Goal: Task Accomplishment & Management: Manage account settings

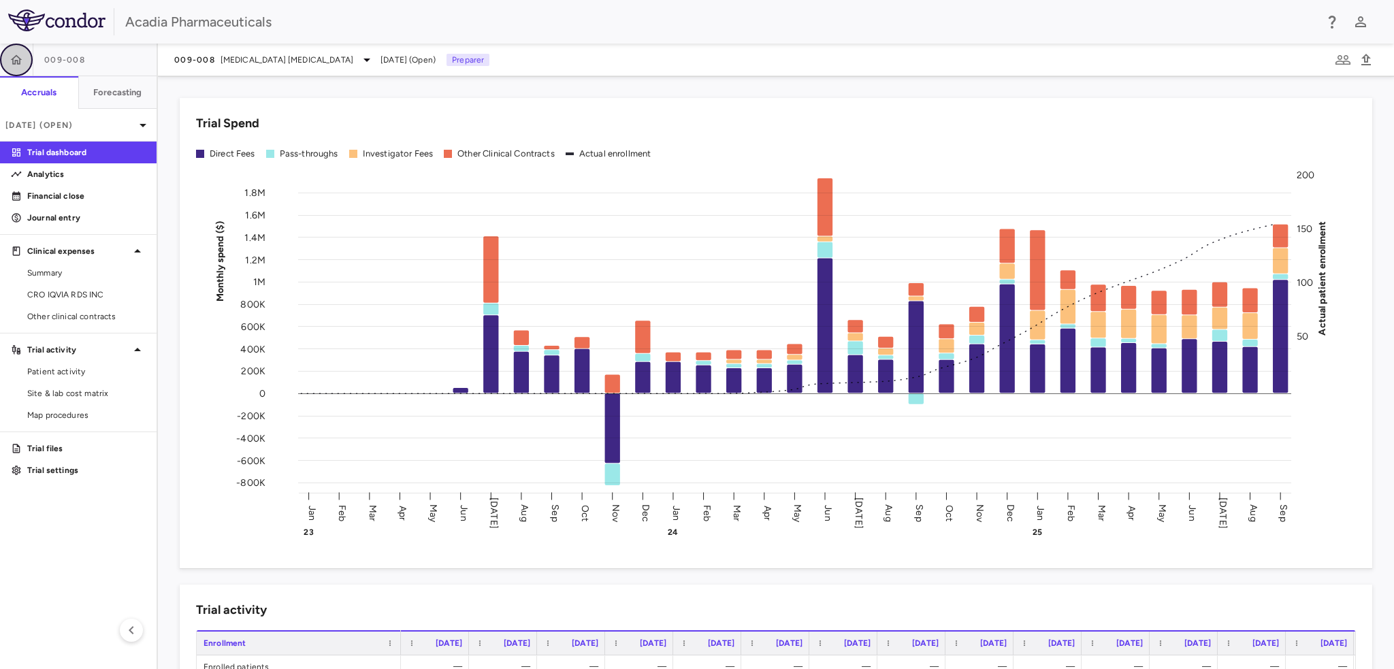
click at [25, 71] on button "button" at bounding box center [16, 60] width 33 height 33
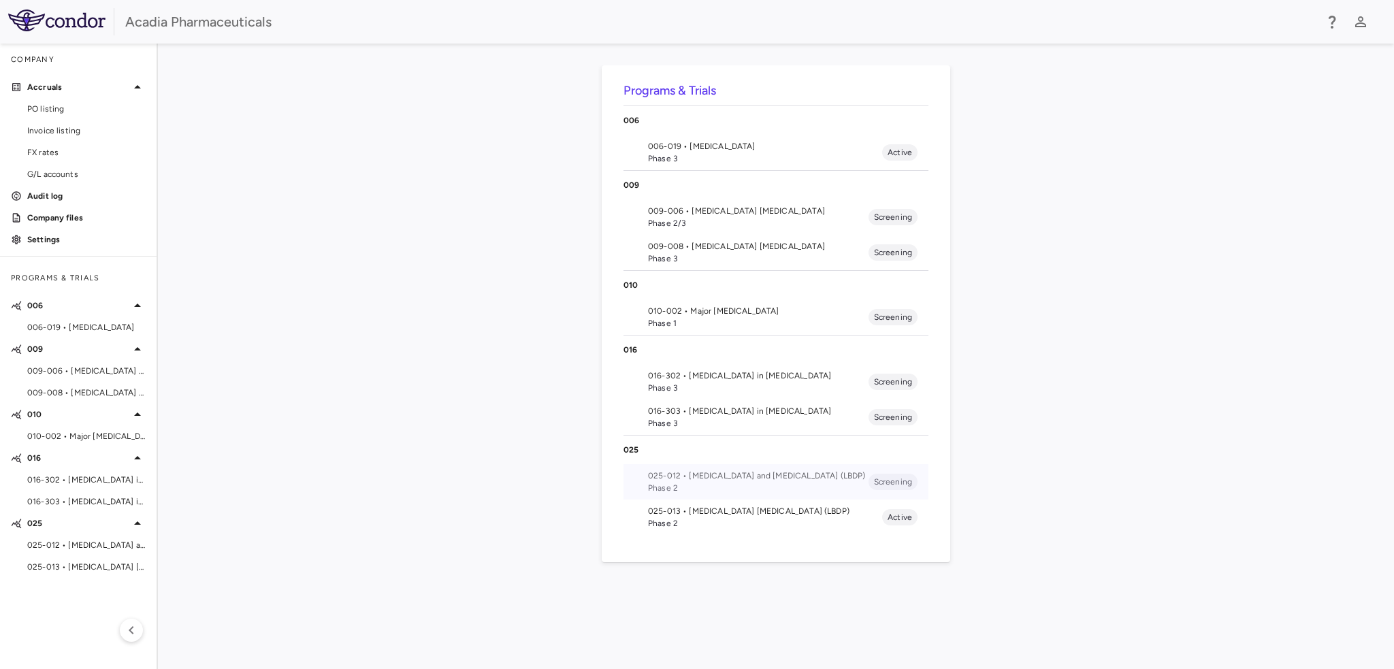
click at [686, 477] on span "025-012 • [MEDICAL_DATA] and [MEDICAL_DATA] (LBDP)" at bounding box center [758, 476] width 221 height 12
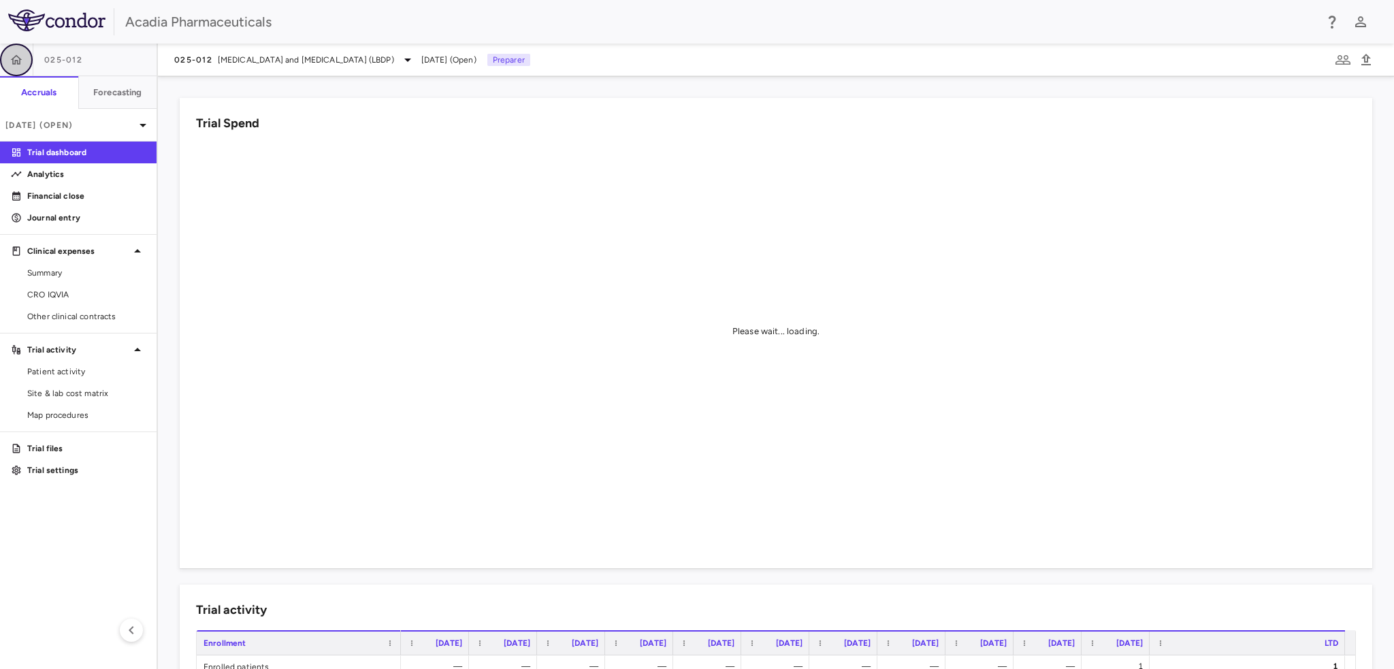
click at [18, 61] on icon "button" at bounding box center [17, 59] width 12 height 10
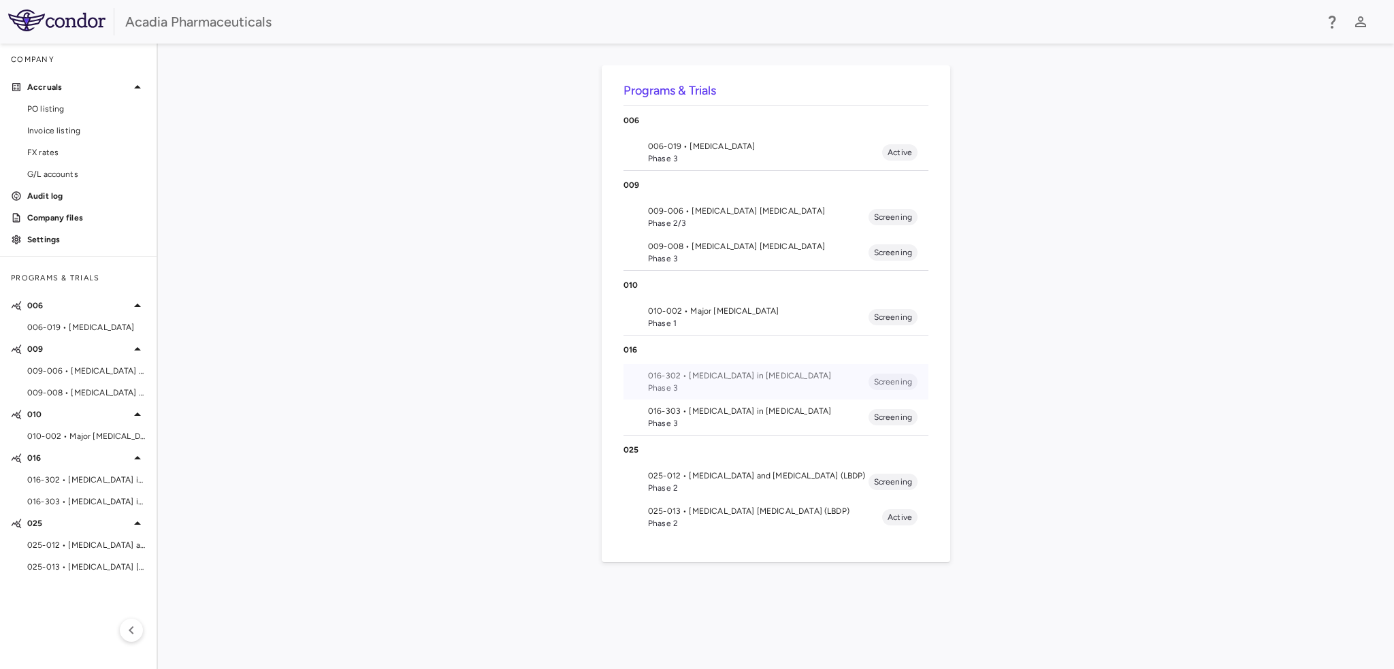
click at [711, 365] on li "016-302 • [MEDICAL_DATA] in [MEDICAL_DATA] Phase 3 Screening" at bounding box center [776, 381] width 305 height 35
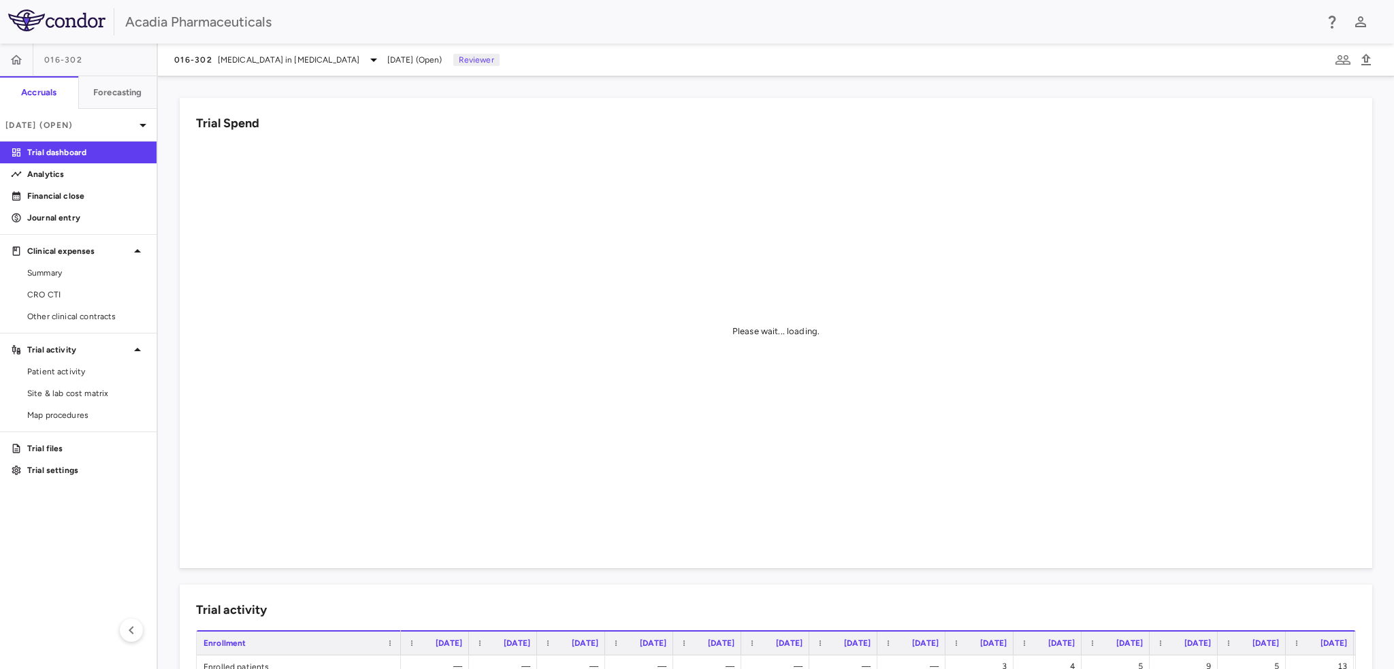
scroll to position [272, 0]
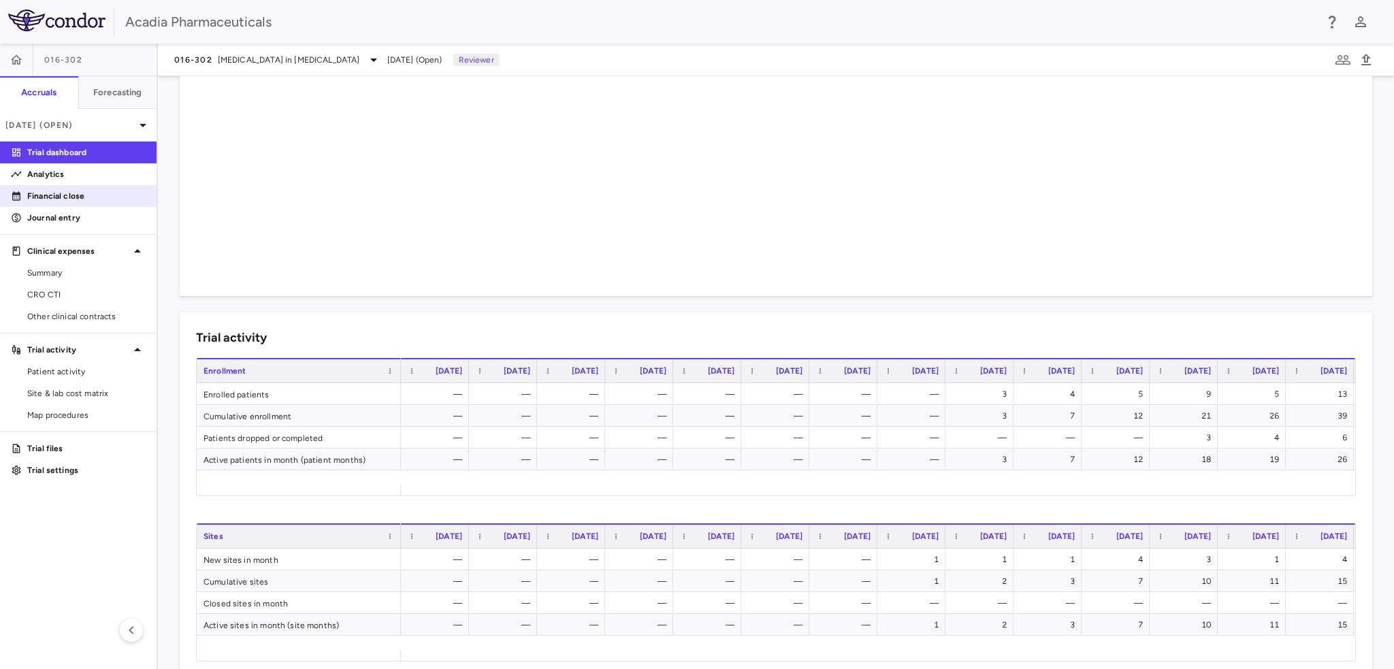
click at [78, 204] on link "Financial close" at bounding box center [78, 196] width 157 height 20
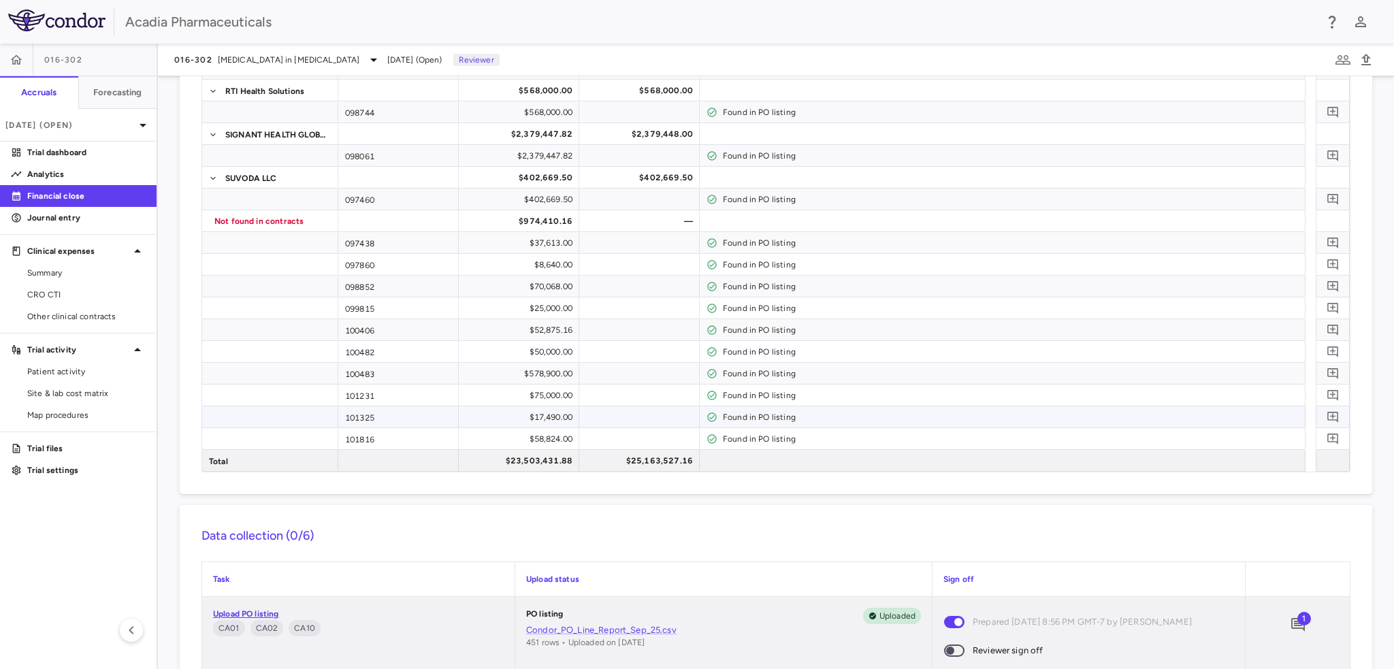
scroll to position [681, 0]
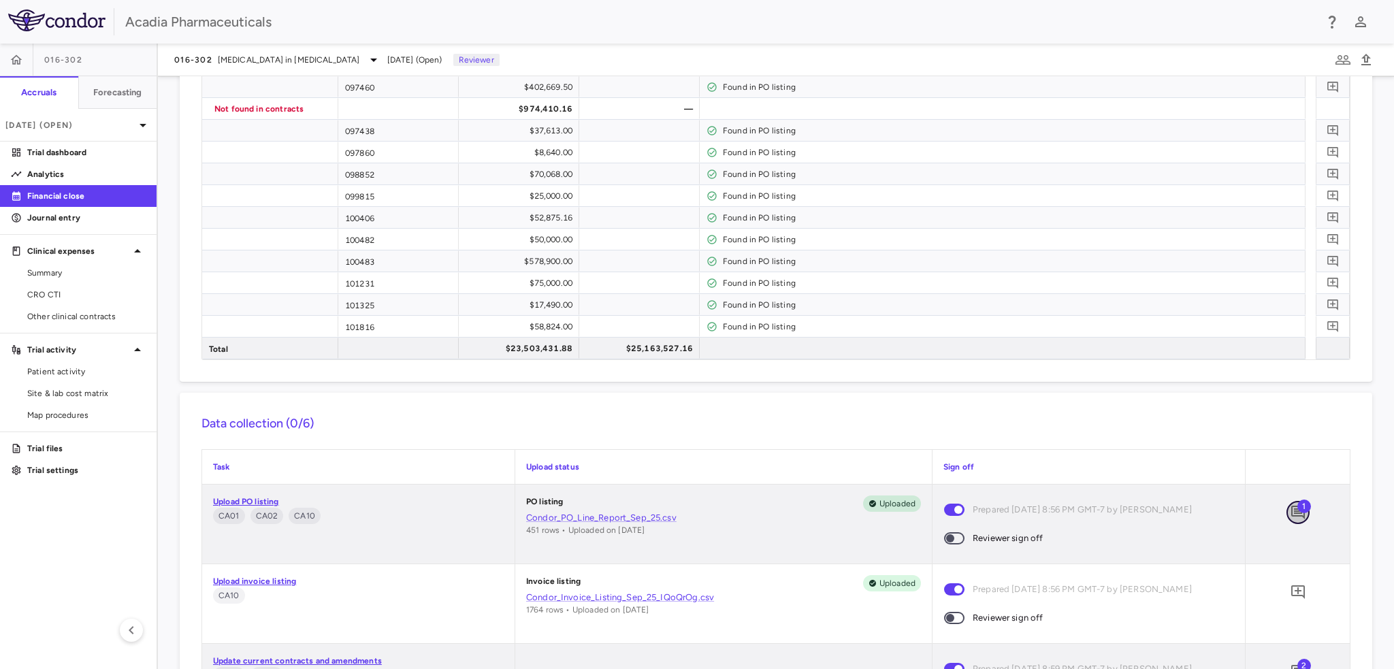
click at [1291, 513] on icon "Add comment" at bounding box center [1298, 513] width 14 height 14
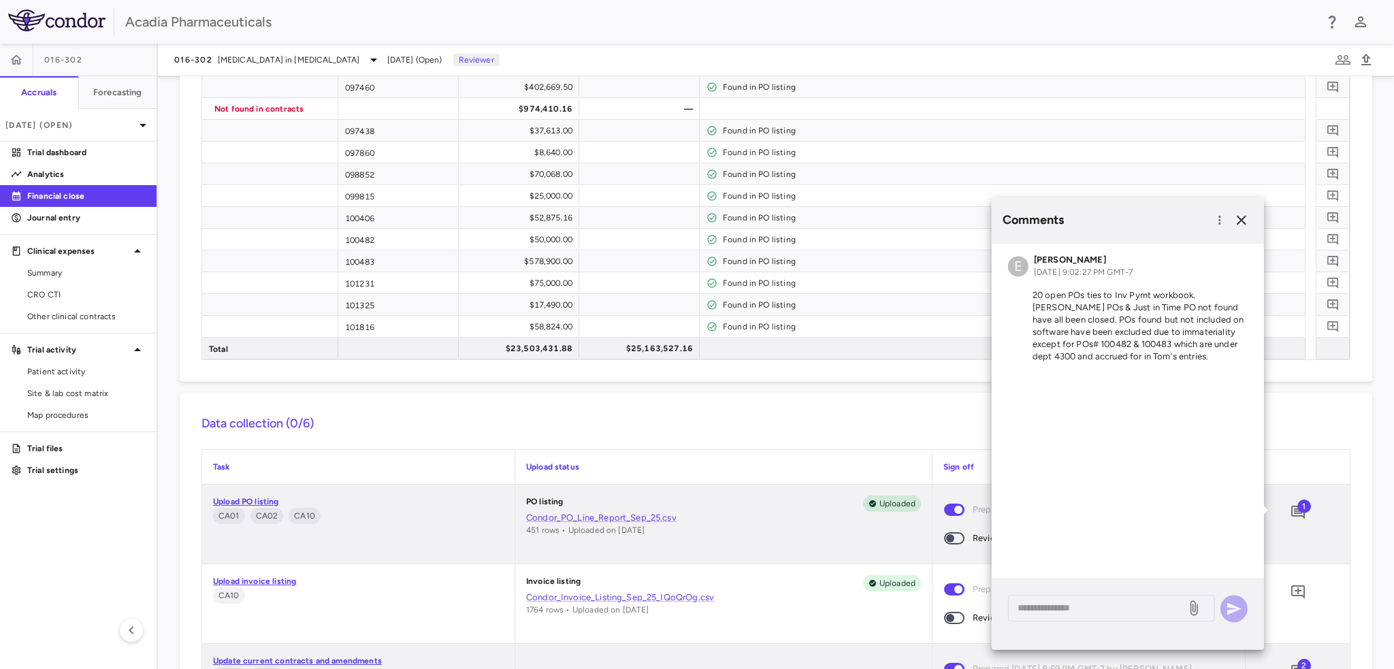
click at [1240, 219] on icon "button" at bounding box center [1242, 220] width 10 height 10
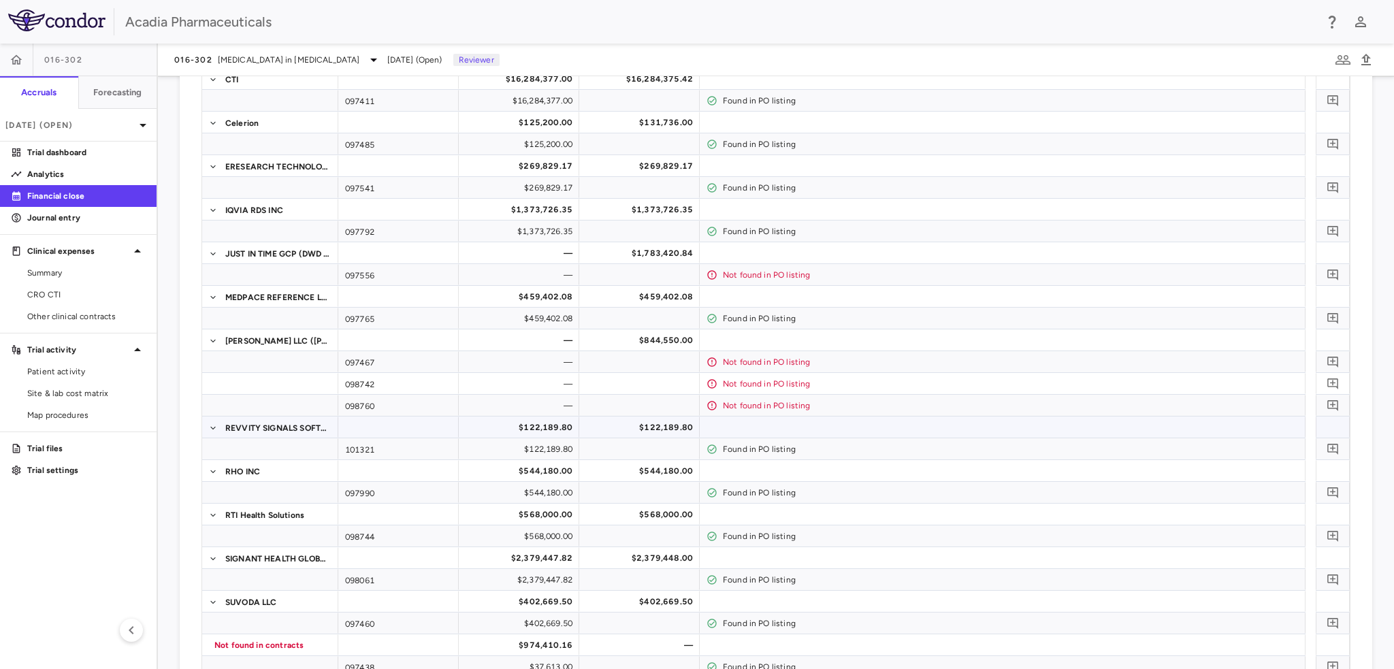
scroll to position [68, 0]
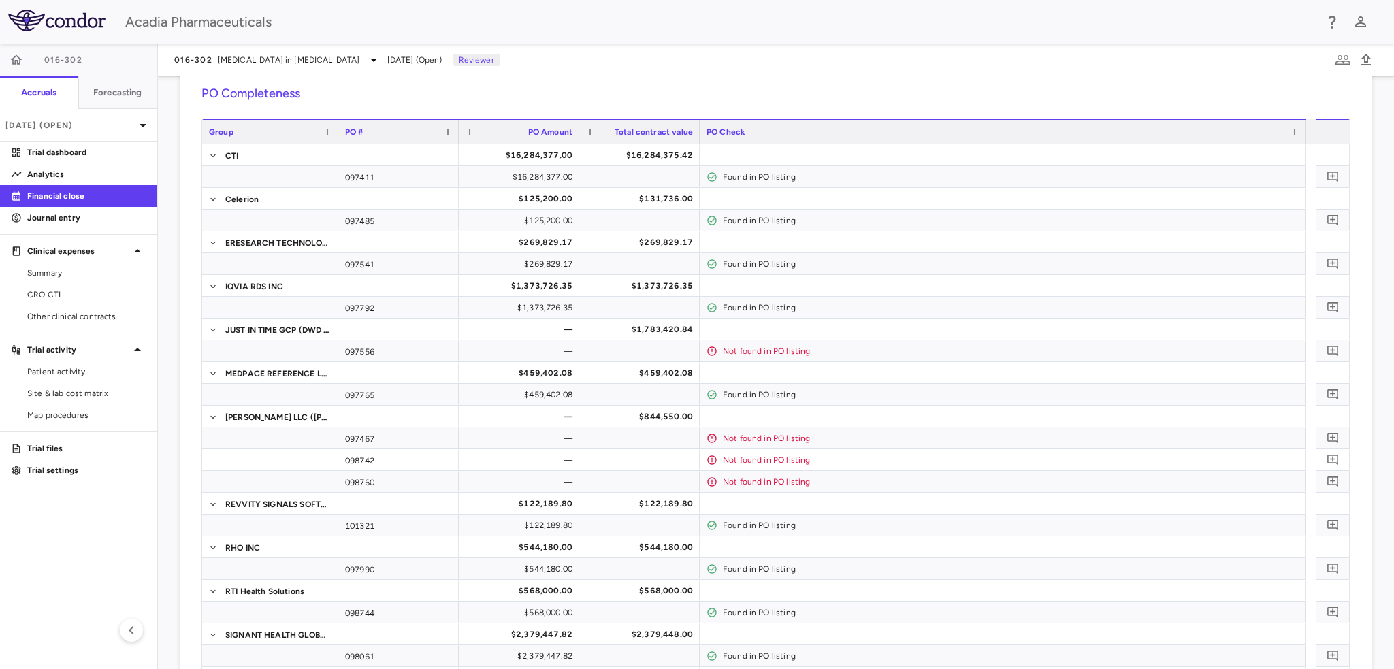
drag, startPoint x: 795, startPoint y: 103, endPoint x: 787, endPoint y: 106, distance: 8.6
click at [795, 103] on div "PO Completeness Vendor Drag here to set column labels Group PO # PO Amount" at bounding box center [776, 529] width 1193 height 932
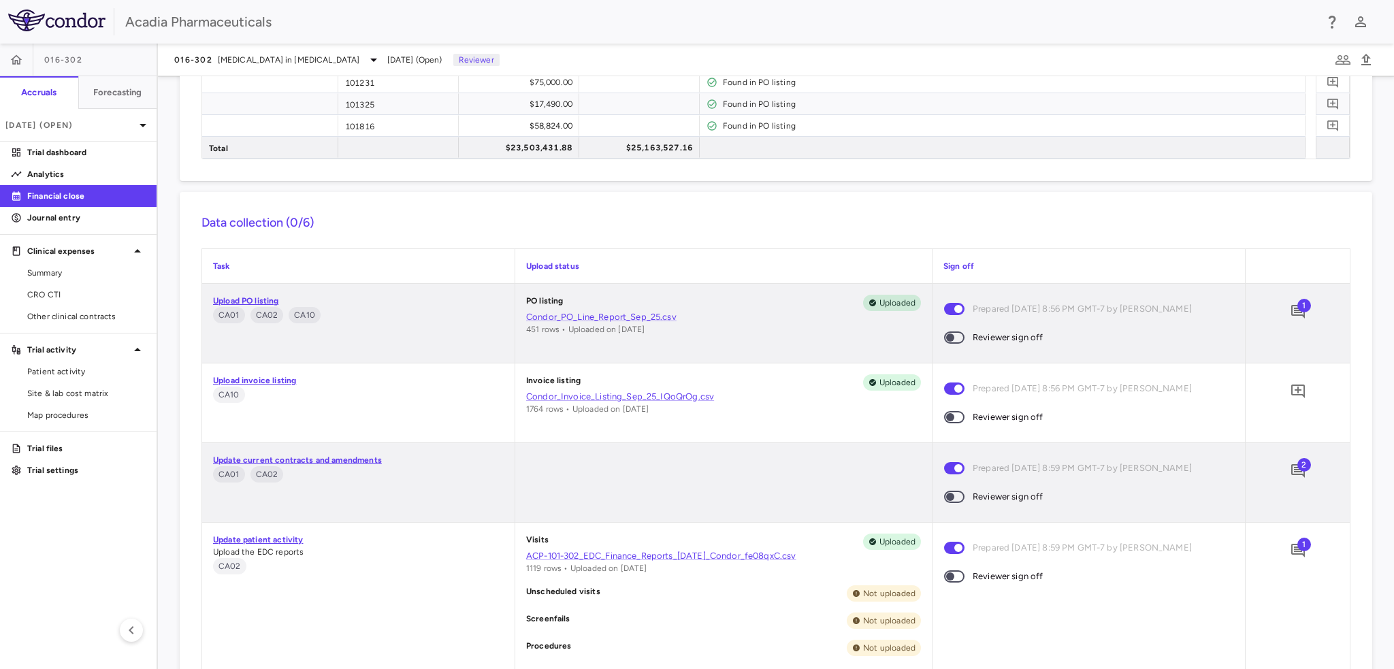
scroll to position [885, 0]
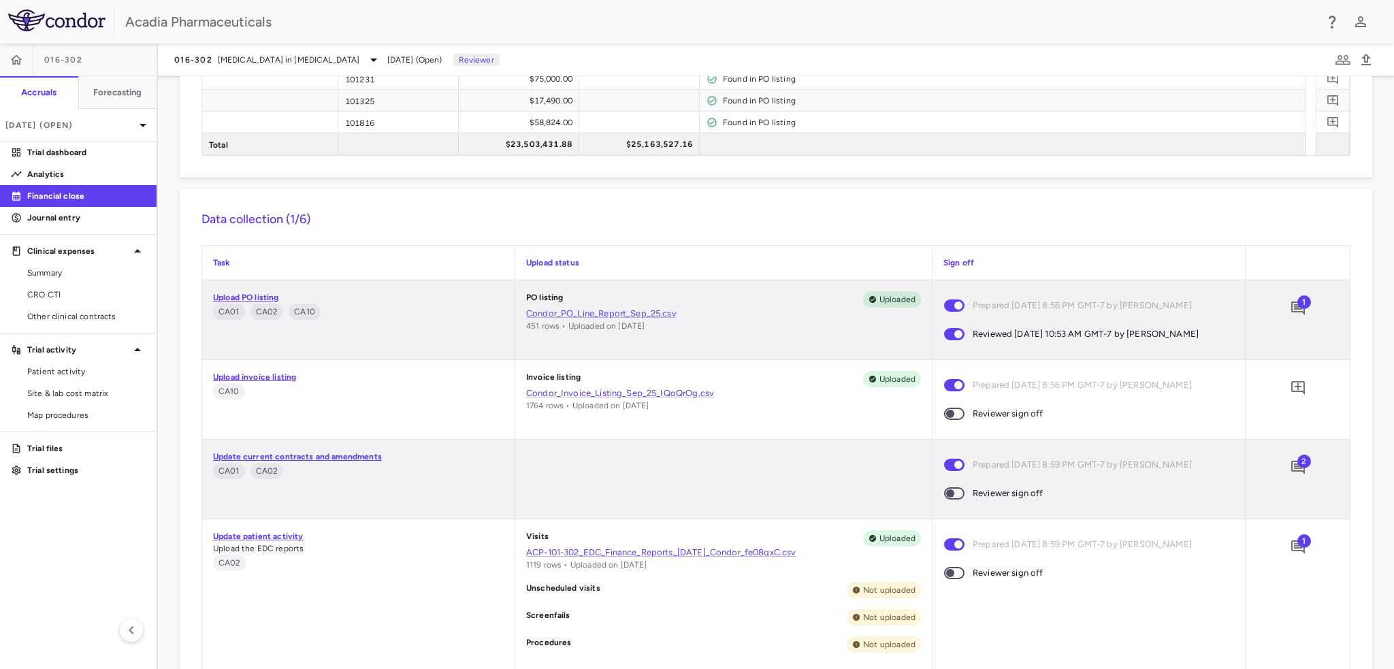
click at [1298, 307] on span "1" at bounding box center [1305, 302] width 14 height 14
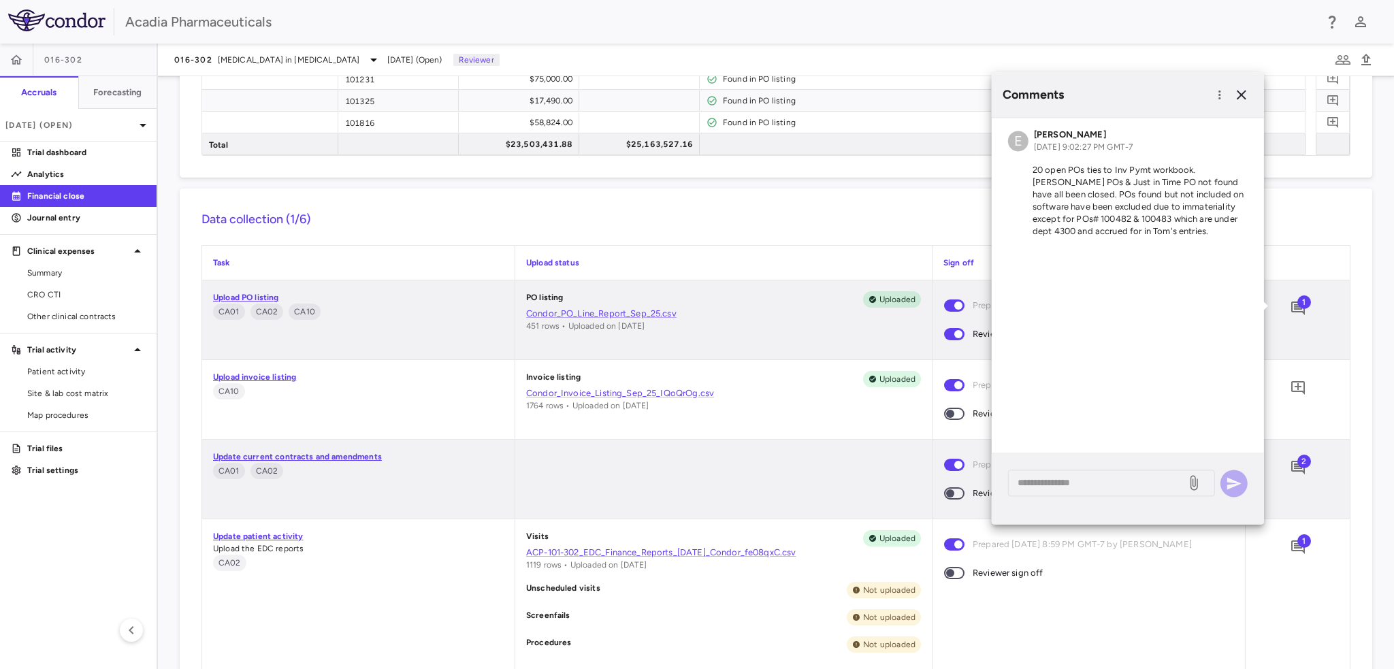
click at [1282, 255] on div at bounding box center [1298, 263] width 104 height 34
drag, startPoint x: 1242, startPoint y: 98, endPoint x: 1210, endPoint y: 187, distance: 94.7
click at [1242, 99] on icon "button" at bounding box center [1242, 94] width 16 height 16
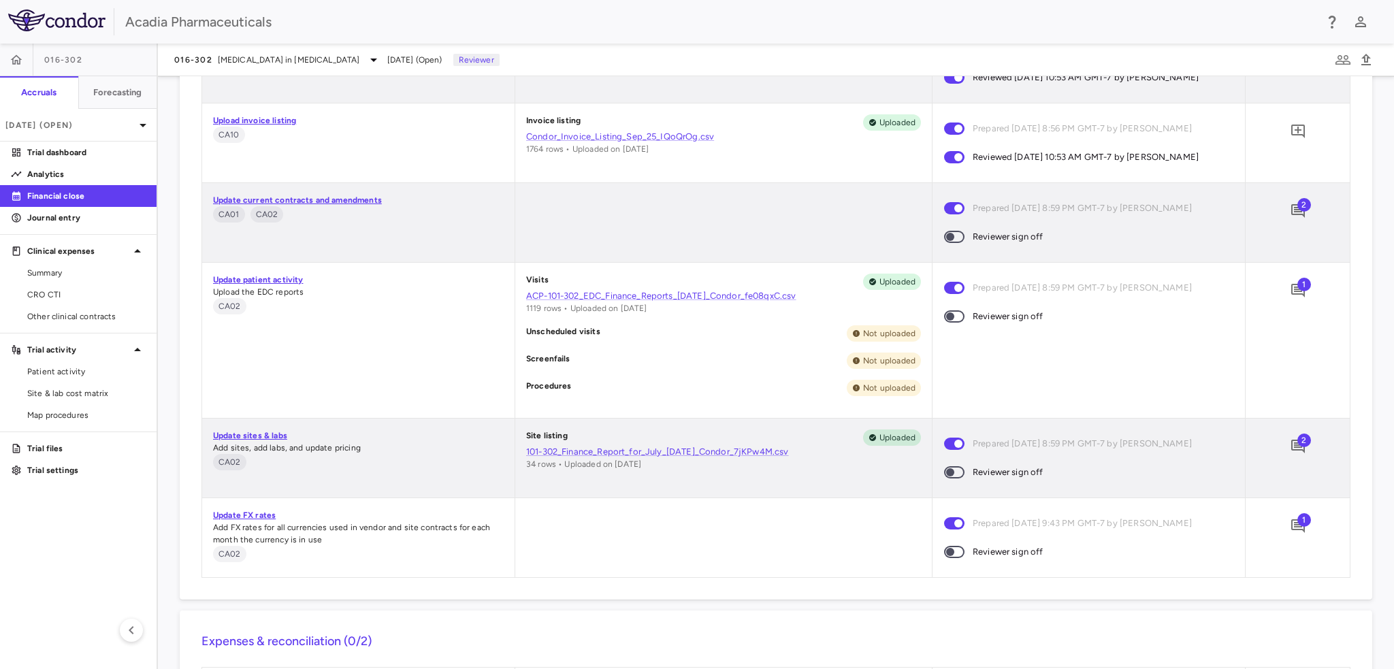
scroll to position [1089, 0]
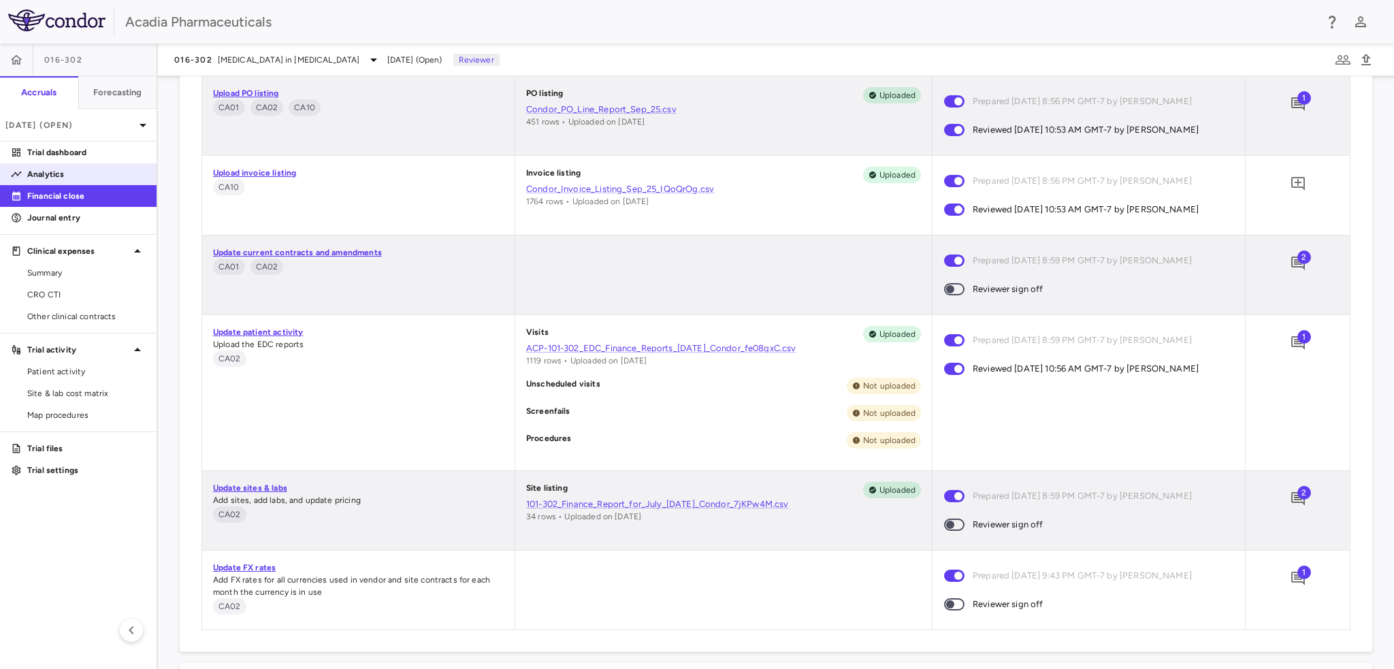
drag, startPoint x: 53, startPoint y: 155, endPoint x: 12, endPoint y: 174, distance: 45.1
click at [53, 155] on p "Trial dashboard" at bounding box center [86, 152] width 118 height 12
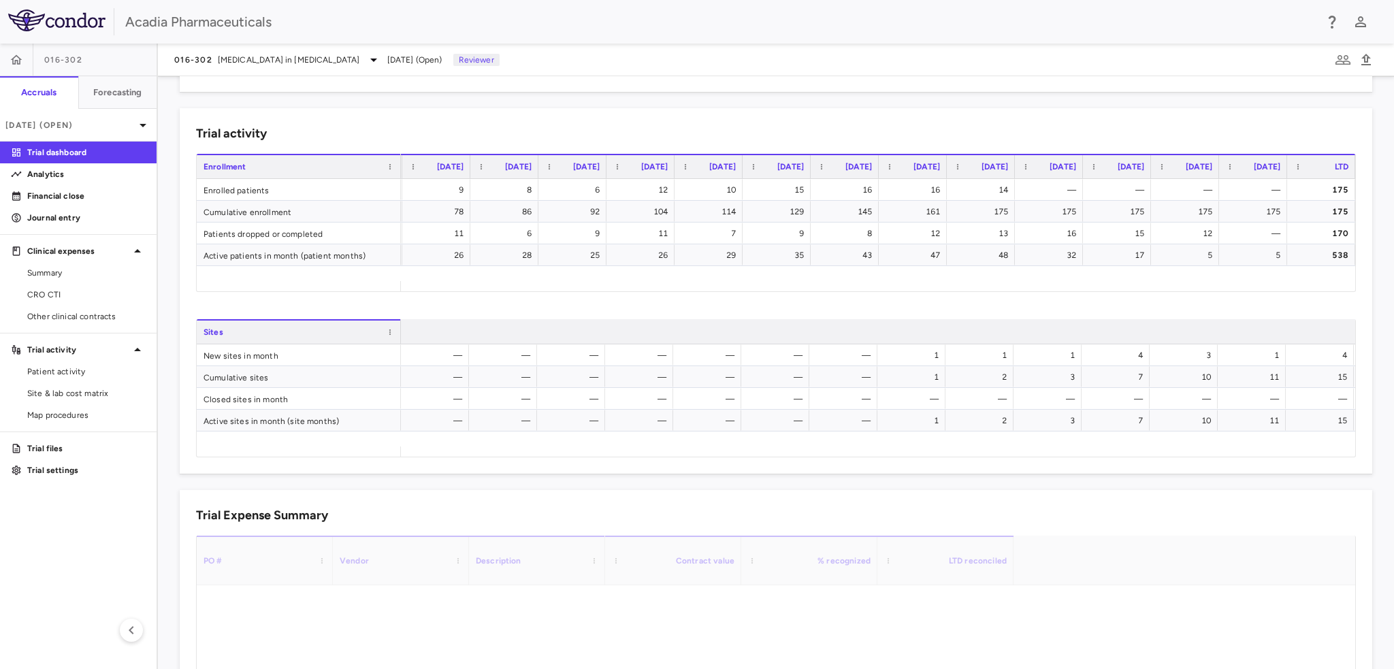
scroll to position [0, 1165]
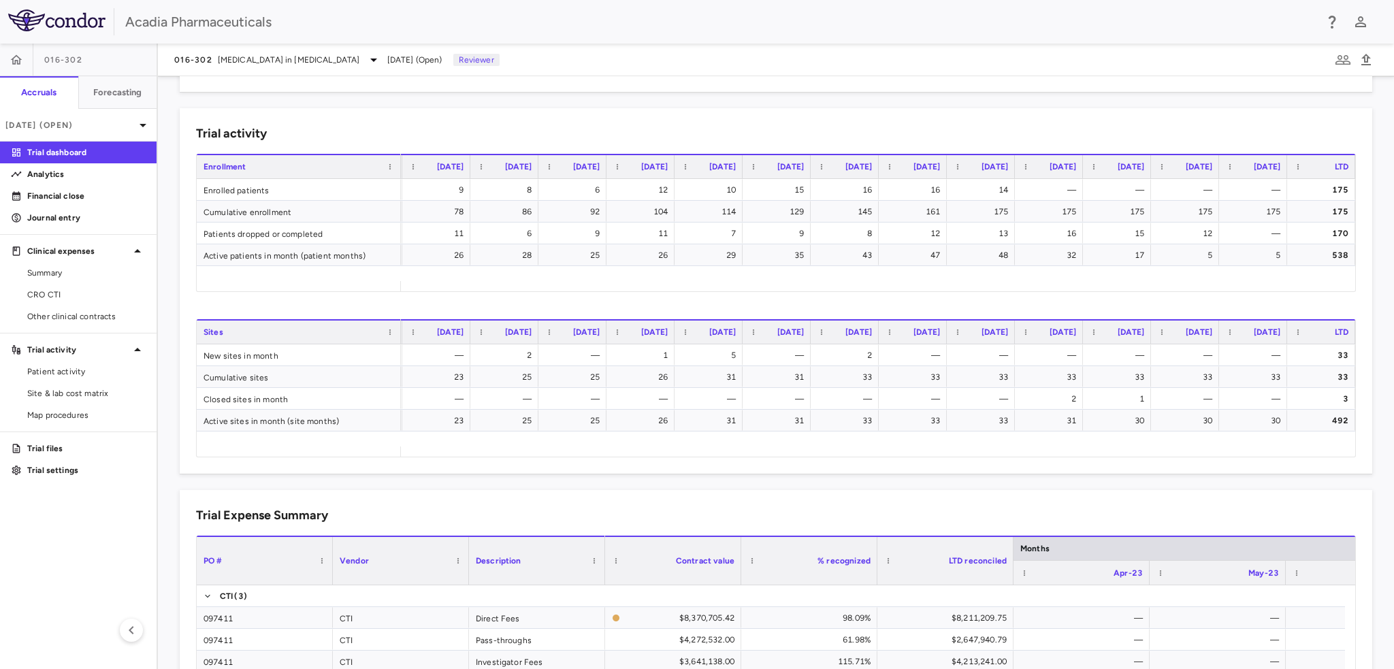
drag, startPoint x: 125, startPoint y: 193, endPoint x: 0, endPoint y: 234, distance: 131.8
click at [125, 193] on p "Financial close" at bounding box center [86, 196] width 118 height 12
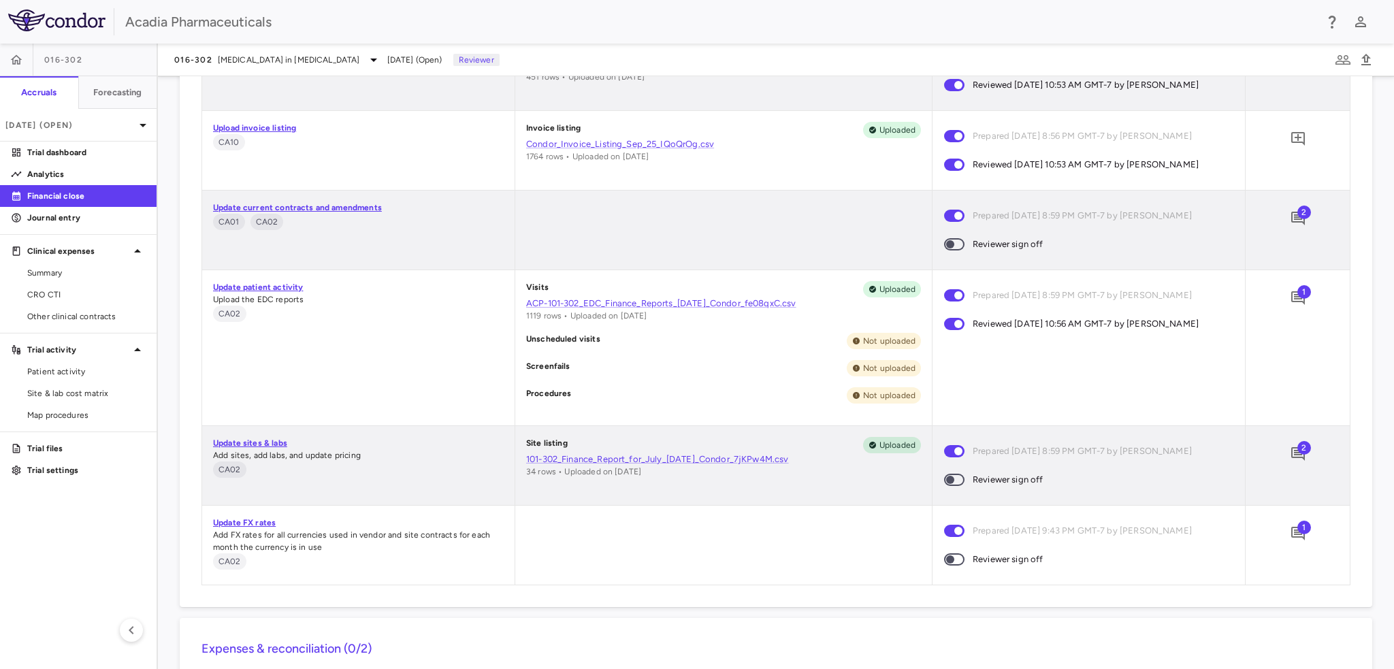
scroll to position [998, 0]
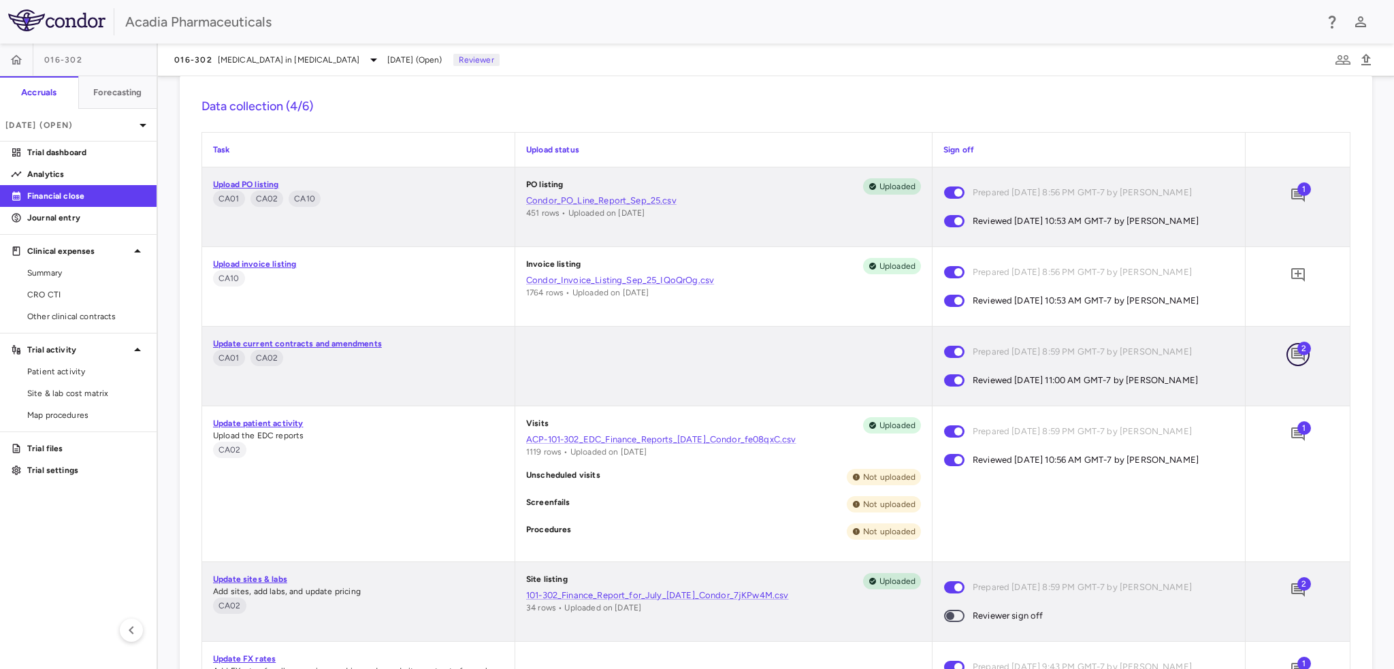
click at [1290, 353] on icon "Add comment" at bounding box center [1298, 355] width 16 height 16
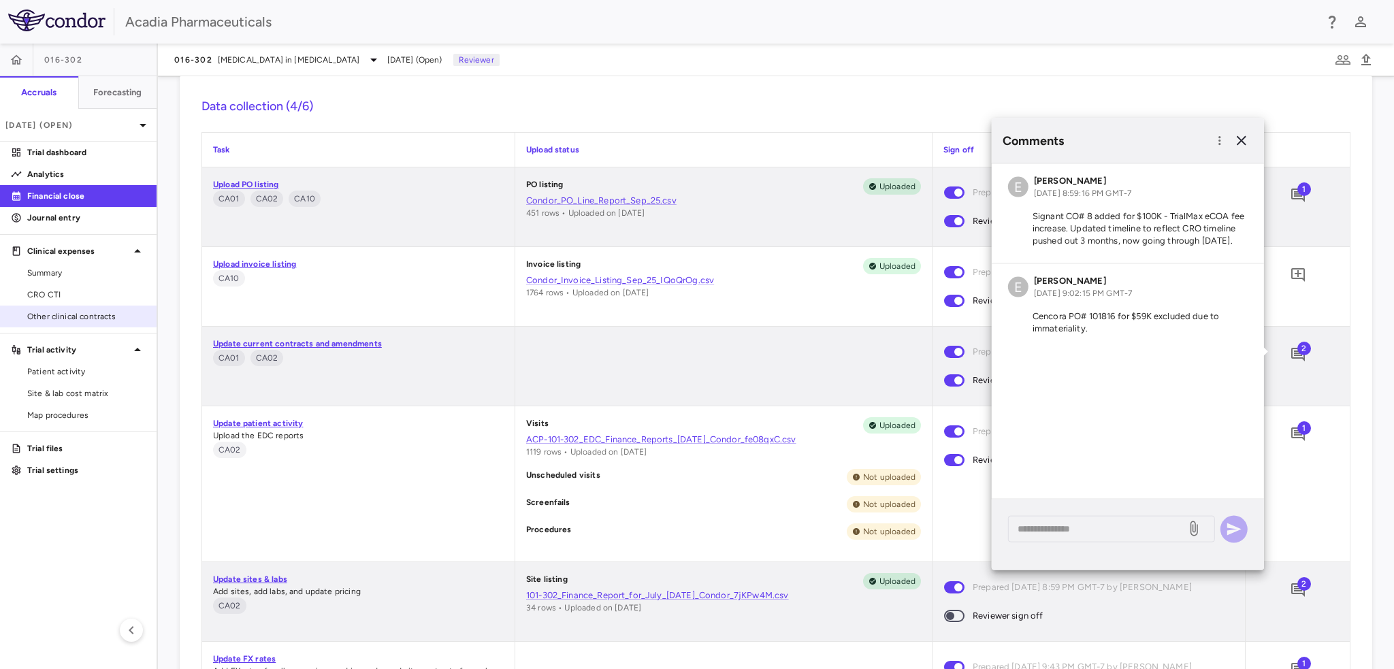
click at [59, 309] on link "Other clinical contracts" at bounding box center [78, 316] width 157 height 20
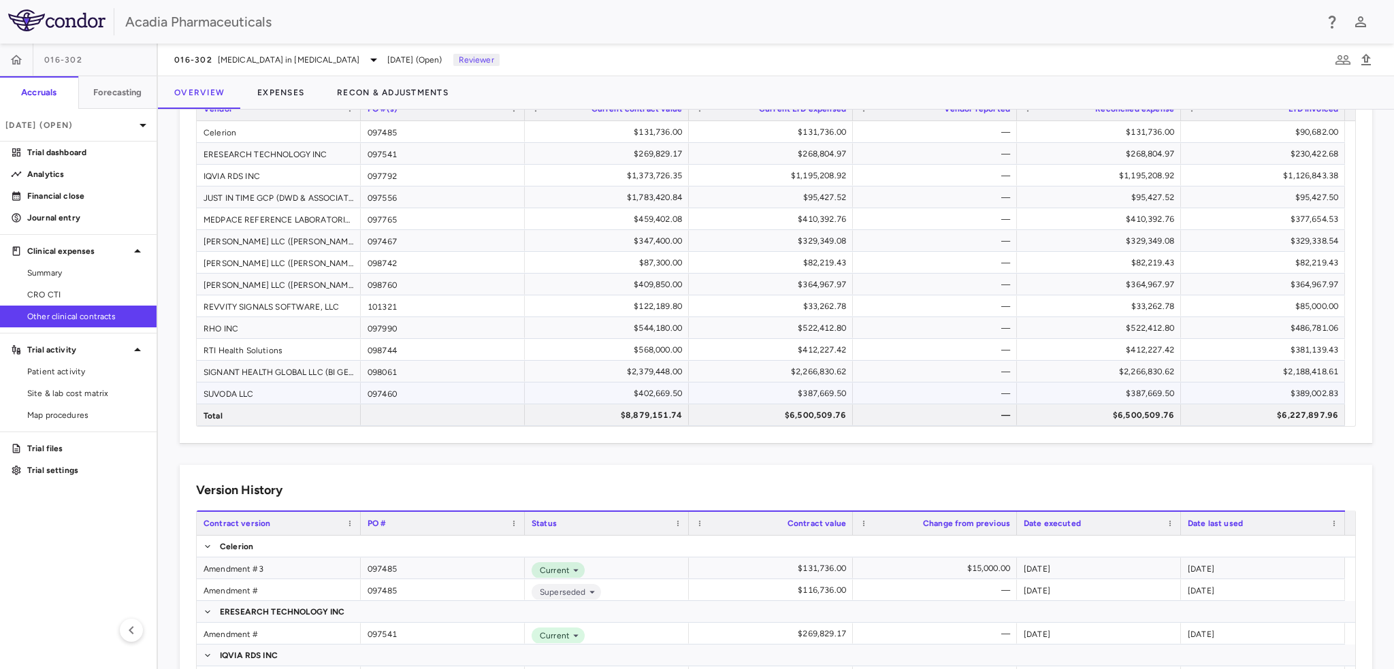
scroll to position [68, 0]
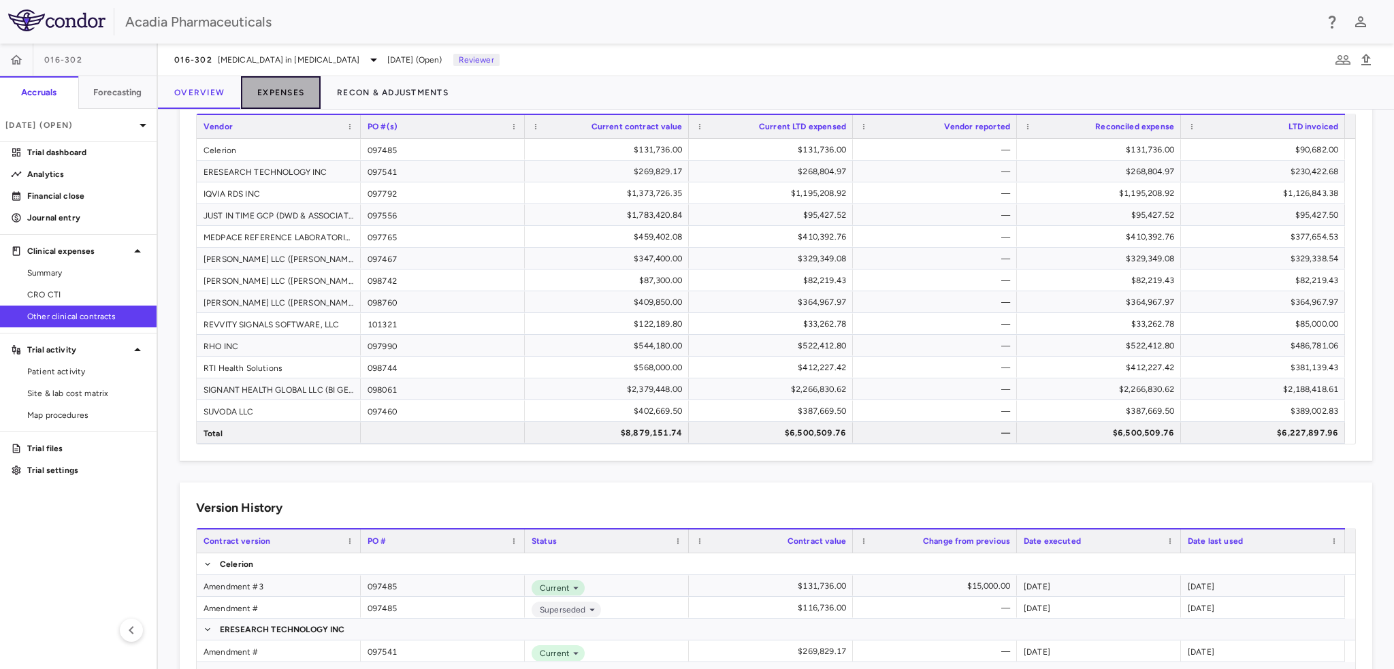
click at [296, 94] on button "Expenses" at bounding box center [281, 92] width 80 height 33
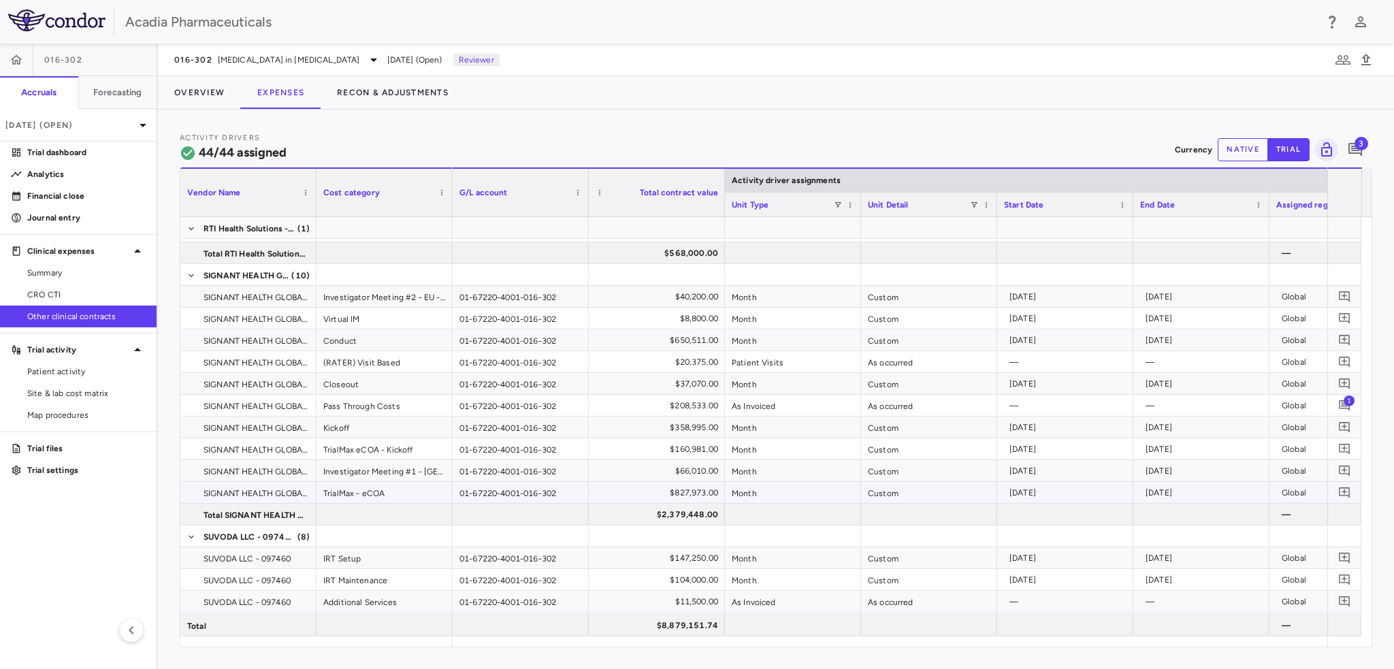
scroll to position [1021, 0]
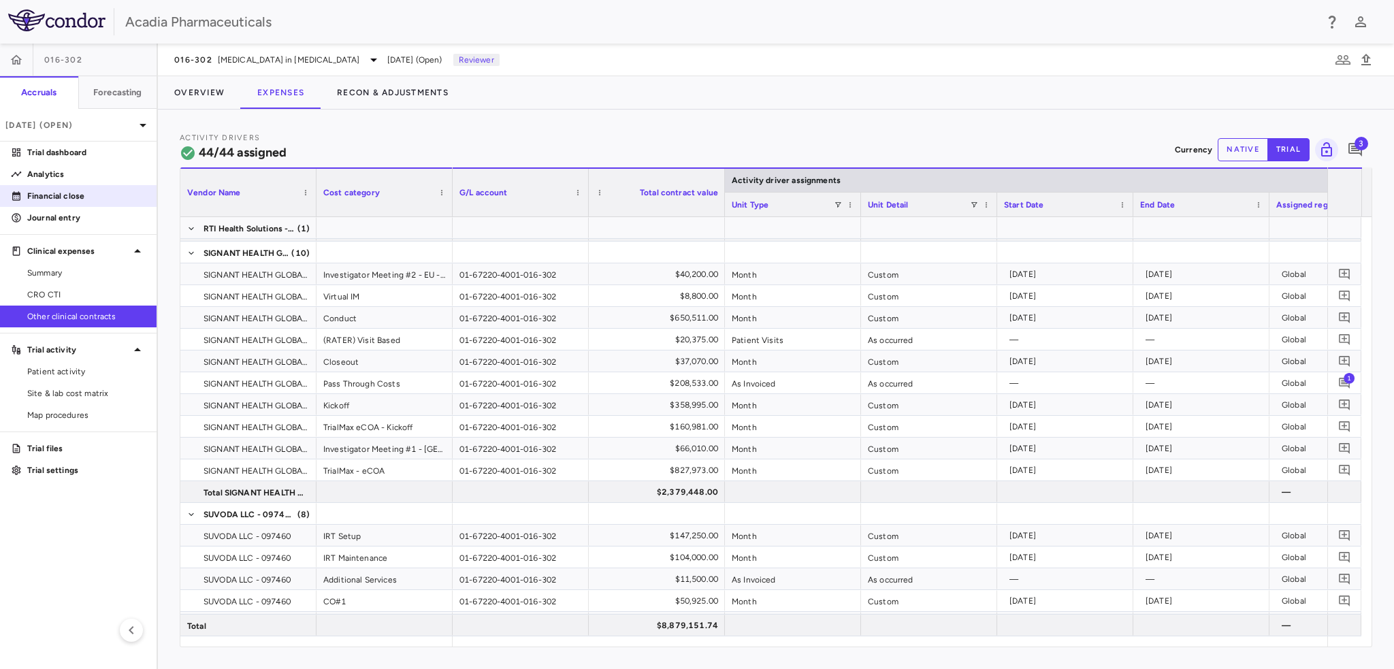
click at [47, 196] on p "Financial close" at bounding box center [86, 196] width 118 height 12
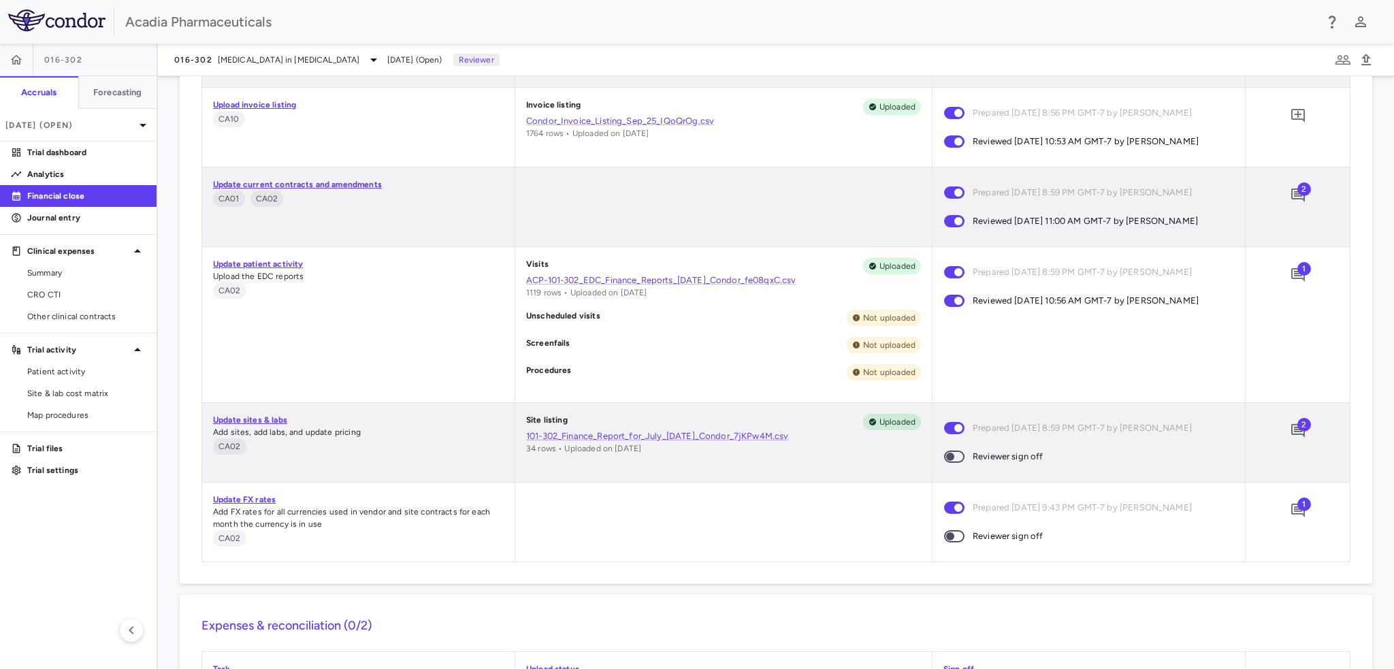
scroll to position [1225, 0]
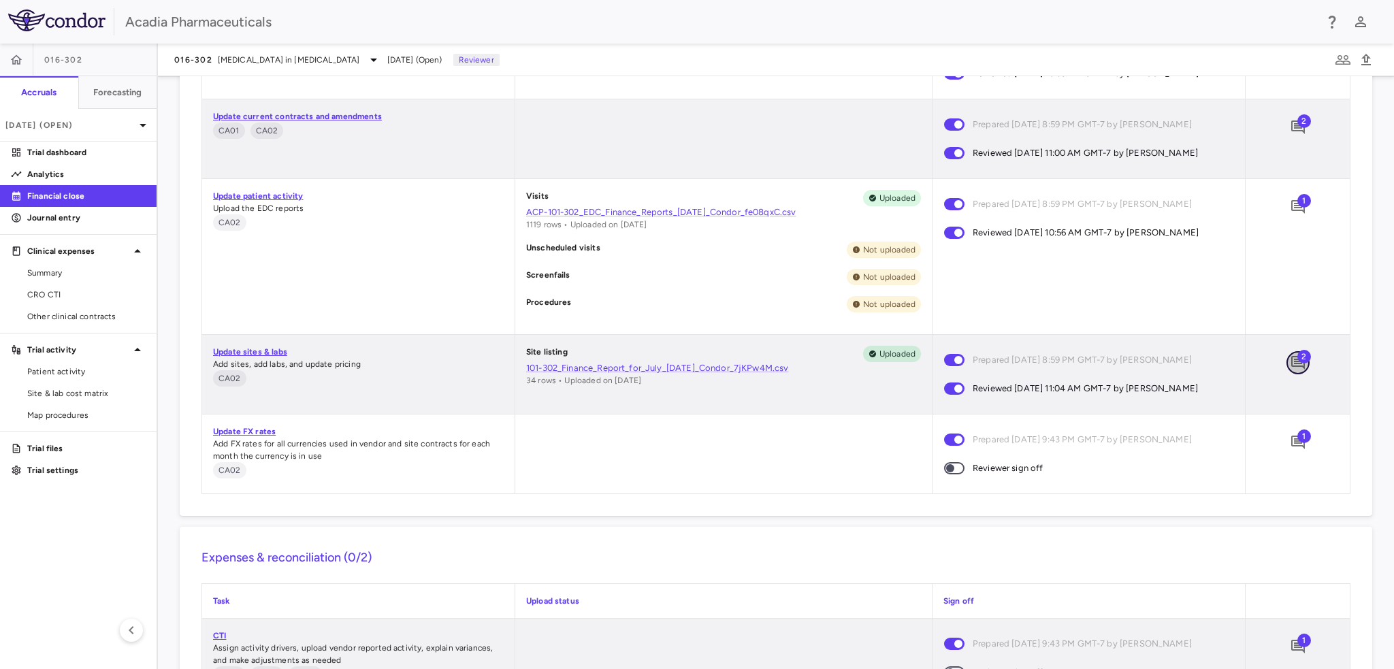
click at [1291, 361] on icon "Add comment" at bounding box center [1298, 363] width 14 height 14
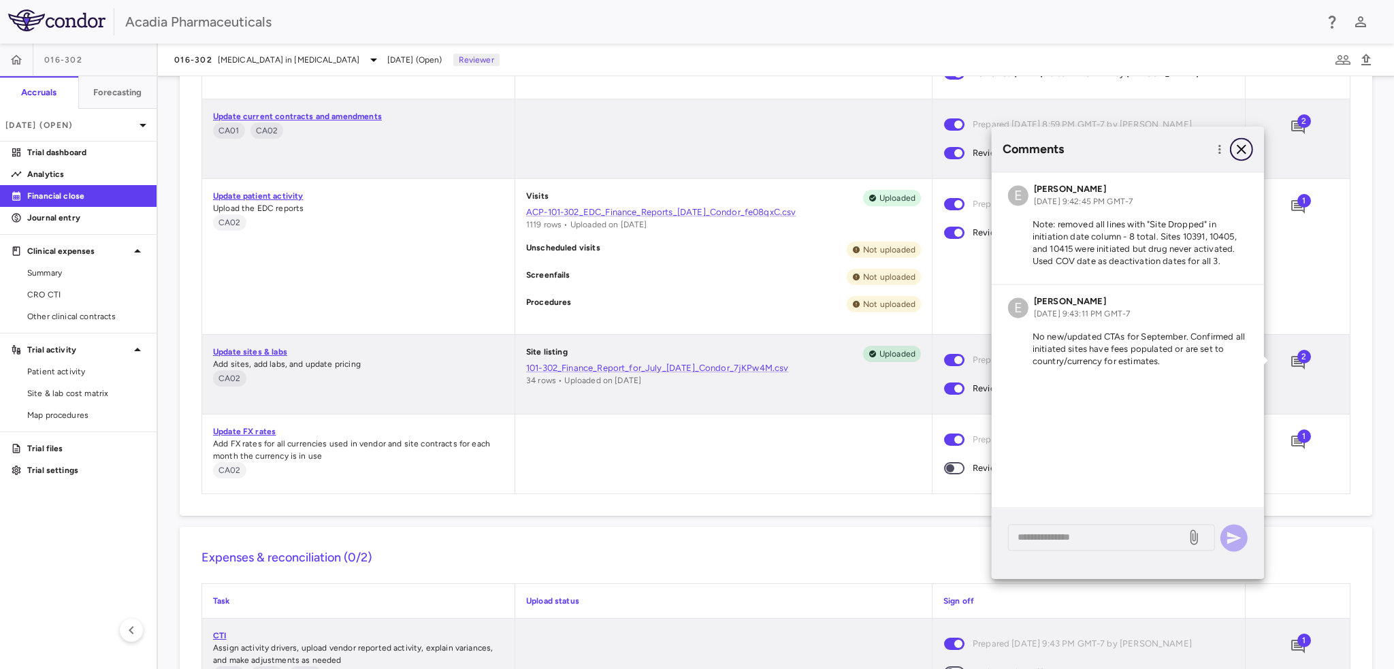
click at [1239, 149] on icon "button" at bounding box center [1242, 149] width 16 height 16
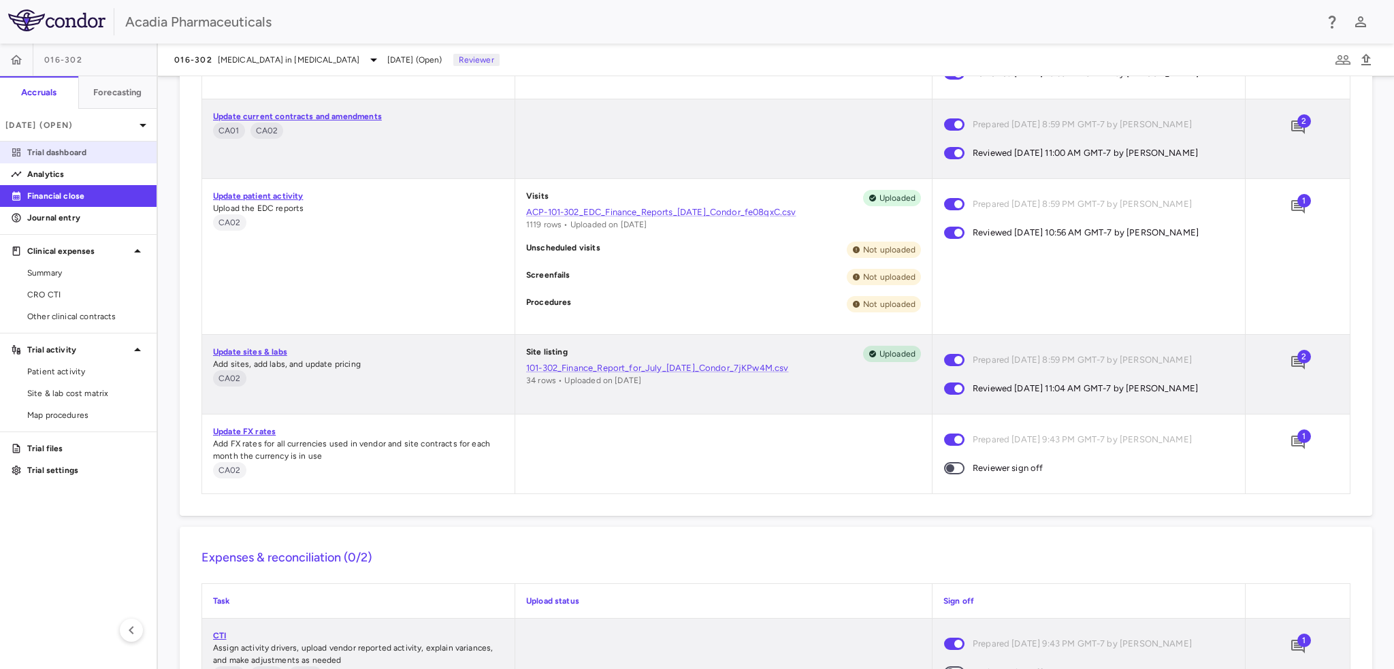
click at [58, 160] on link "Trial dashboard" at bounding box center [78, 152] width 157 height 20
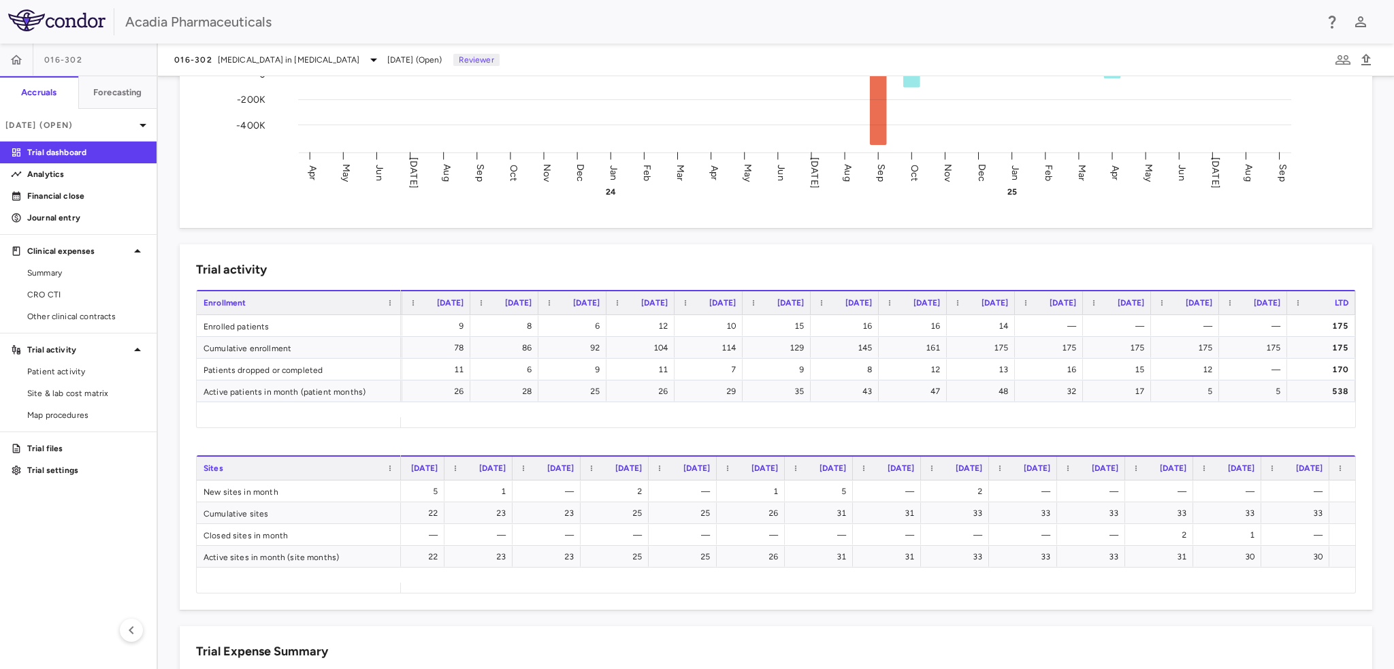
scroll to position [0, 1165]
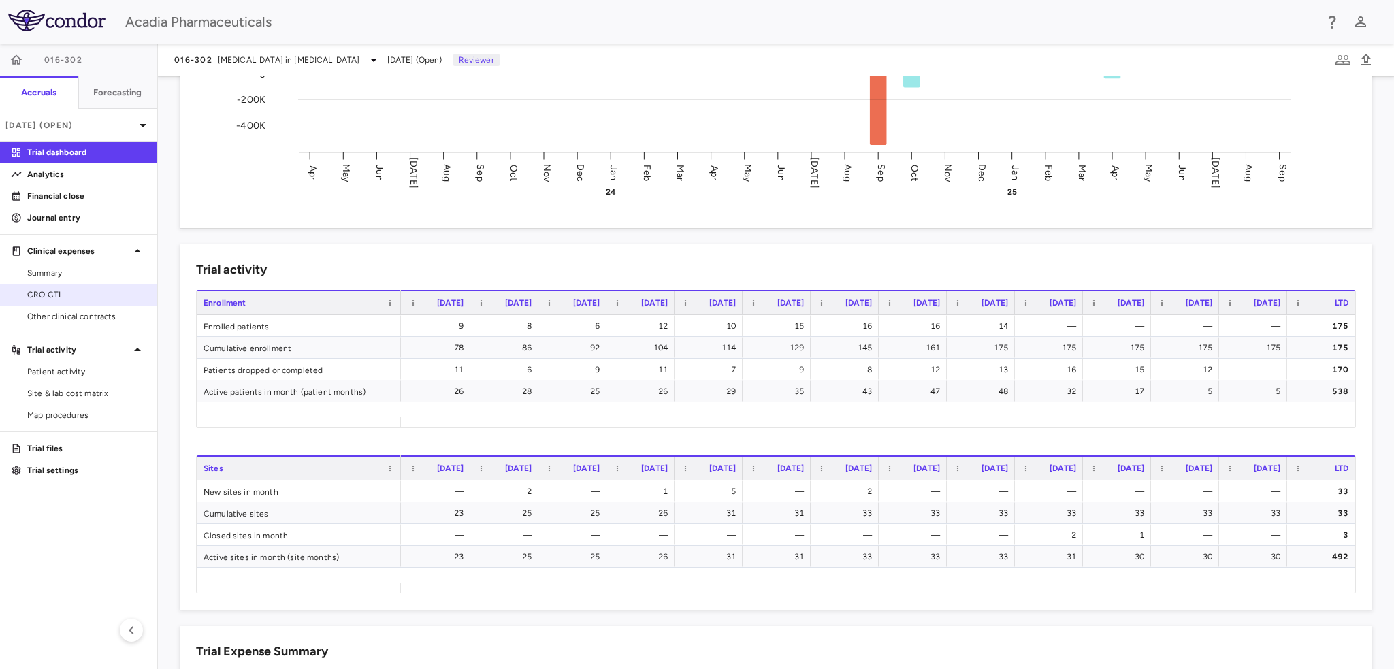
drag, startPoint x: 36, startPoint y: 314, endPoint x: 93, endPoint y: 304, distance: 58.0
click at [36, 314] on span "Other clinical contracts" at bounding box center [86, 316] width 118 height 12
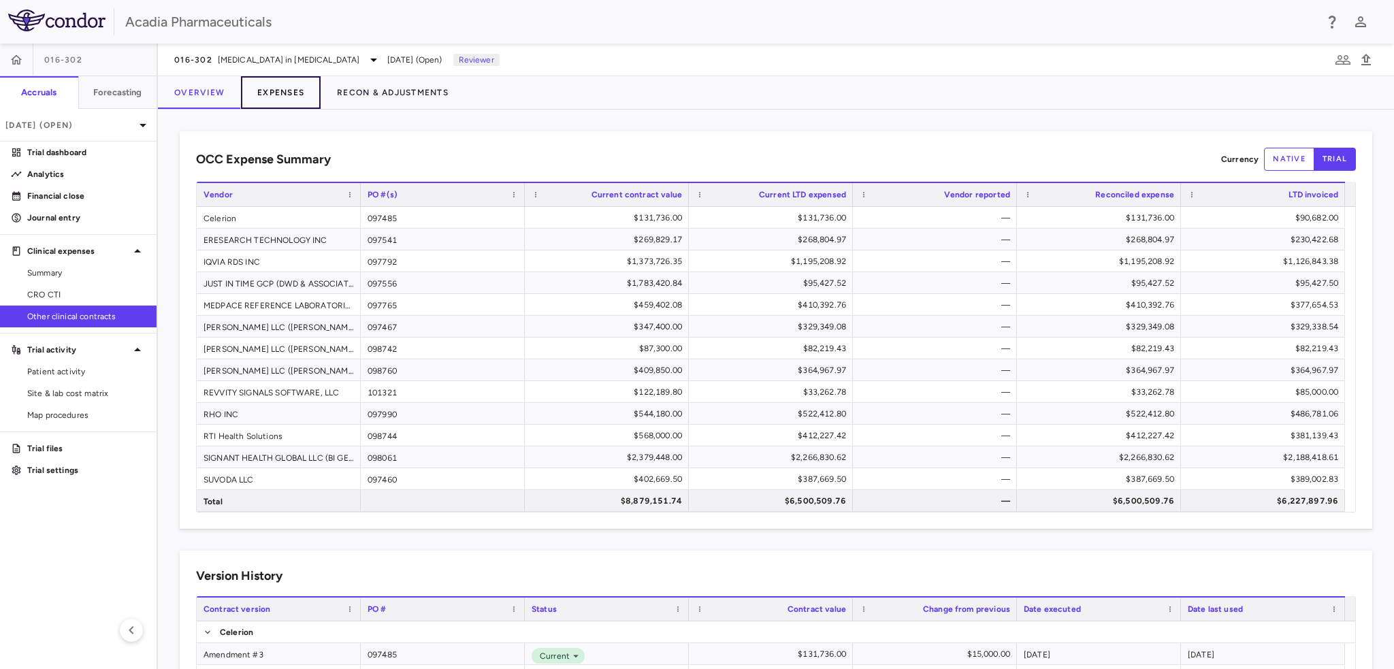
click at [269, 97] on button "Expenses" at bounding box center [281, 92] width 80 height 33
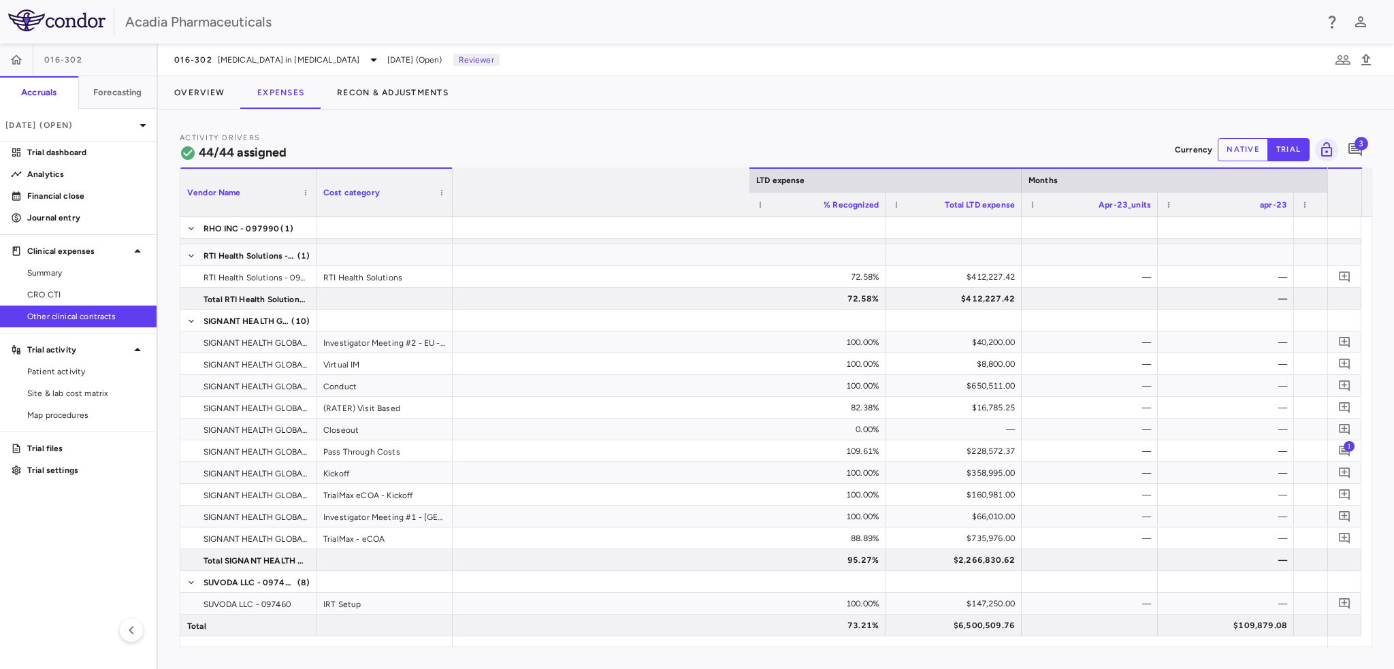
scroll to position [0, 2900]
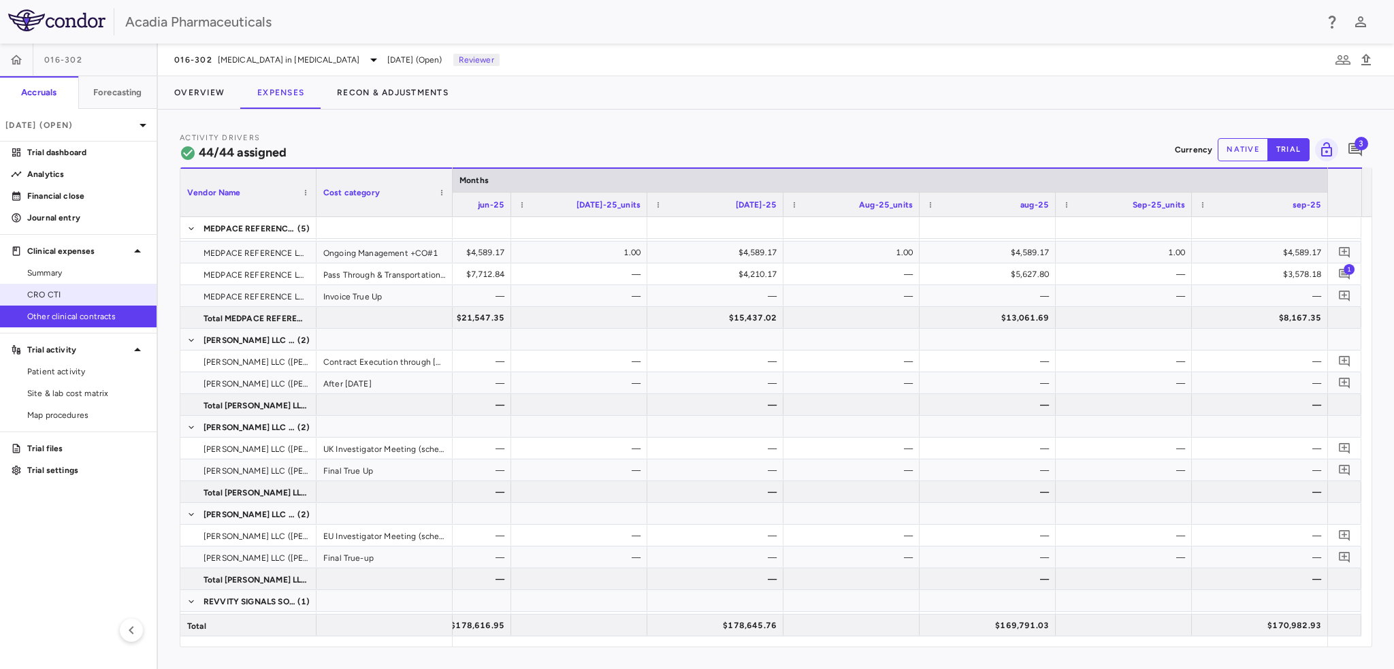
click at [112, 294] on span "CRO CTI" at bounding box center [86, 295] width 118 height 12
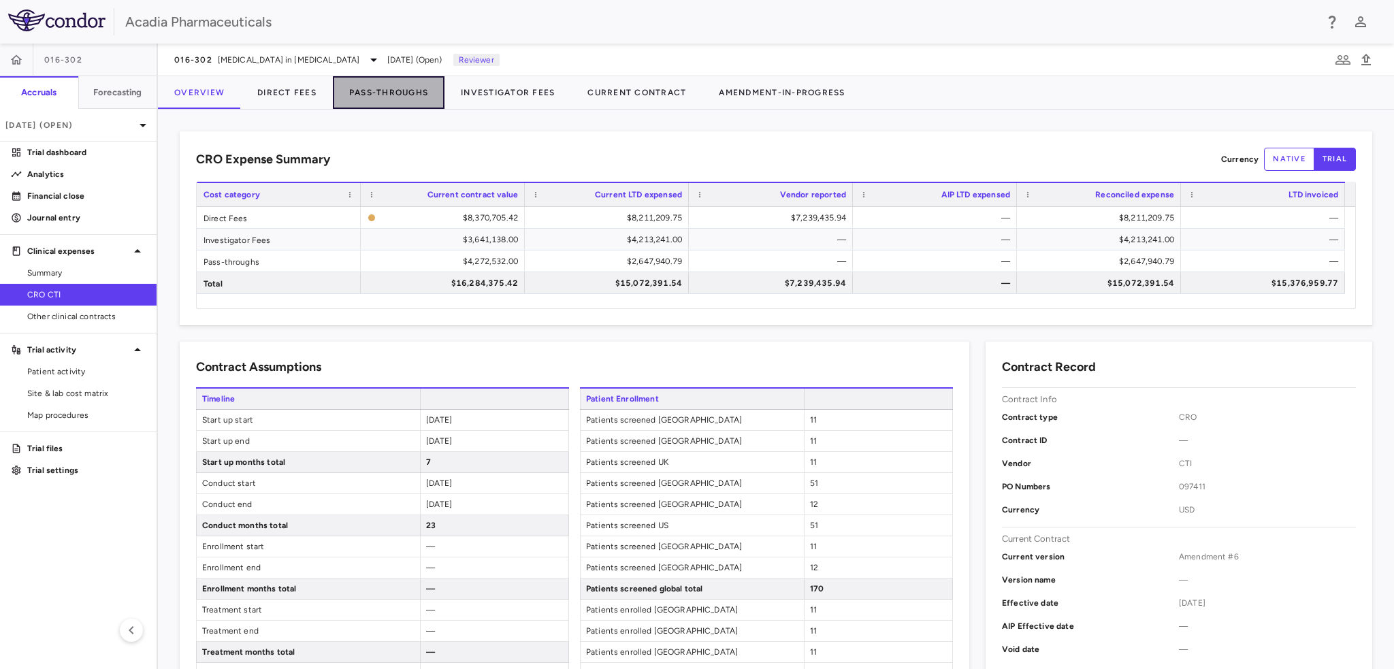
click at [410, 95] on button "Pass-Throughs" at bounding box center [389, 92] width 112 height 33
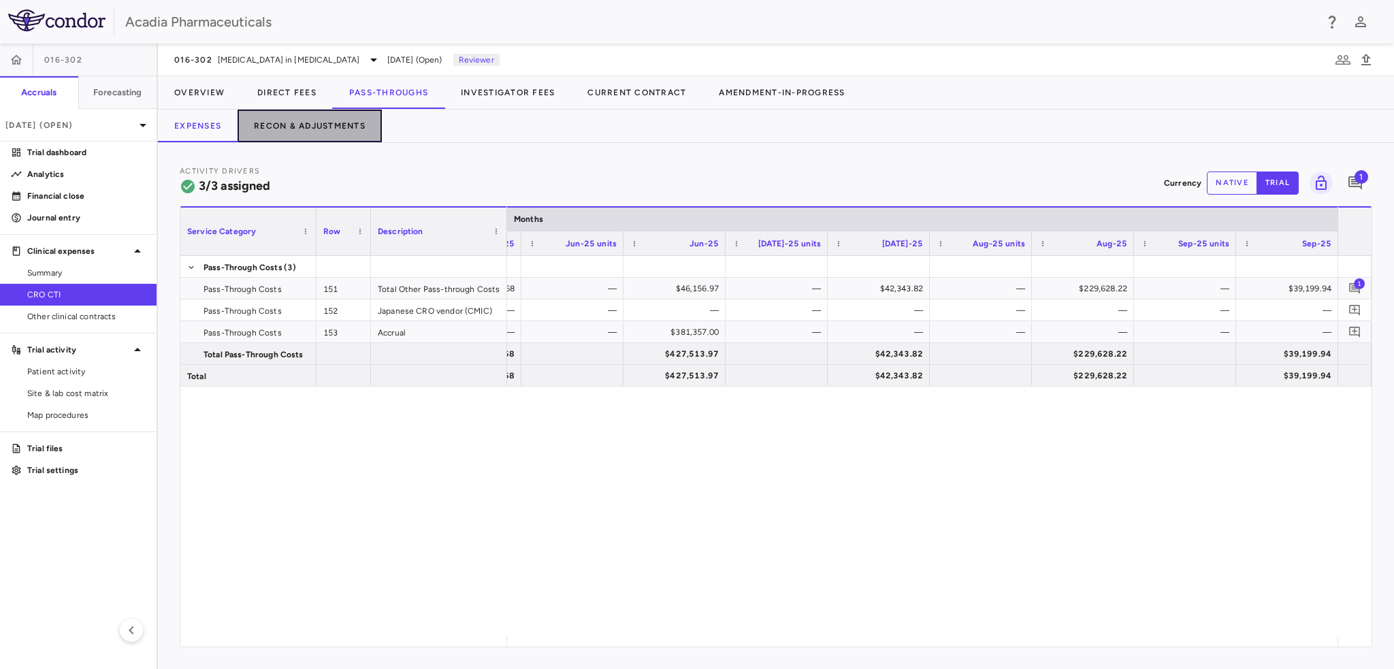
click at [307, 123] on button "Recon & Adjustments" at bounding box center [310, 126] width 144 height 33
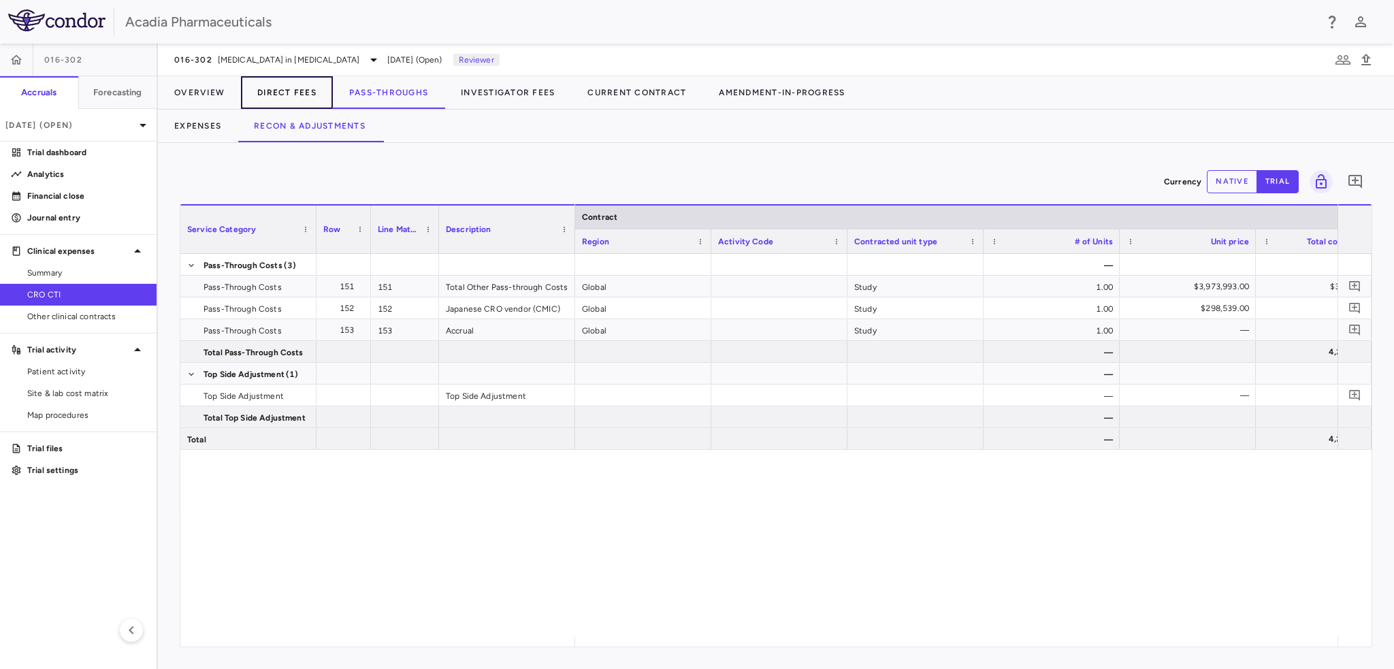
click at [296, 100] on button "Direct Fees" at bounding box center [287, 92] width 92 height 33
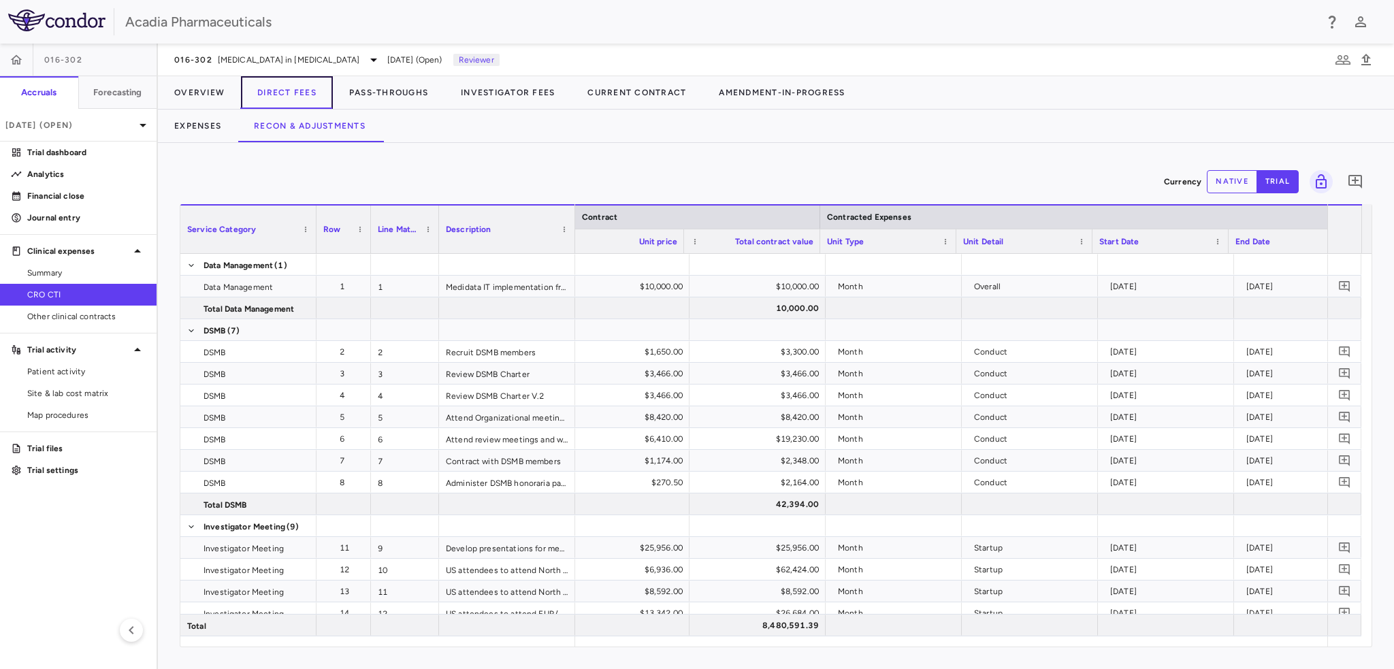
scroll to position [0, 572]
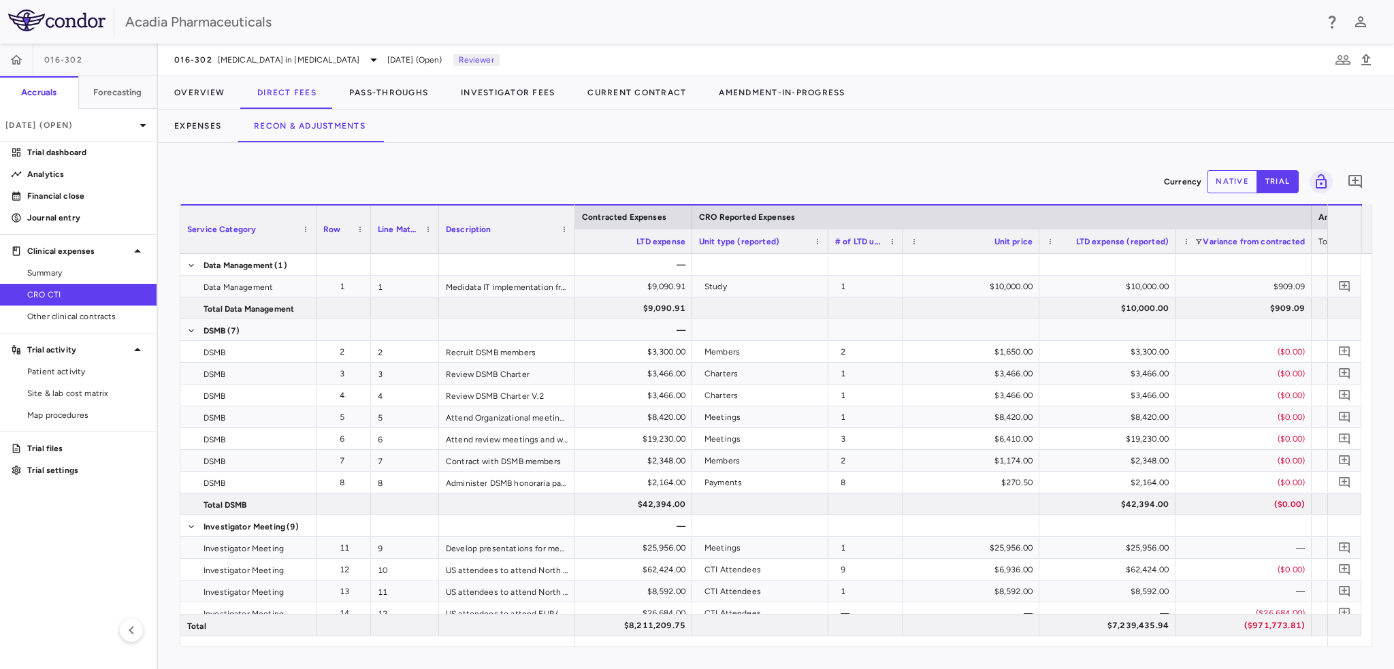
drag, startPoint x: 963, startPoint y: 246, endPoint x: 897, endPoint y: 247, distance: 66.7
click at [900, 247] on div at bounding box center [902, 241] width 5 height 24
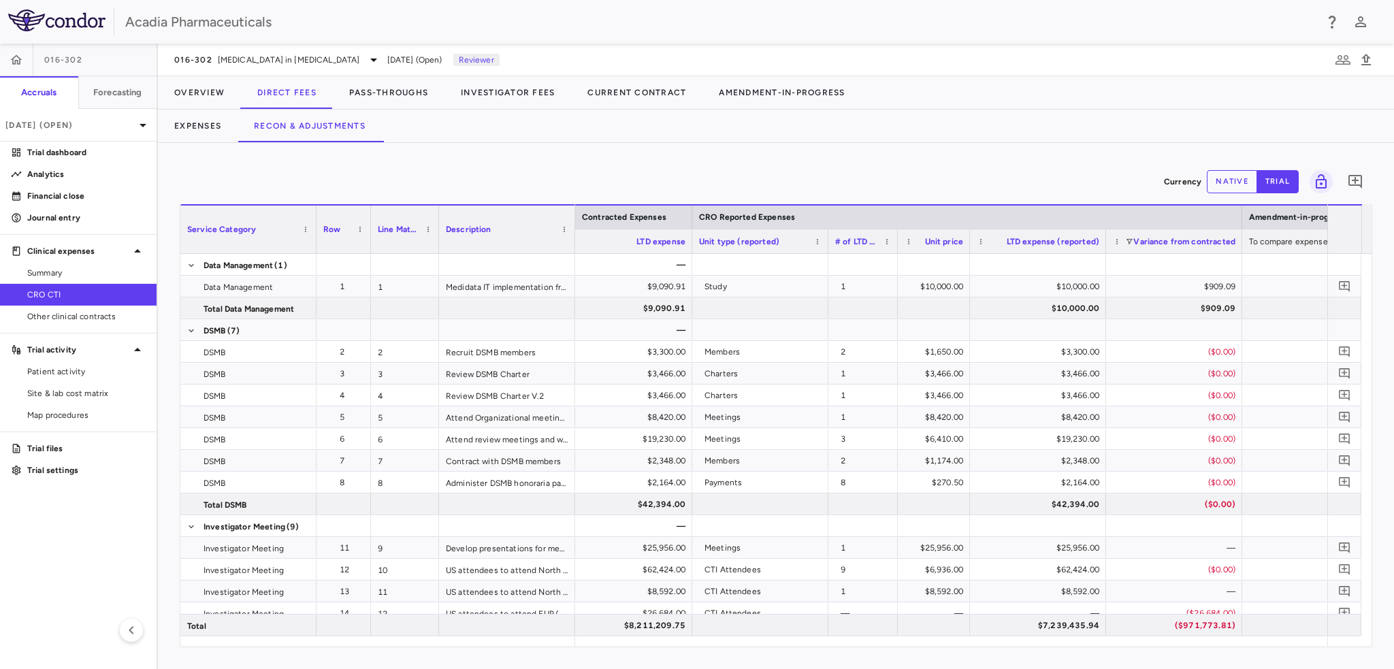
drag, startPoint x: 1031, startPoint y: 250, endPoint x: 967, endPoint y: 257, distance: 65.1
click at [967, 257] on div "Service Category Row Line Match" at bounding box center [775, 425] width 1191 height 442
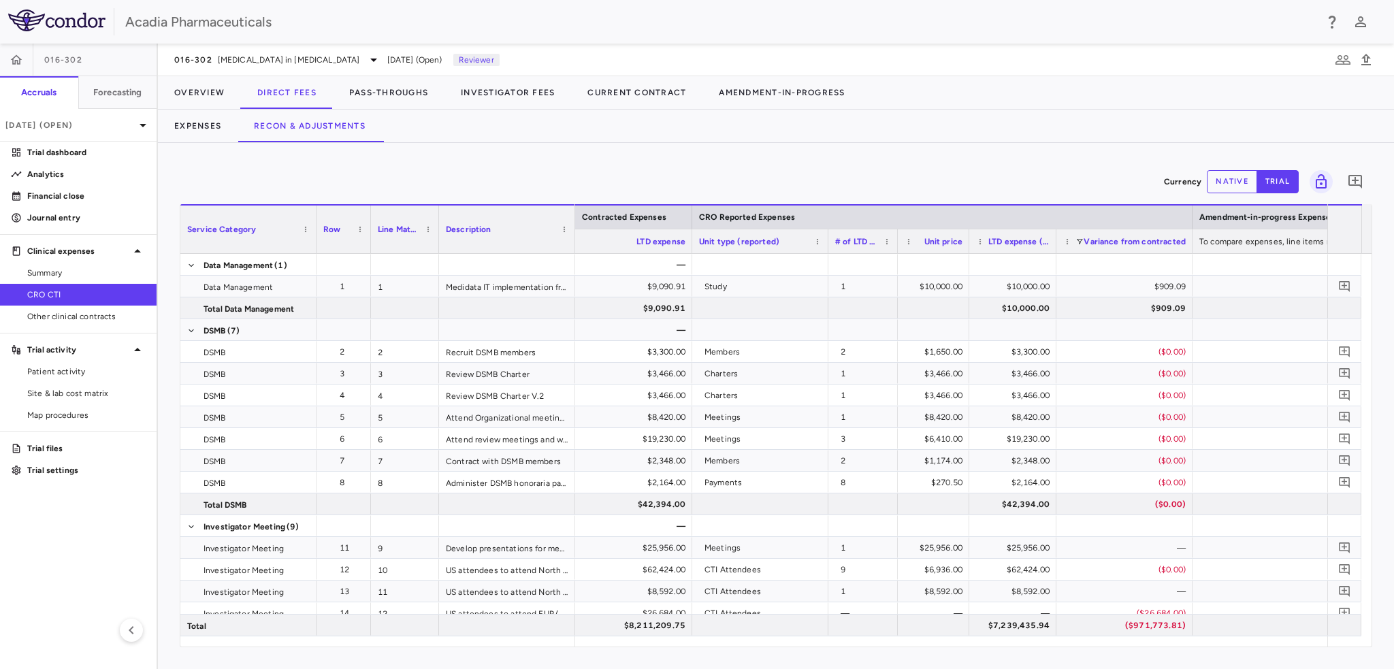
drag, startPoint x: 1103, startPoint y: 251, endPoint x: 1054, endPoint y: 255, distance: 49.2
click at [1054, 255] on div "Service Category Row Line Match" at bounding box center [775, 425] width 1191 height 442
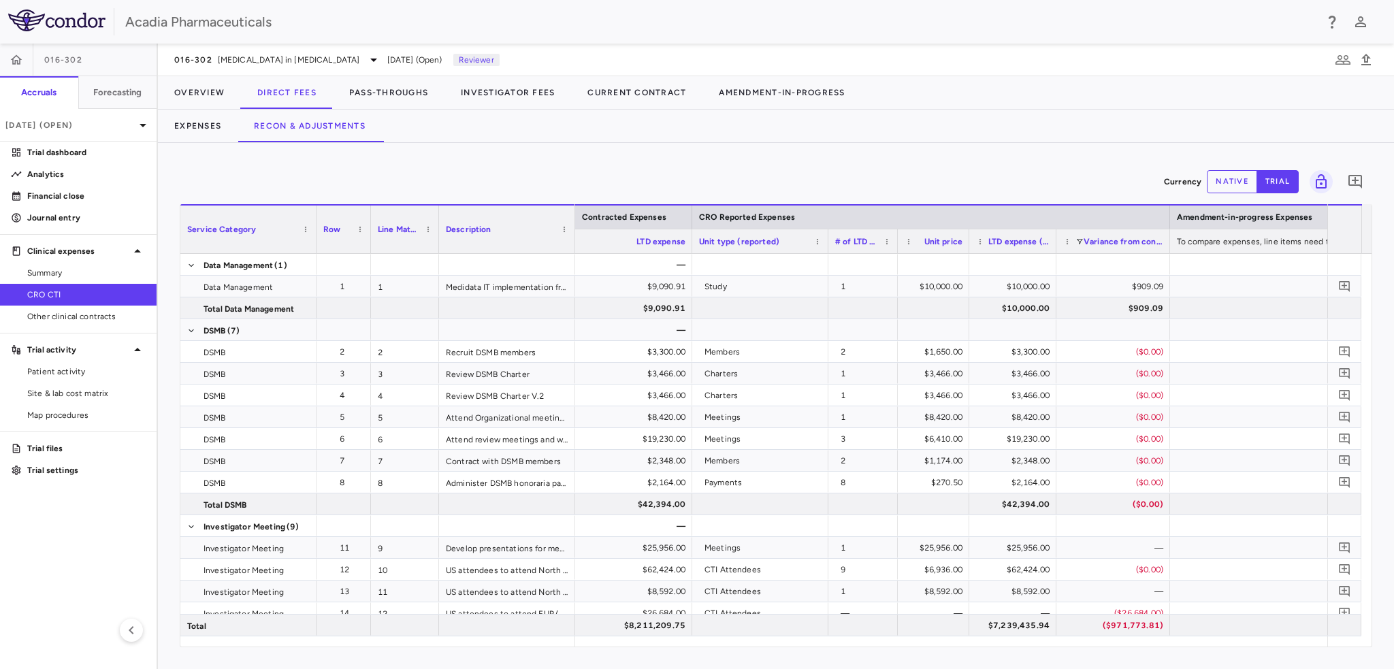
drag, startPoint x: 1192, startPoint y: 252, endPoint x: 1170, endPoint y: 253, distance: 22.5
click at [1170, 253] on div "Unit price LTD expense Unit type (reported) # of LTD units (reported)" at bounding box center [403, 241] width 3167 height 25
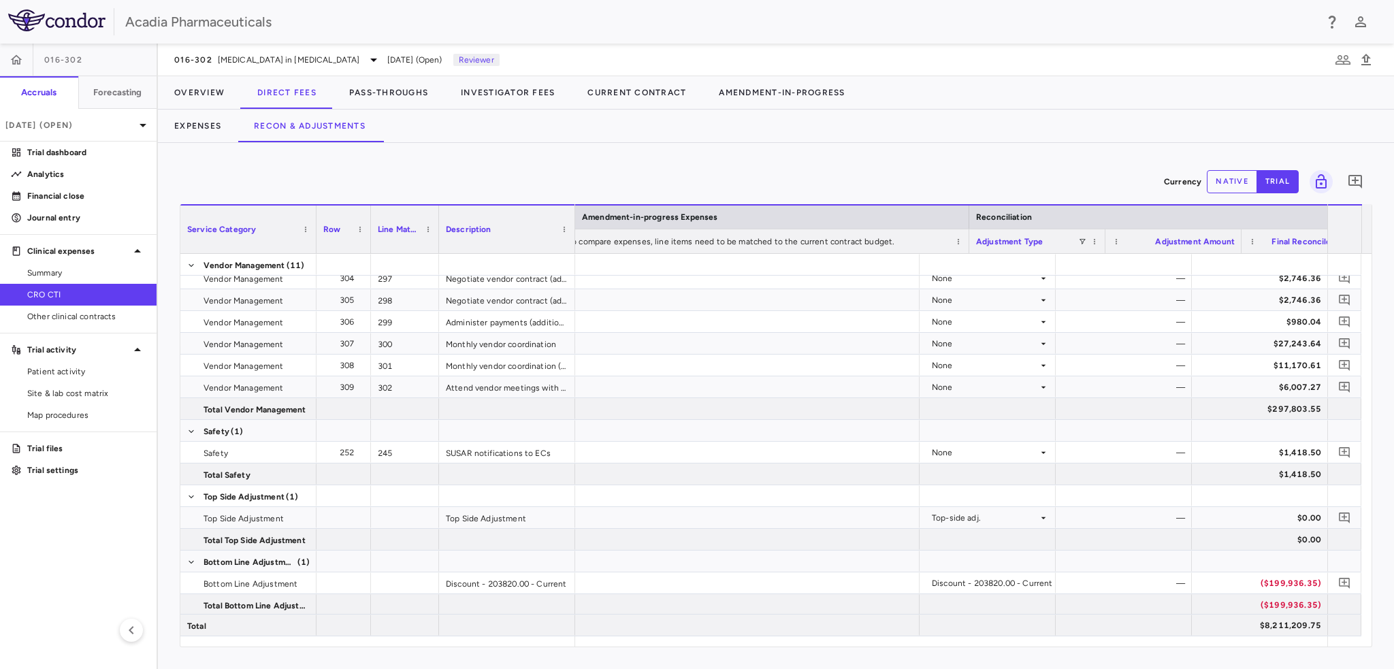
scroll to position [0, 2364]
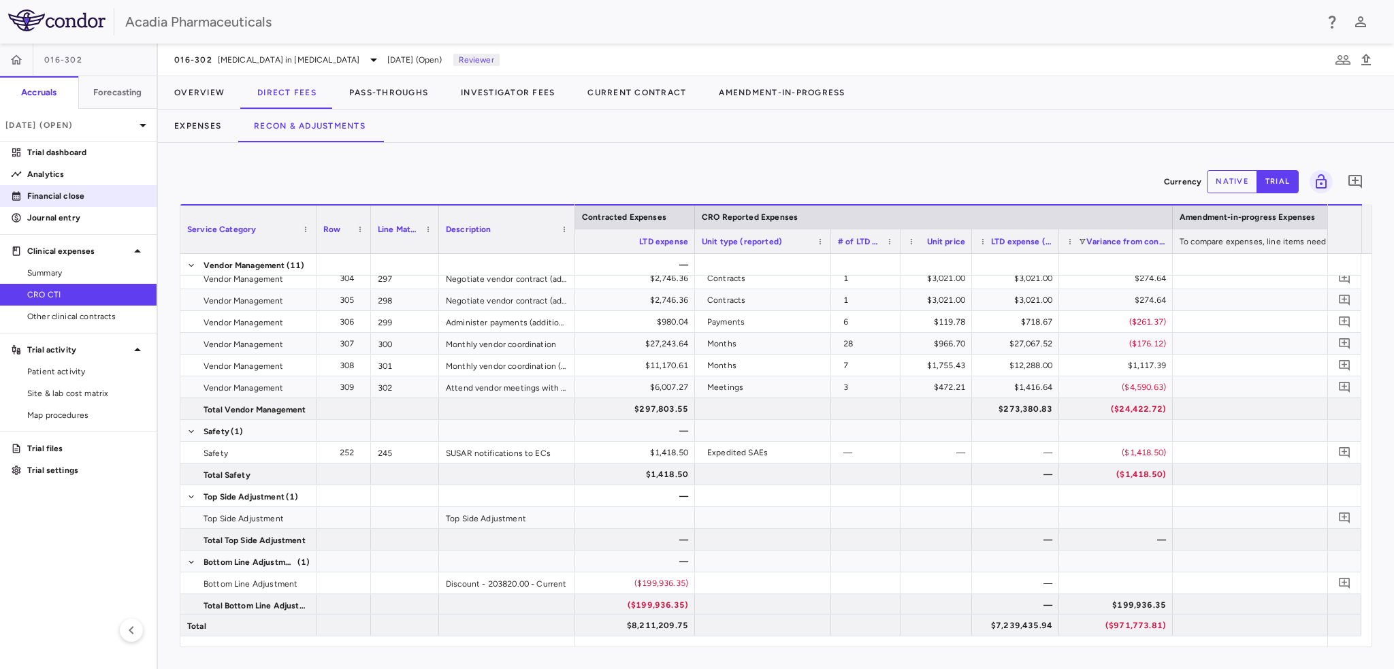
click at [68, 191] on p "Financial close" at bounding box center [86, 196] width 118 height 12
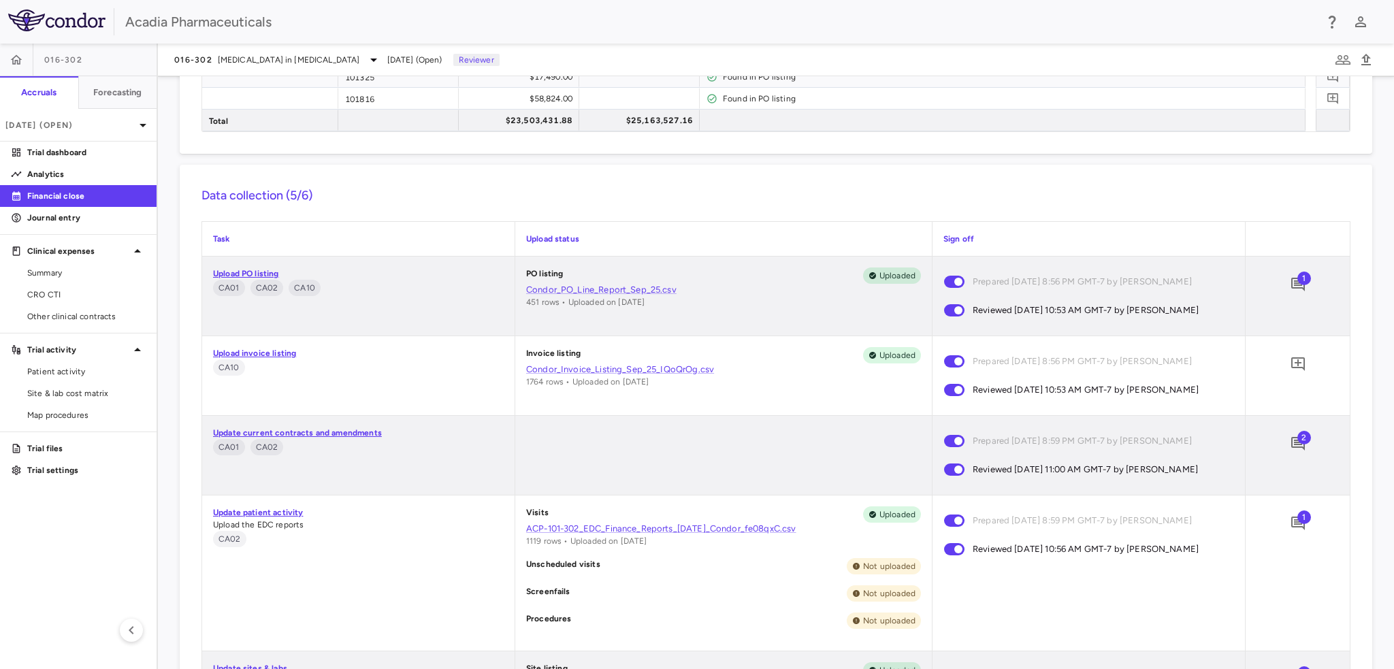
scroll to position [1089, 0]
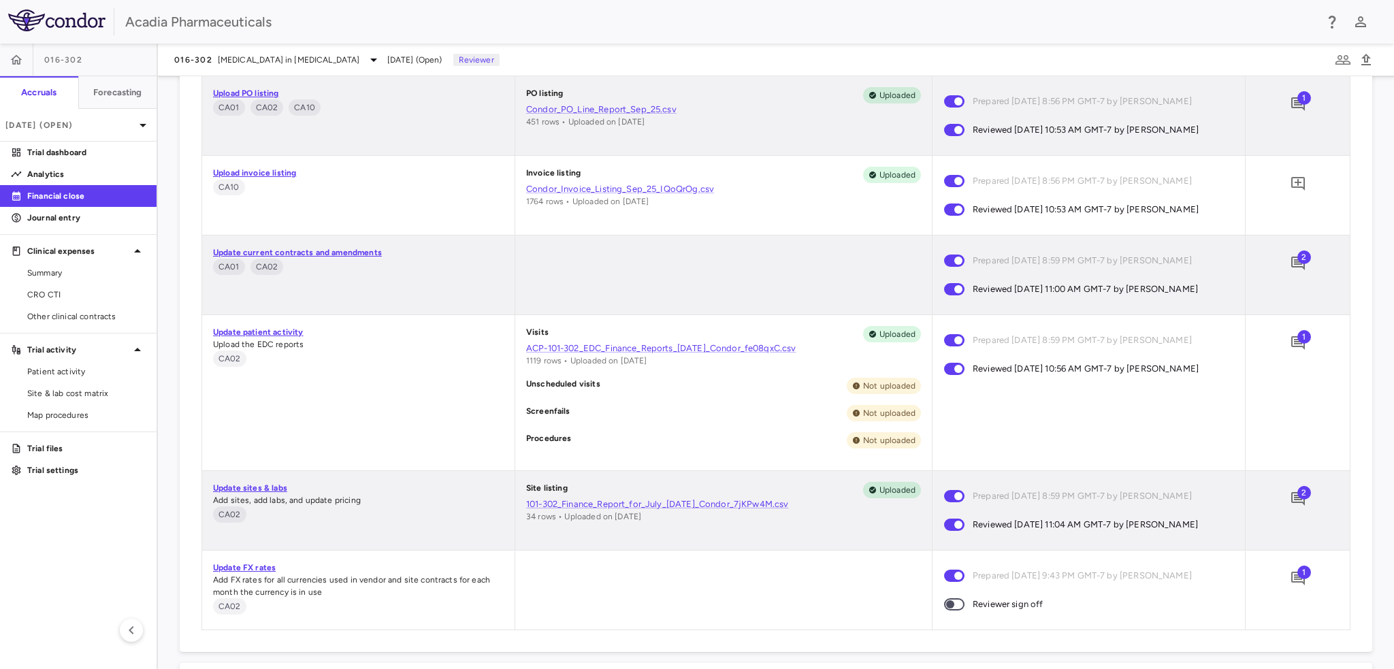
click at [1298, 257] on span "2" at bounding box center [1305, 258] width 14 height 14
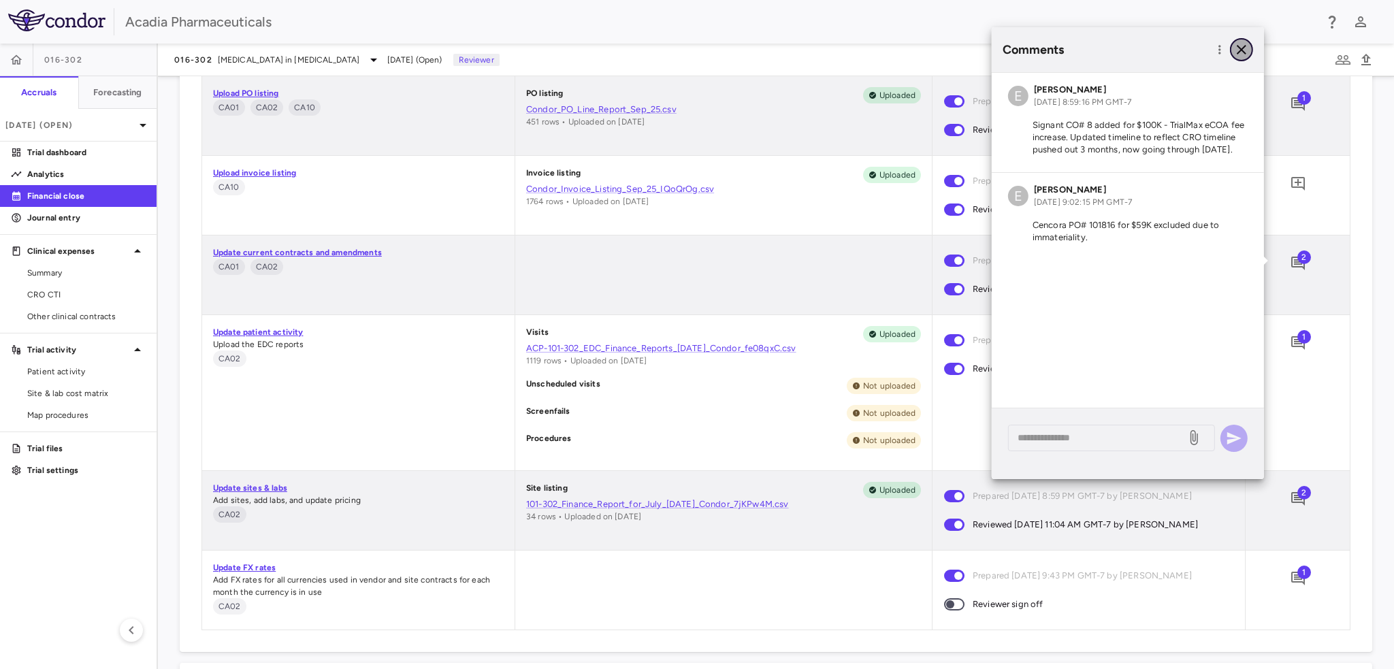
click at [1239, 50] on icon "button" at bounding box center [1242, 50] width 16 height 16
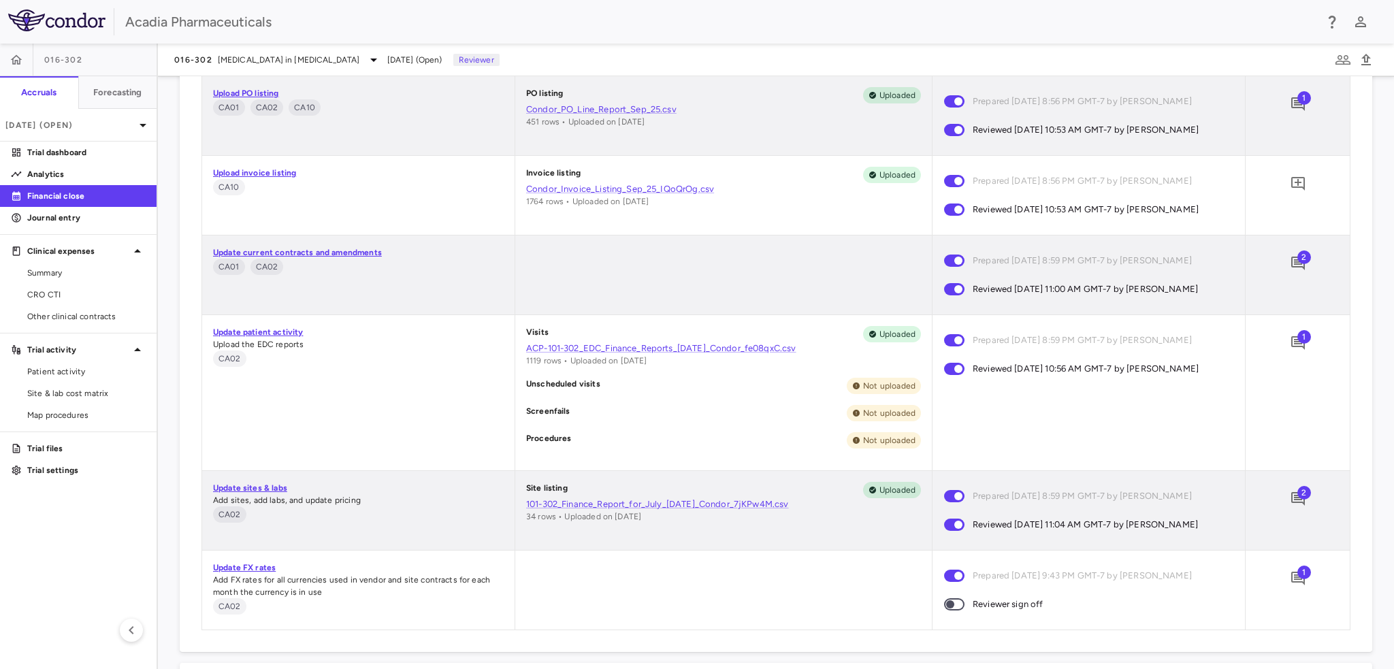
click at [1298, 337] on span "1" at bounding box center [1305, 337] width 14 height 14
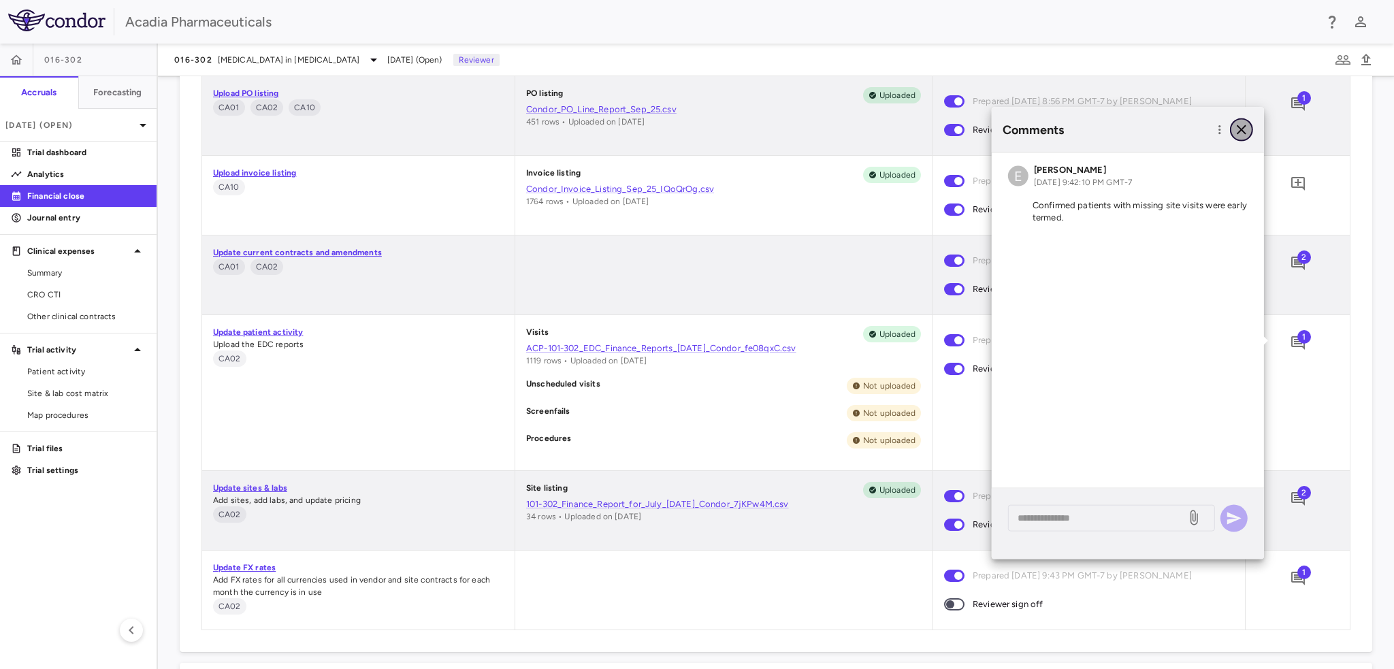
click at [1246, 127] on icon "button" at bounding box center [1242, 130] width 16 height 16
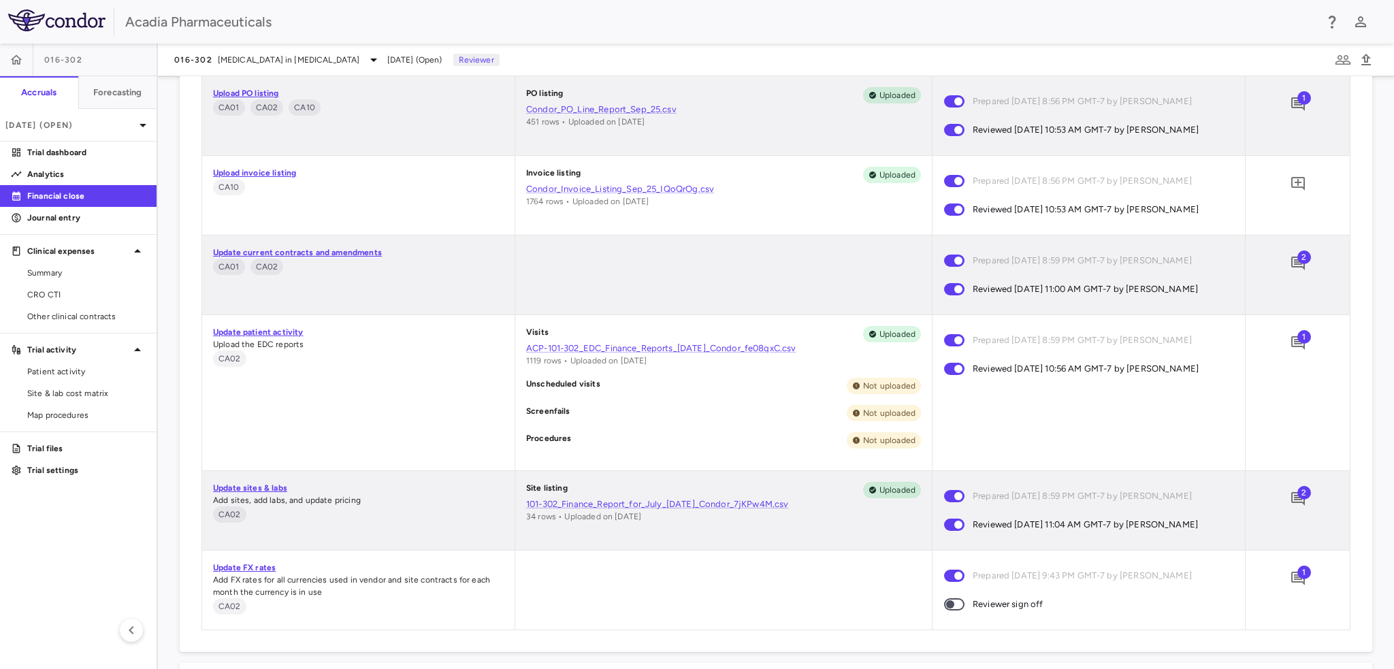
click at [1300, 500] on div "2" at bounding box center [1298, 499] width 34 height 34
click at [1298, 499] on button "button" at bounding box center [1298, 498] width 23 height 23
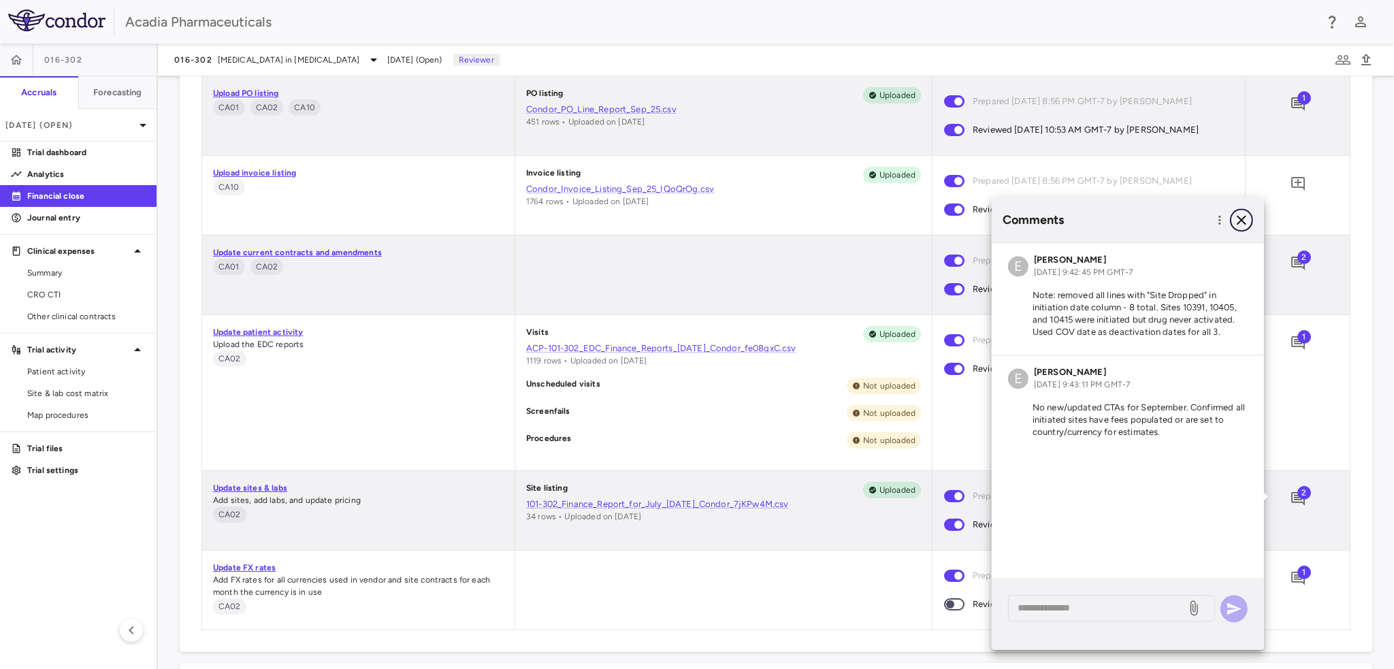
click at [1238, 220] on icon "button" at bounding box center [1242, 220] width 16 height 16
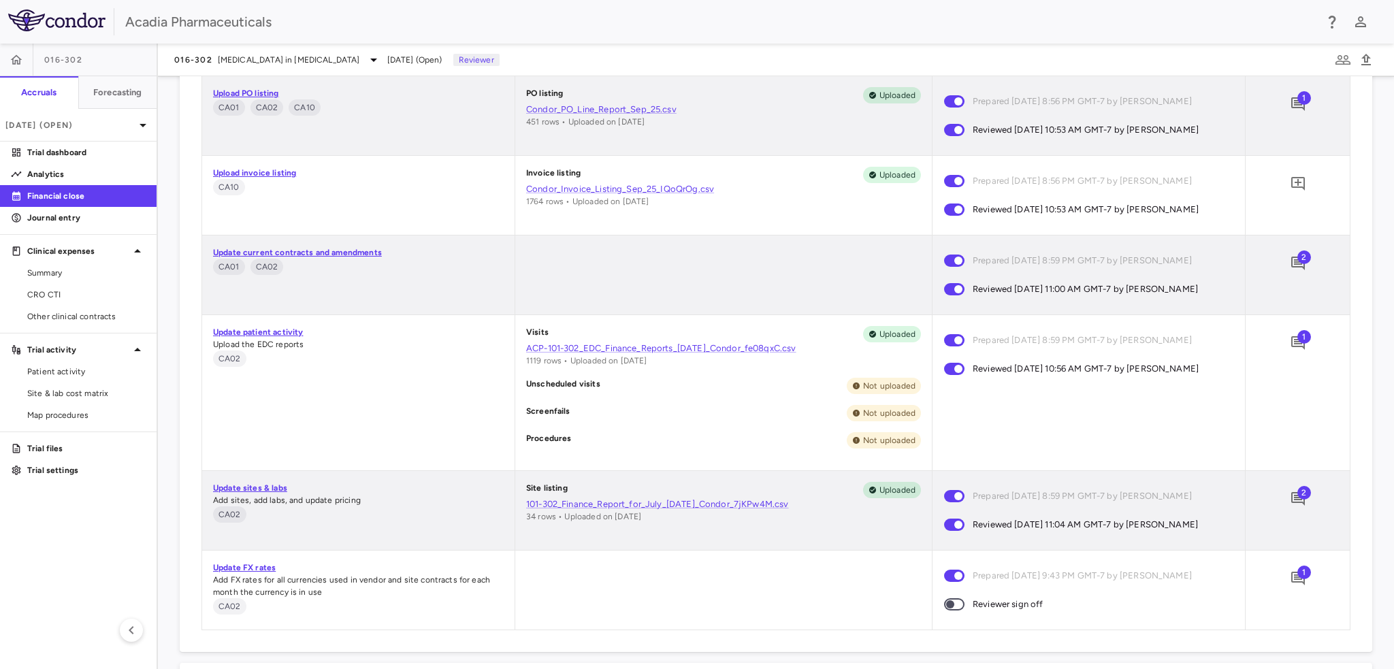
click at [1298, 572] on span "1" at bounding box center [1305, 573] width 14 height 14
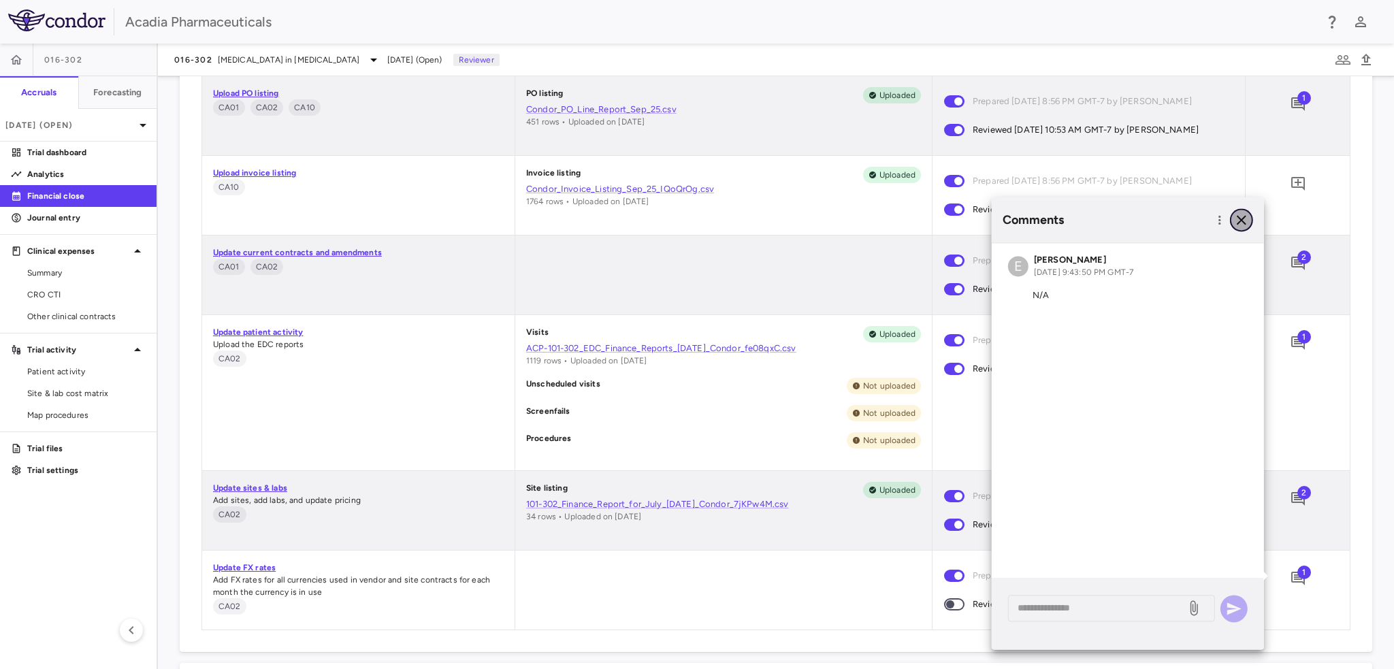
drag, startPoint x: 1244, startPoint y: 216, endPoint x: 1197, endPoint y: 503, distance: 290.4
click at [1244, 217] on icon "button" at bounding box center [1242, 220] width 10 height 10
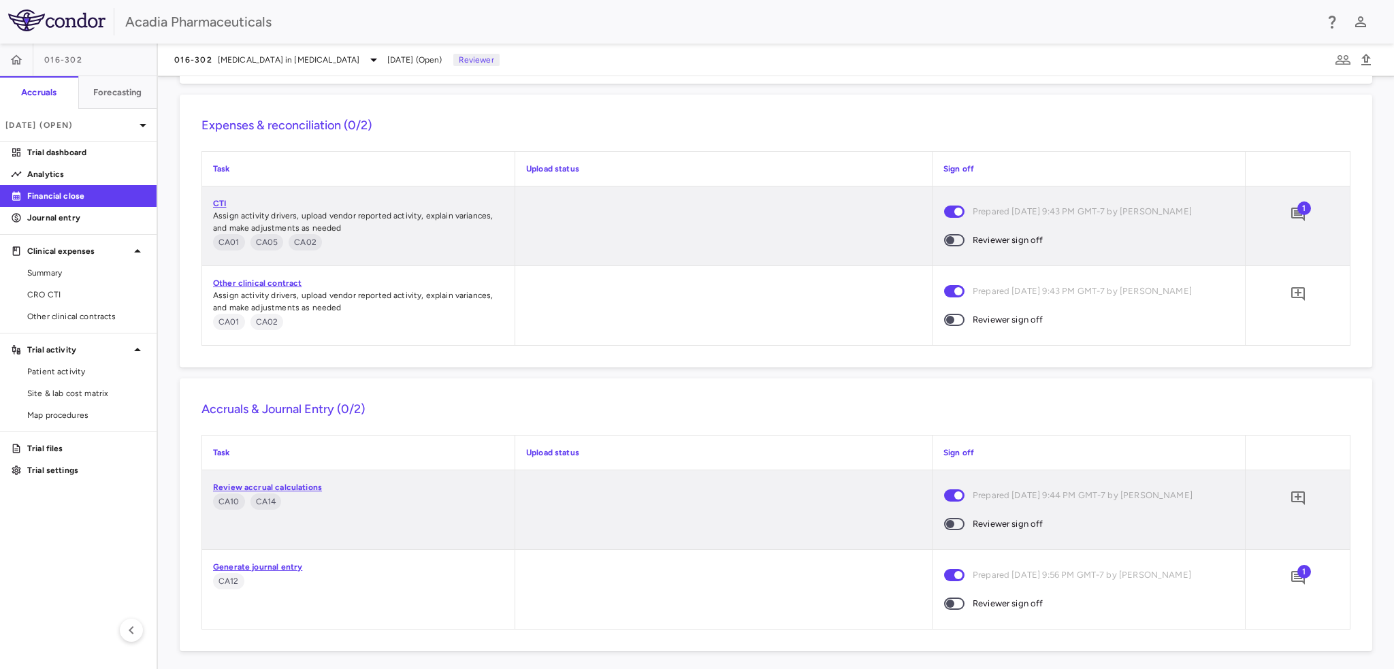
scroll to position [1661, 0]
click at [1298, 206] on span "1" at bounding box center [1305, 205] width 14 height 14
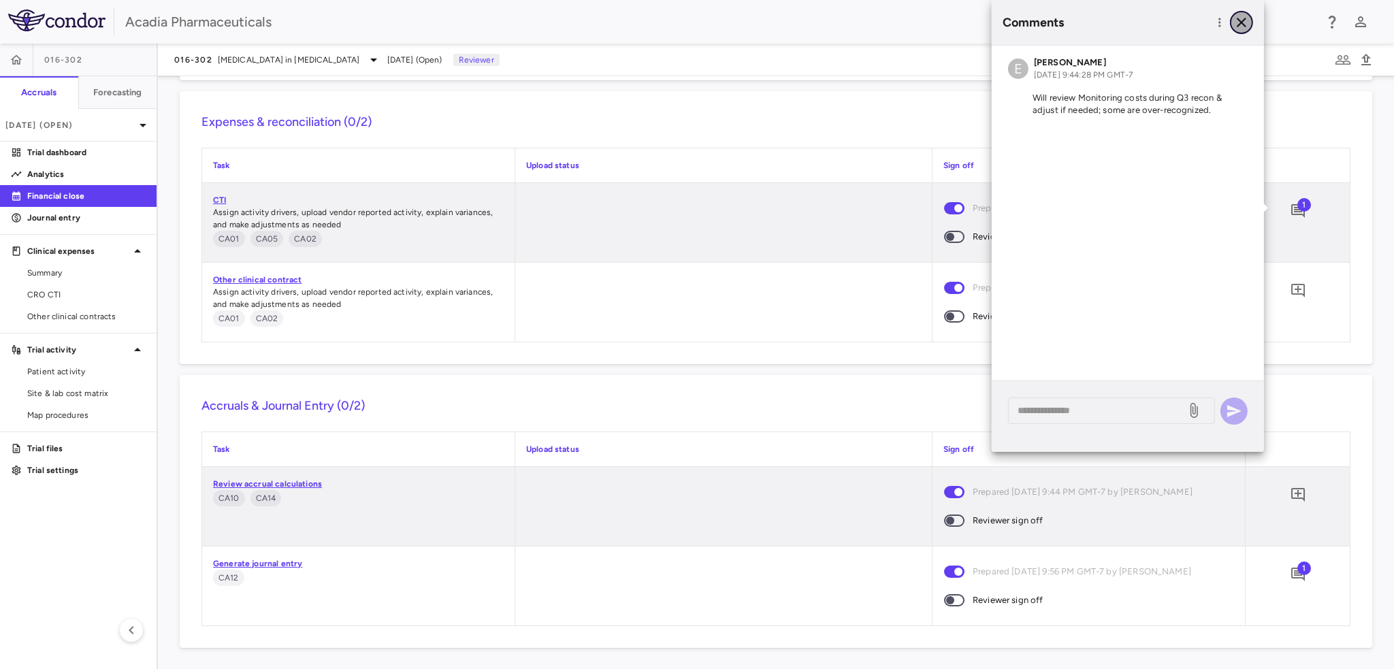
click at [1244, 24] on icon "button" at bounding box center [1242, 22] width 16 height 16
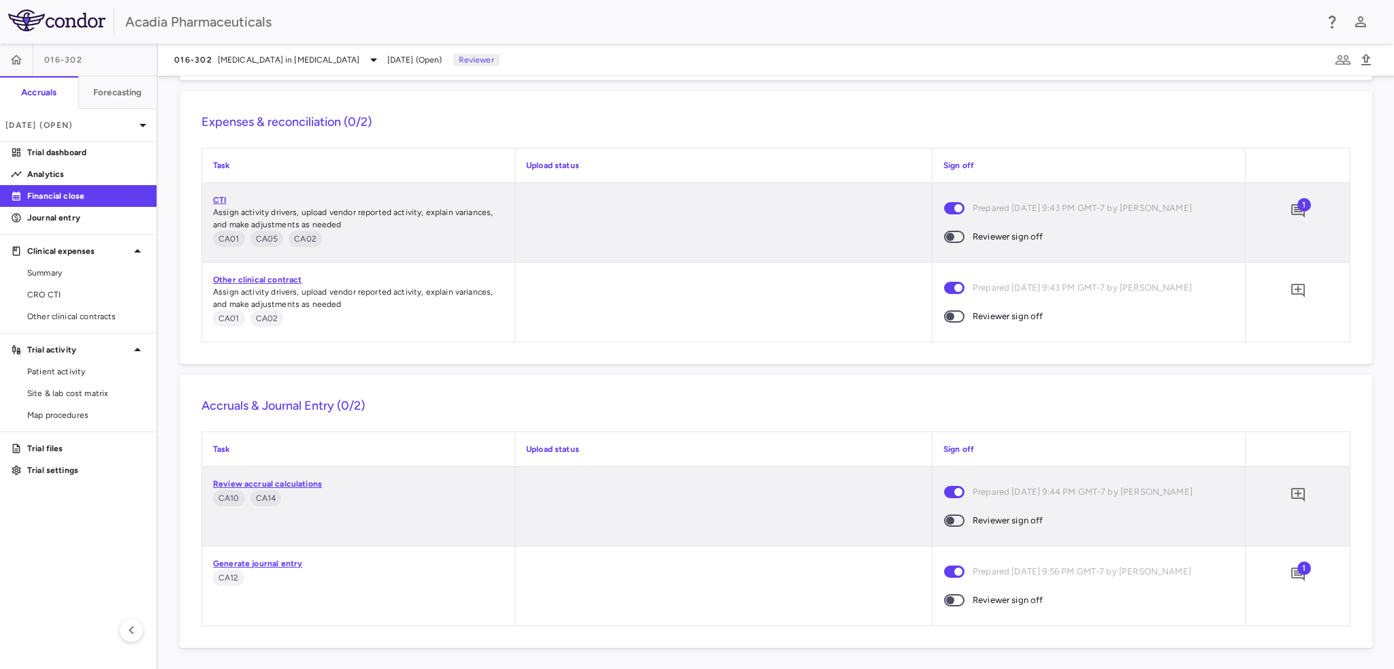
click at [950, 320] on span at bounding box center [954, 316] width 20 height 12
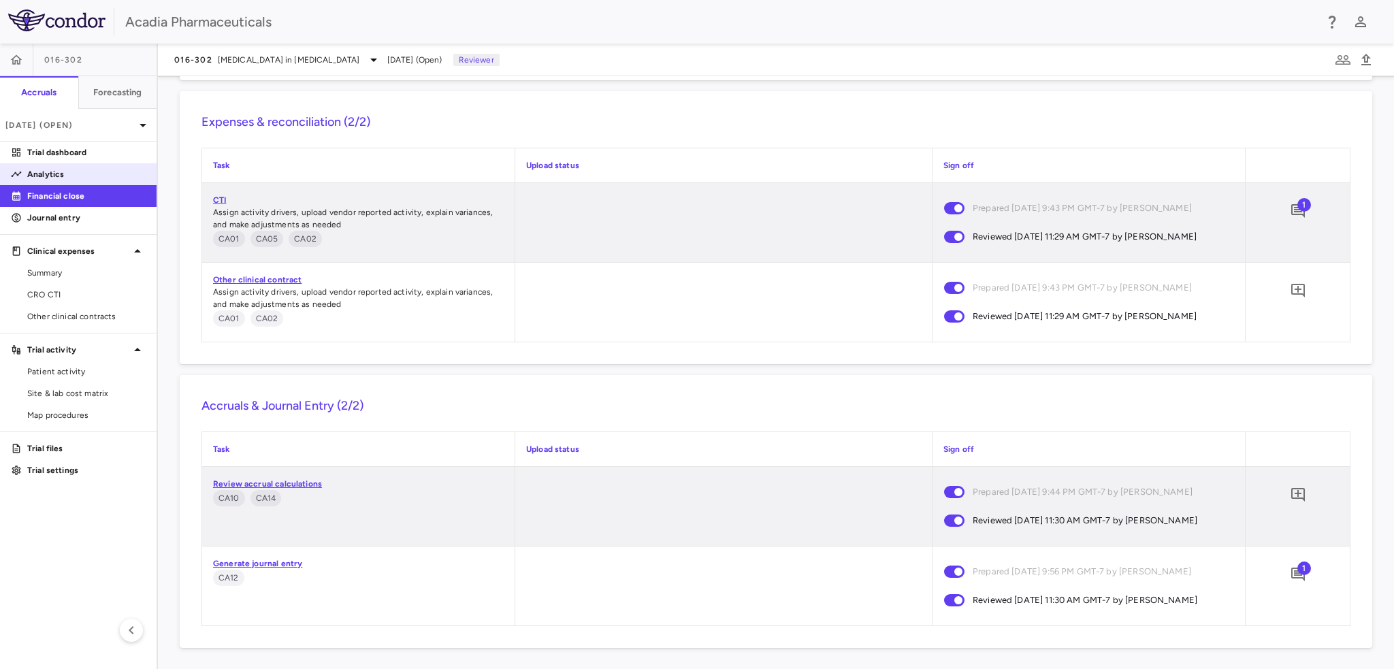
click at [35, 174] on p "Analytics" at bounding box center [86, 174] width 118 height 12
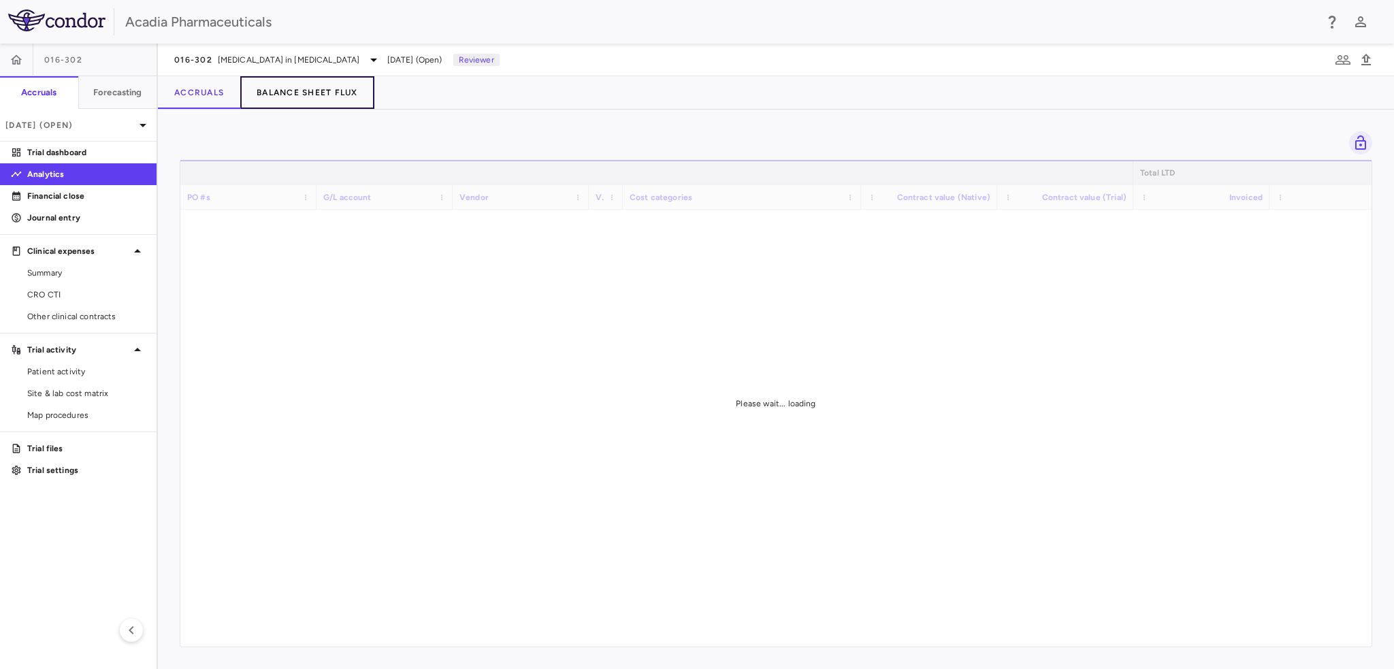
click at [329, 86] on button "Balance Sheet Flux" at bounding box center [307, 92] width 134 height 33
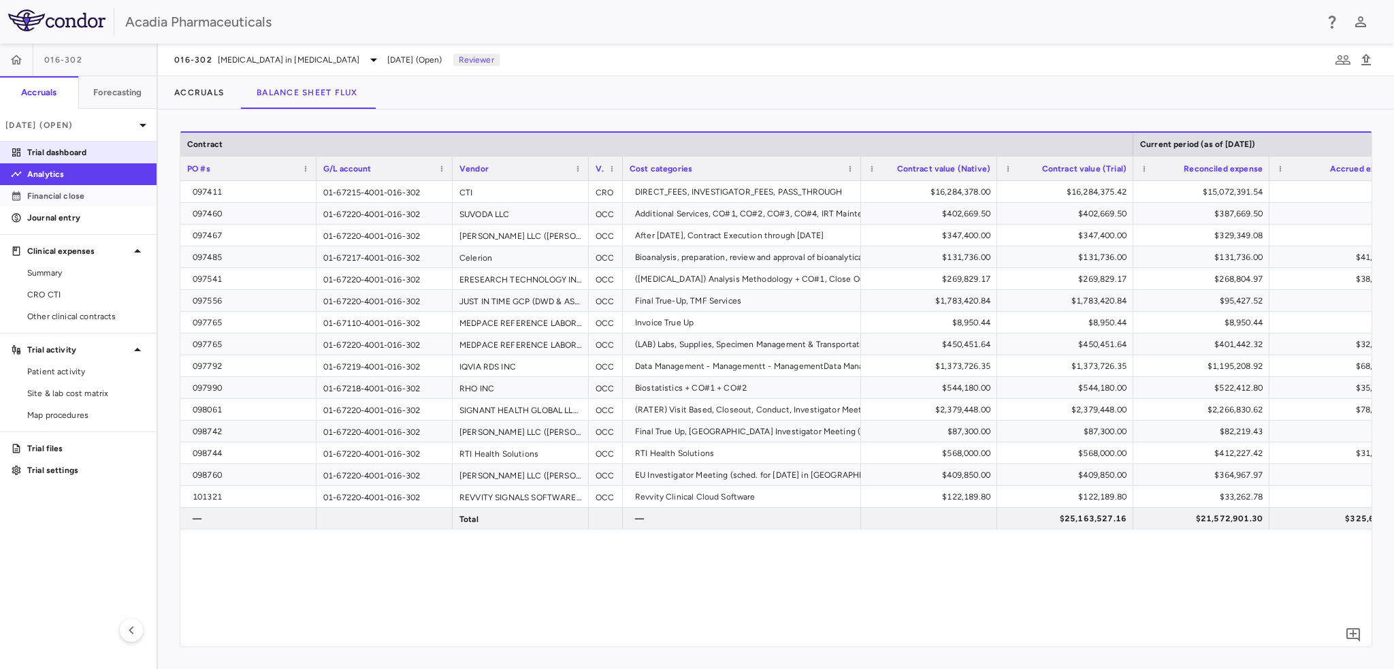
drag, startPoint x: 59, startPoint y: 205, endPoint x: 66, endPoint y: 158, distance: 47.6
click at [59, 206] on link "Financial close" at bounding box center [78, 196] width 157 height 20
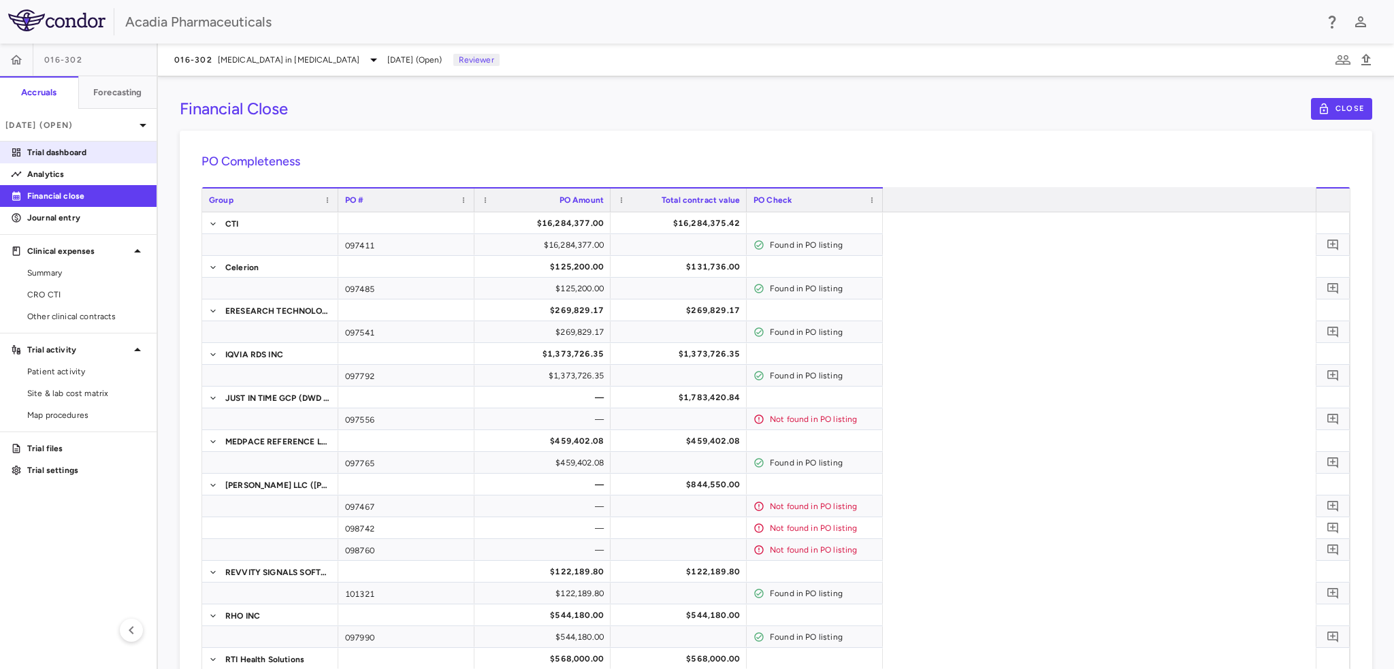
click at [66, 155] on p "Trial dashboard" at bounding box center [86, 152] width 118 height 12
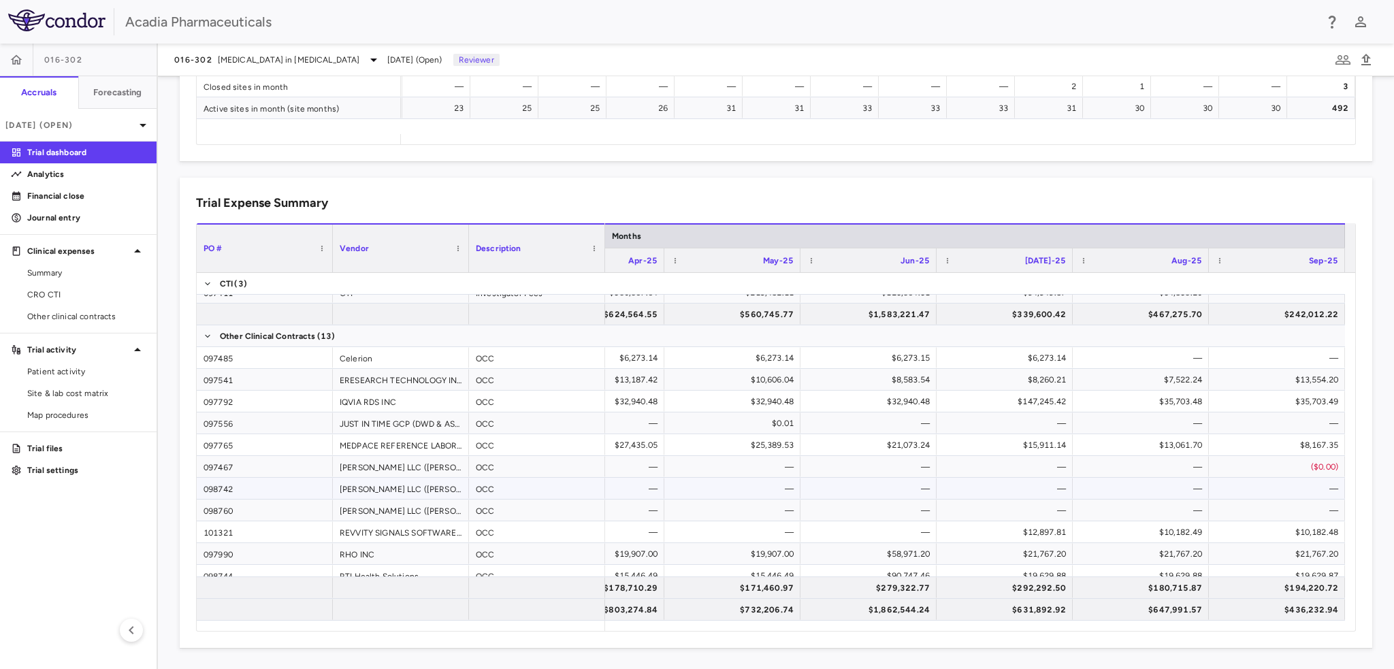
scroll to position [68, 0]
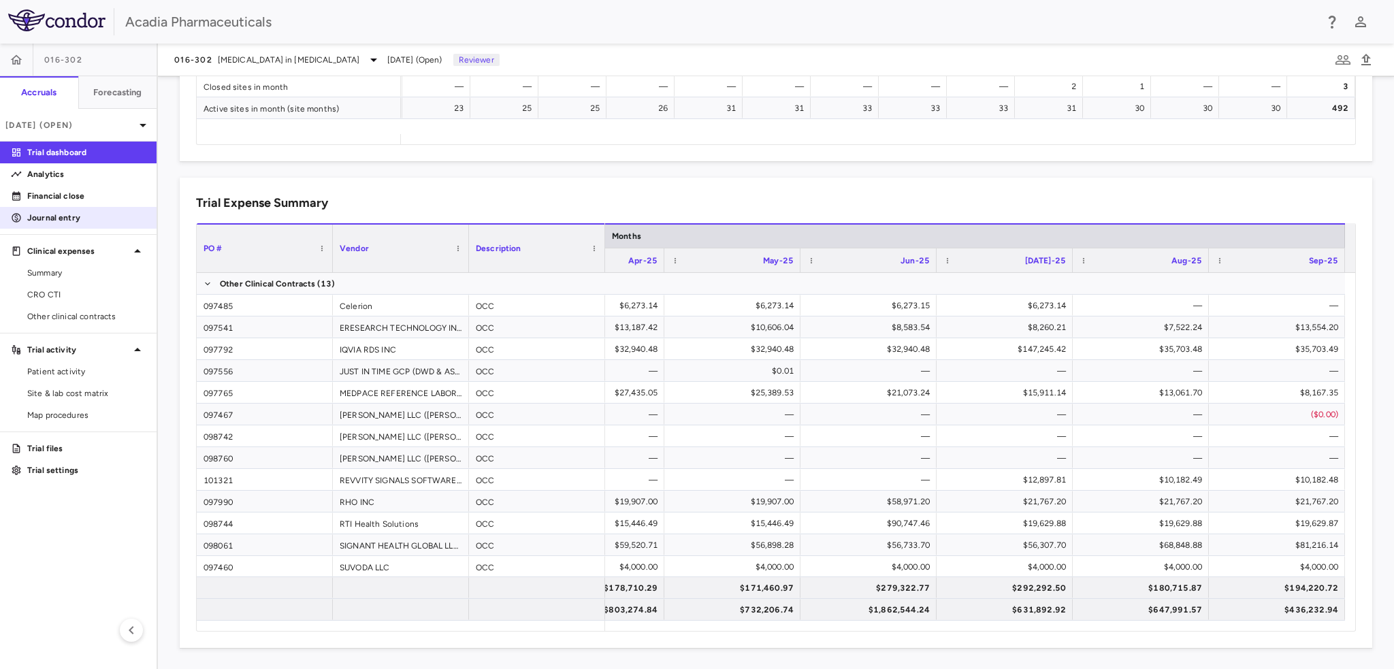
drag, startPoint x: 98, startPoint y: 179, endPoint x: 0, endPoint y: 222, distance: 107.0
click at [98, 179] on p "Analytics" at bounding box center [86, 174] width 118 height 12
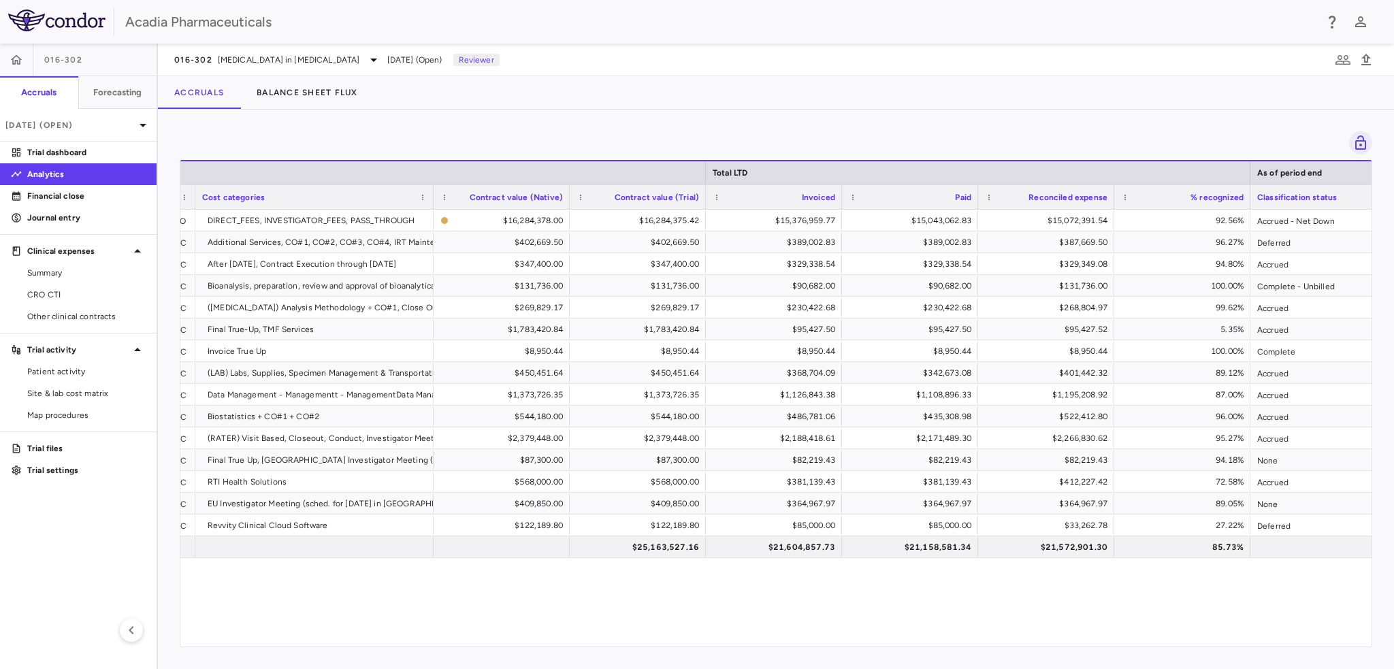
scroll to position [0, 397]
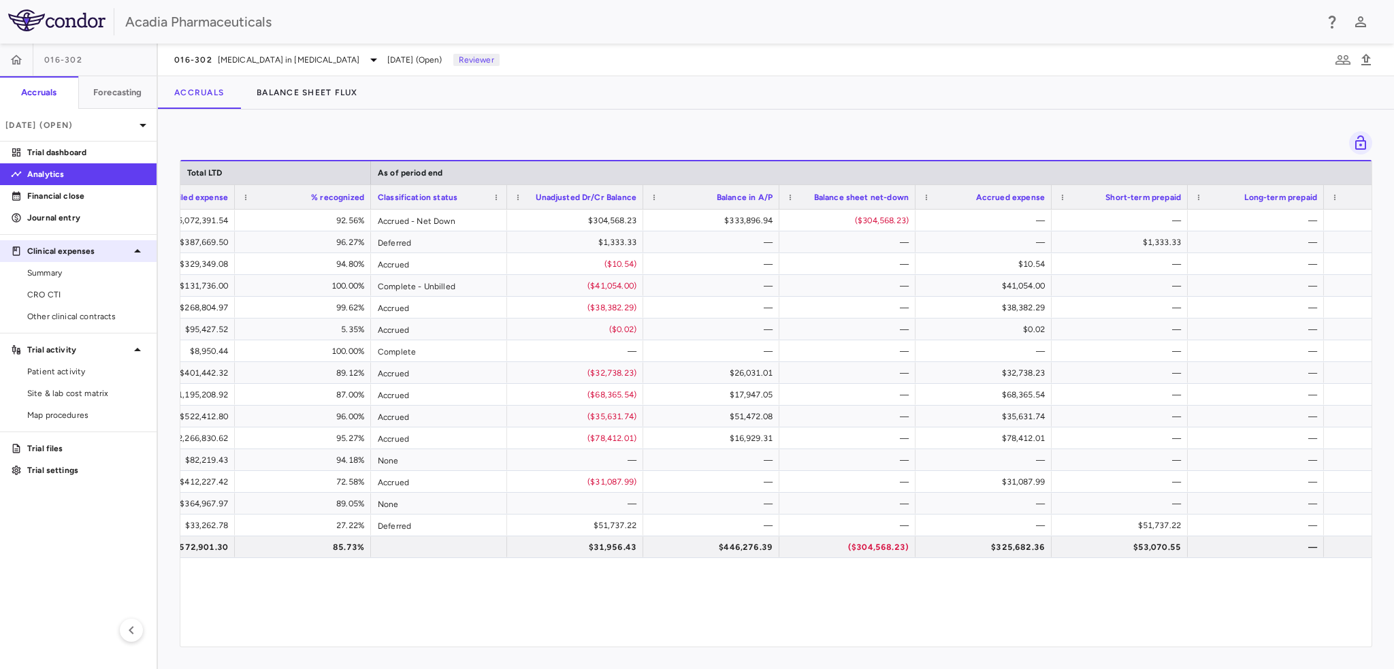
drag, startPoint x: 78, startPoint y: 218, endPoint x: 137, endPoint y: 246, distance: 65.5
click at [79, 217] on p "Journal entry" at bounding box center [86, 218] width 118 height 12
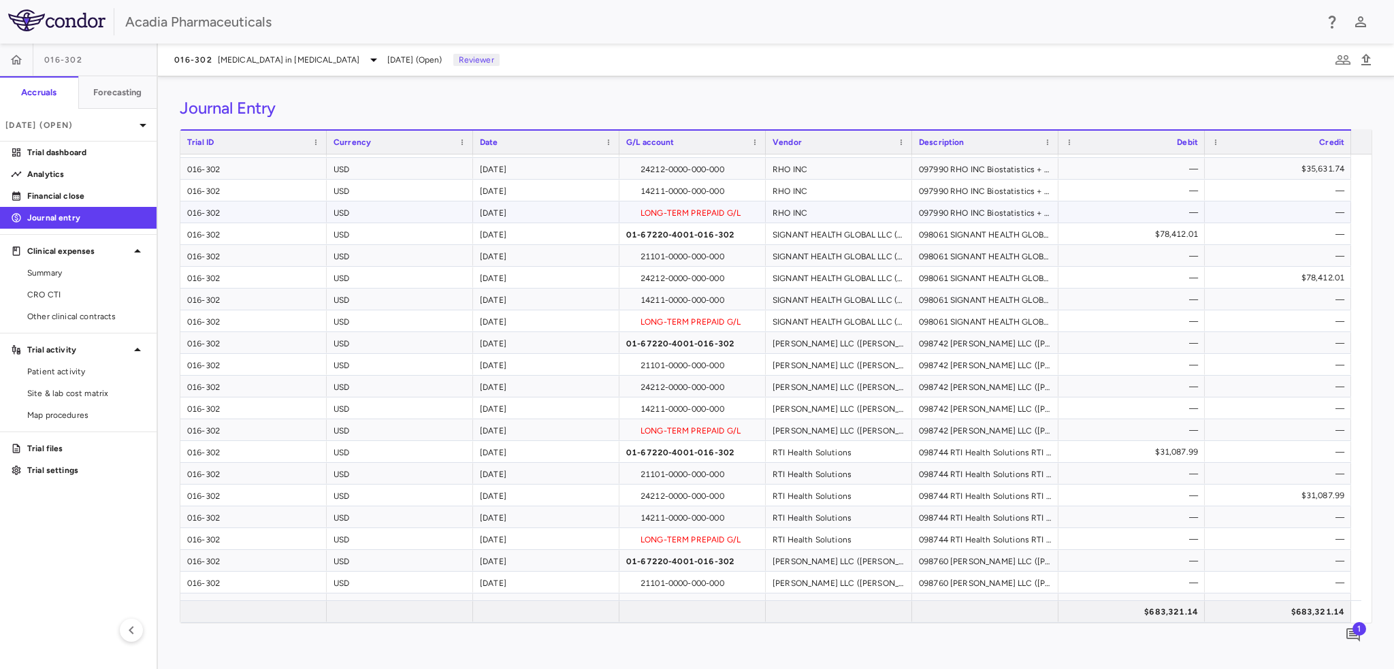
scroll to position [1021, 0]
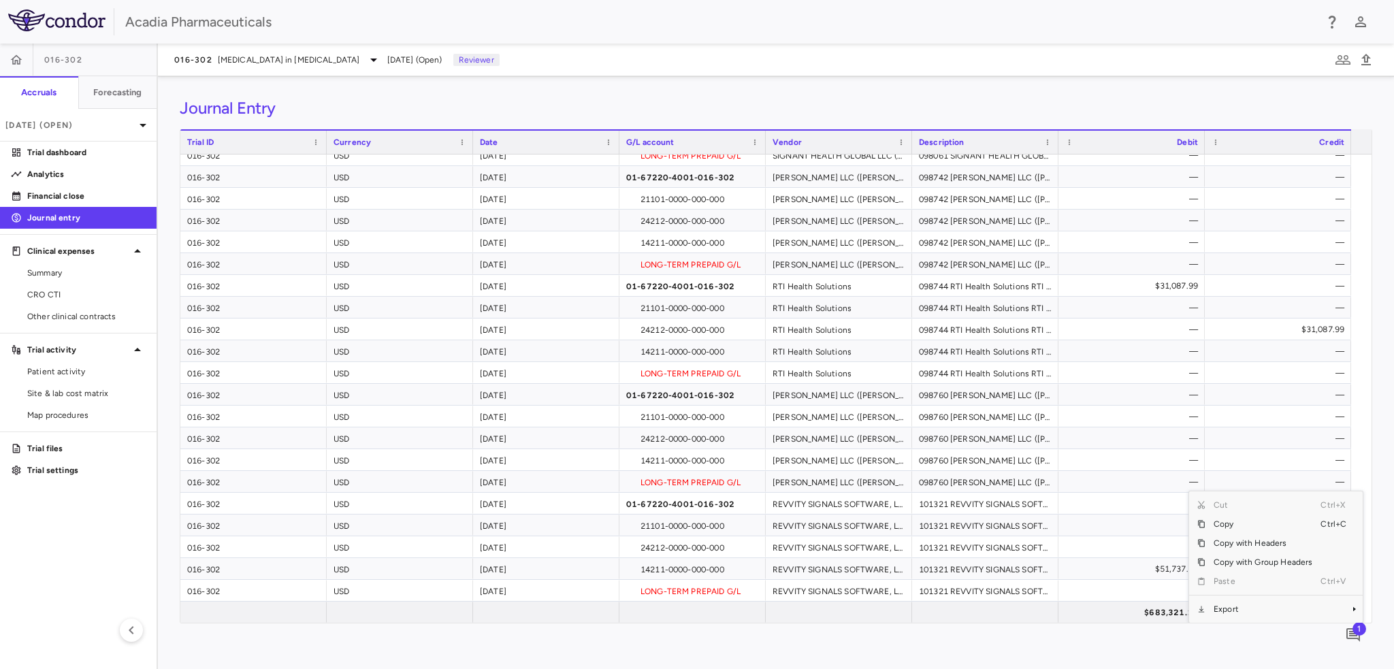
click at [1086, 647] on div "Drag here to set row groups Drag here to set column labels Trial ID Currency Da…" at bounding box center [776, 403] width 1193 height 549
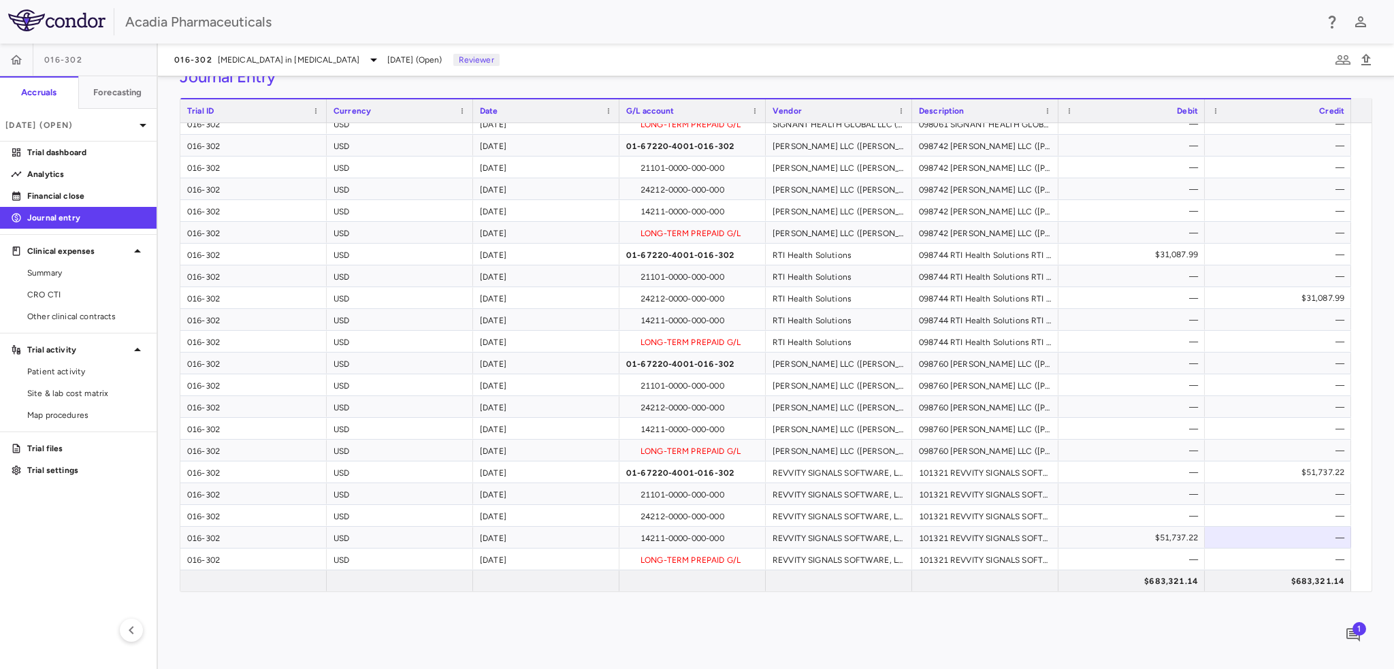
click at [1366, 637] on div "1" at bounding box center [1353, 635] width 34 height 34
click at [1359, 634] on span "1" at bounding box center [1360, 629] width 14 height 14
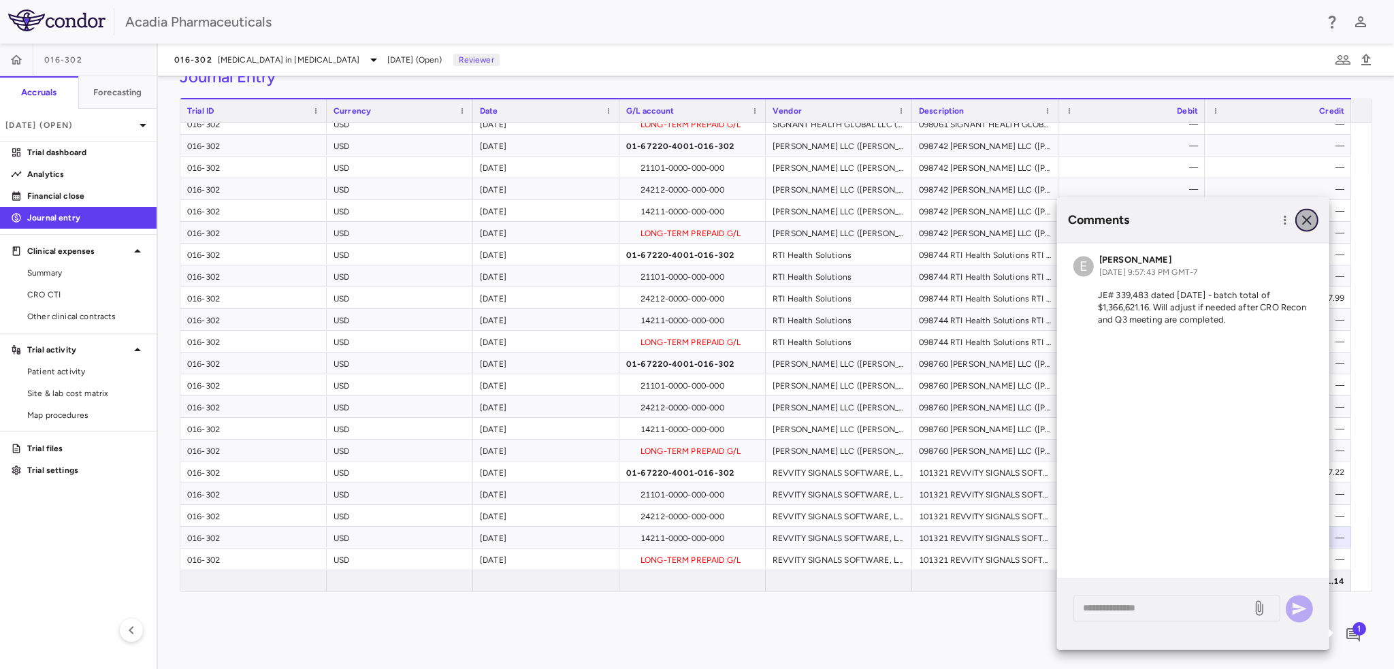
drag, startPoint x: 1313, startPoint y: 217, endPoint x: 1306, endPoint y: 218, distance: 6.8
click at [1313, 217] on icon "button" at bounding box center [1307, 220] width 16 height 16
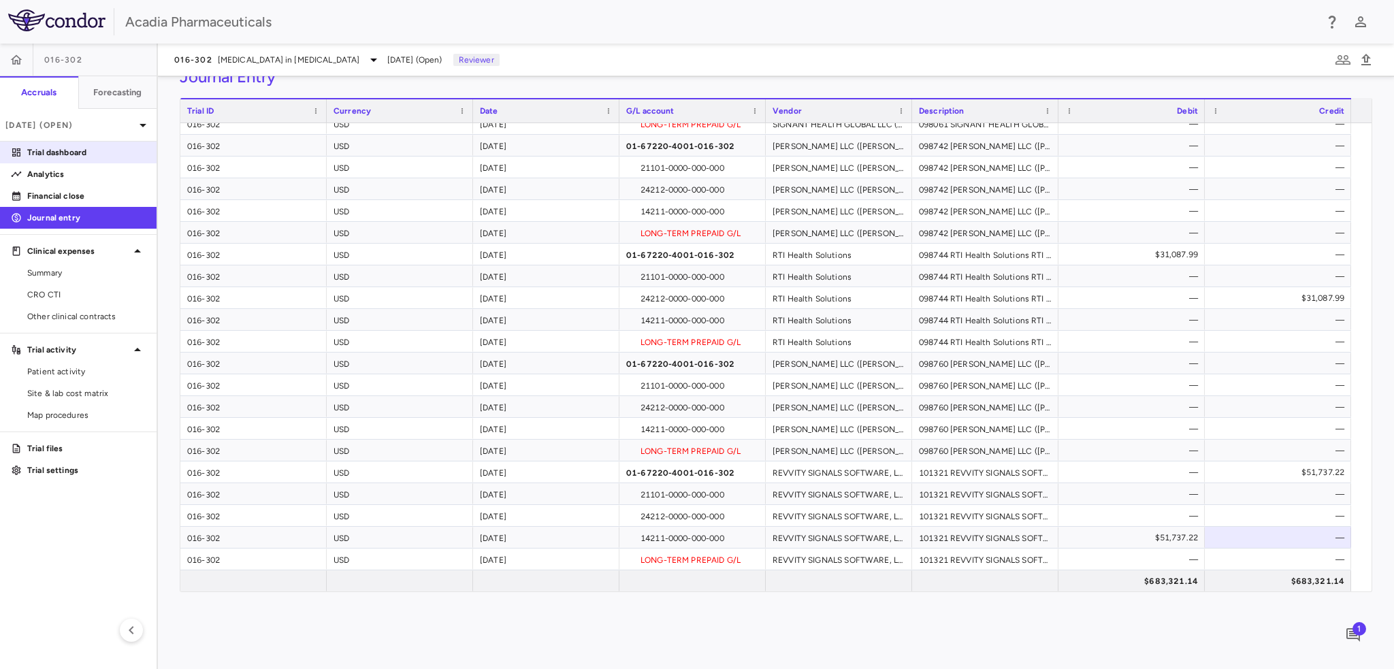
click at [46, 155] on p "Trial dashboard" at bounding box center [86, 152] width 118 height 12
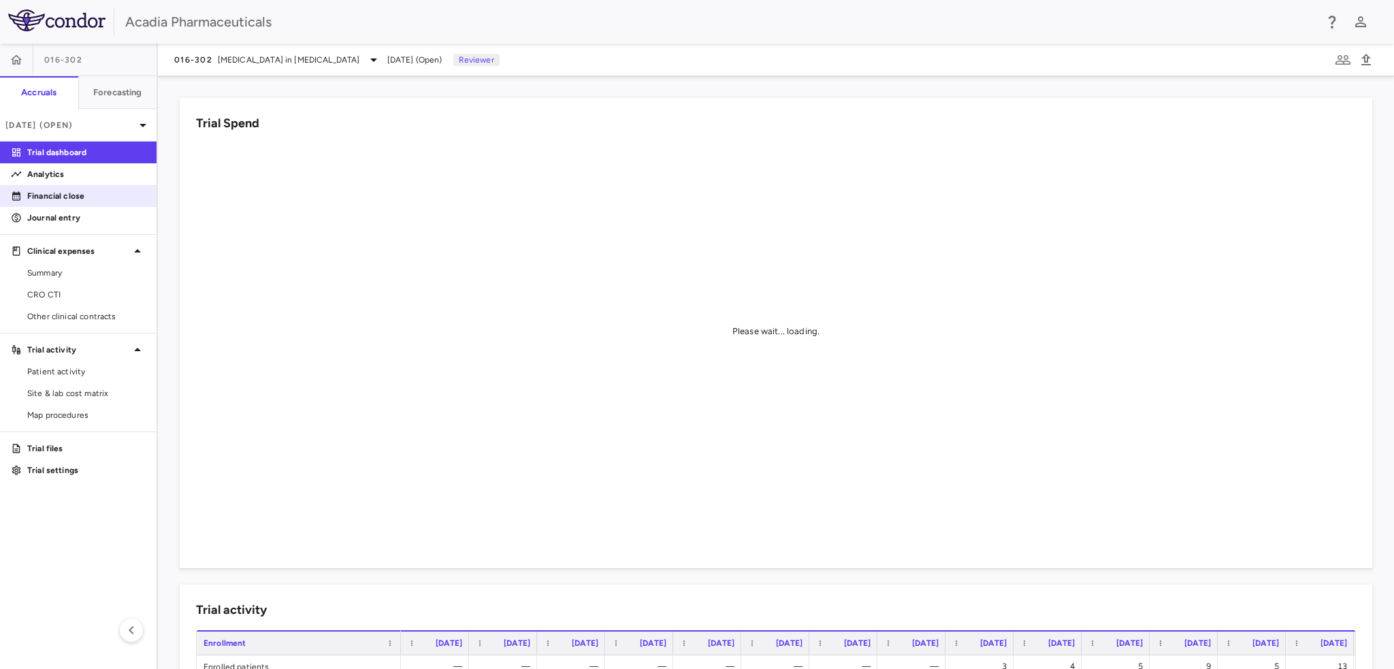
click at [99, 203] on link "Financial close" at bounding box center [78, 196] width 157 height 20
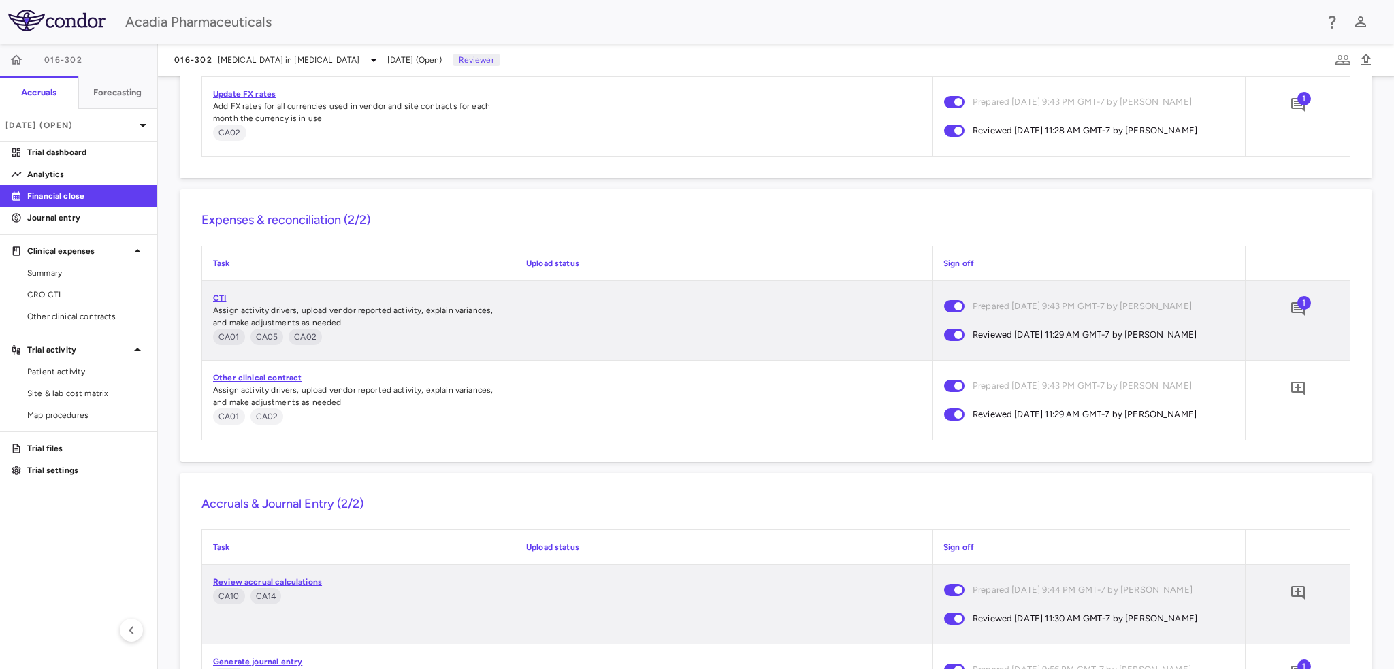
scroll to position [1661, 0]
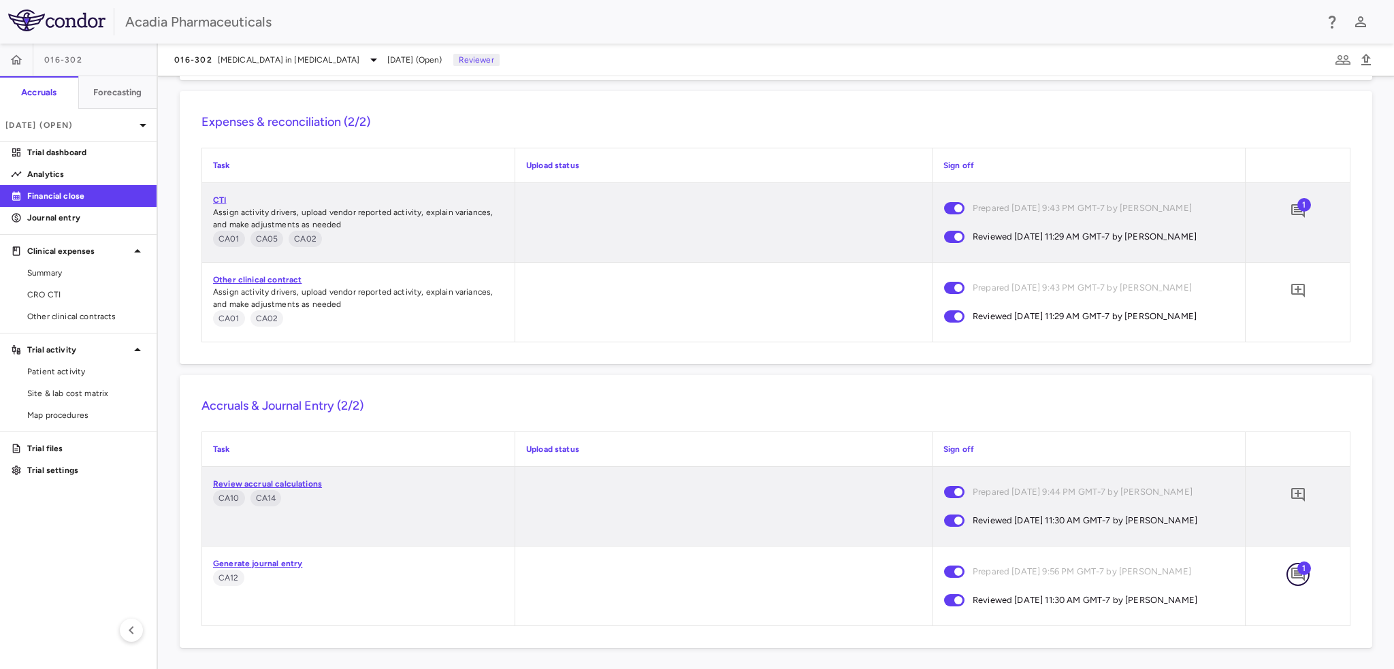
click at [1298, 573] on span "1" at bounding box center [1298, 574] width 23 height 23
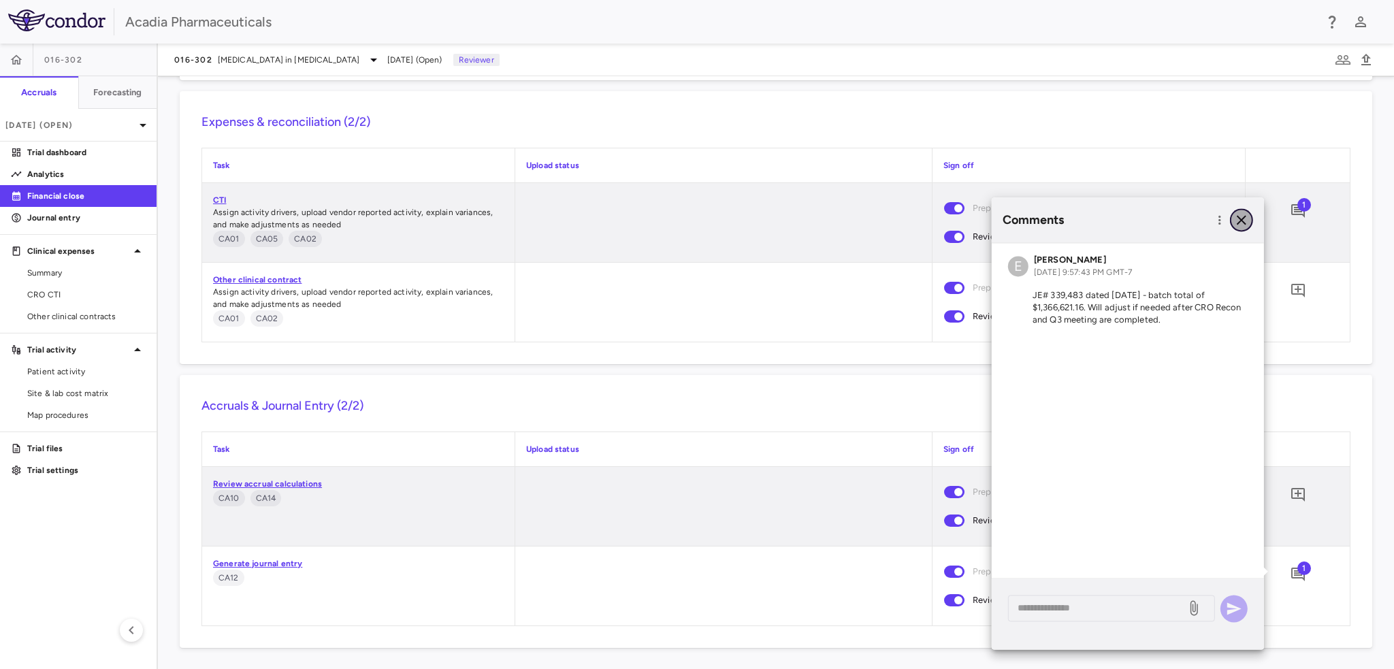
click at [1249, 226] on icon "button" at bounding box center [1242, 220] width 16 height 16
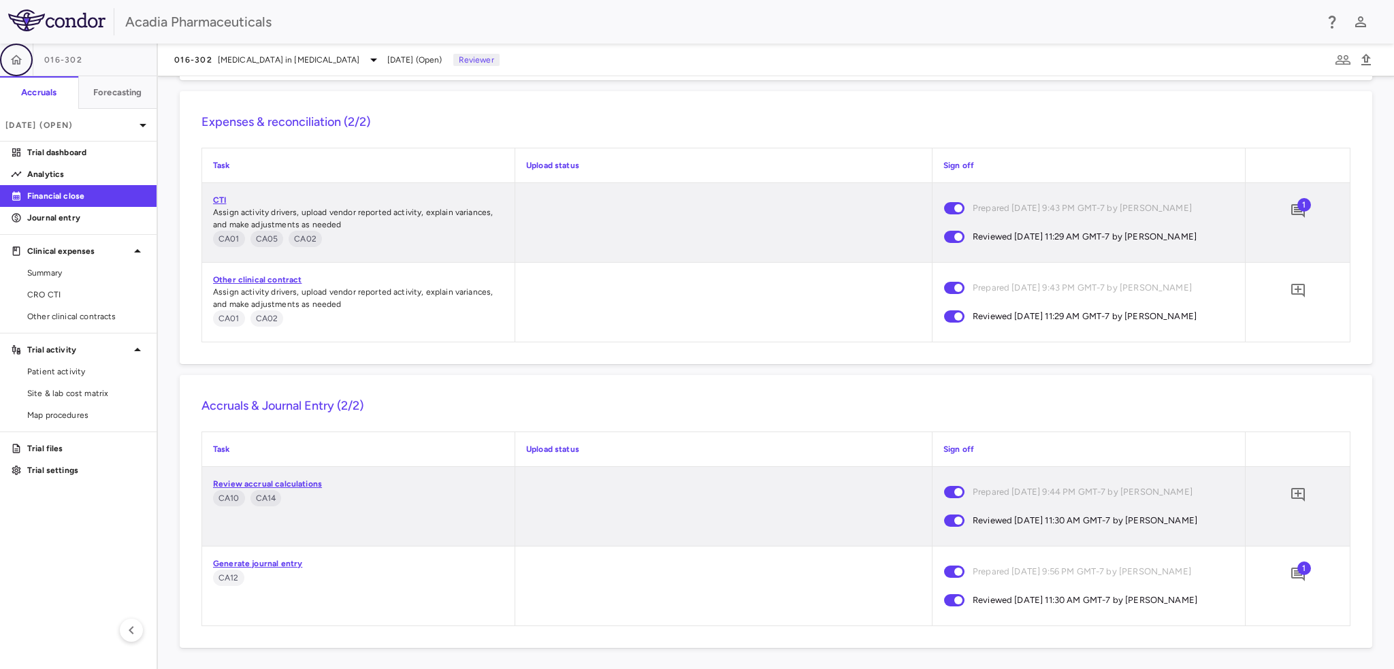
click at [22, 65] on icon "button" at bounding box center [17, 60] width 14 height 14
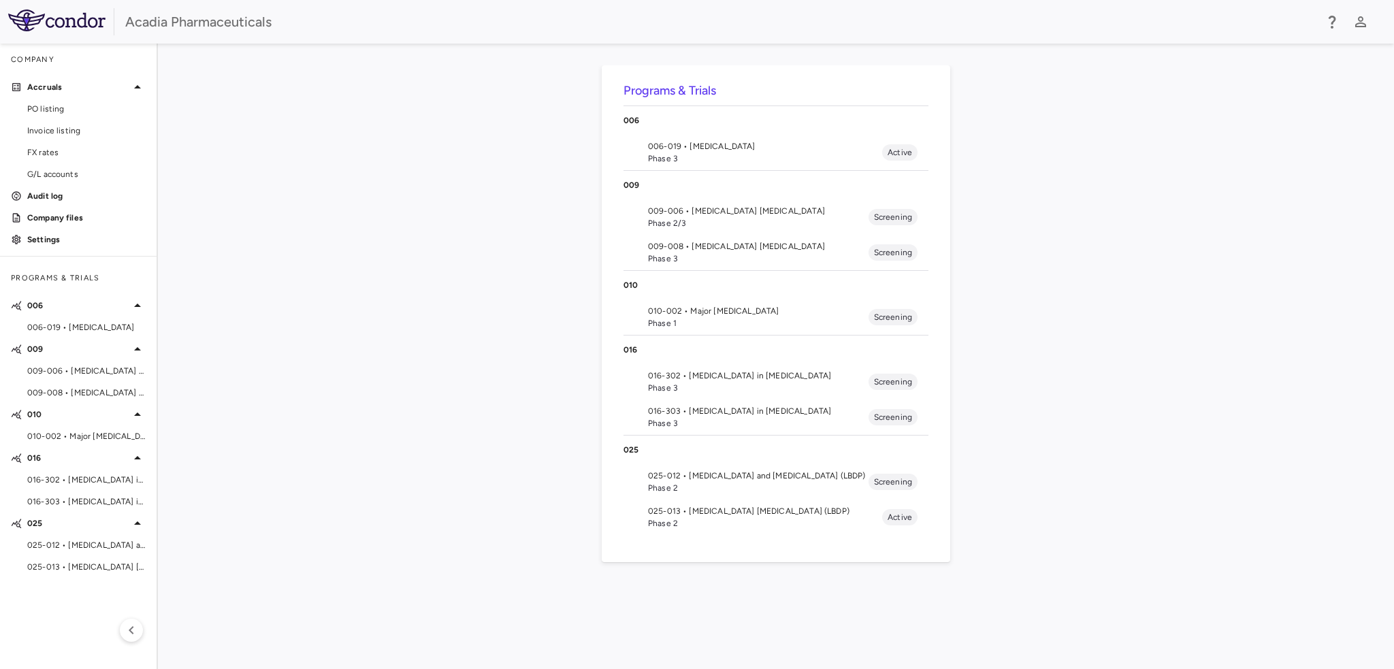
click at [688, 402] on li "016-303 • [MEDICAL_DATA] in [MEDICAL_DATA] Phase 3 Screening" at bounding box center [776, 417] width 305 height 35
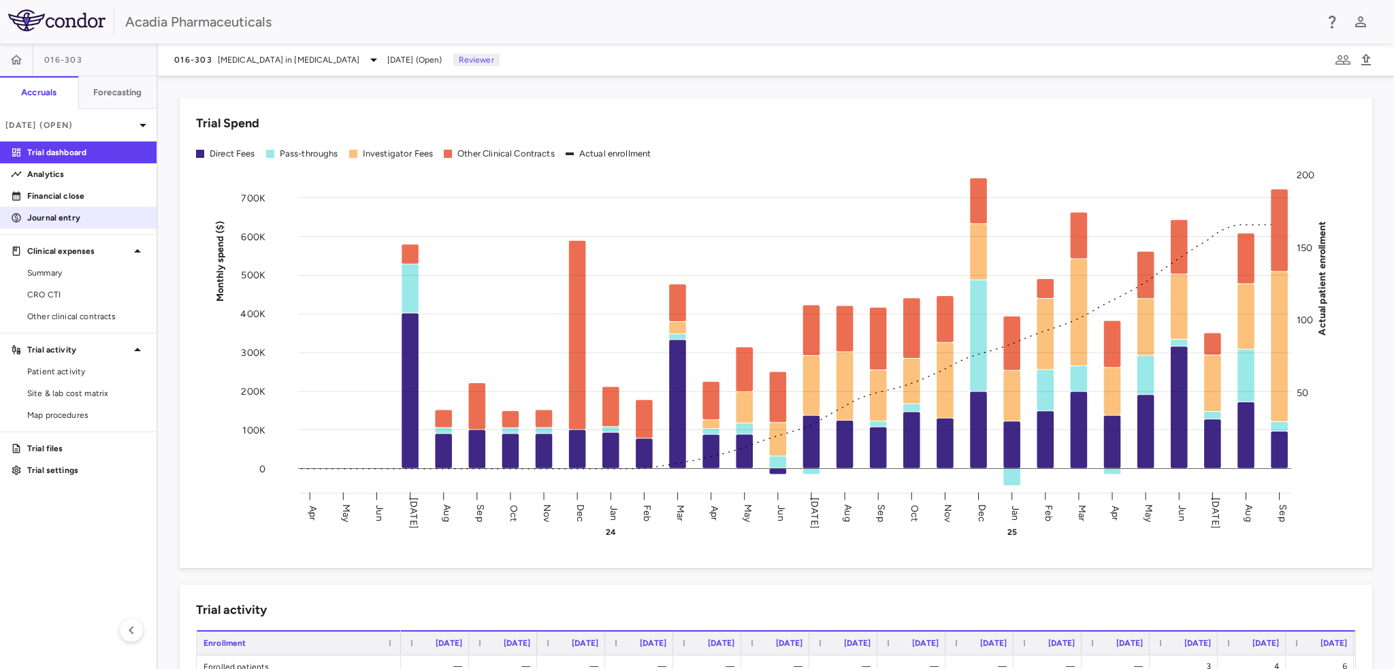
click at [48, 208] on link "Journal entry" at bounding box center [78, 218] width 157 height 20
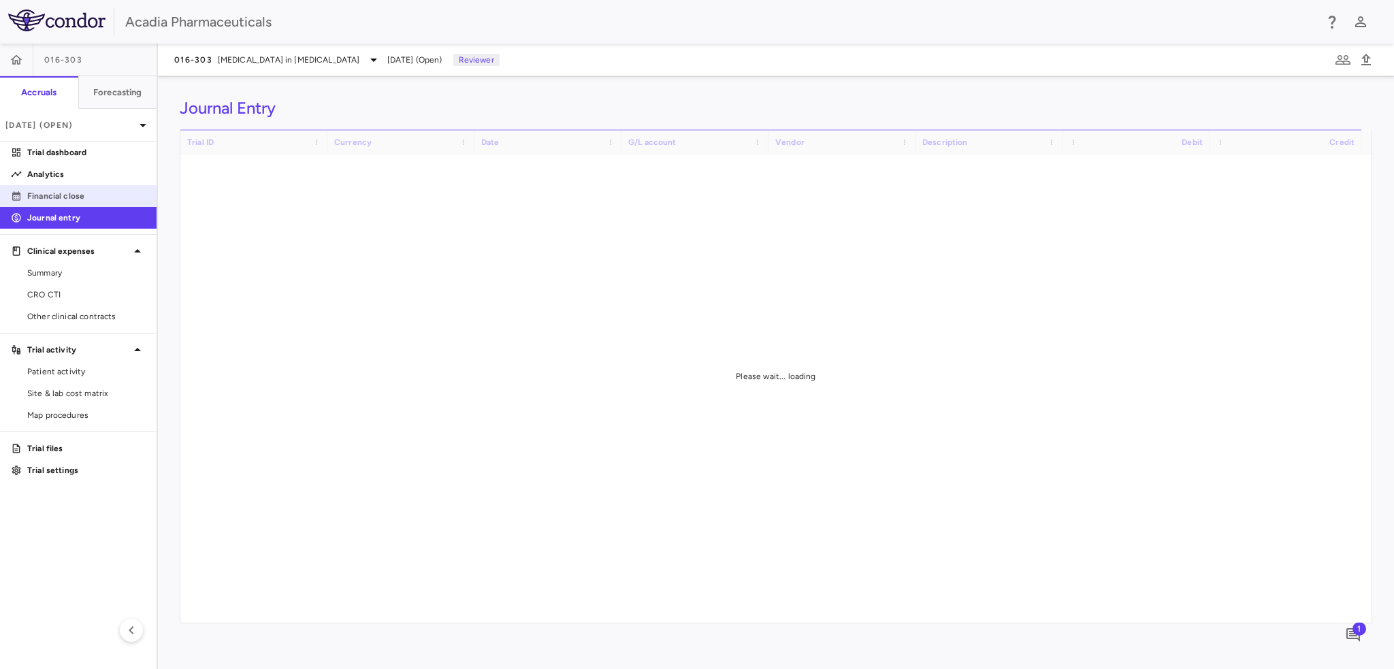
click at [52, 196] on p "Financial close" at bounding box center [86, 196] width 118 height 12
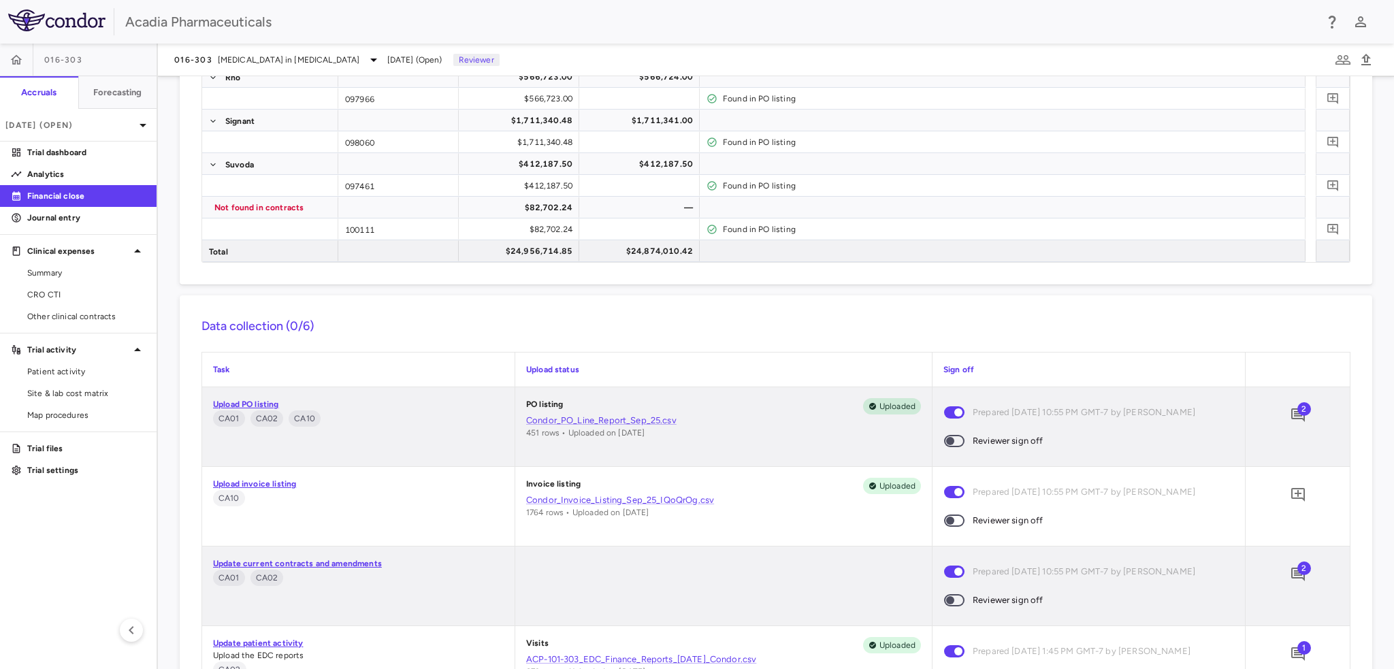
scroll to position [545, 0]
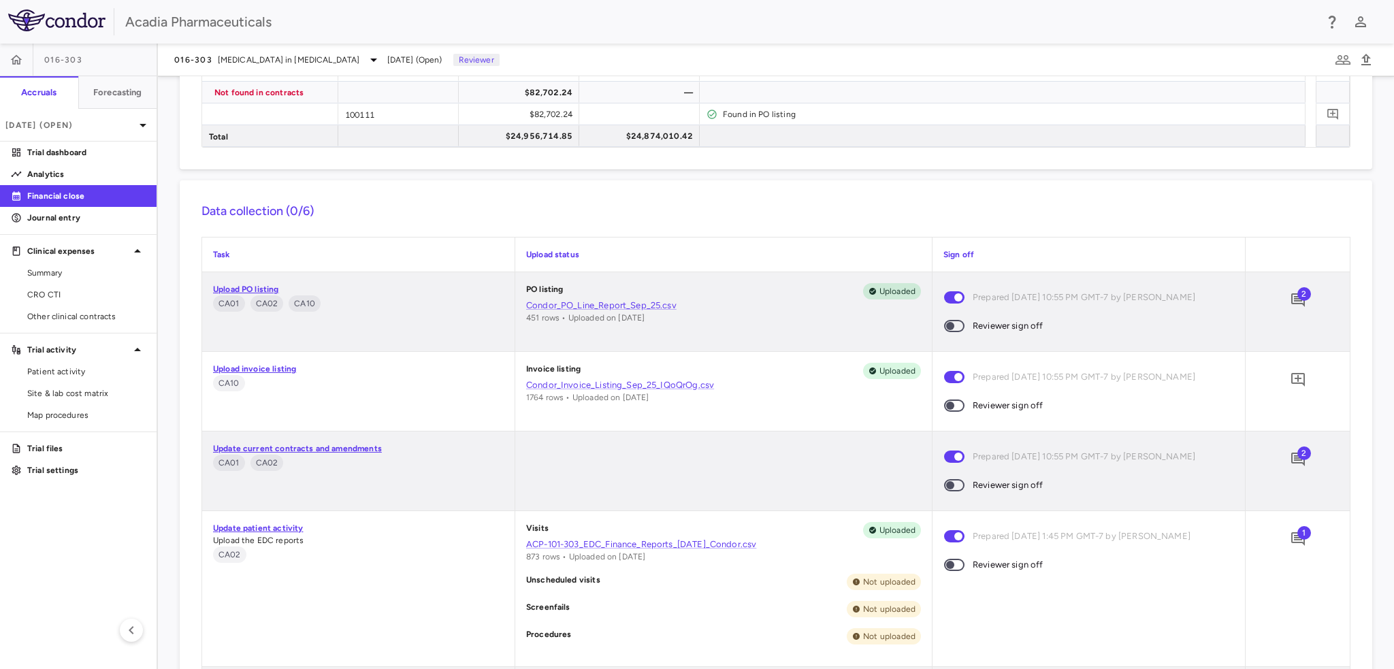
click at [945, 332] on span at bounding box center [954, 326] width 37 height 29
click at [1291, 303] on icon "Add comment" at bounding box center [1298, 300] width 14 height 14
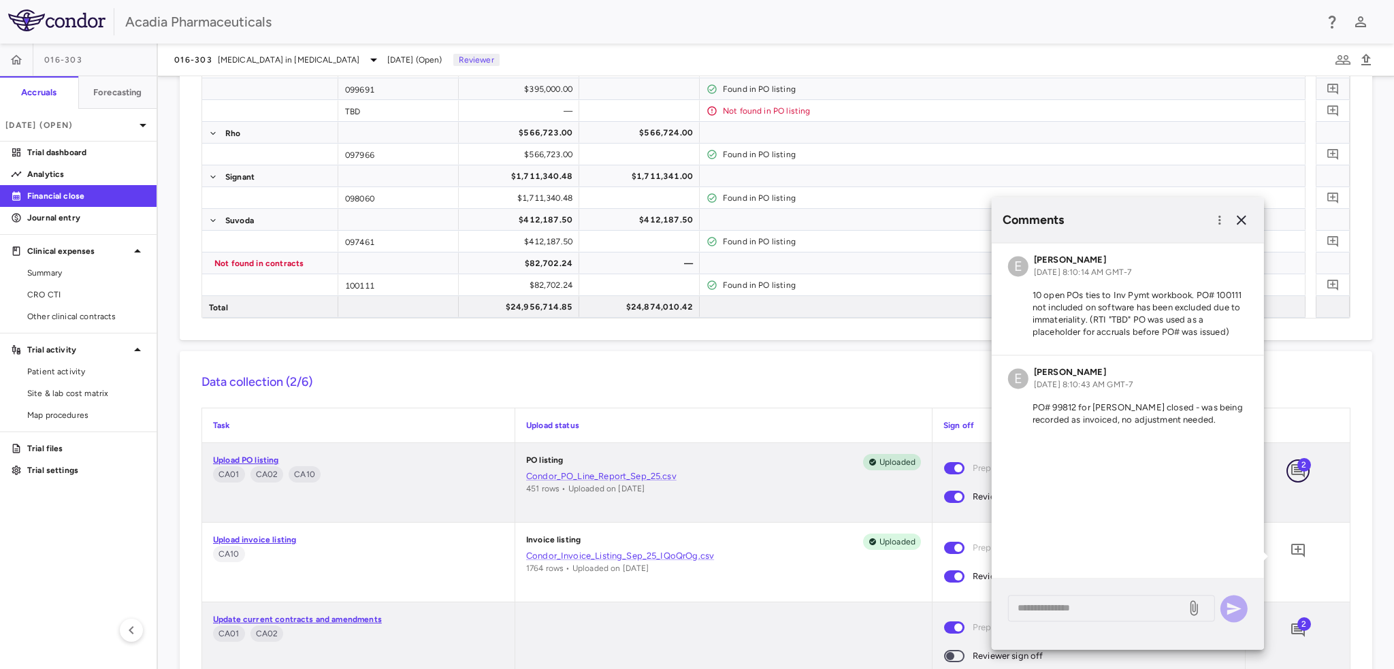
scroll to position [204, 0]
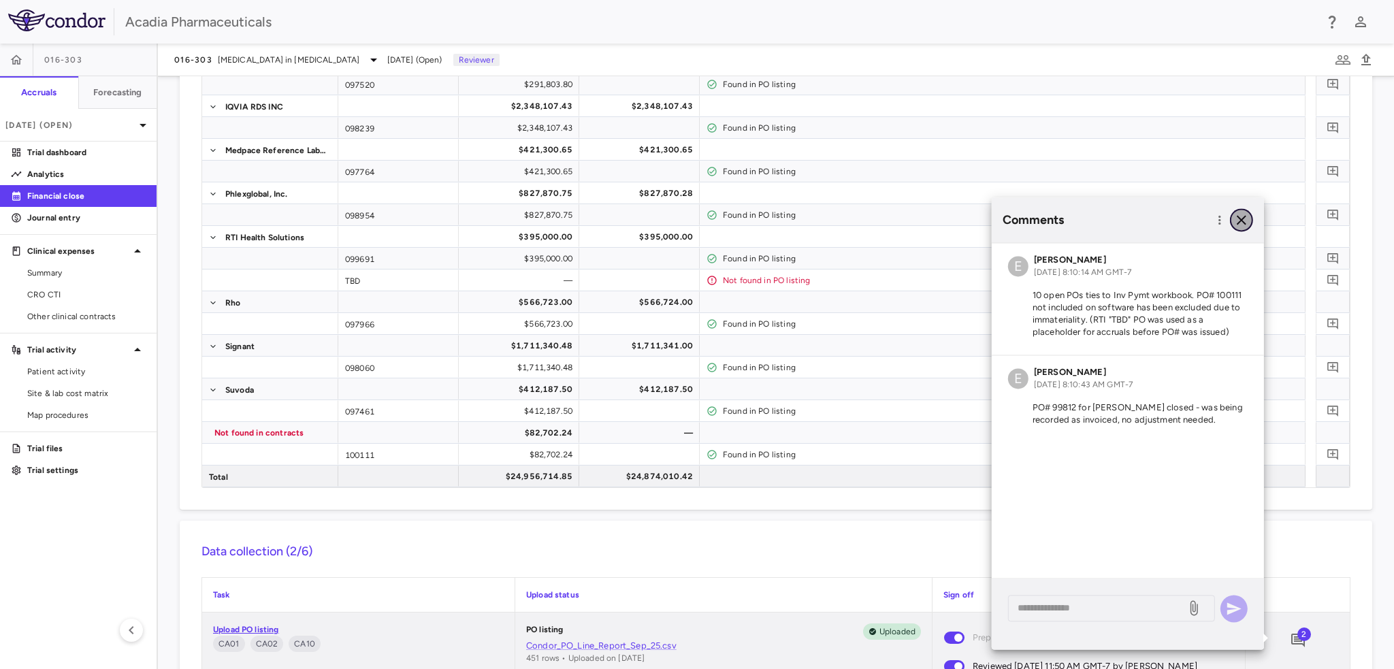
click at [1246, 223] on icon "button" at bounding box center [1242, 220] width 16 height 16
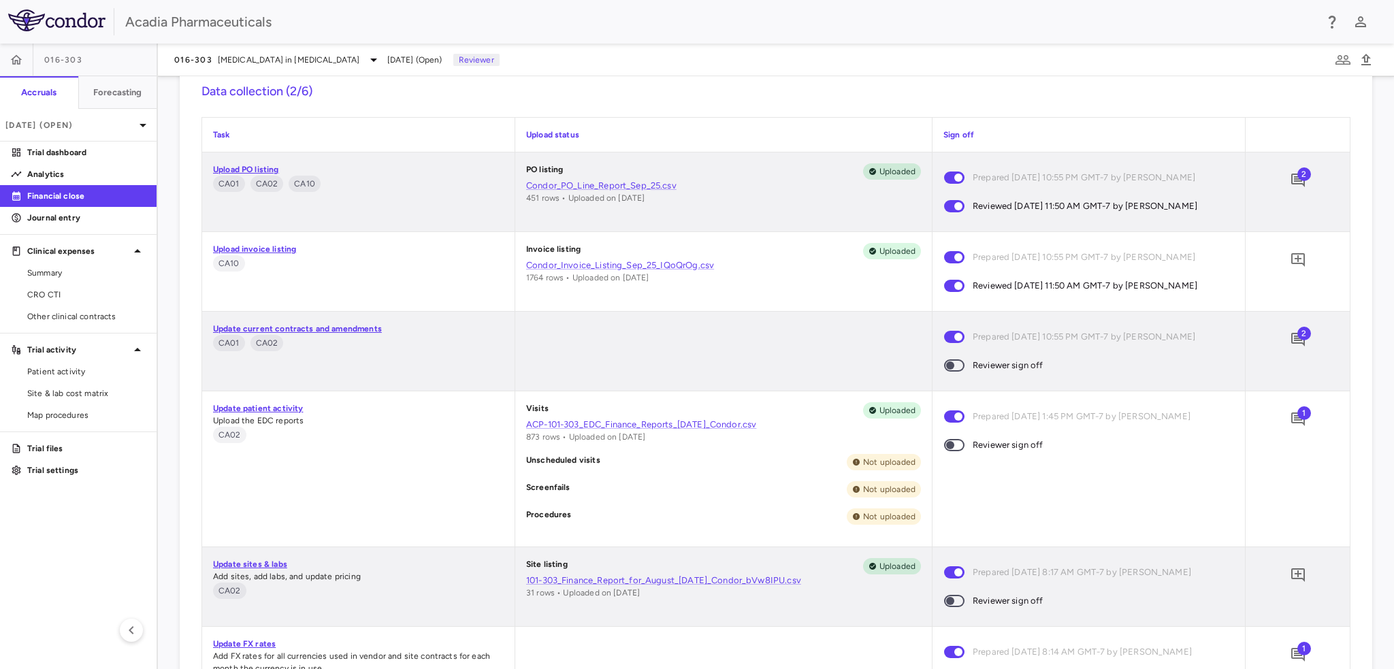
scroll to position [681, 0]
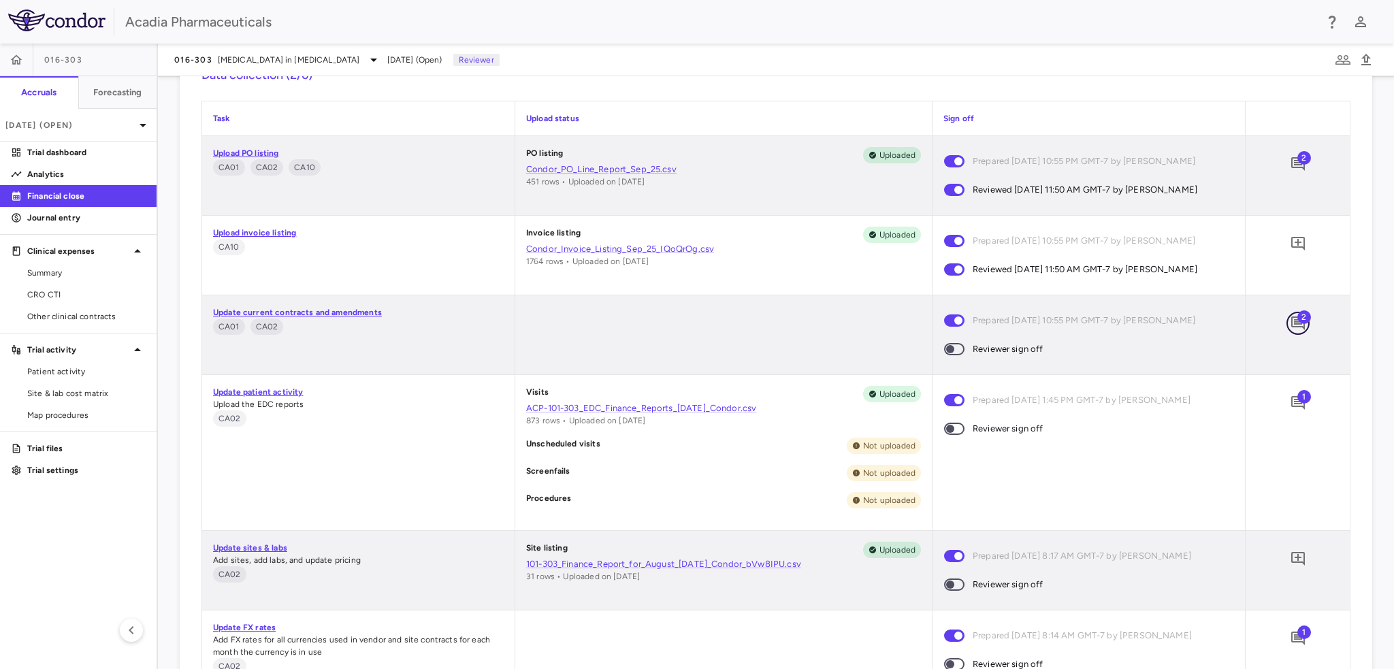
click at [1291, 324] on icon "Add comment" at bounding box center [1298, 324] width 14 height 14
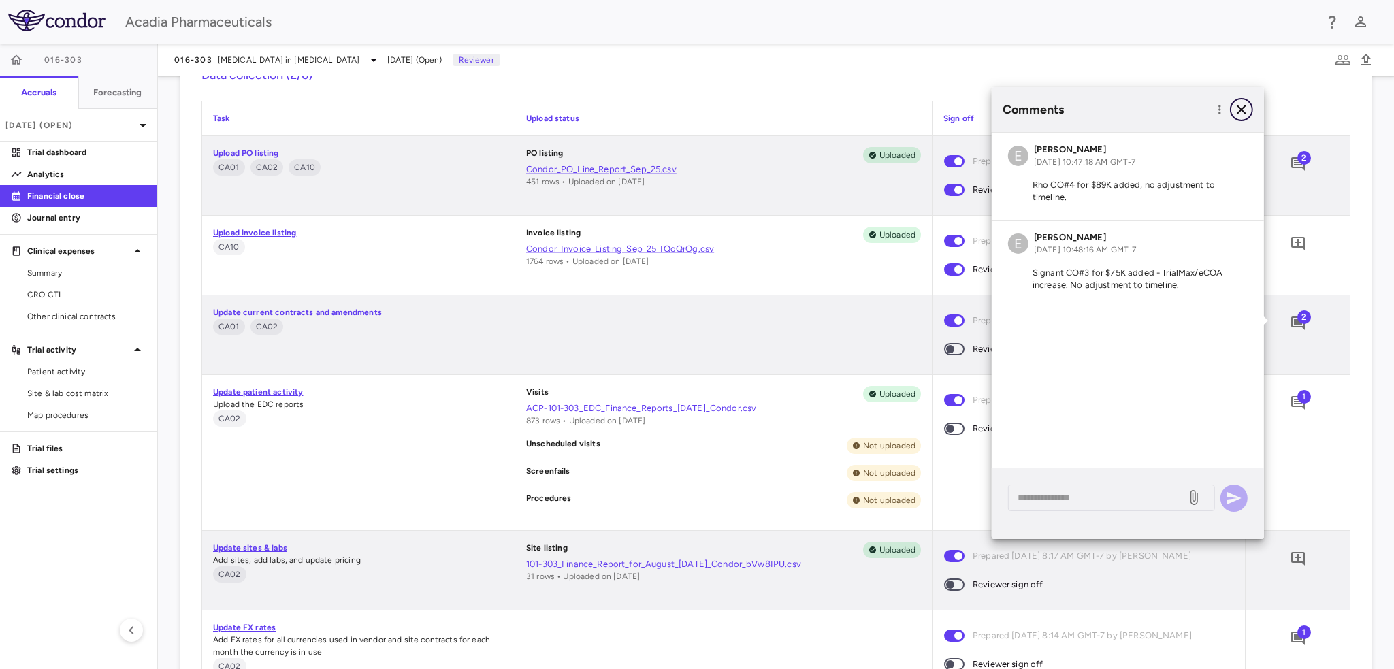
click at [1243, 104] on icon "button" at bounding box center [1242, 109] width 16 height 16
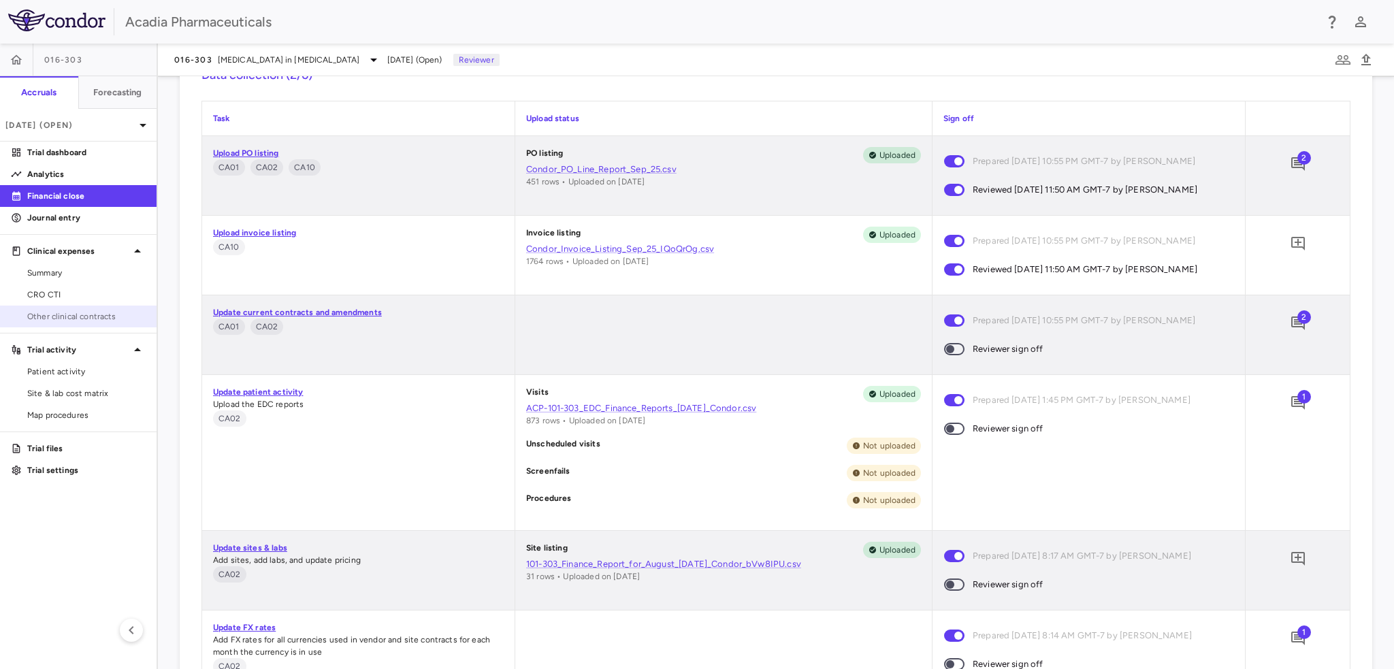
click at [99, 318] on span "Other clinical contracts" at bounding box center [86, 316] width 118 height 12
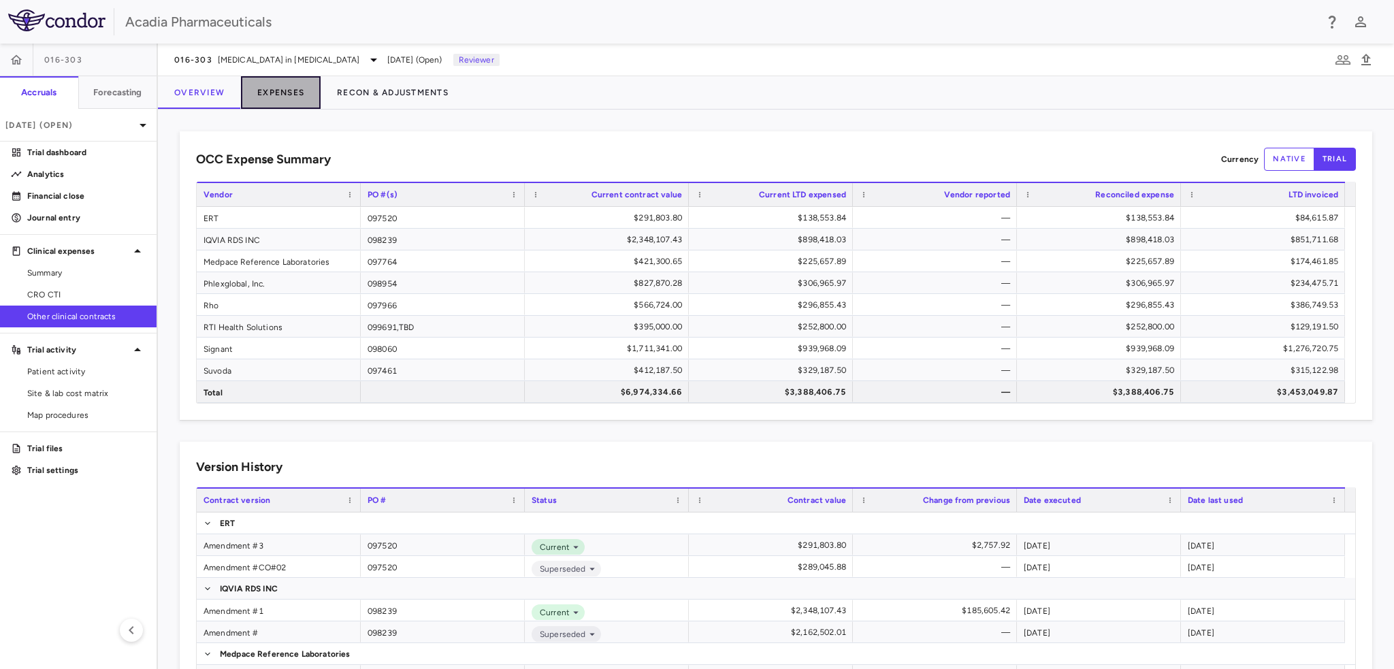
click at [291, 101] on button "Expenses" at bounding box center [281, 92] width 80 height 33
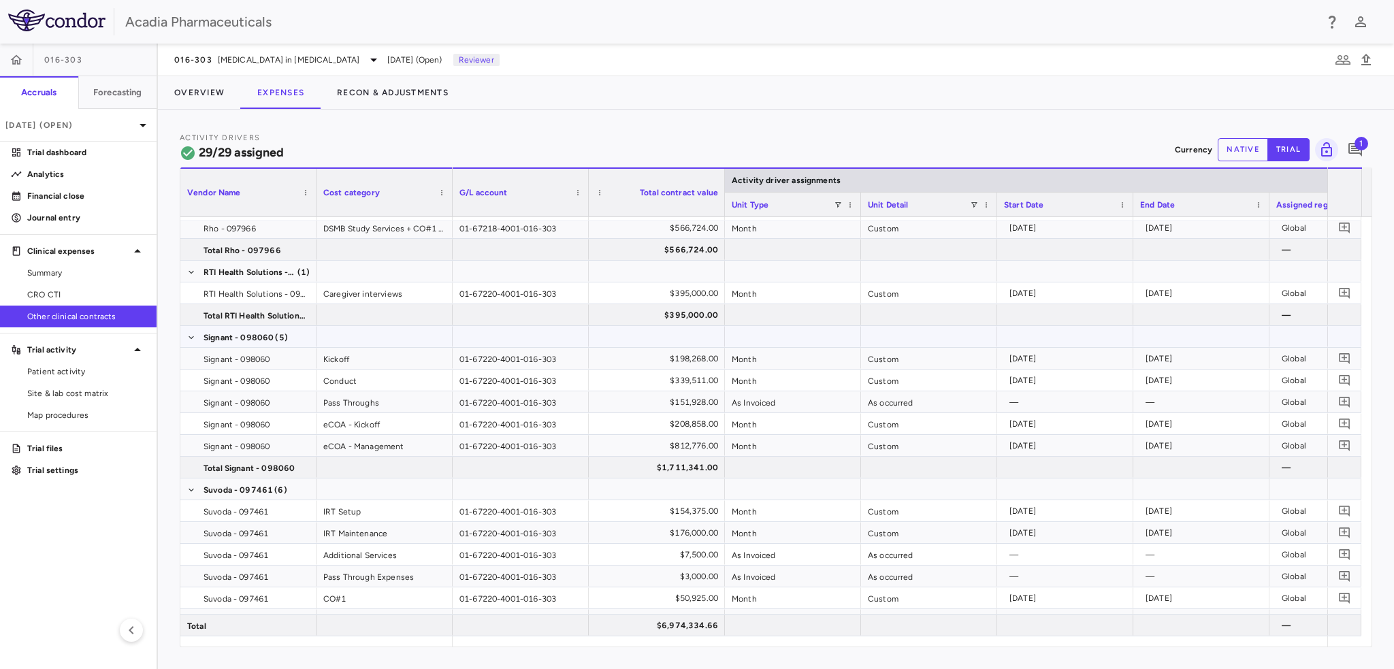
scroll to position [477, 0]
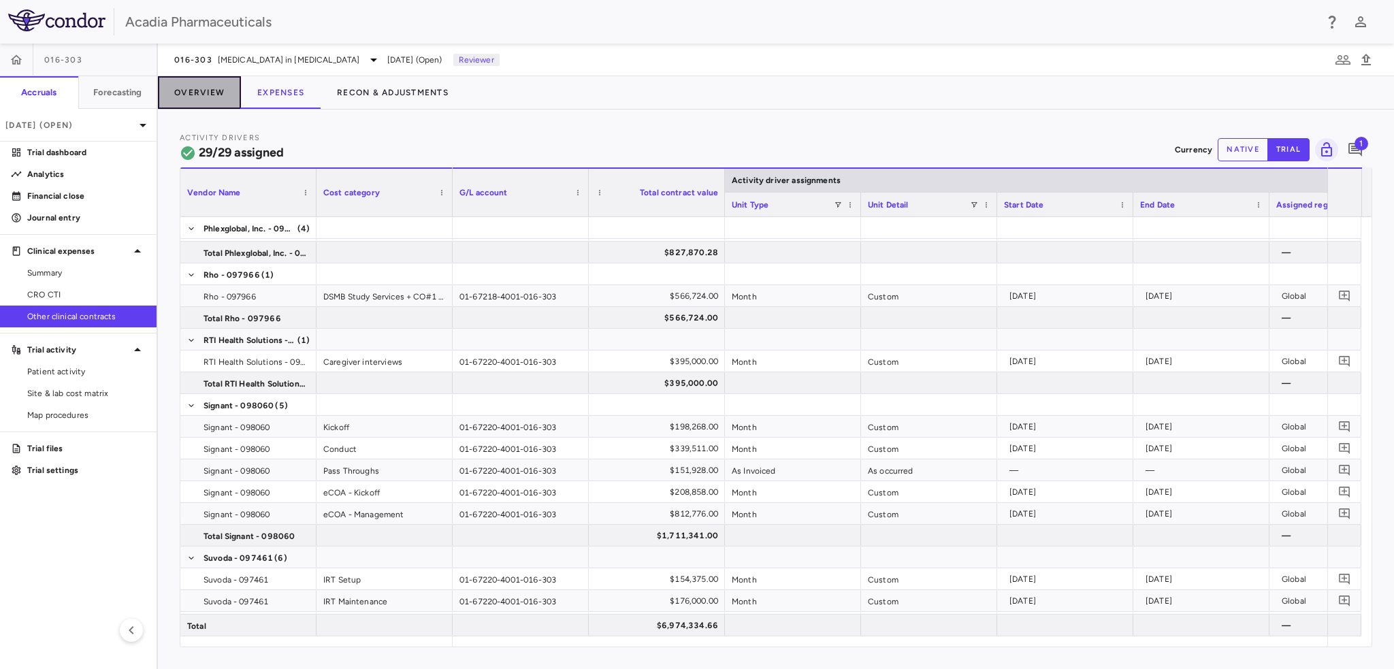
click at [180, 82] on button "Overview" at bounding box center [199, 92] width 83 height 33
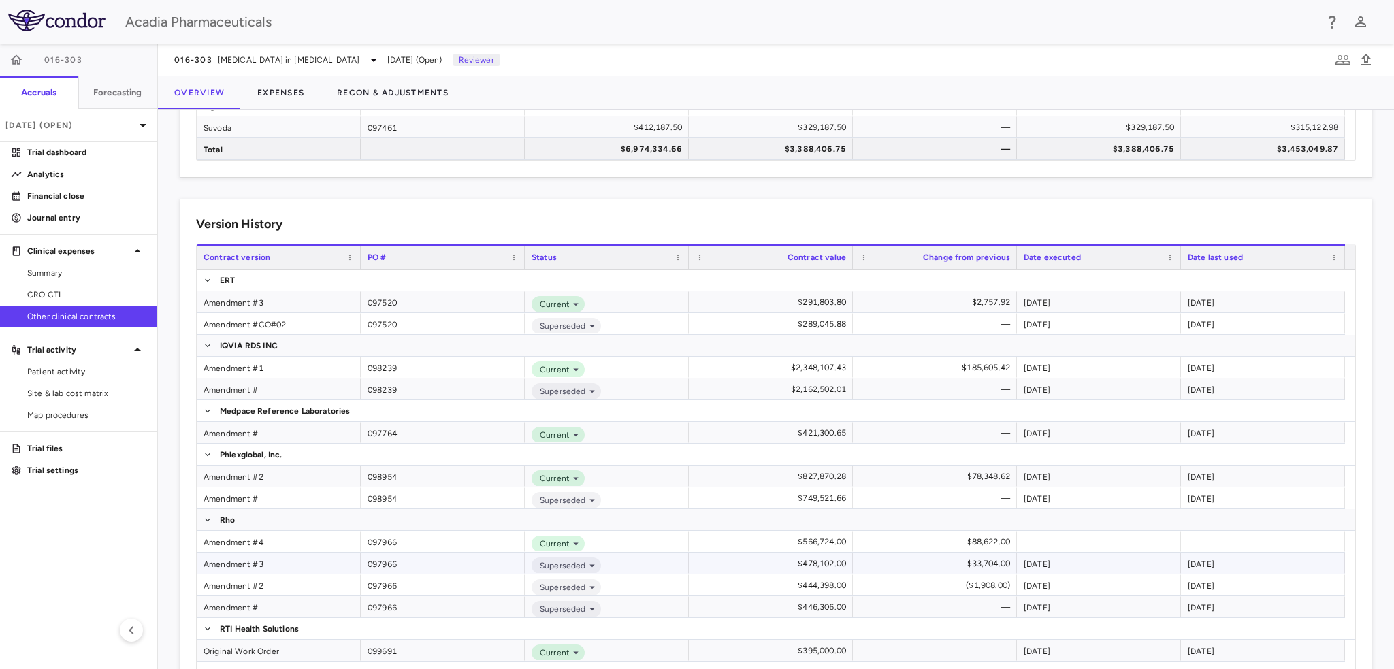
scroll to position [311, 0]
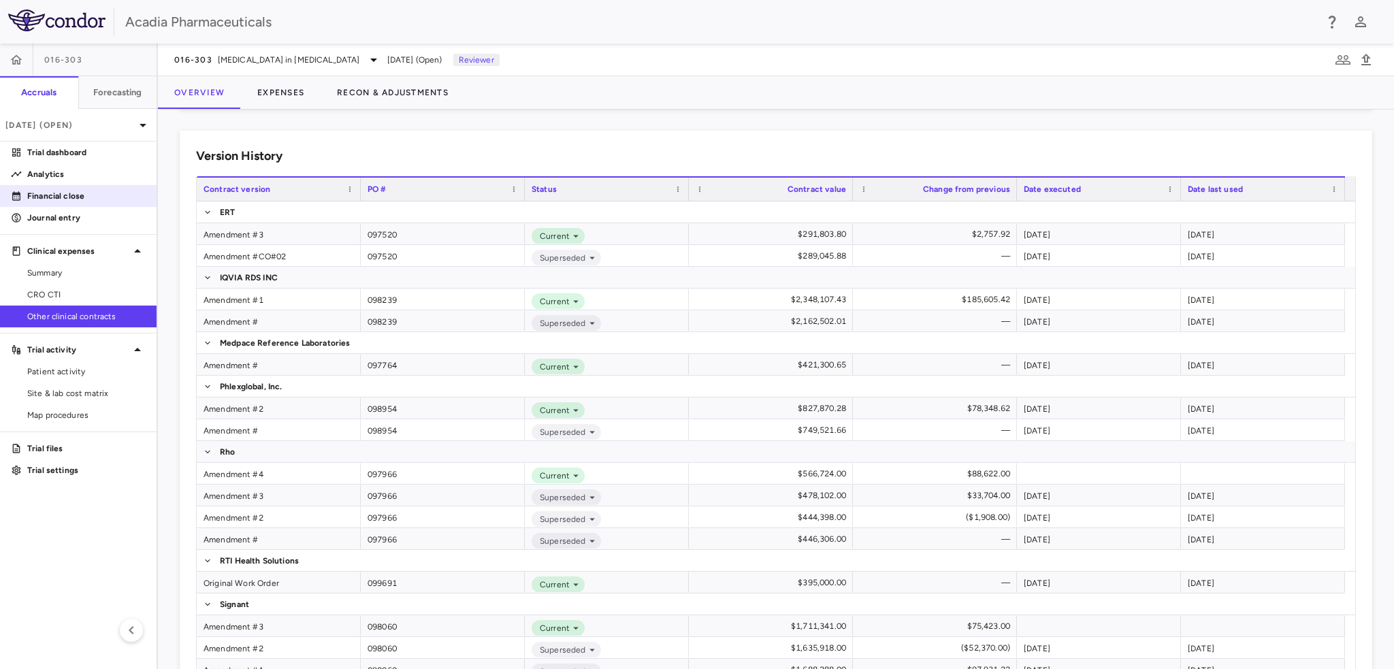
click at [79, 189] on link "Financial close" at bounding box center [78, 196] width 157 height 20
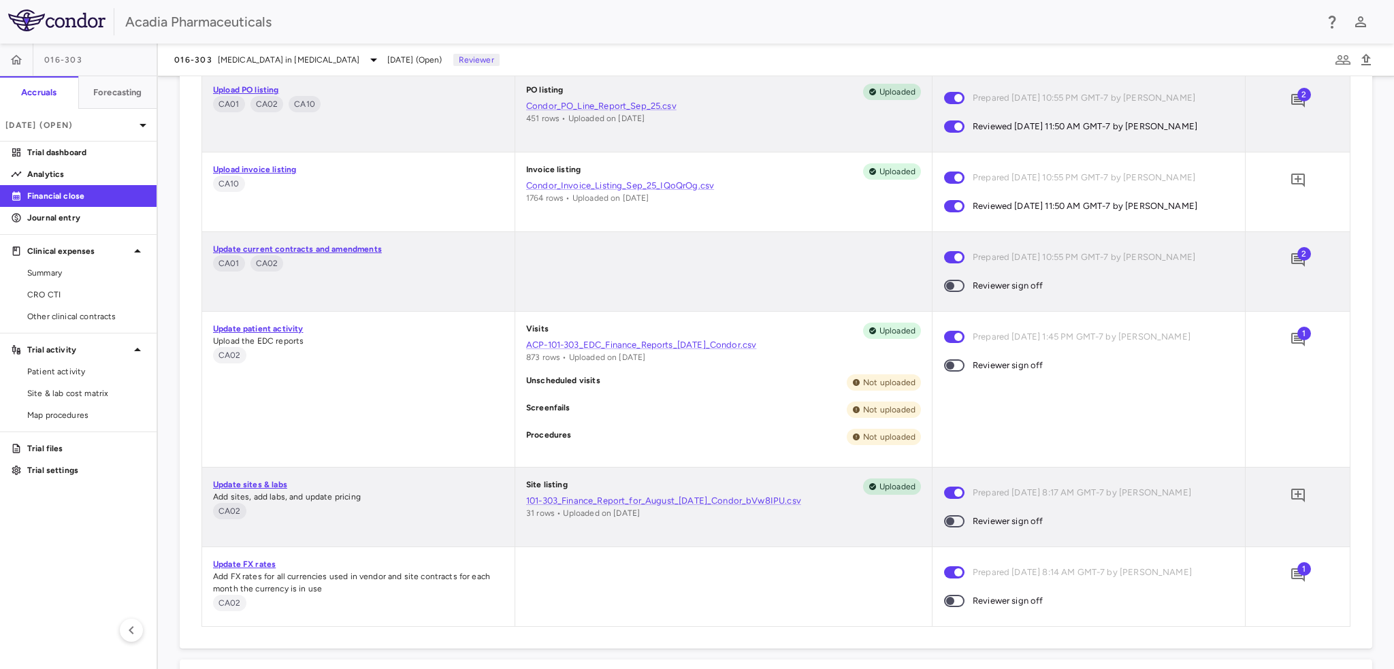
scroll to position [817, 0]
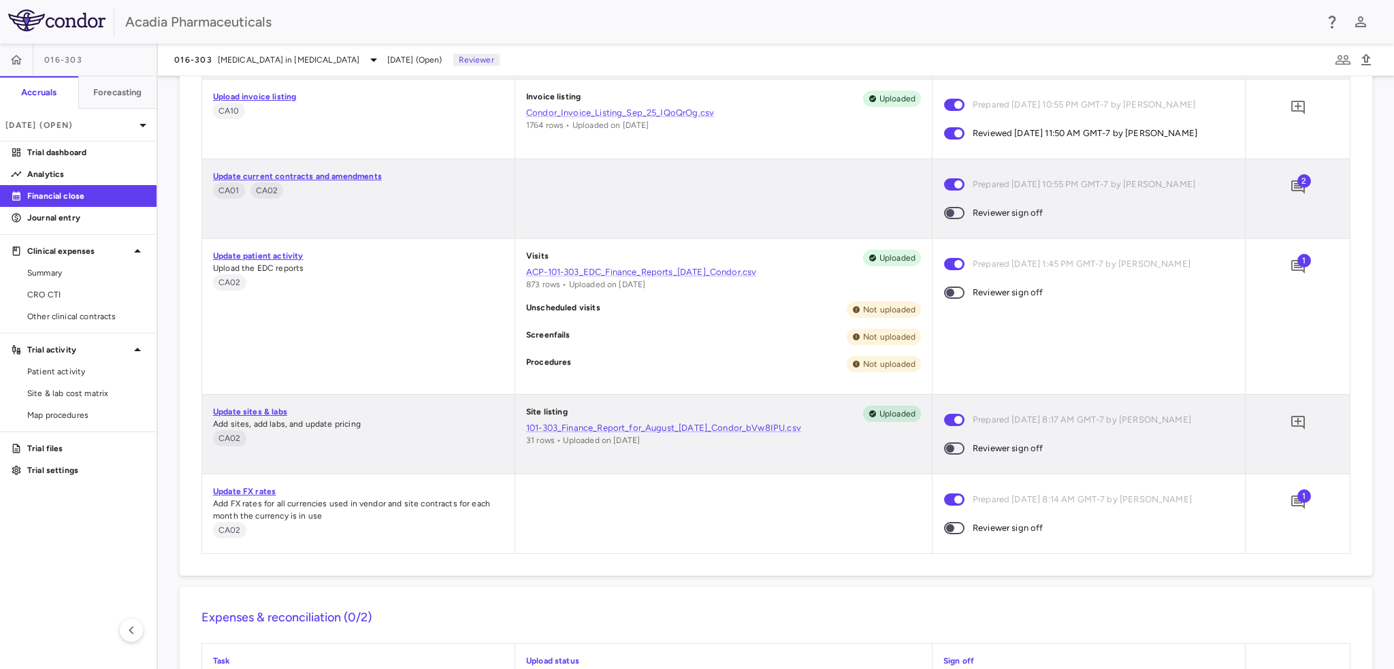
click at [951, 217] on span at bounding box center [954, 213] width 20 height 12
click at [1291, 193] on icon "Add comment" at bounding box center [1298, 187] width 16 height 16
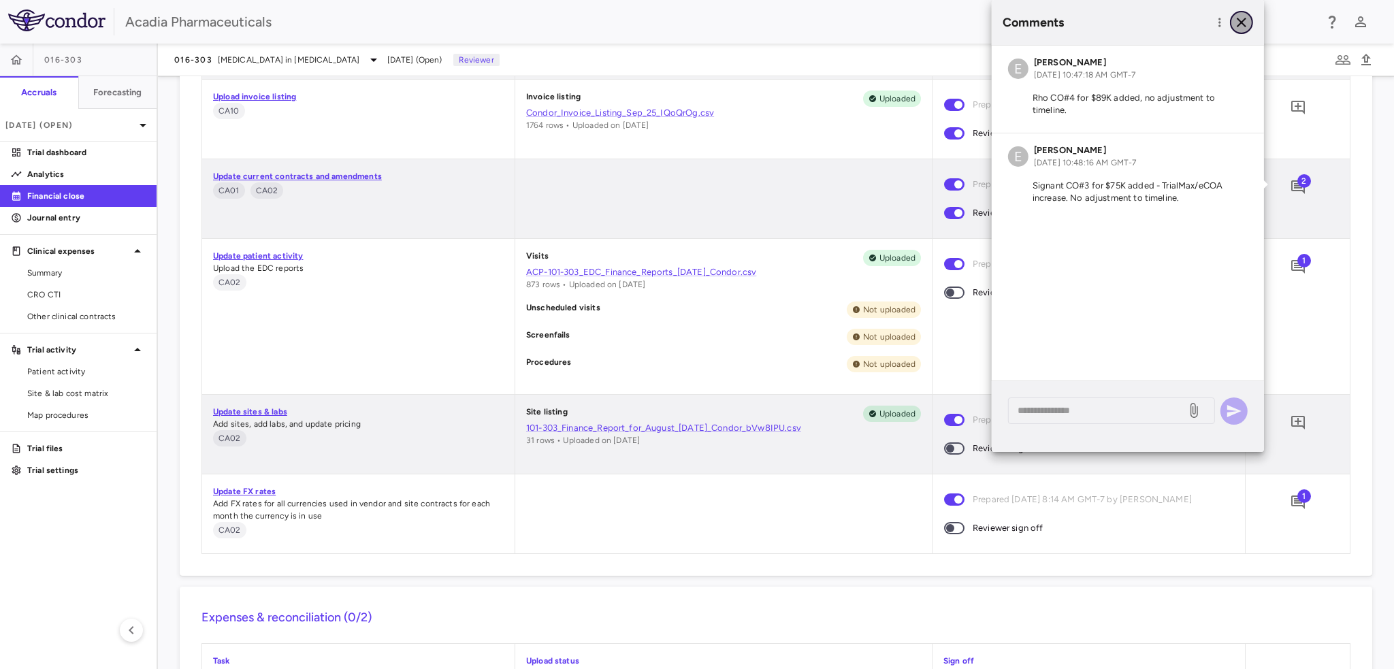
click at [1244, 18] on icon "button" at bounding box center [1242, 22] width 16 height 16
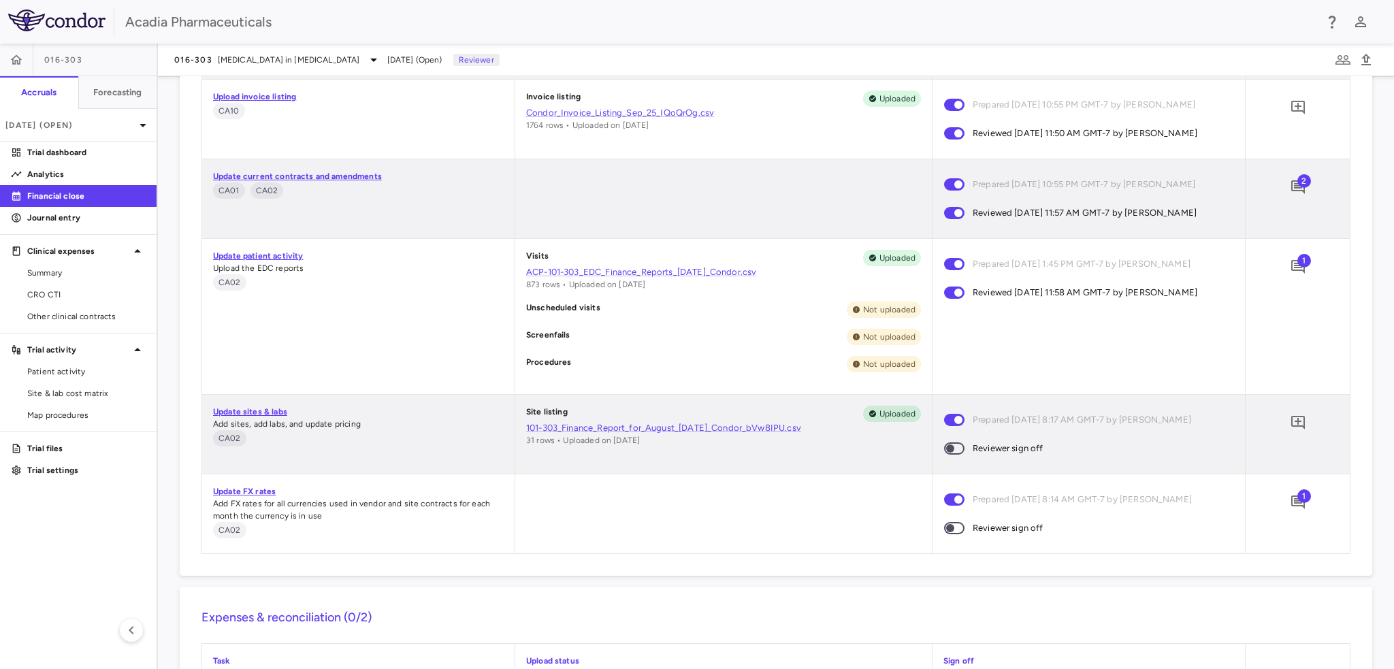
click at [957, 456] on span at bounding box center [954, 448] width 37 height 29
click at [1298, 261] on span "1" at bounding box center [1305, 261] width 14 height 14
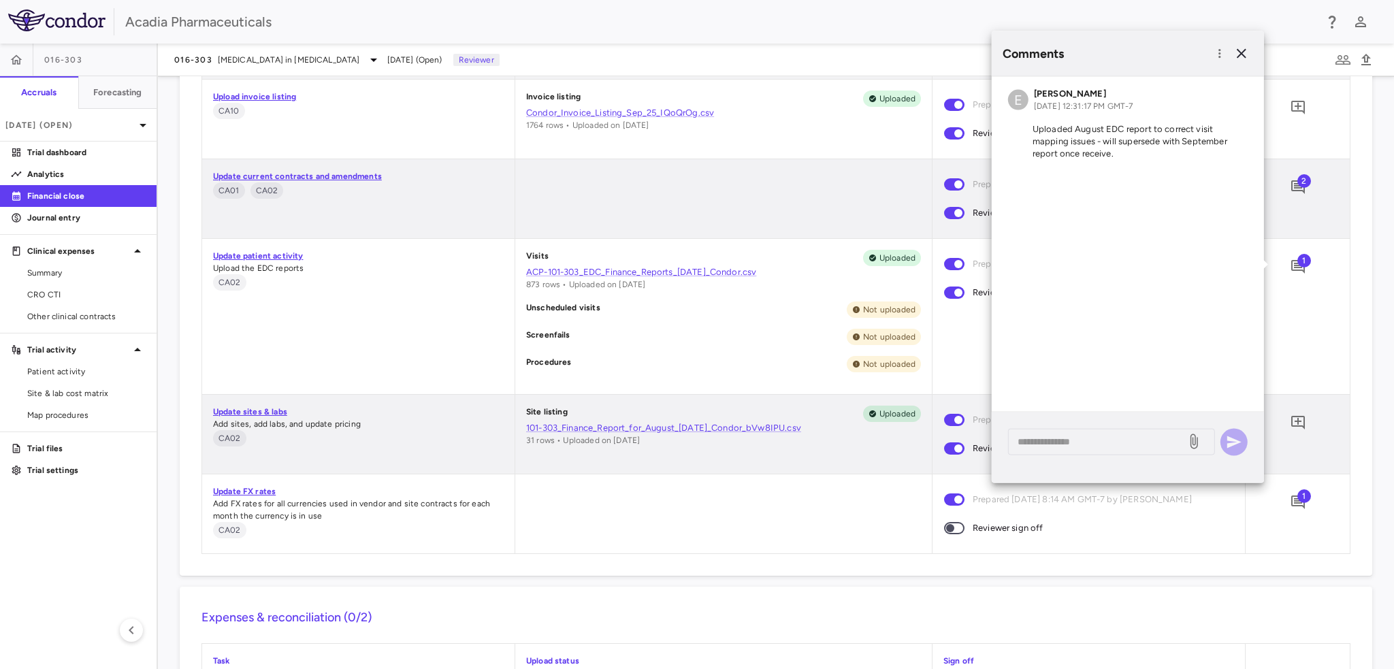
click at [970, 378] on div "Prepared [DATE] 1:45 PM GMT-7 by [PERSON_NAME] Reviewed [DATE] 11:58 AM GMT-7 b…" at bounding box center [1089, 316] width 312 height 155
drag, startPoint x: 1244, startPoint y: 55, endPoint x: 1274, endPoint y: 355, distance: 301.1
click at [1243, 57] on icon "button" at bounding box center [1242, 54] width 16 height 16
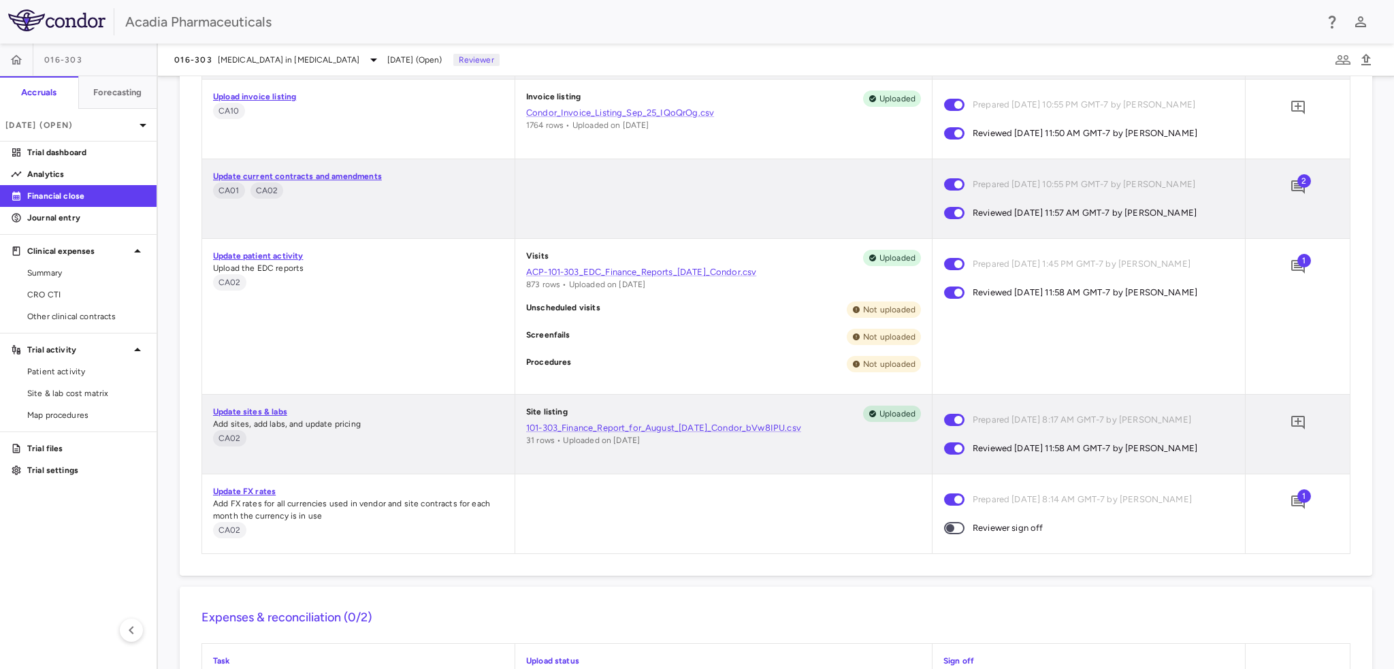
click at [1298, 498] on span "1" at bounding box center [1305, 496] width 14 height 14
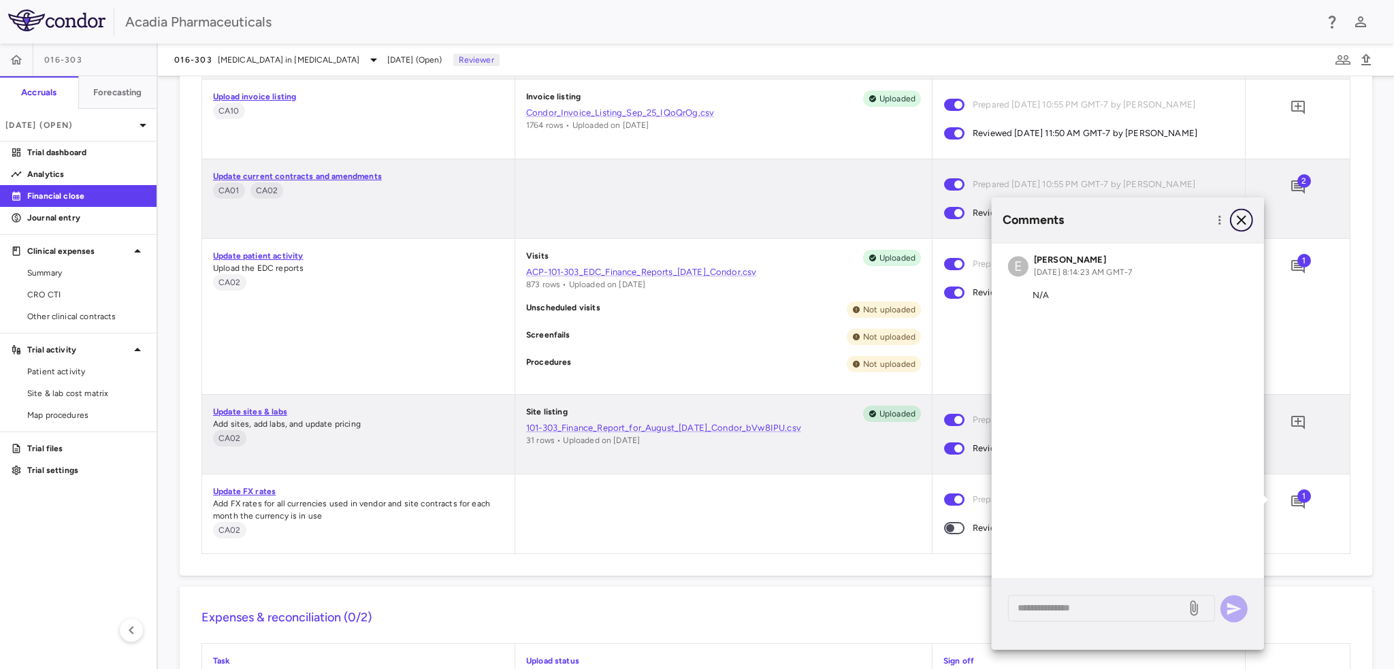
click at [1240, 220] on icon "button" at bounding box center [1242, 220] width 10 height 10
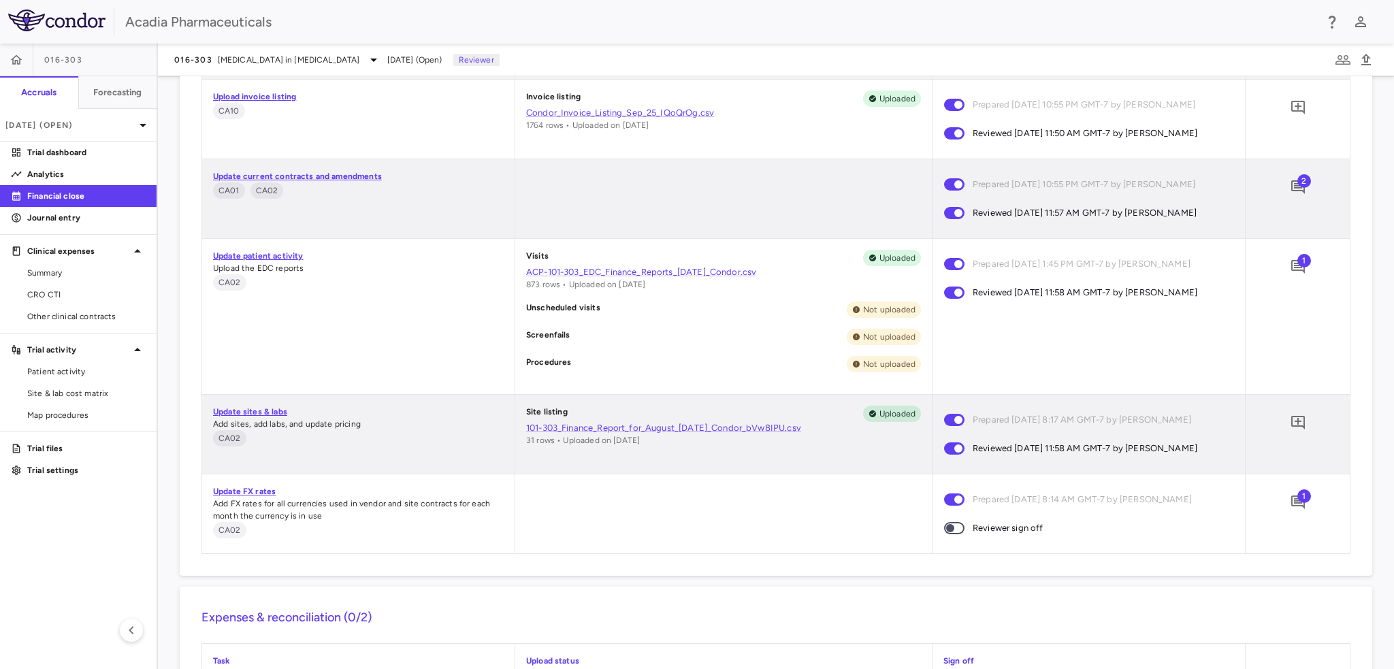
click at [958, 528] on span at bounding box center [954, 528] width 37 height 29
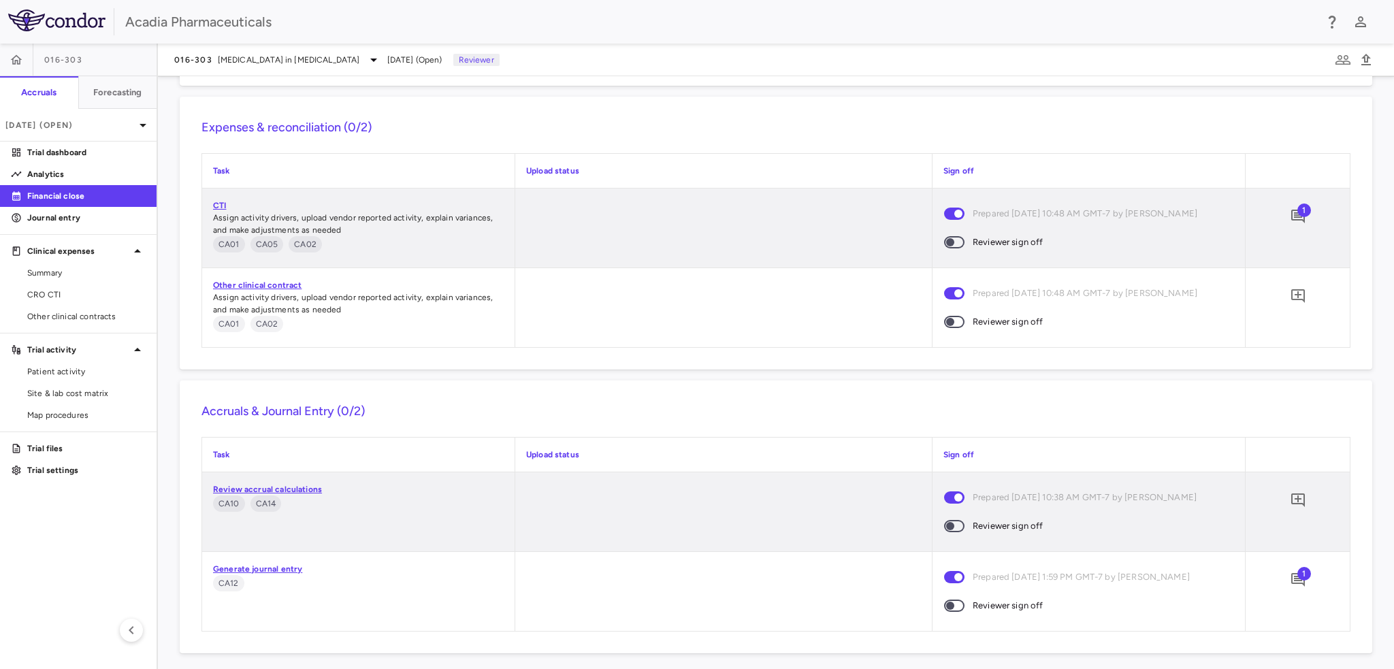
scroll to position [1313, 0]
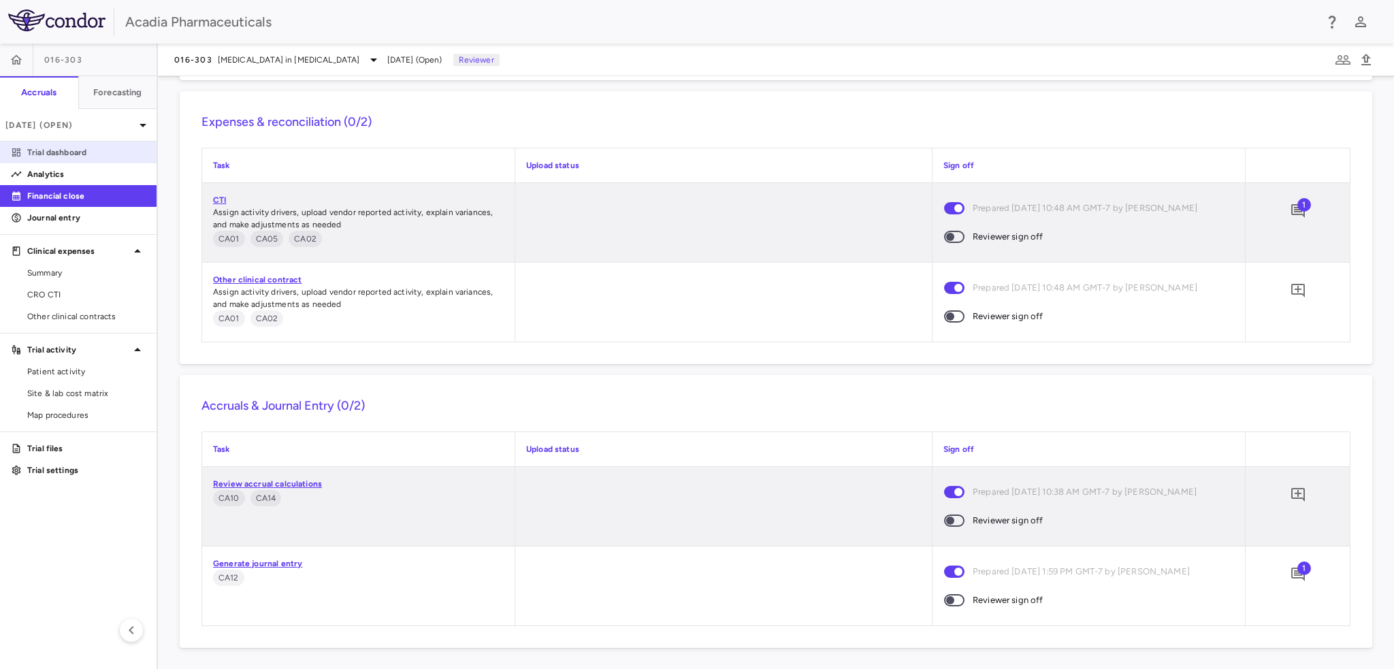
click at [87, 159] on link "Trial dashboard" at bounding box center [78, 152] width 157 height 20
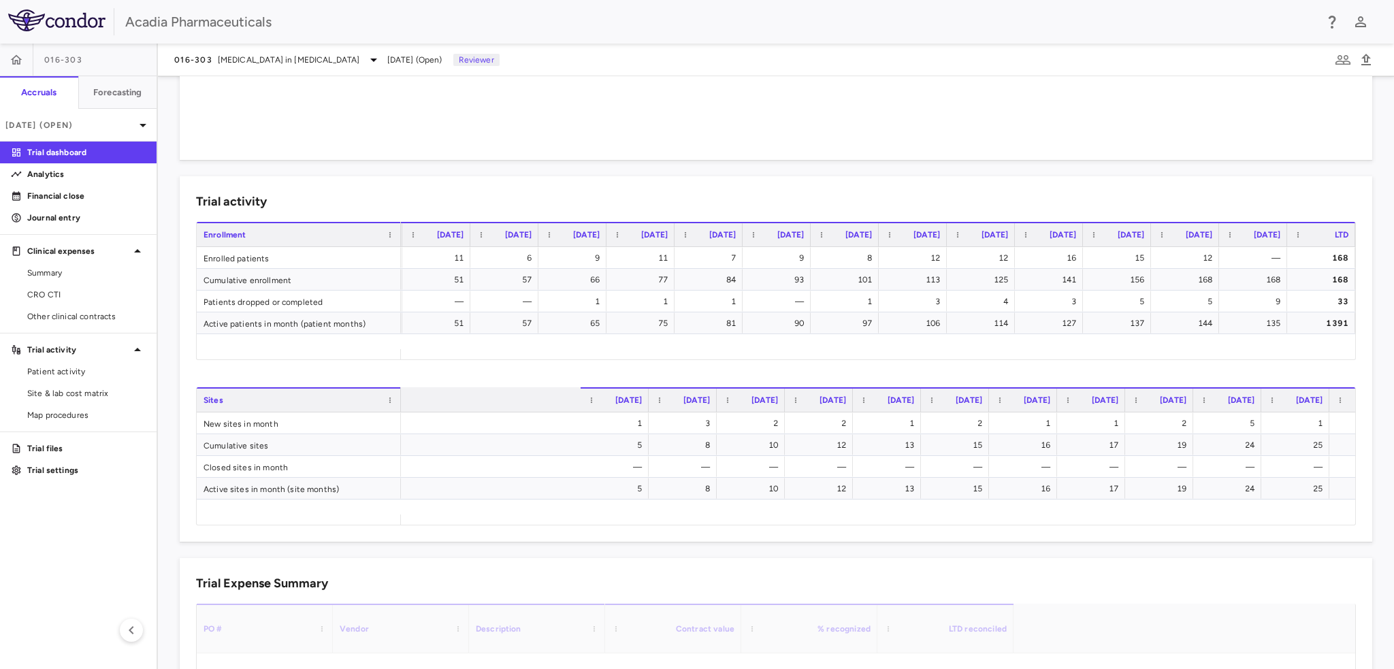
scroll to position [0, 1165]
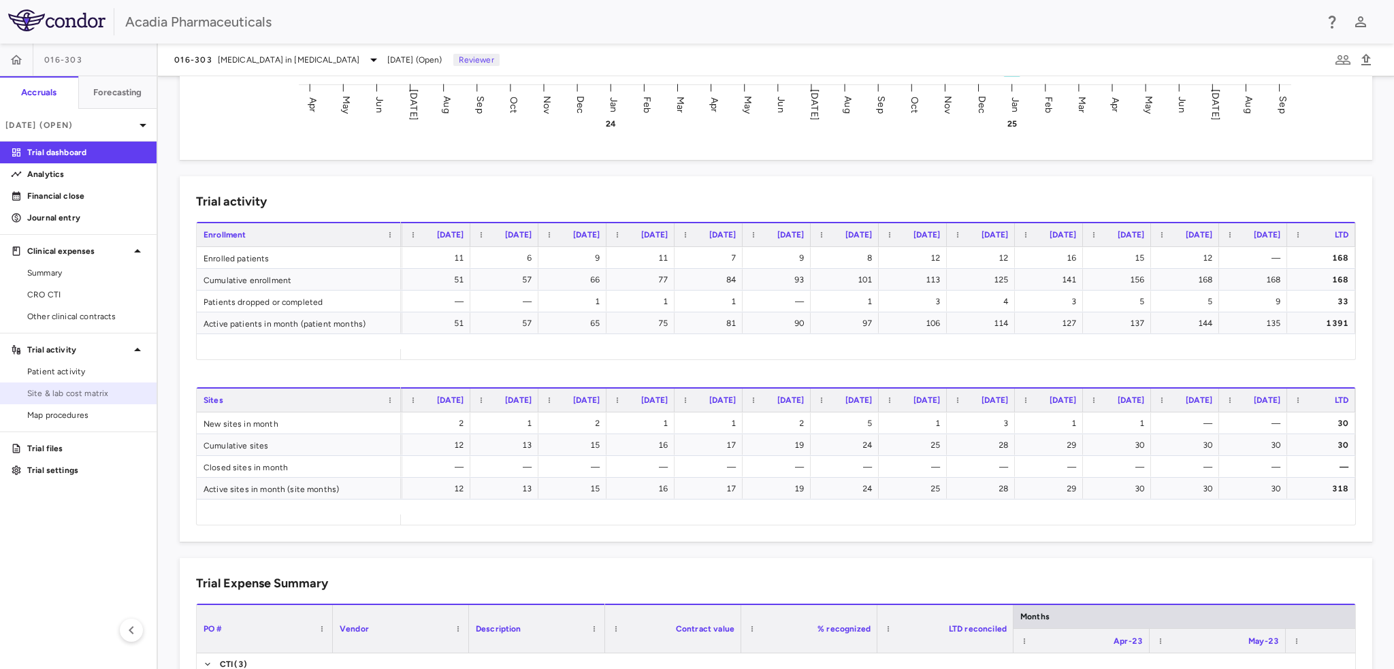
click at [74, 392] on span "Site & lab cost matrix" at bounding box center [86, 393] width 118 height 12
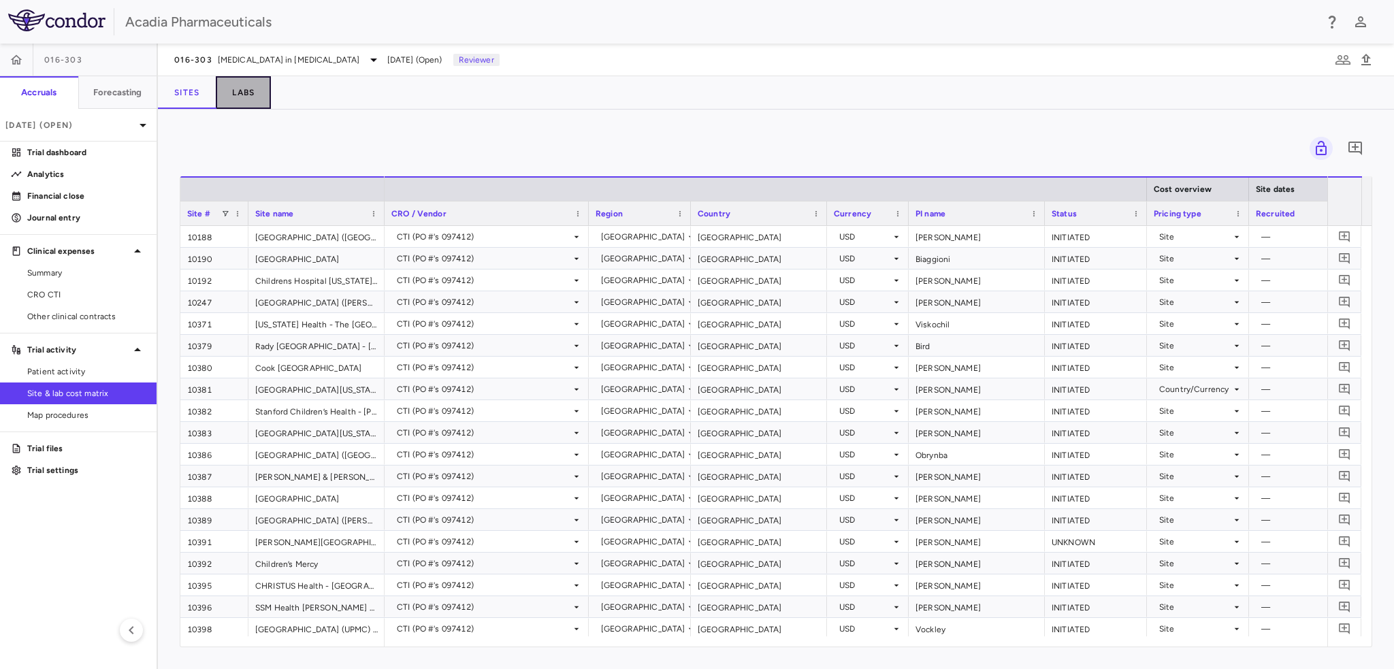
click at [241, 98] on button "Labs" at bounding box center [243, 92] width 55 height 33
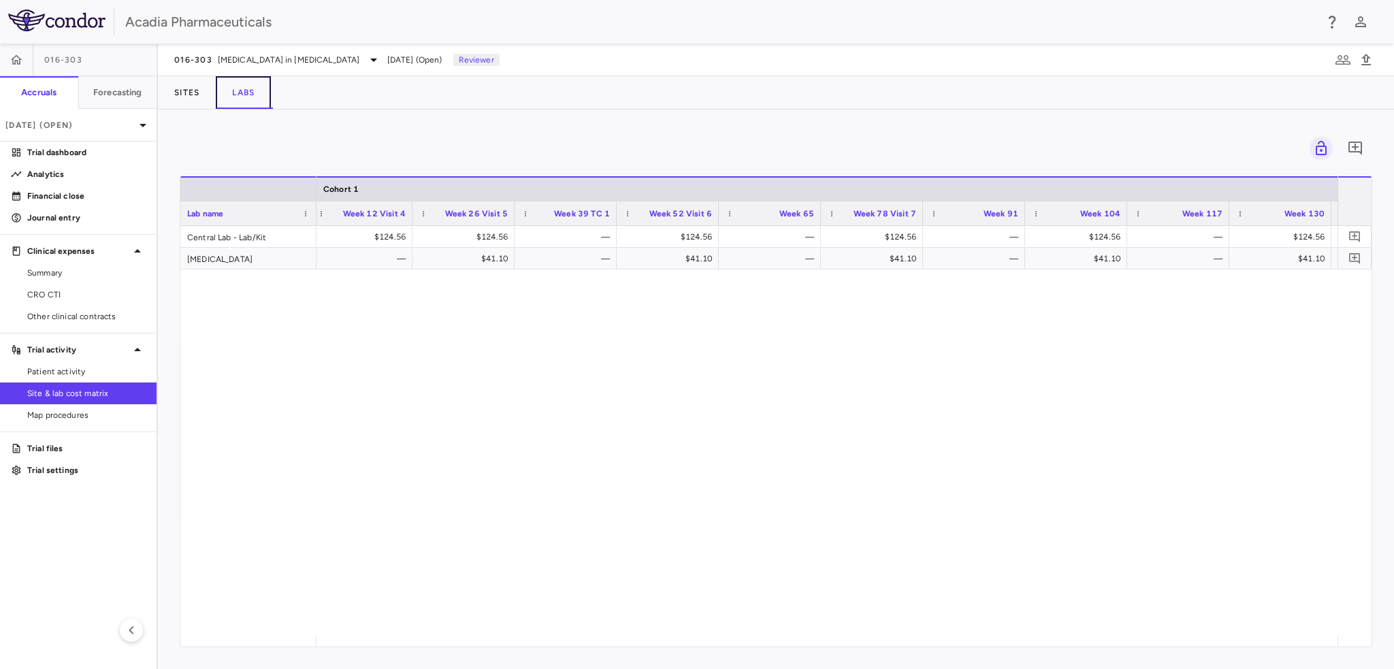
scroll to position [0, 787]
click at [191, 92] on button "Sites" at bounding box center [187, 92] width 58 height 33
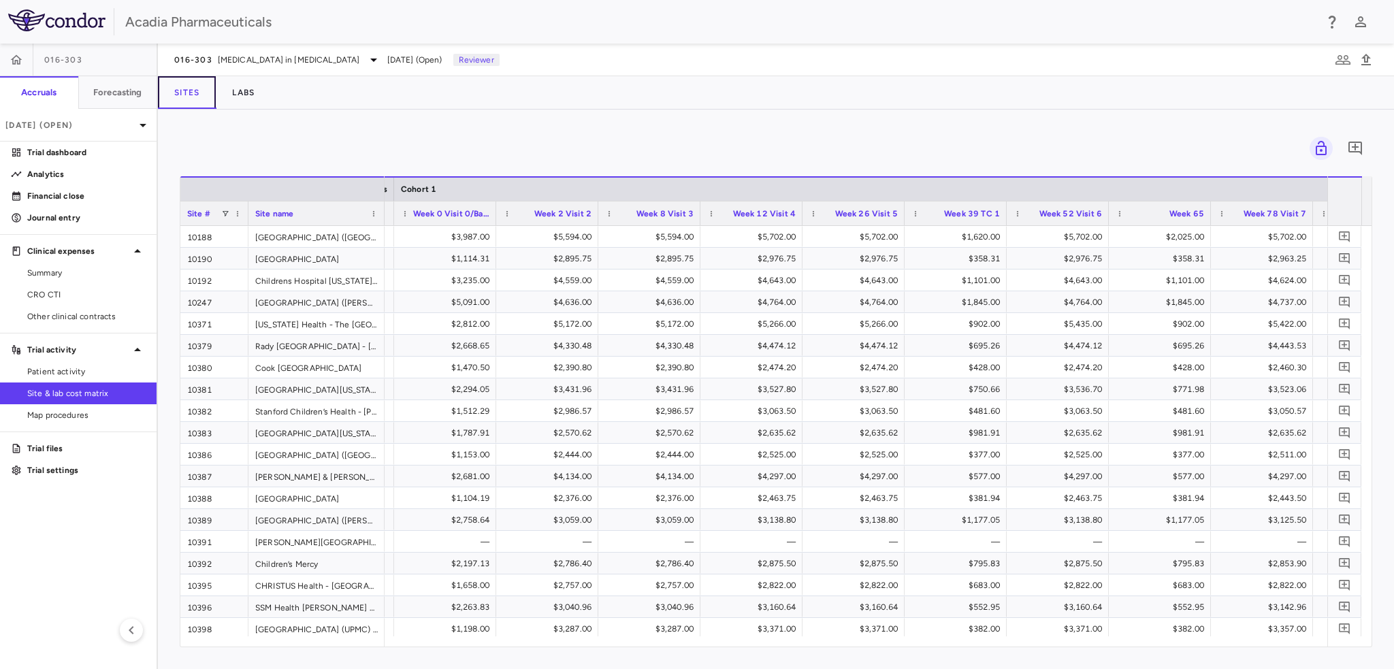
scroll to position [0, 1690]
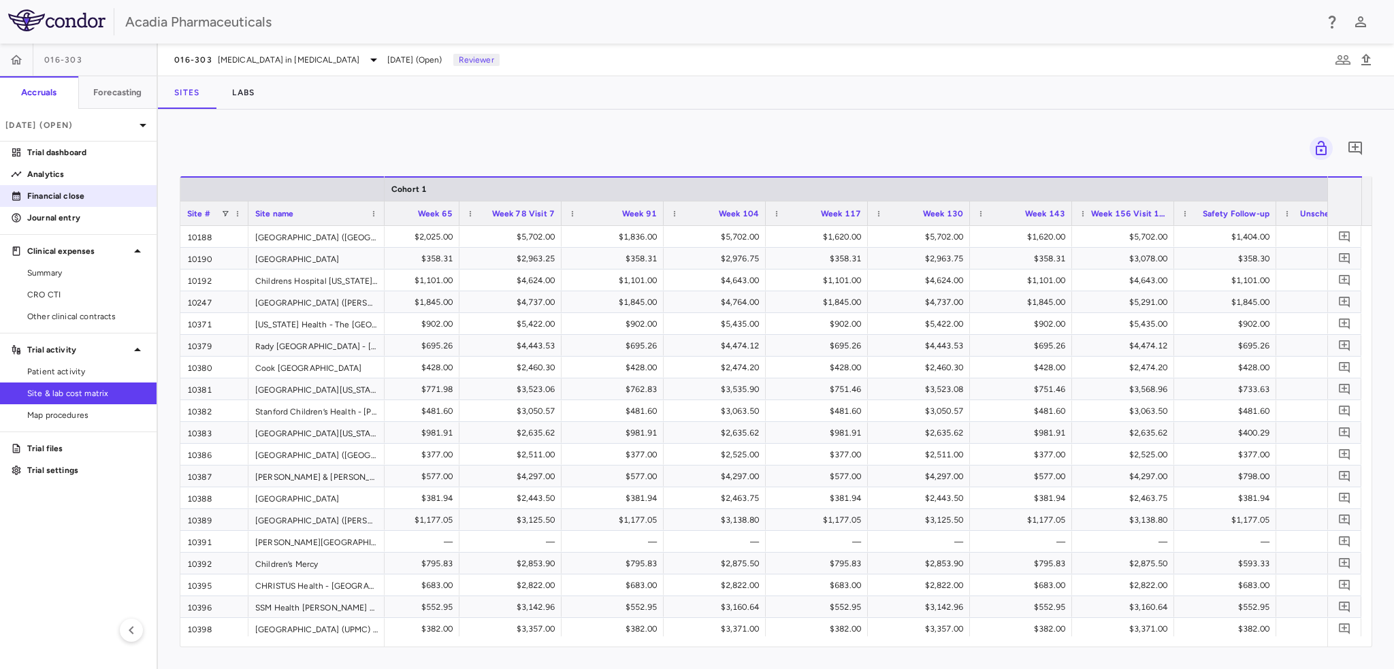
drag, startPoint x: 58, startPoint y: 202, endPoint x: 108, endPoint y: 196, distance: 50.1
click at [58, 202] on link "Financial close" at bounding box center [78, 196] width 157 height 20
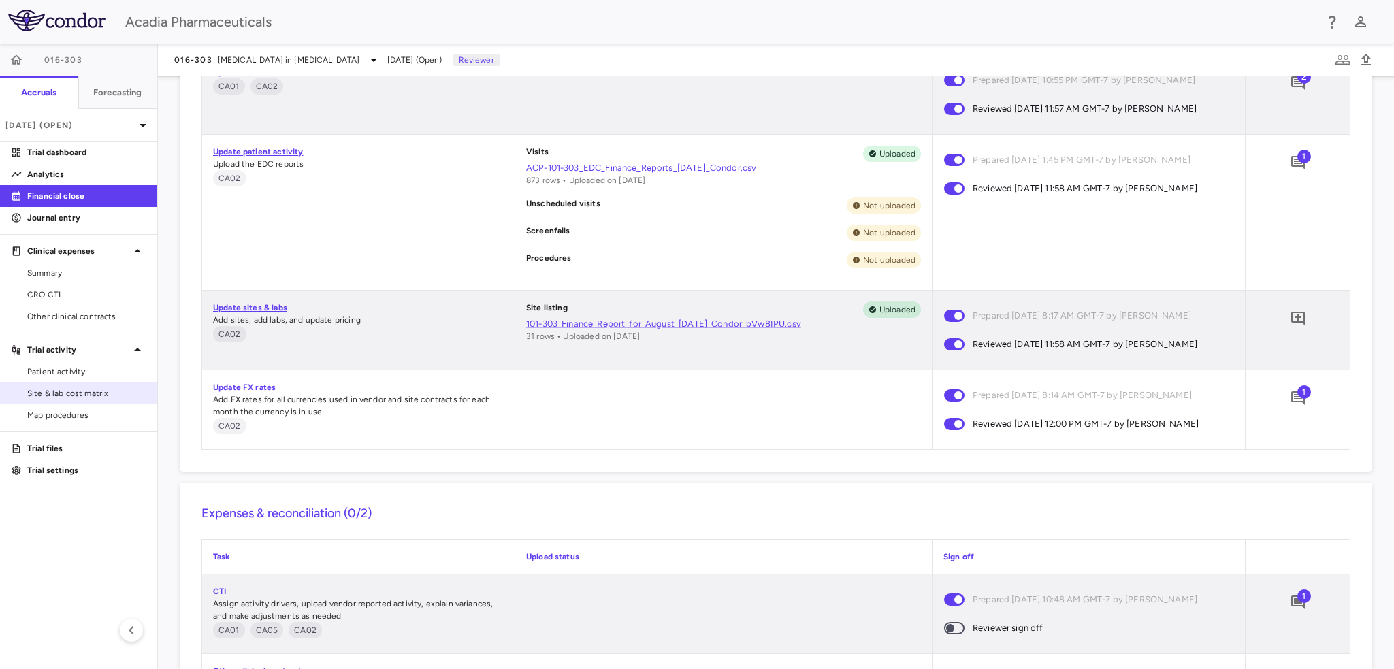
click at [52, 385] on link "Site & lab cost matrix" at bounding box center [78, 393] width 157 height 20
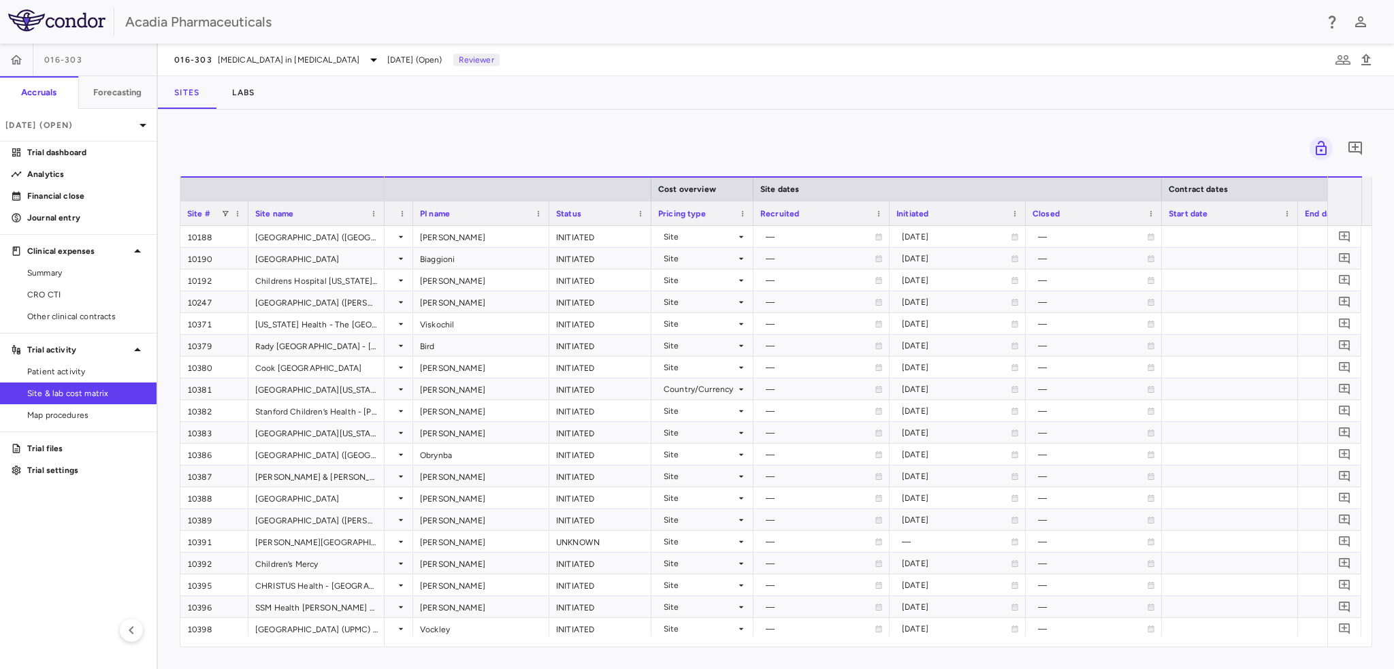
scroll to position [0, 498]
click at [636, 210] on span at bounding box center [638, 214] width 8 height 8
click at [701, 231] on span "Sort Ascending" at bounding box center [699, 234] width 101 height 19
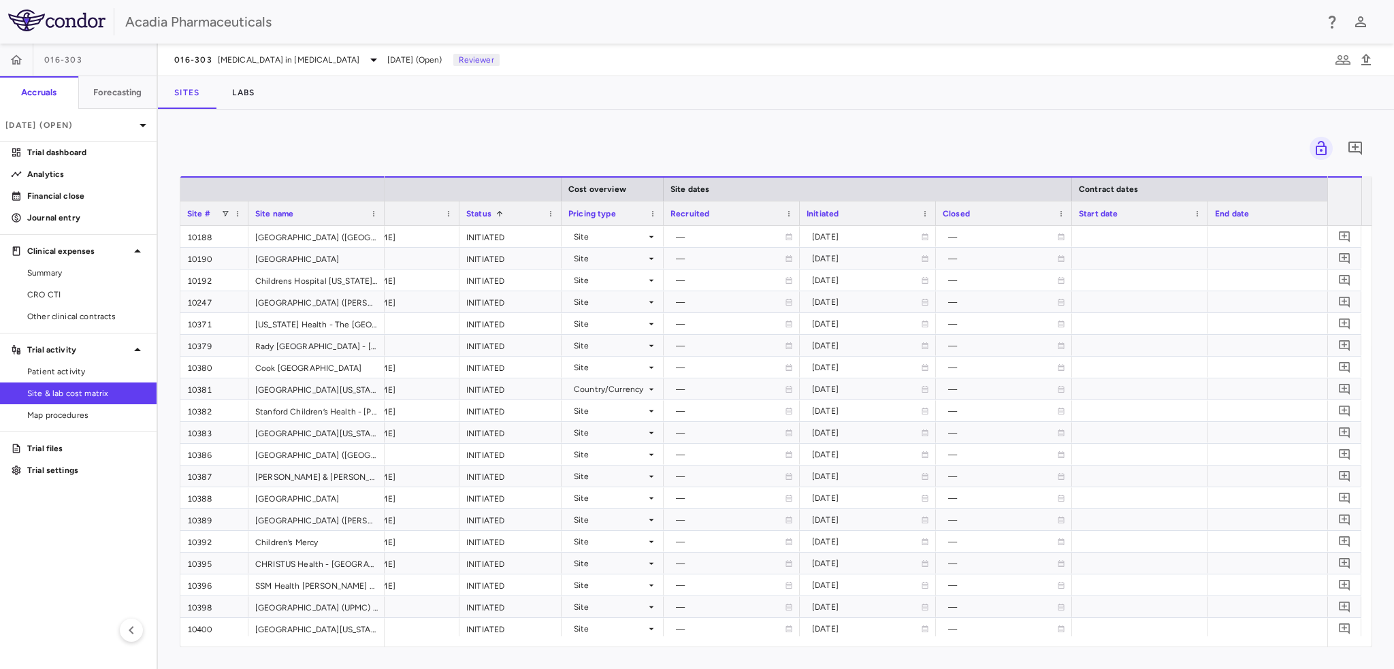
scroll to position [0, 889]
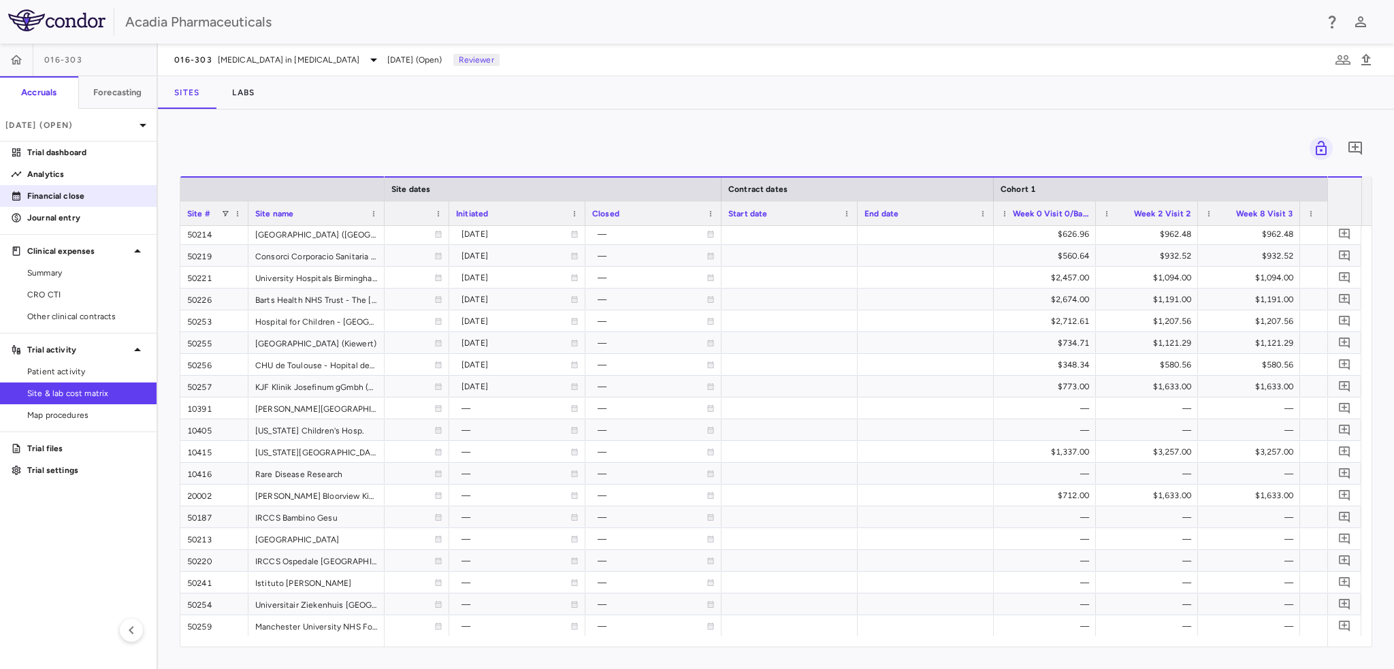
click at [82, 197] on p "Financial close" at bounding box center [86, 196] width 118 height 12
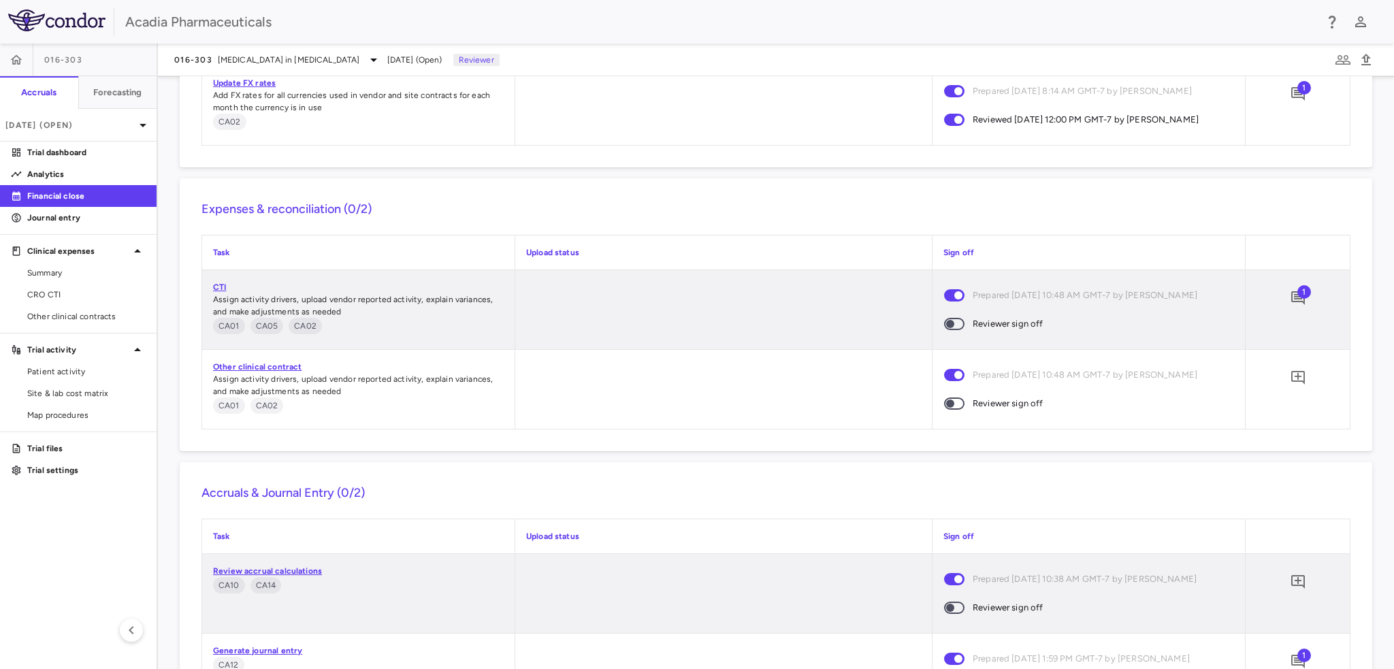
click at [1299, 293] on span "1" at bounding box center [1305, 292] width 14 height 14
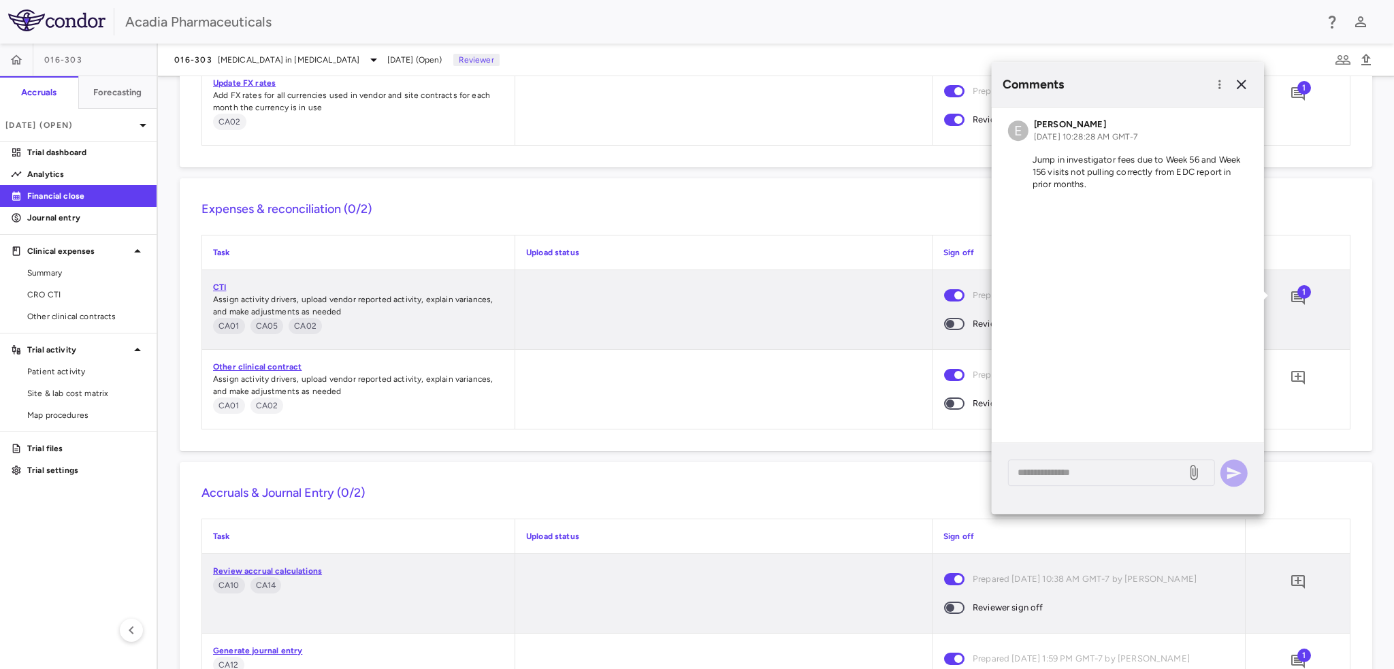
click at [717, 243] on div "Upload status" at bounding box center [723, 253] width 417 height 34
click at [688, 197] on div "Expenses & reconciliation (0/2) Task Upload status Sign off CTI Assign activity…" at bounding box center [776, 314] width 1193 height 273
click at [71, 152] on p "Trial dashboard" at bounding box center [86, 152] width 118 height 12
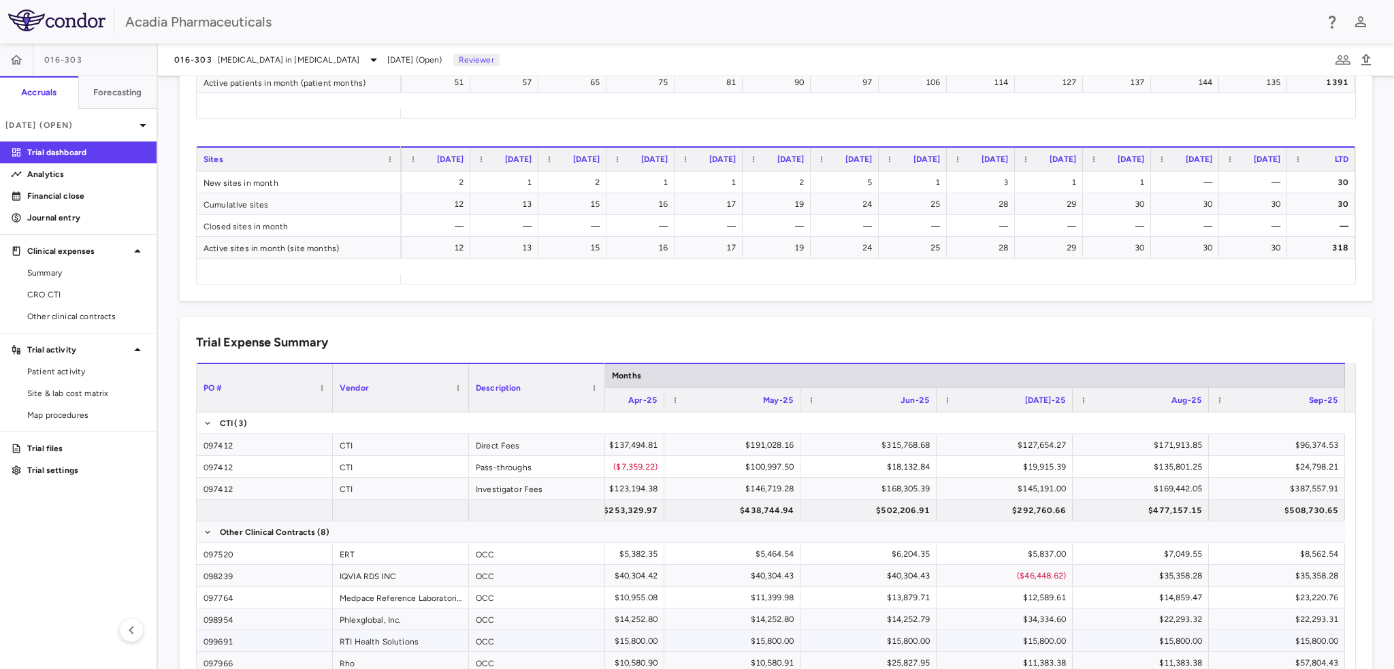
scroll to position [789, 0]
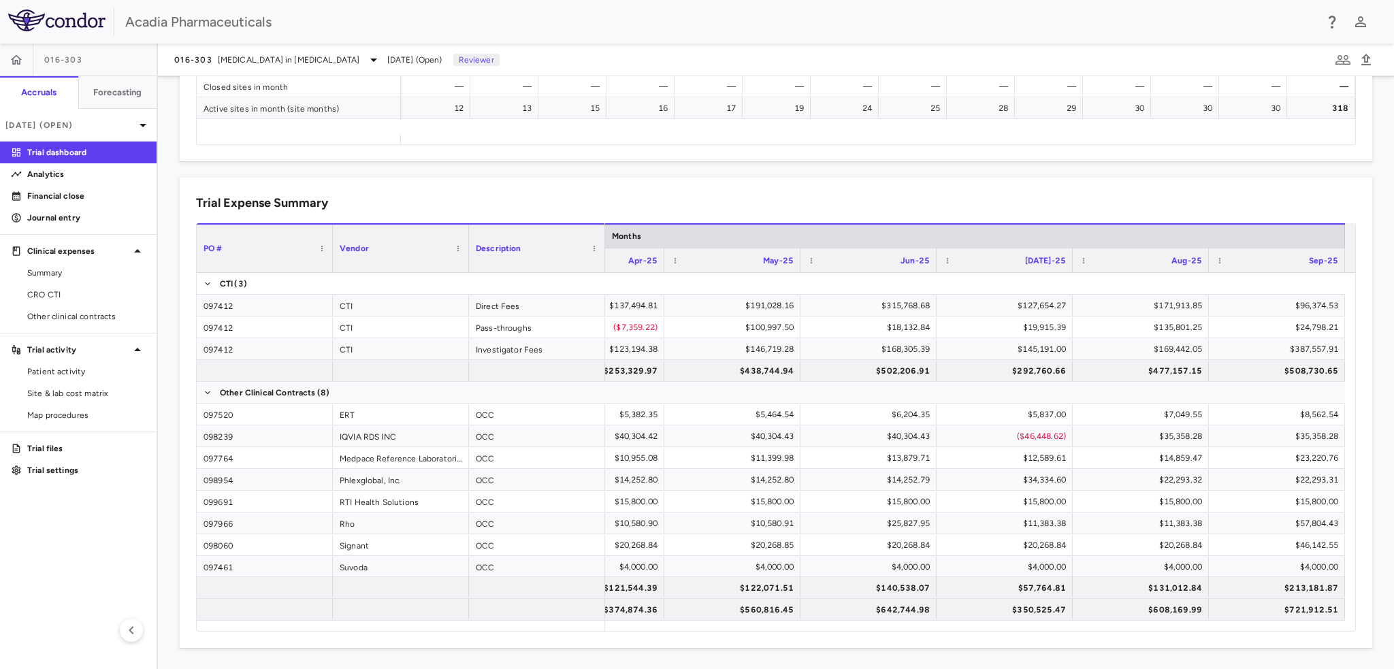
drag, startPoint x: 112, startPoint y: 204, endPoint x: 351, endPoint y: 238, distance: 240.7
click at [112, 203] on link "Financial close" at bounding box center [78, 196] width 157 height 20
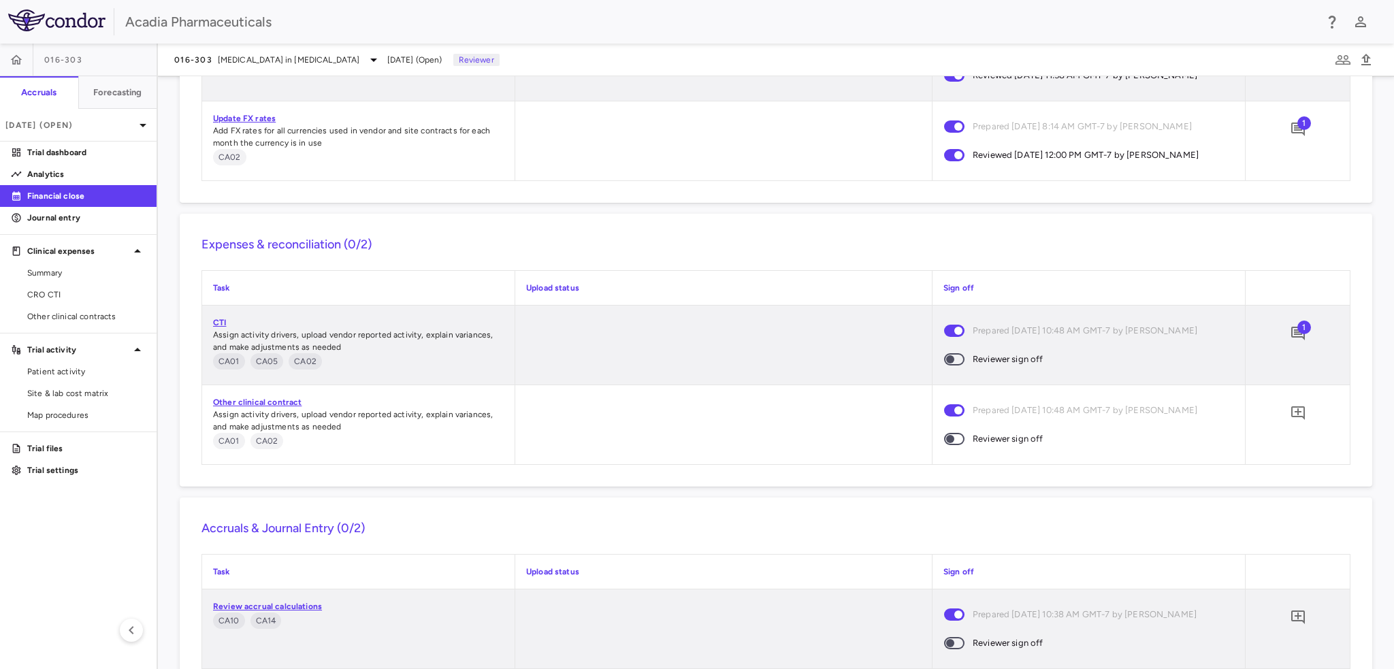
scroll to position [1262, 0]
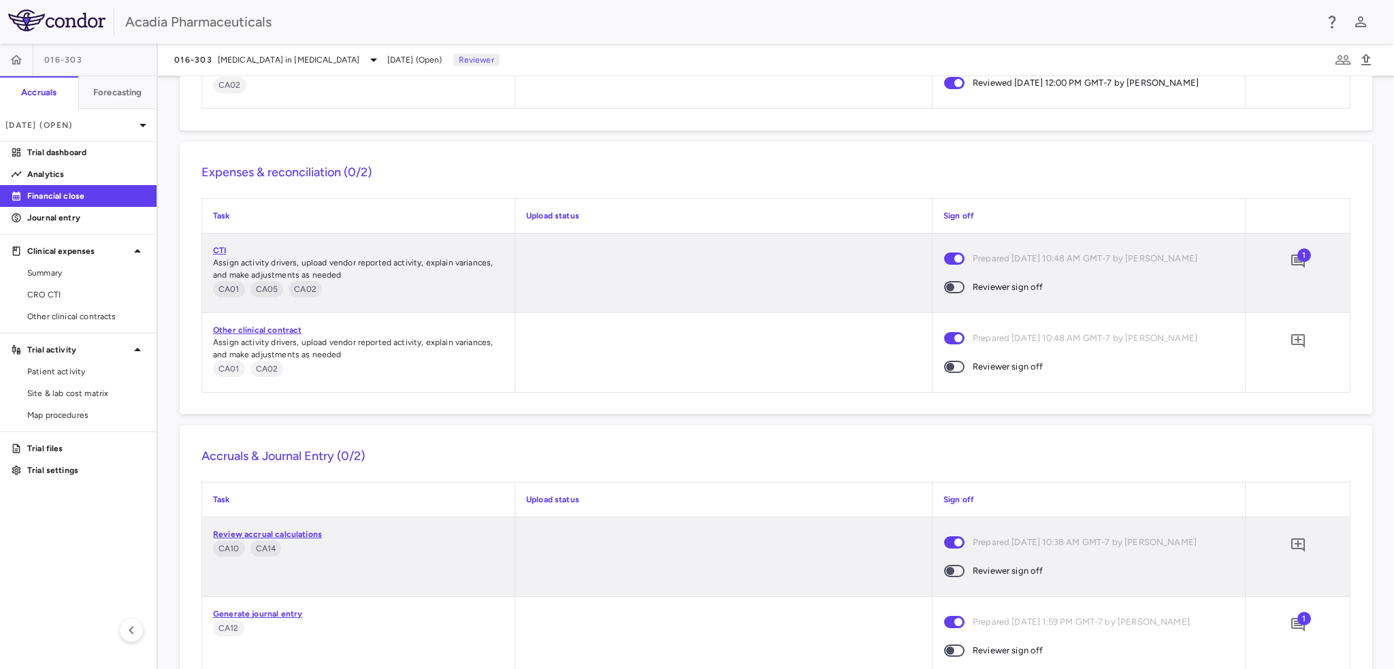
click at [956, 364] on span at bounding box center [954, 367] width 20 height 12
click at [63, 299] on span "CRO CTI" at bounding box center [86, 295] width 118 height 12
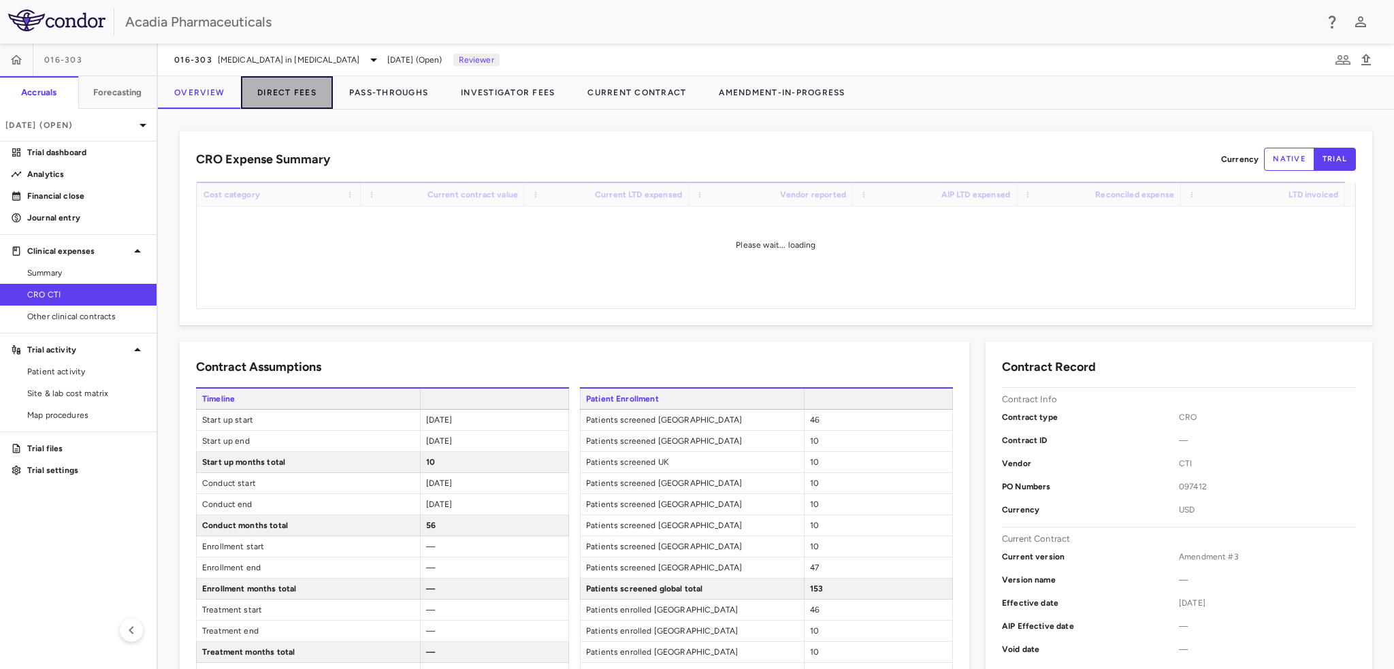
click at [291, 92] on button "Direct Fees" at bounding box center [287, 92] width 92 height 33
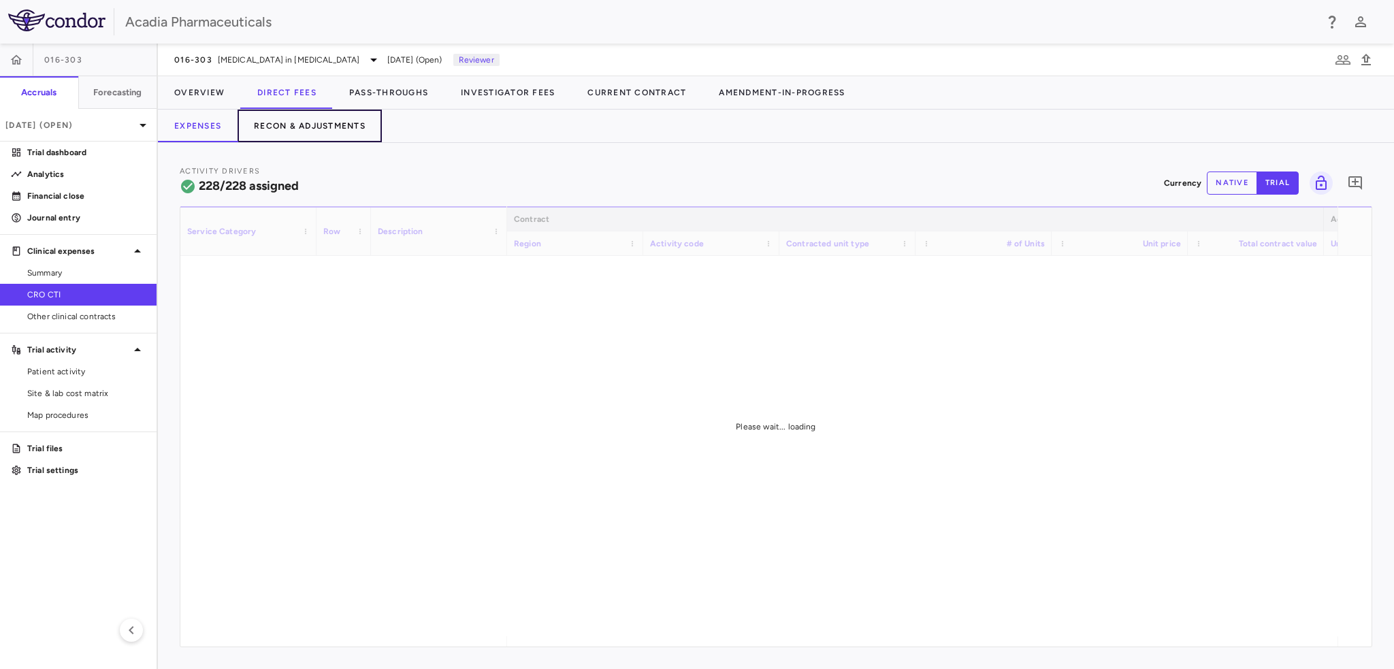
click at [295, 125] on button "Recon & Adjustments" at bounding box center [310, 126] width 144 height 33
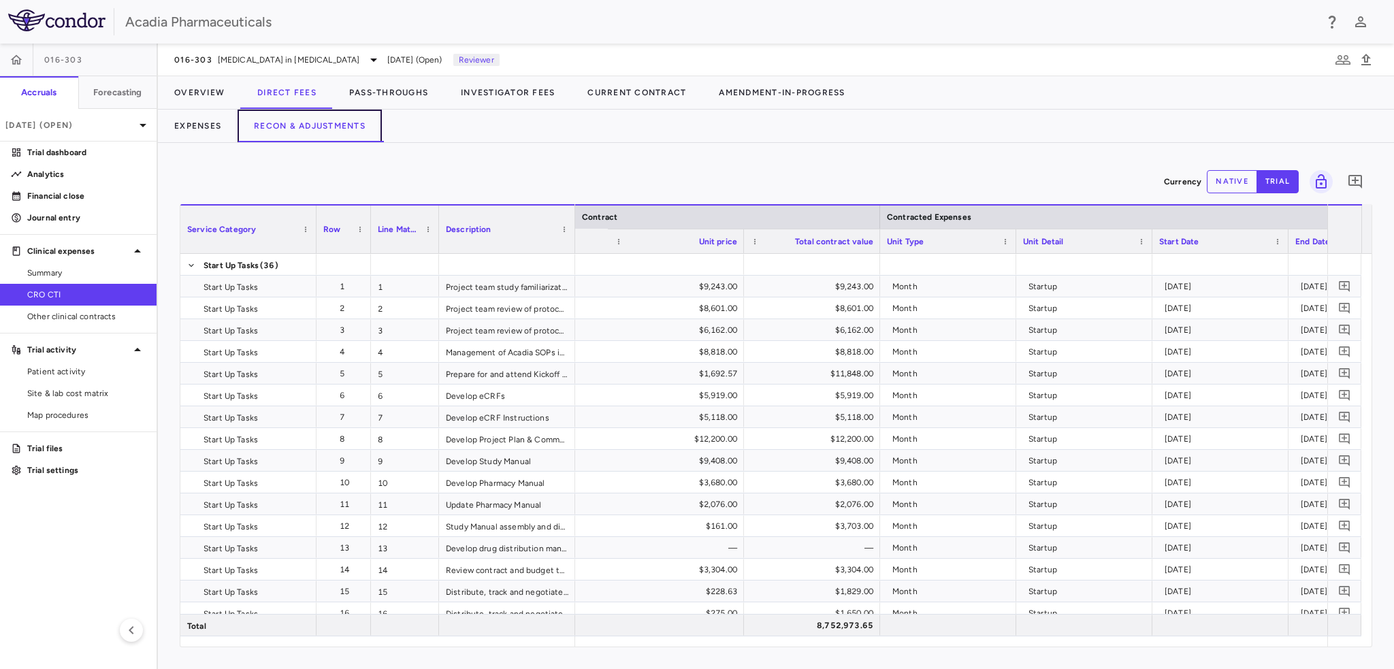
scroll to position [0, 733]
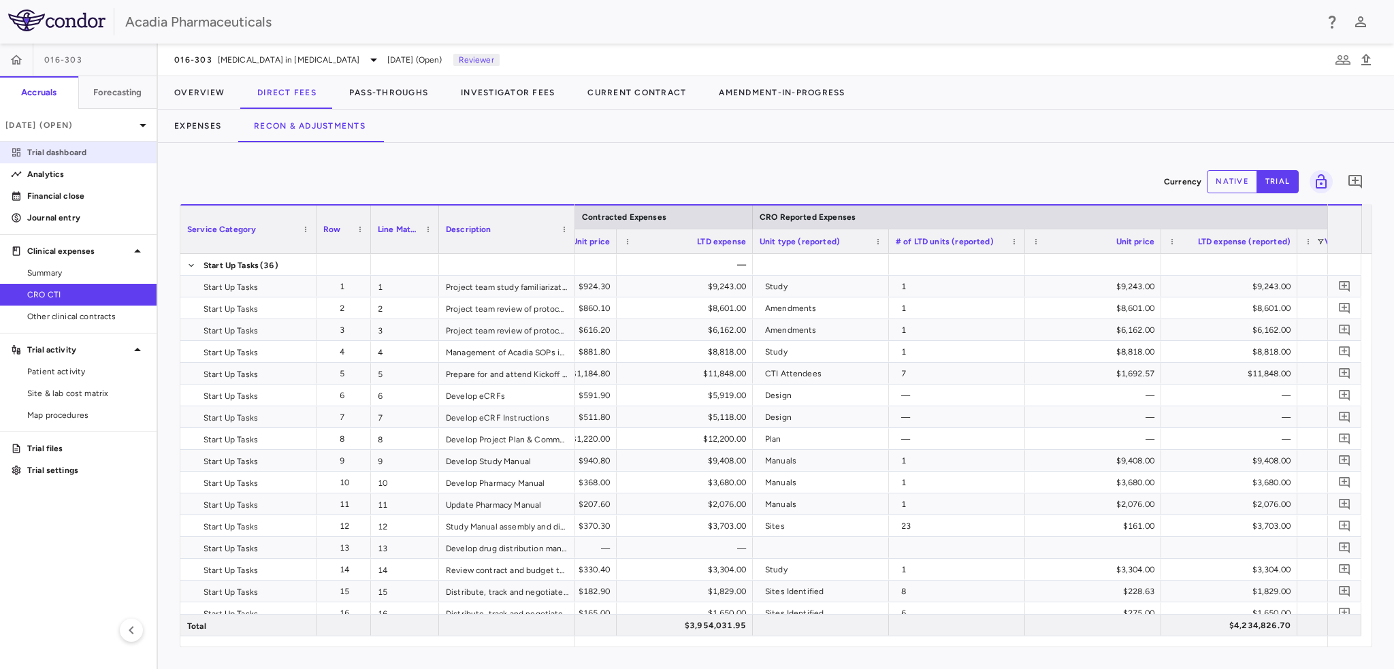
click at [88, 155] on p "Trial dashboard" at bounding box center [86, 152] width 118 height 12
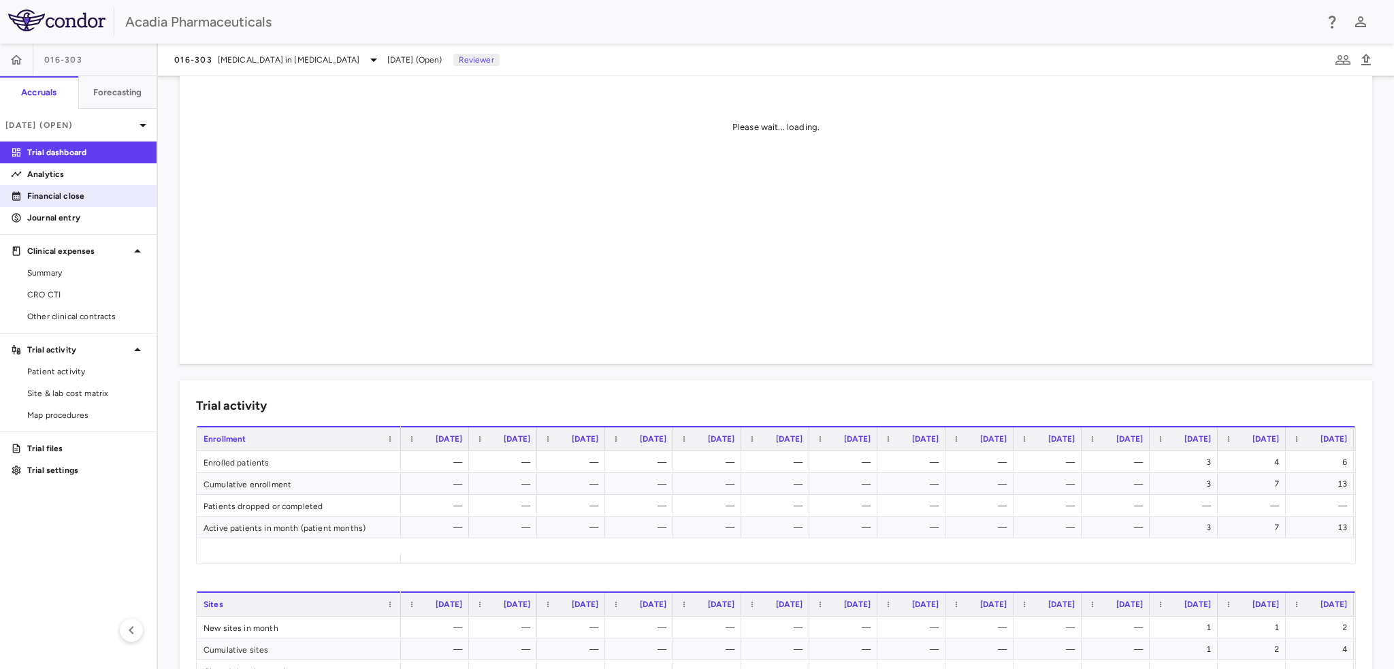
click at [88, 202] on link "Financial close" at bounding box center [78, 196] width 157 height 20
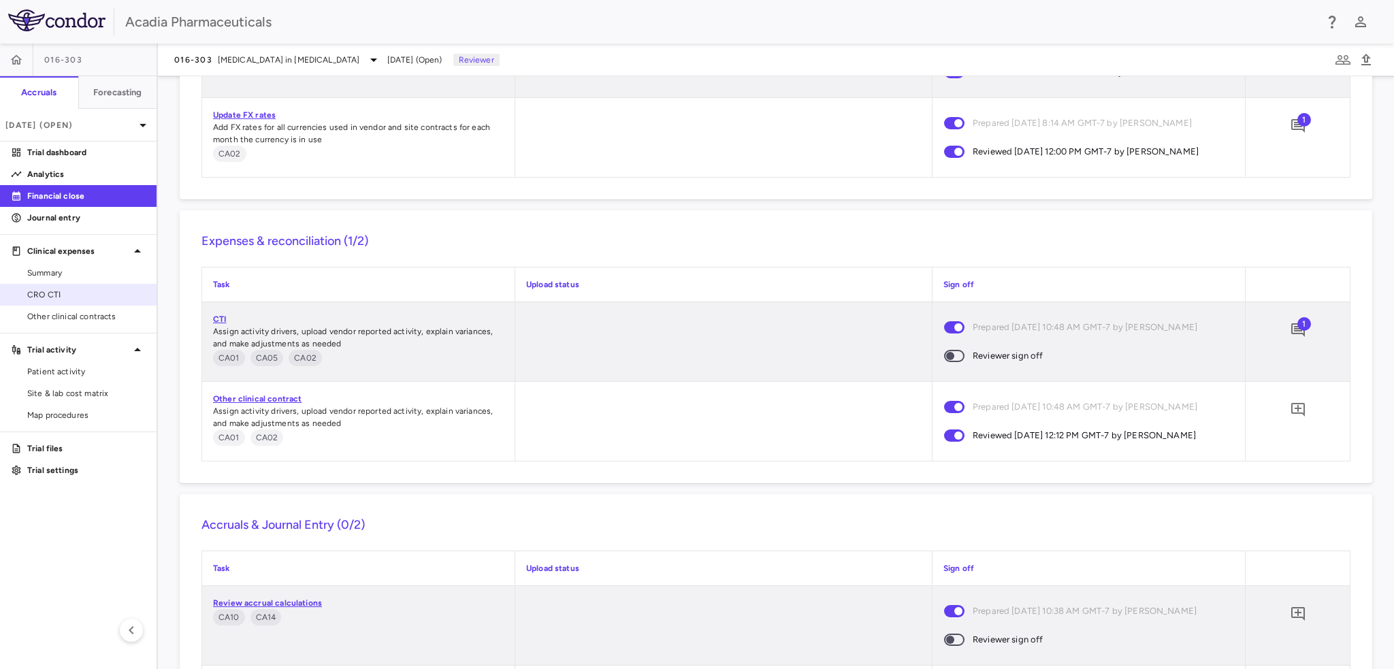
click at [71, 299] on span "CRO CTI" at bounding box center [86, 295] width 118 height 12
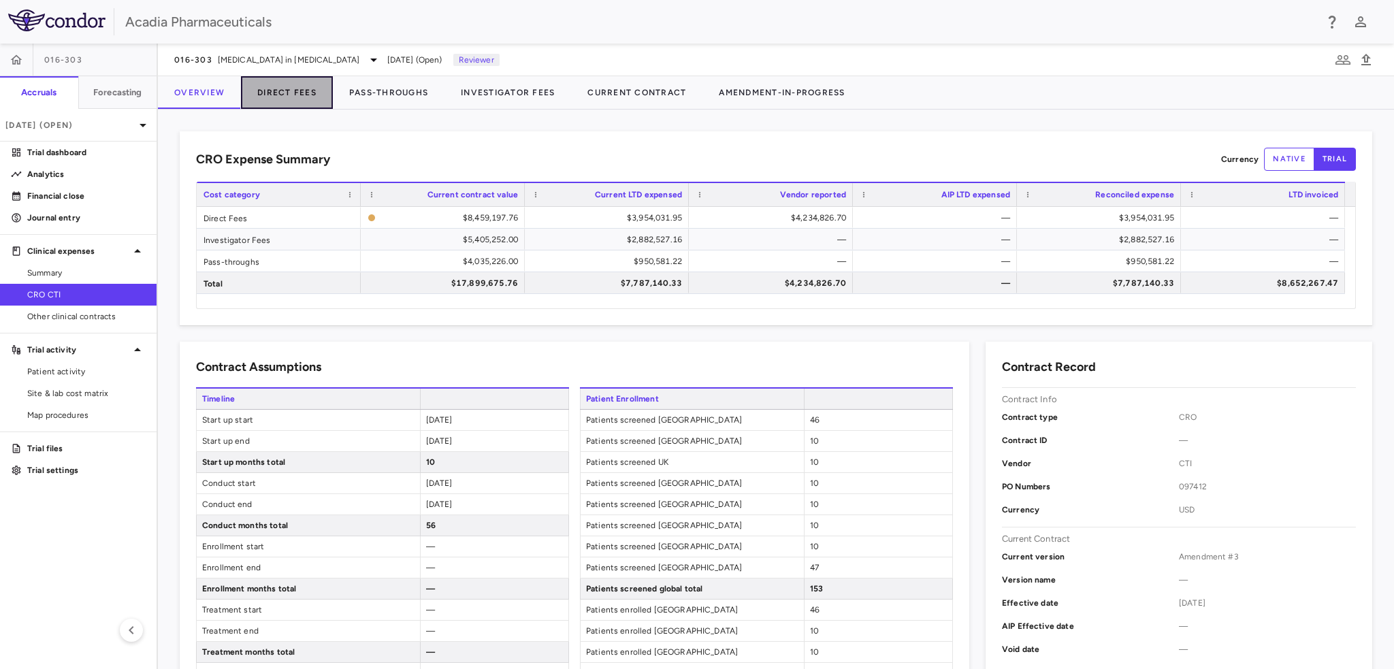
click at [320, 100] on button "Direct Fees" at bounding box center [287, 92] width 92 height 33
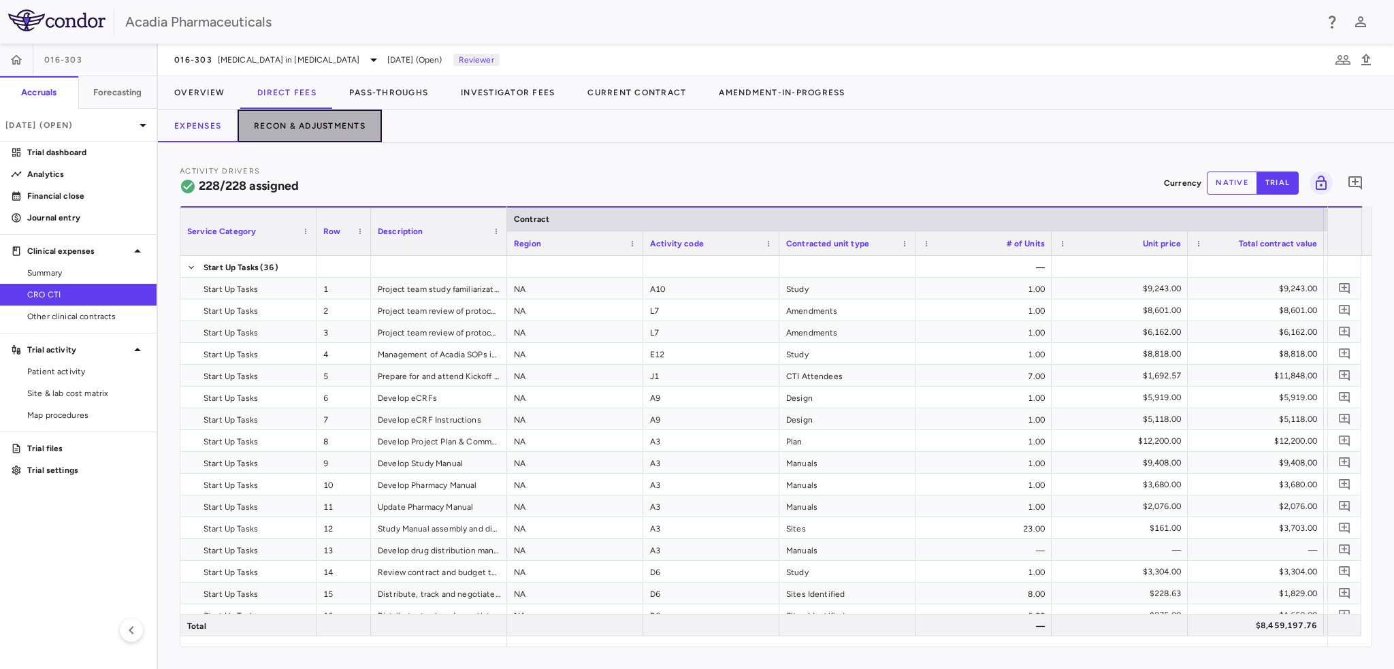
click at [297, 130] on button "Recon & Adjustments" at bounding box center [310, 126] width 144 height 33
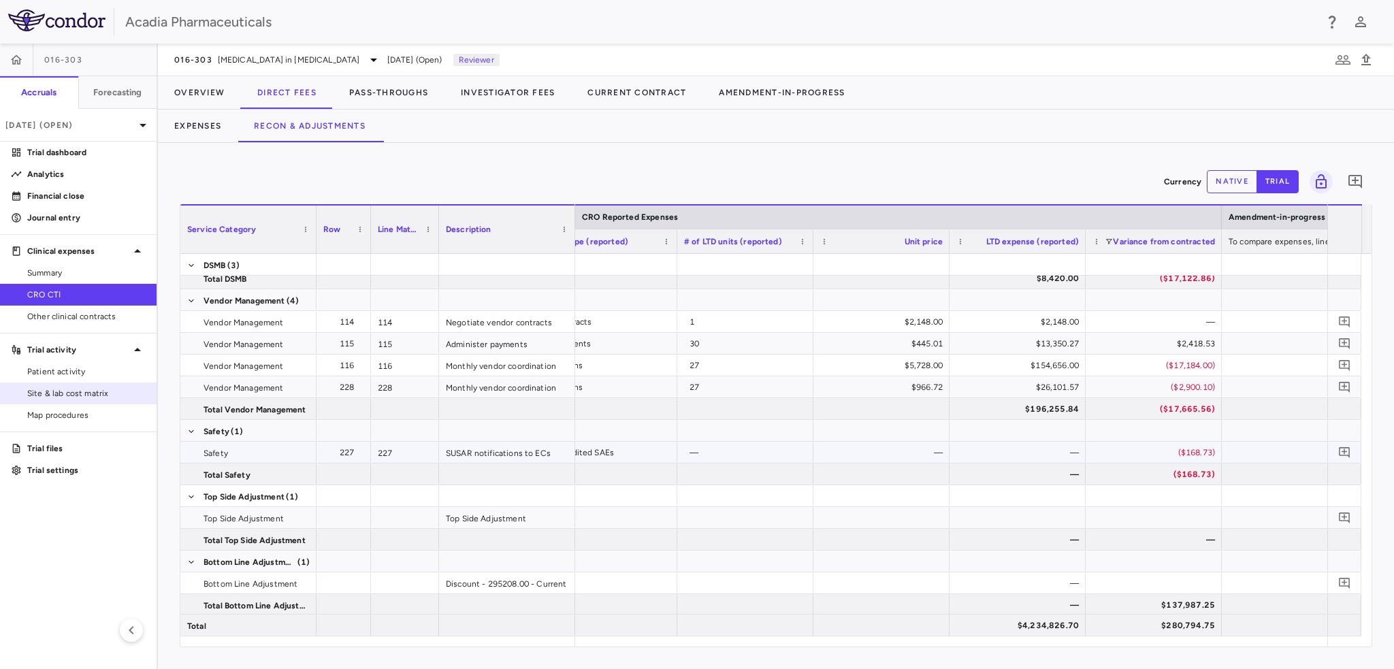
scroll to position [5389, 0]
click at [69, 204] on link "Financial close" at bounding box center [78, 196] width 157 height 20
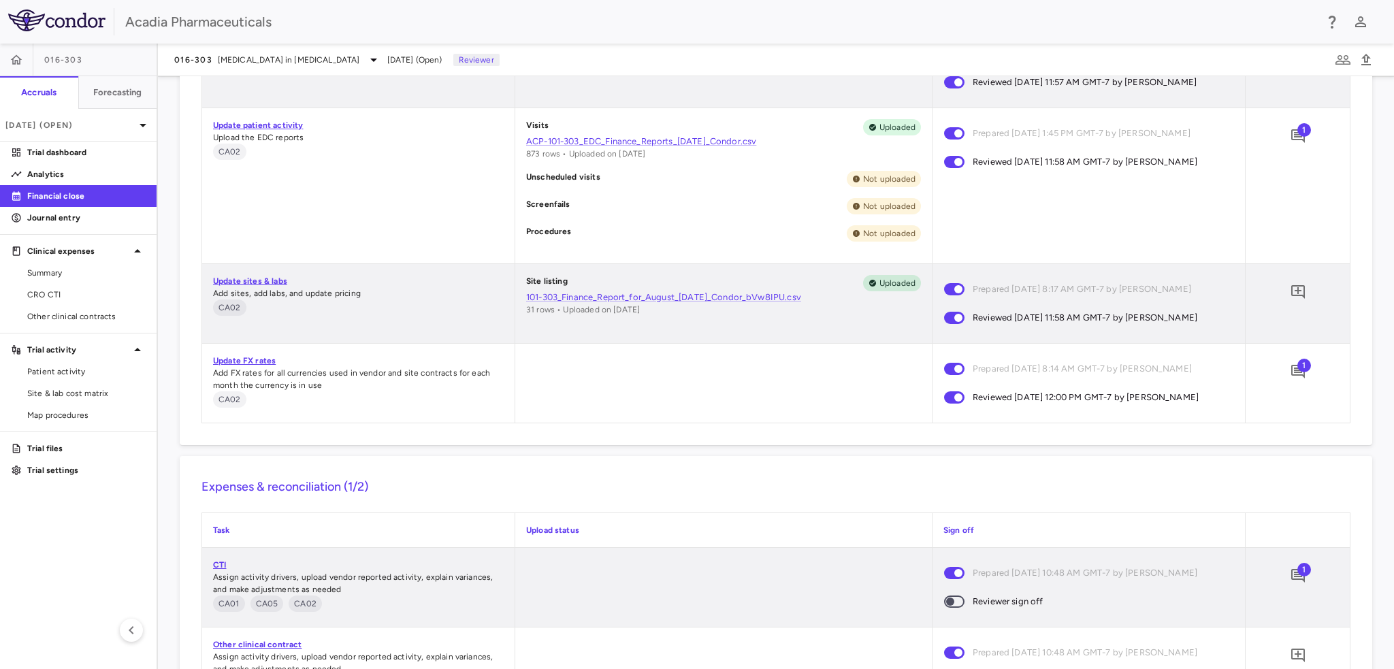
scroll to position [1220, 0]
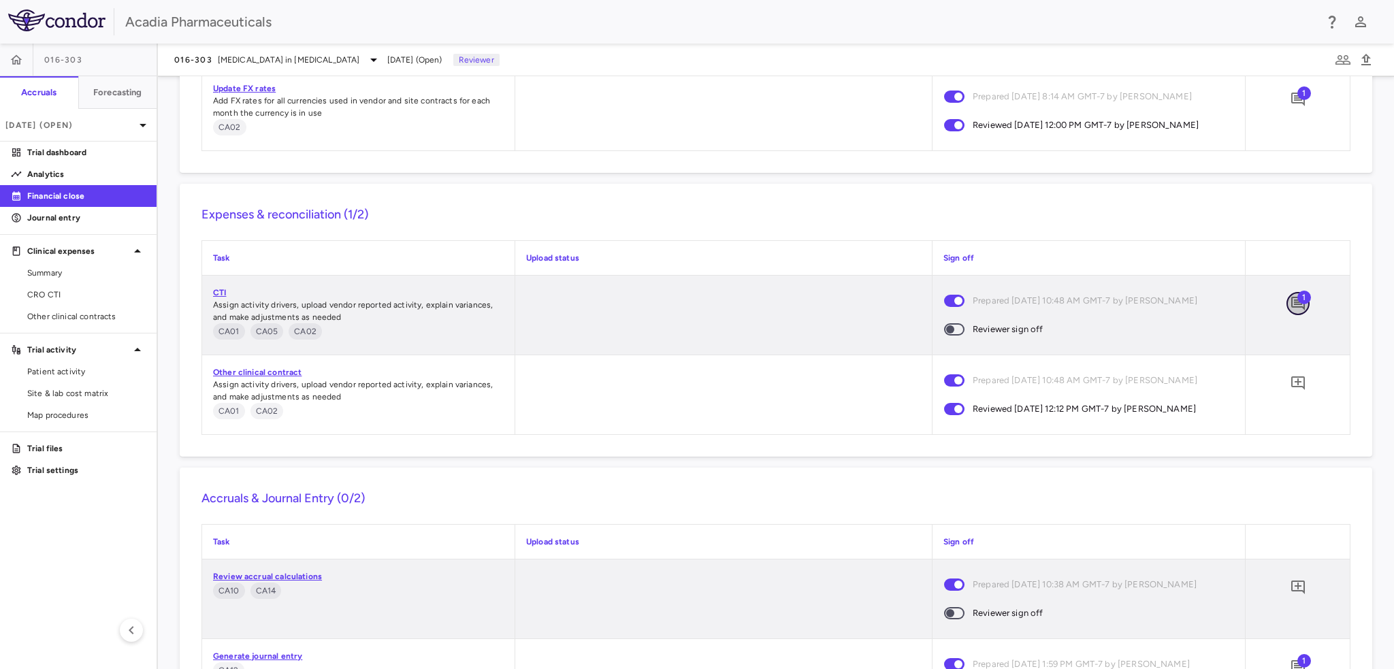
click at [1291, 307] on icon "Add comment" at bounding box center [1298, 304] width 14 height 14
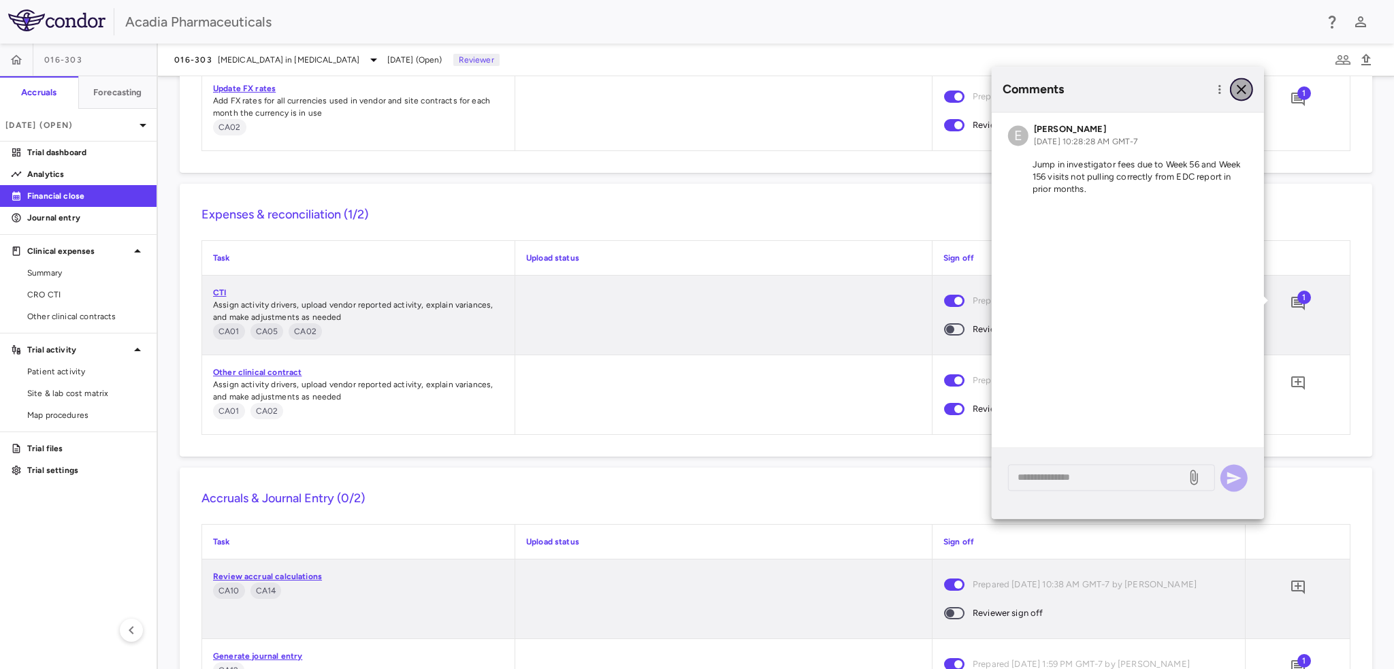
click at [1242, 89] on icon "button" at bounding box center [1242, 89] width 10 height 10
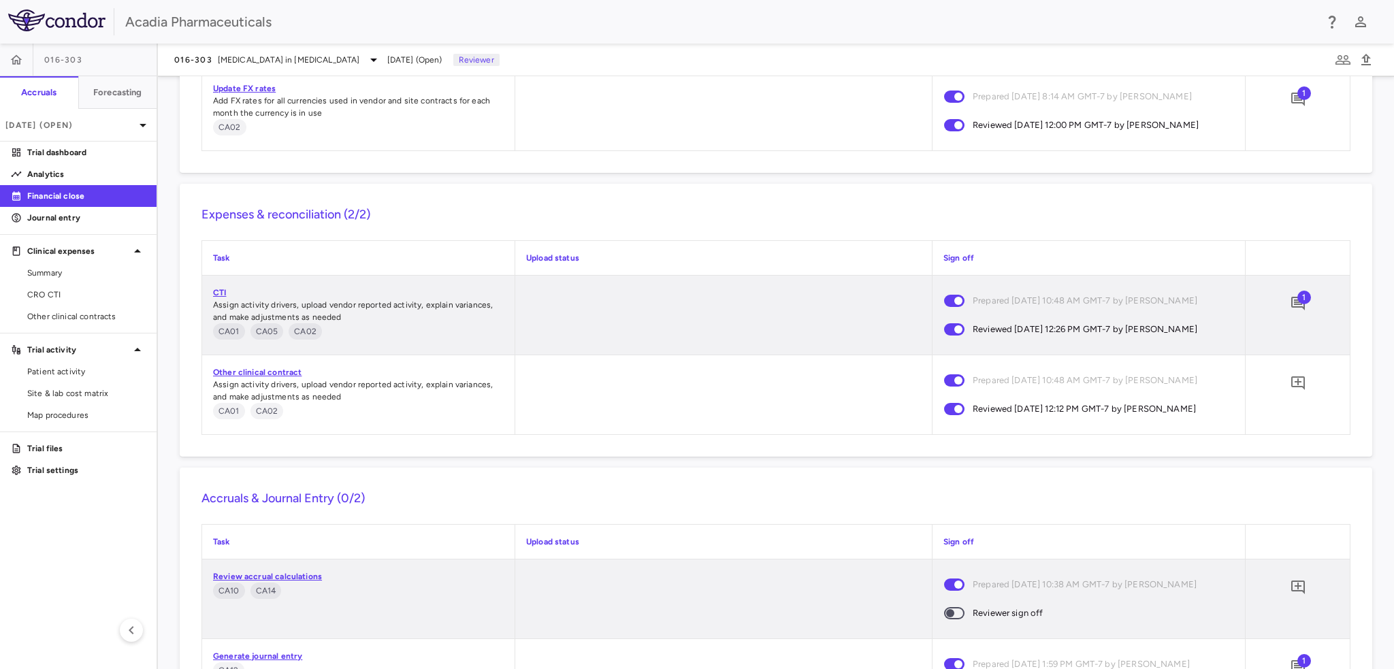
scroll to position [1313, 0]
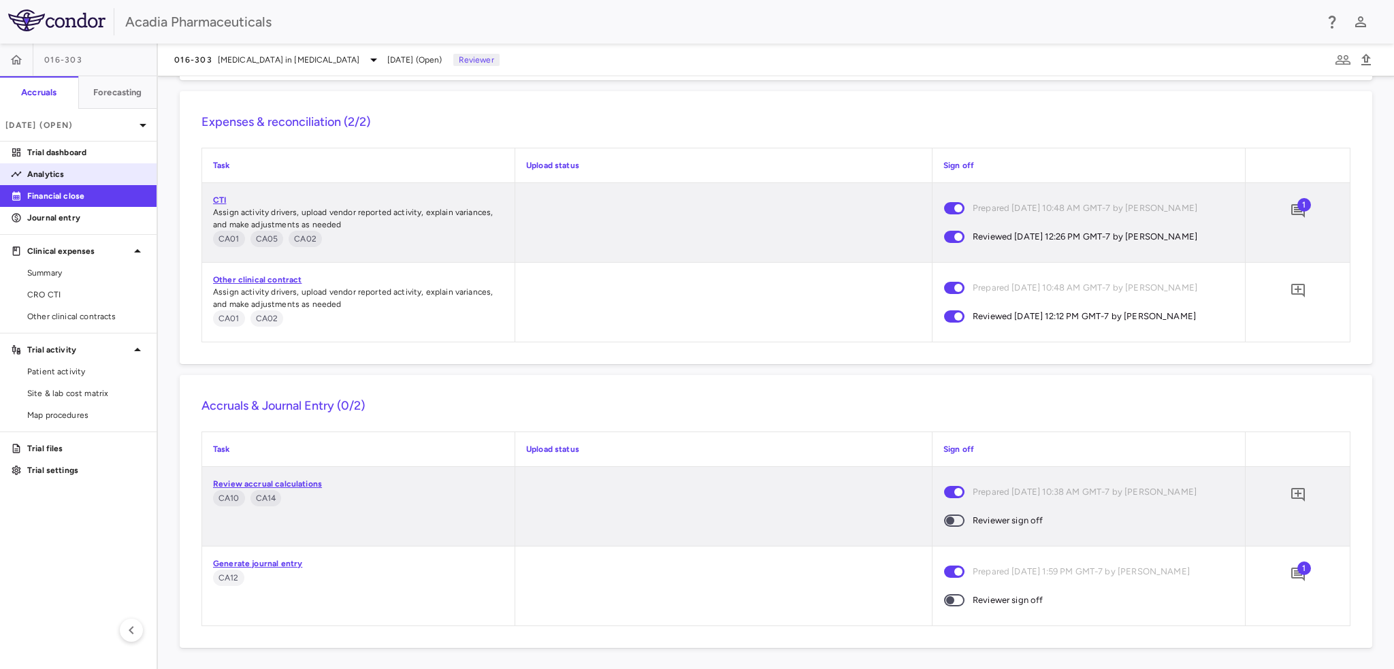
click at [63, 180] on p "Analytics" at bounding box center [86, 174] width 118 height 12
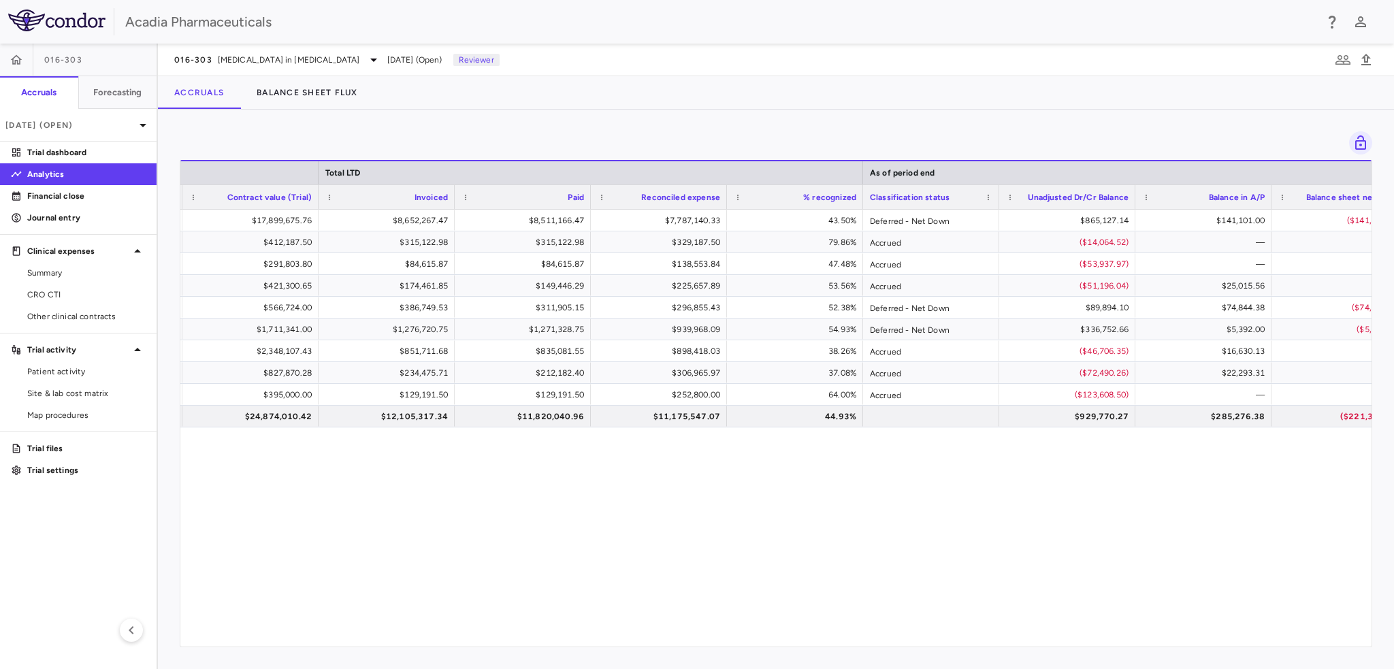
scroll to position [0, 844]
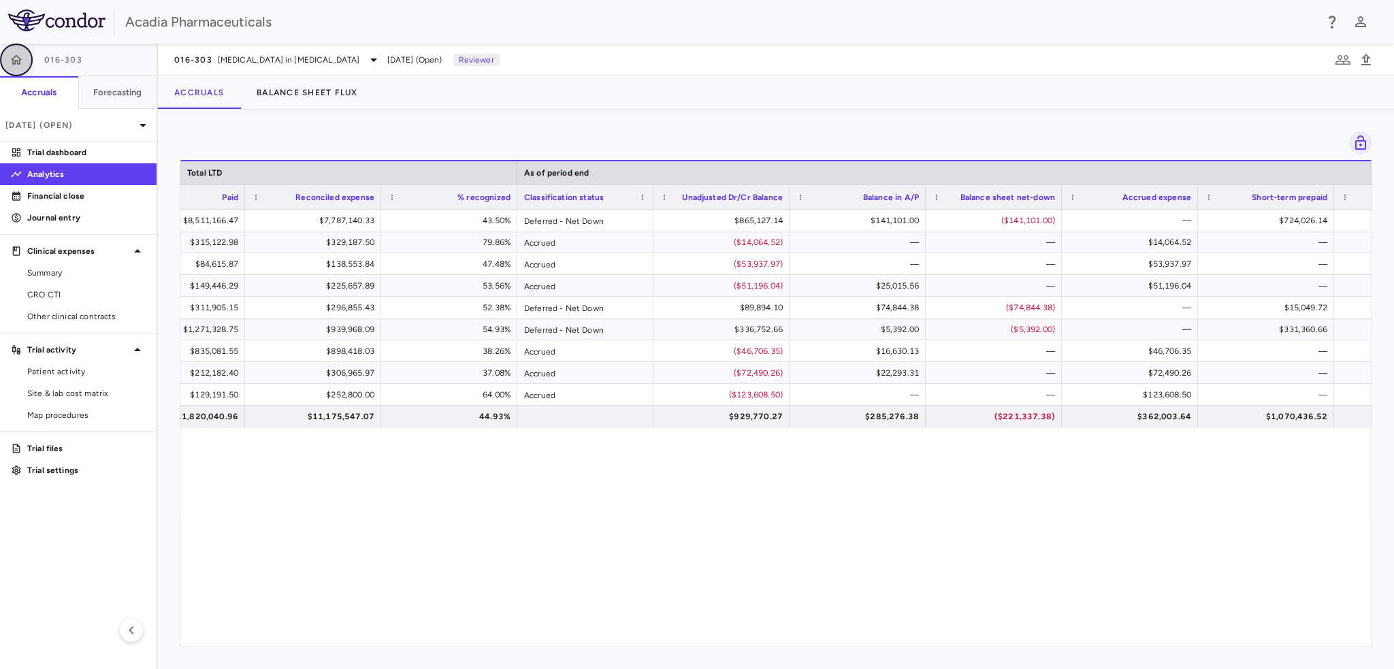
click at [12, 63] on icon "button" at bounding box center [17, 59] width 12 height 10
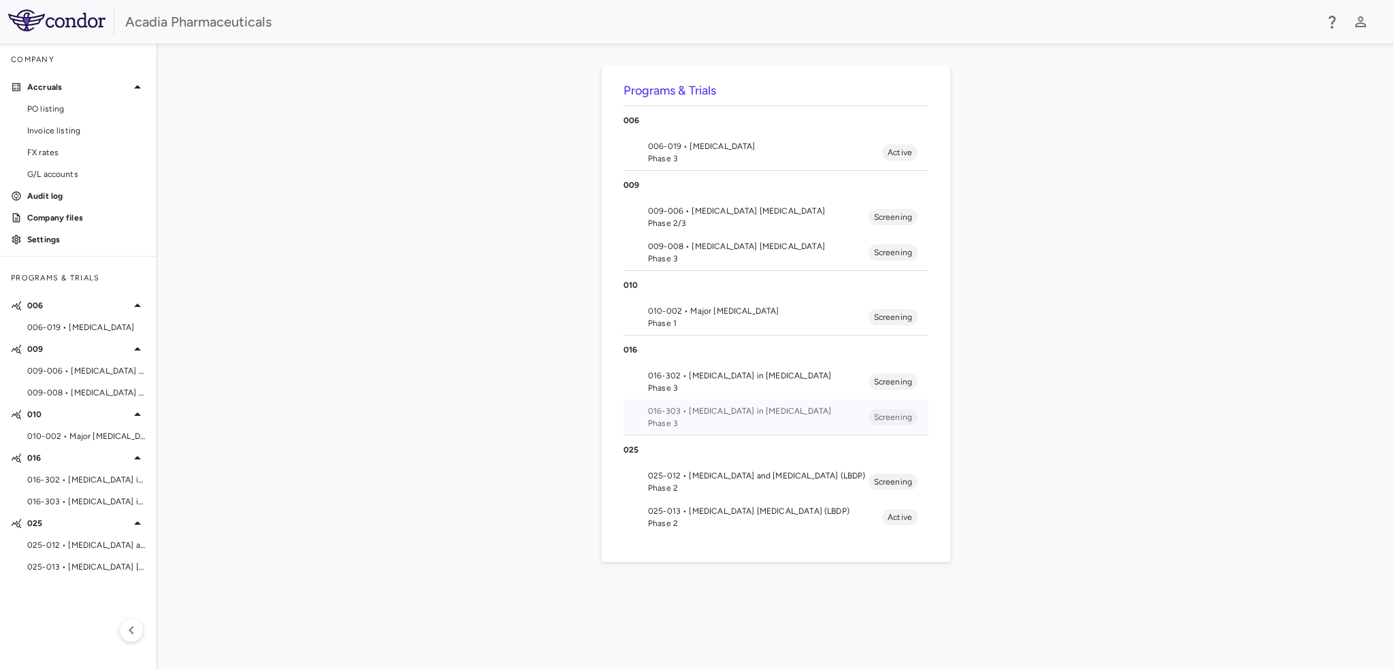
click at [728, 408] on span "016-303 • [MEDICAL_DATA] in [MEDICAL_DATA]" at bounding box center [758, 411] width 221 height 12
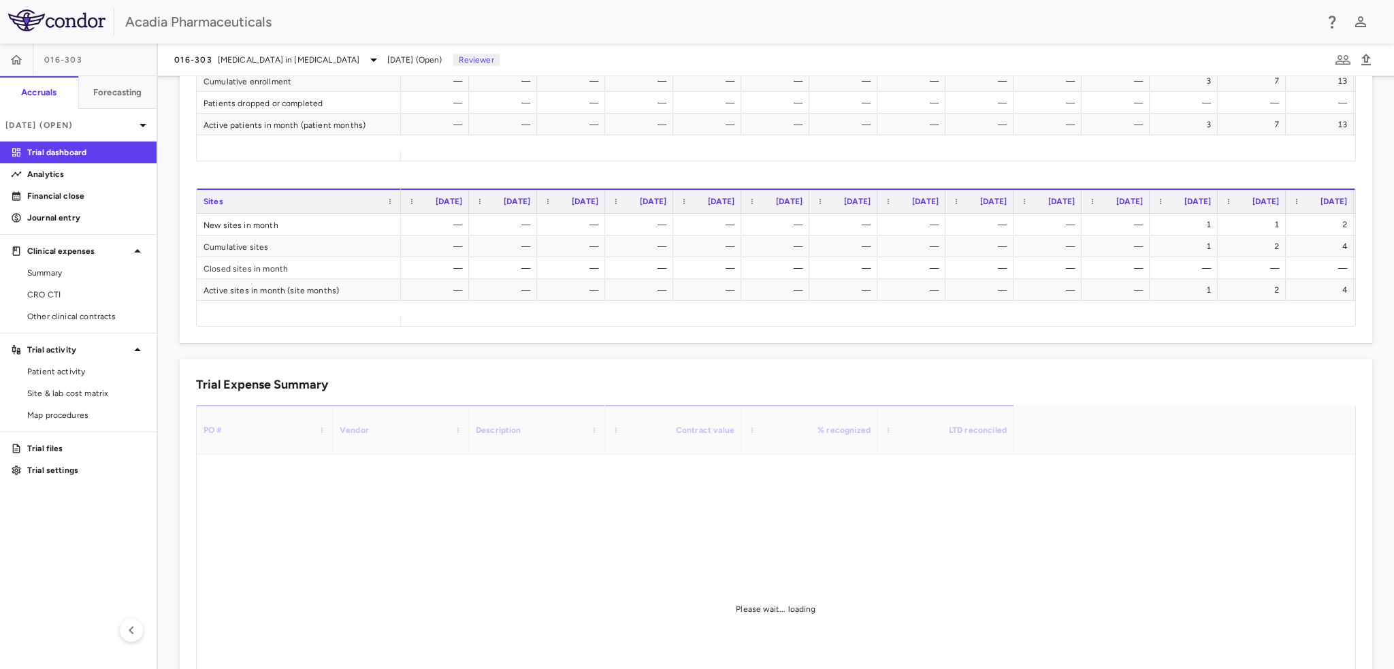
scroll to position [749, 0]
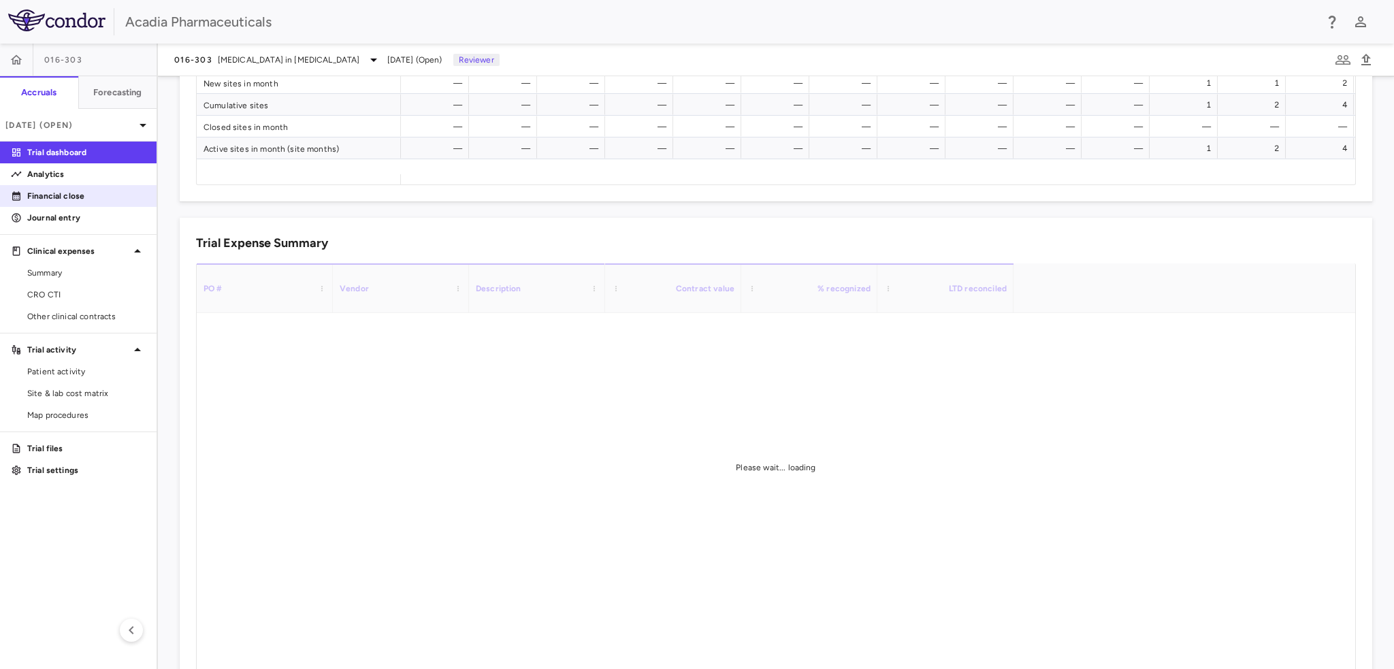
click at [101, 190] on p "Financial close" at bounding box center [86, 196] width 118 height 12
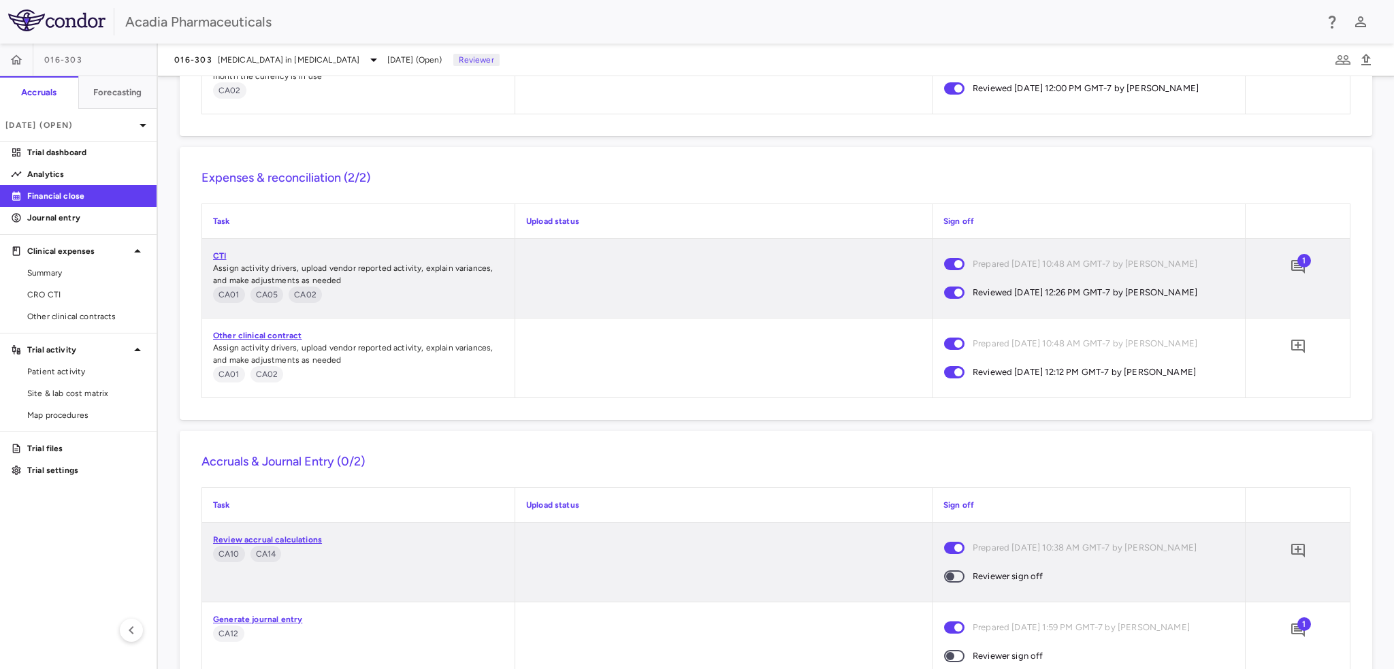
scroll to position [1313, 0]
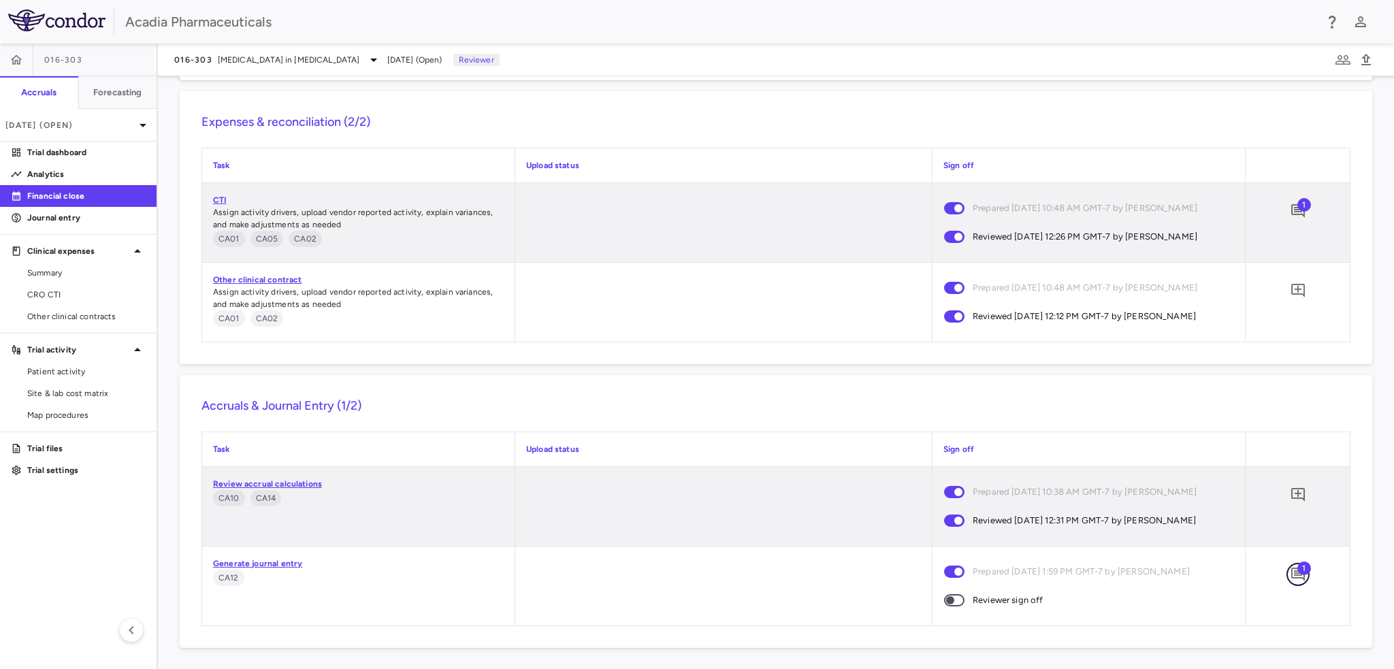
click at [1297, 577] on button "button" at bounding box center [1298, 574] width 23 height 23
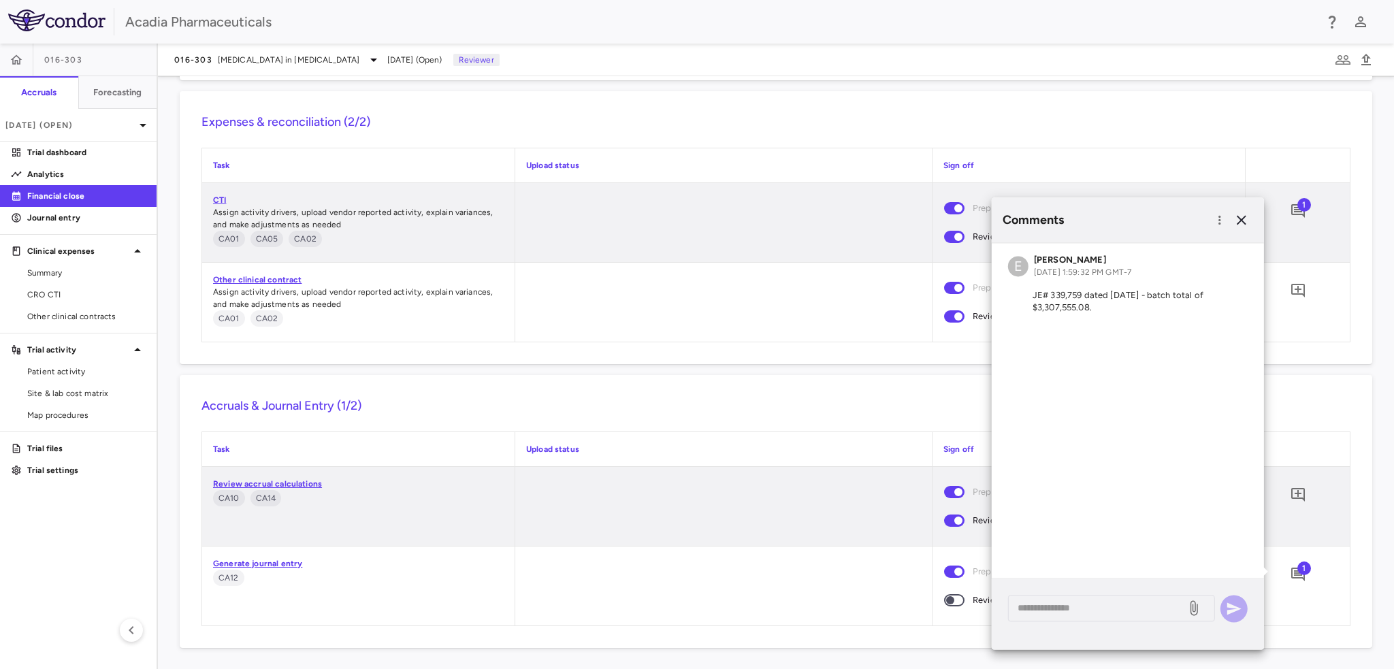
click at [295, 560] on link "Generate journal entry" at bounding box center [257, 564] width 89 height 10
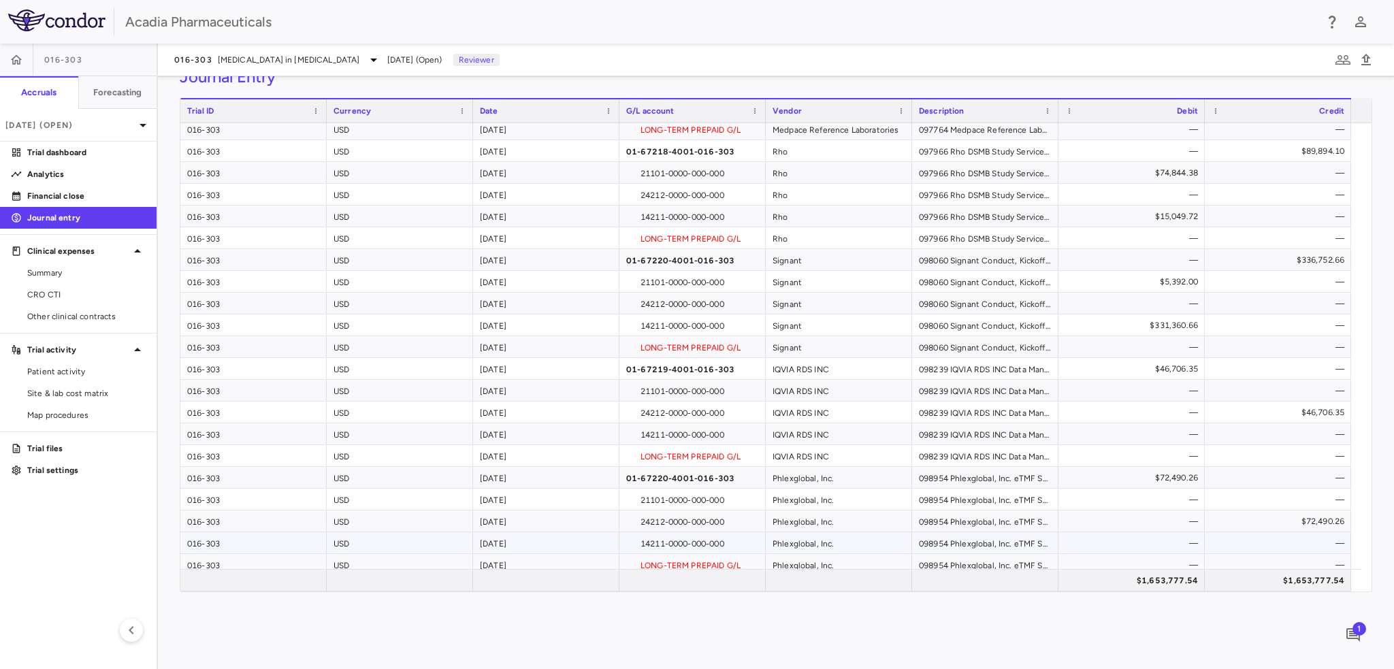
scroll to position [533, 0]
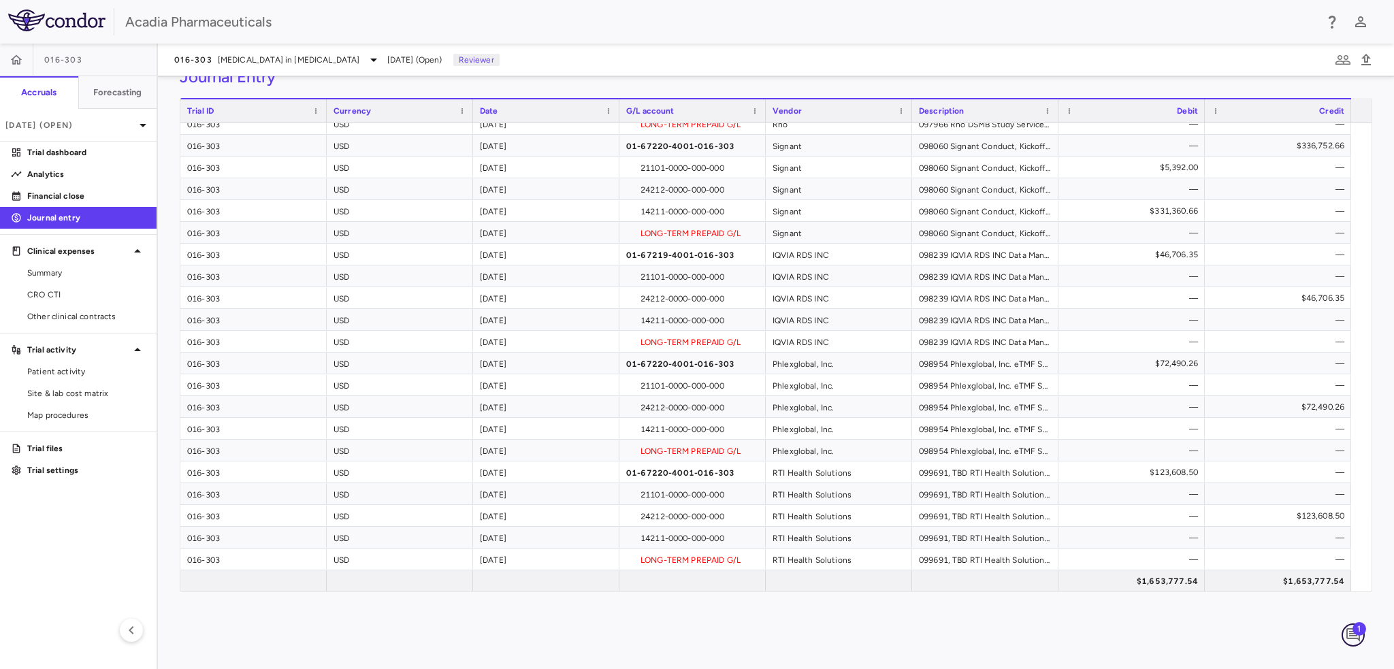
click at [1362, 636] on button "button" at bounding box center [1353, 635] width 23 height 23
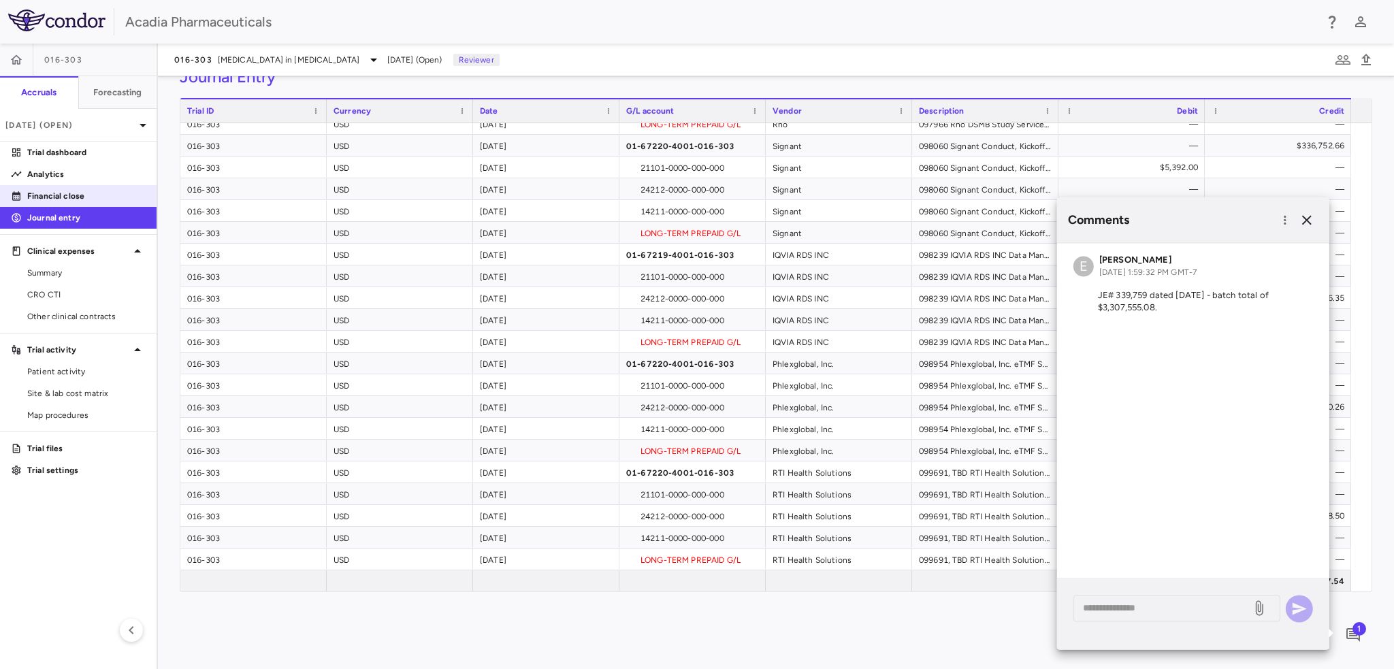
click at [63, 199] on p "Financial close" at bounding box center [86, 196] width 118 height 12
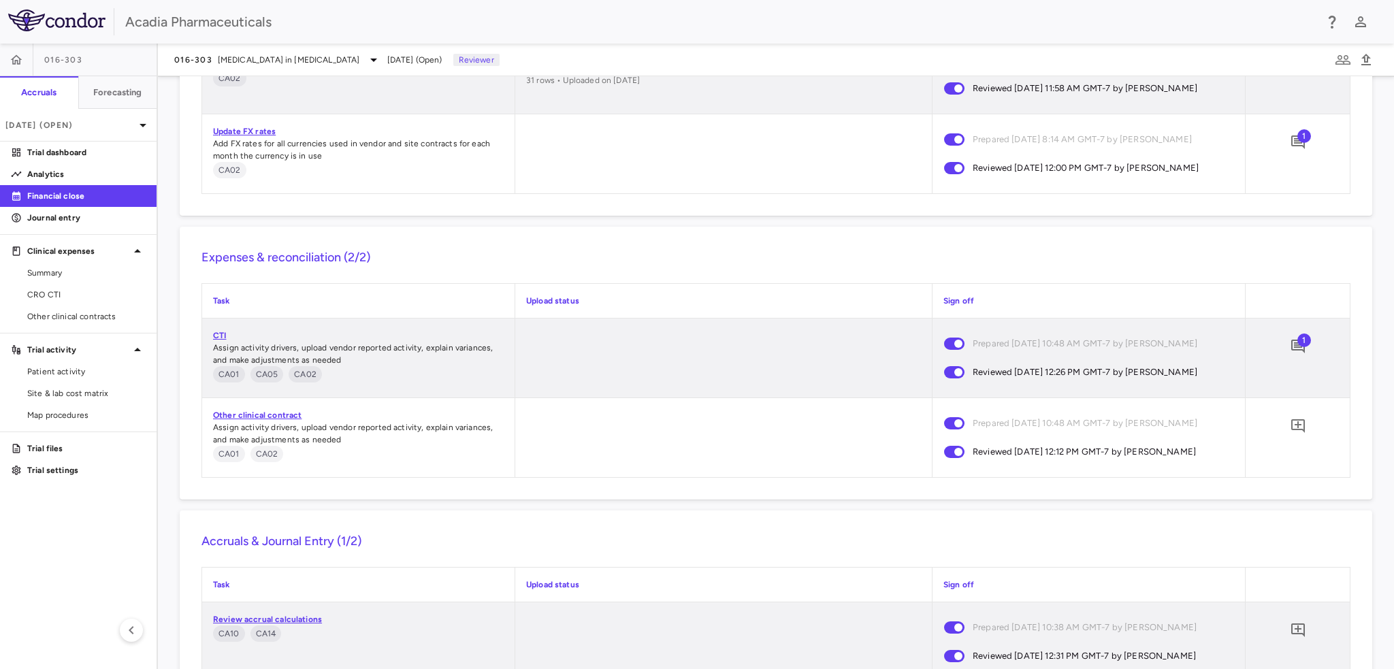
scroll to position [1313, 0]
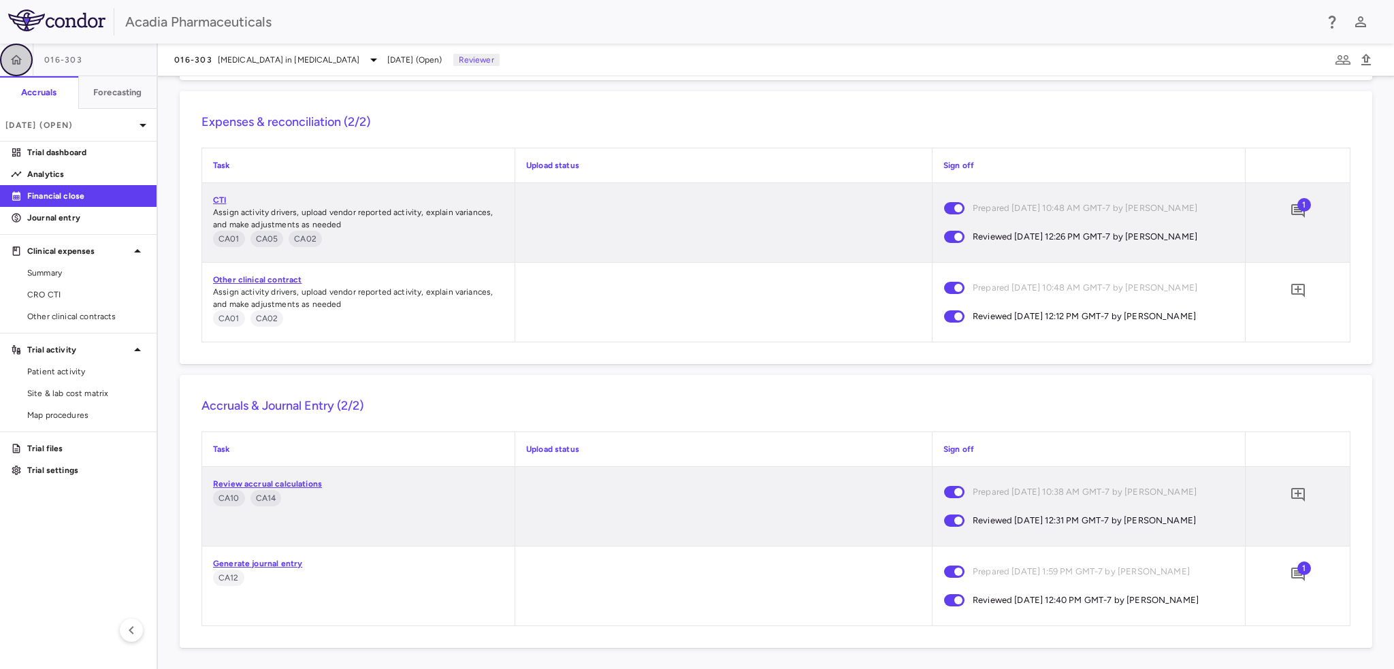
click at [20, 59] on icon "button" at bounding box center [17, 59] width 12 height 10
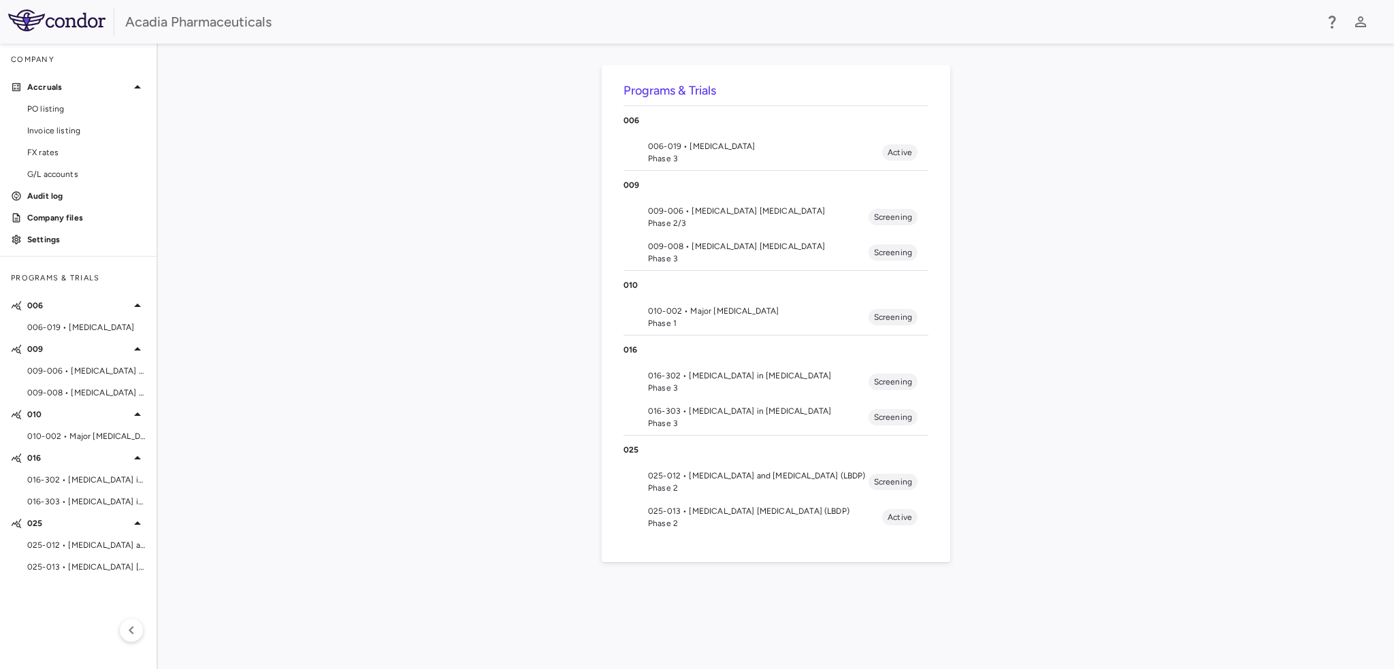
click at [695, 152] on span "Phase 3" at bounding box center [765, 158] width 234 height 12
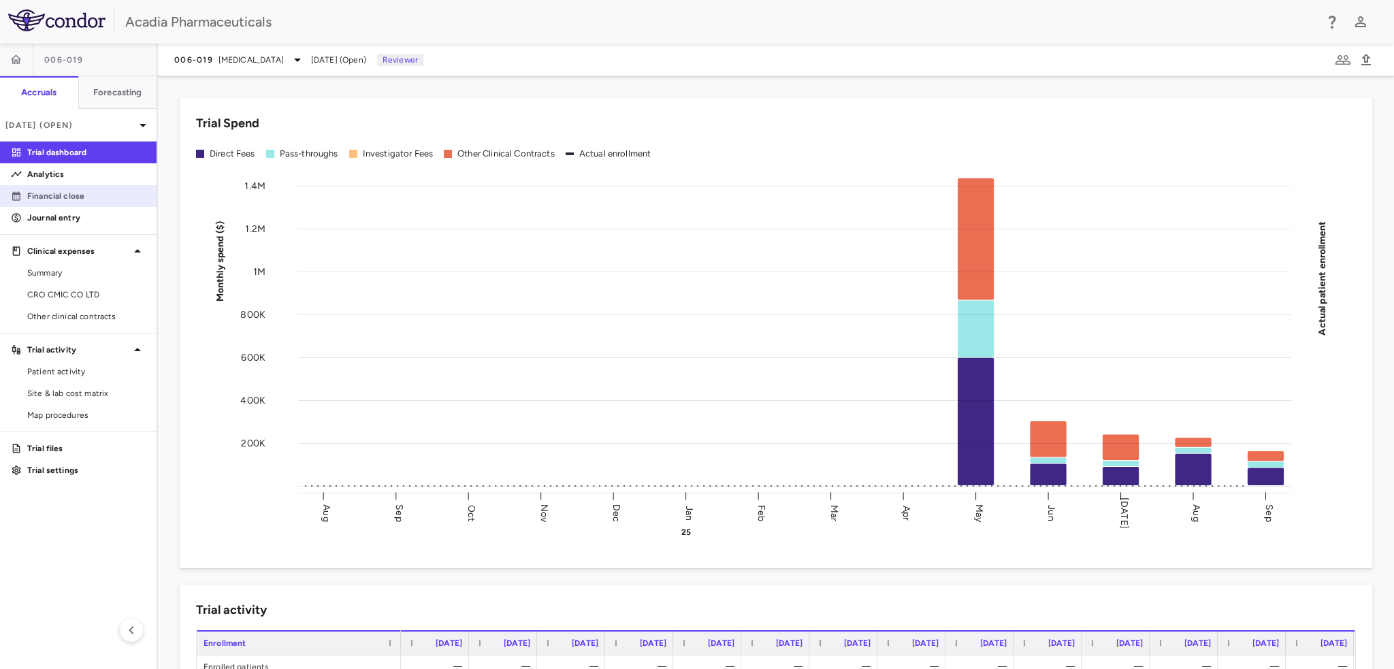
click at [98, 204] on link "Financial close" at bounding box center [78, 196] width 157 height 20
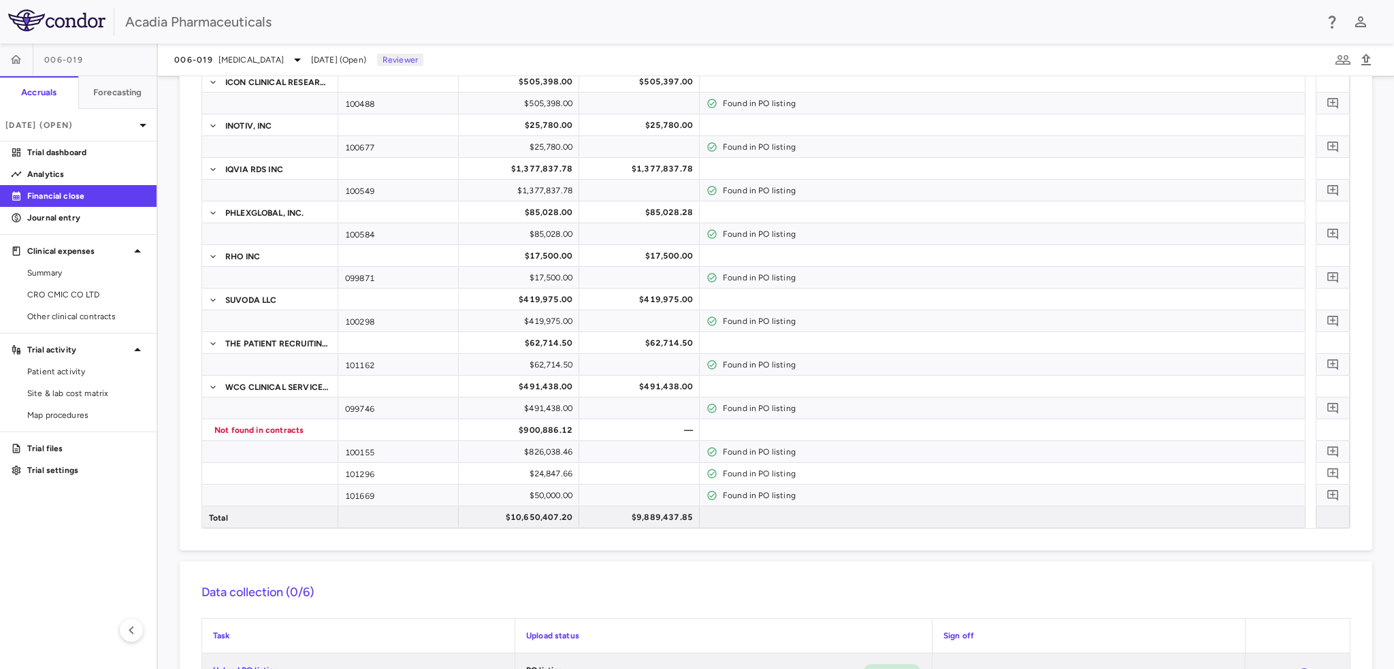
scroll to position [340, 0]
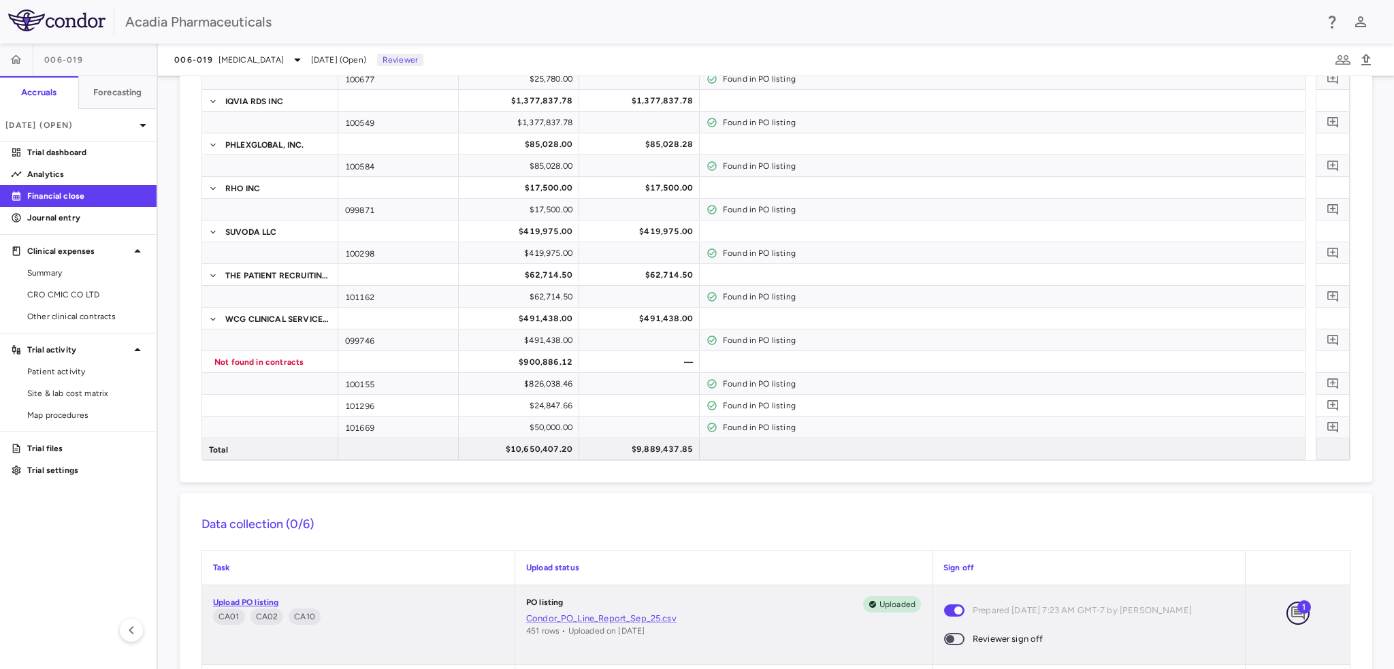
click at [1290, 611] on icon "Add comment" at bounding box center [1298, 613] width 16 height 16
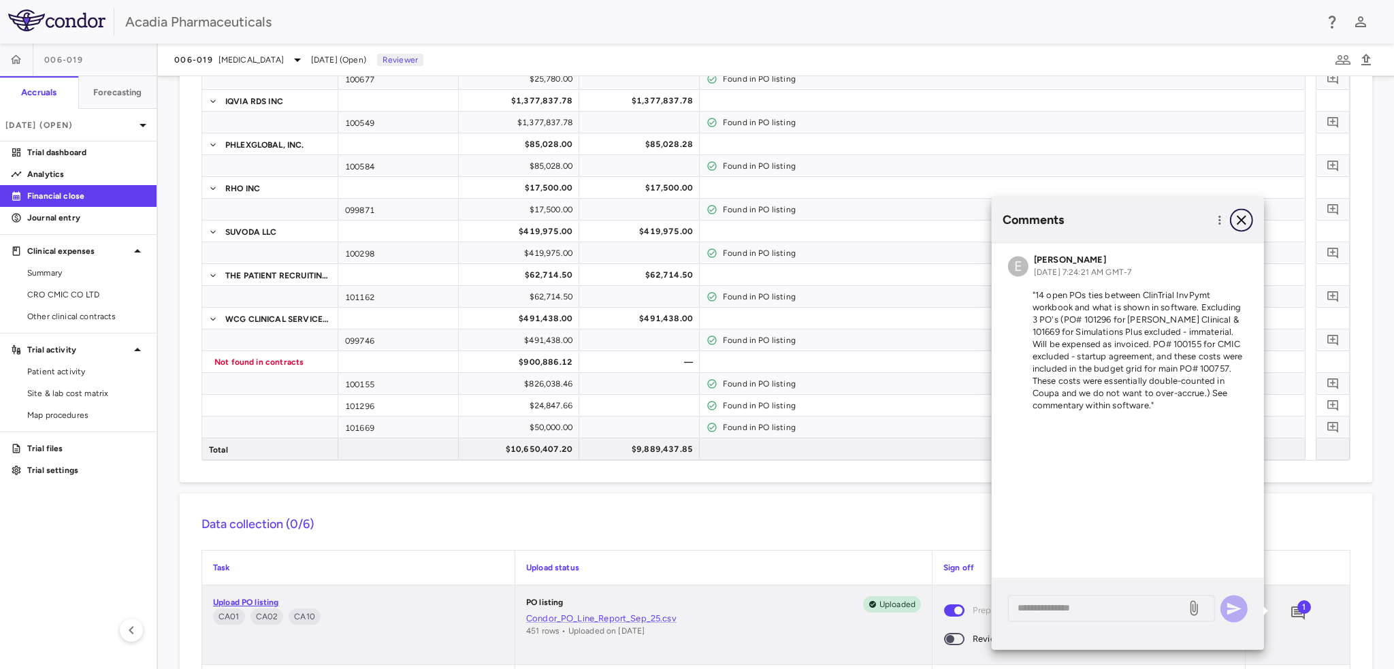
click at [1244, 220] on icon "button" at bounding box center [1242, 220] width 16 height 16
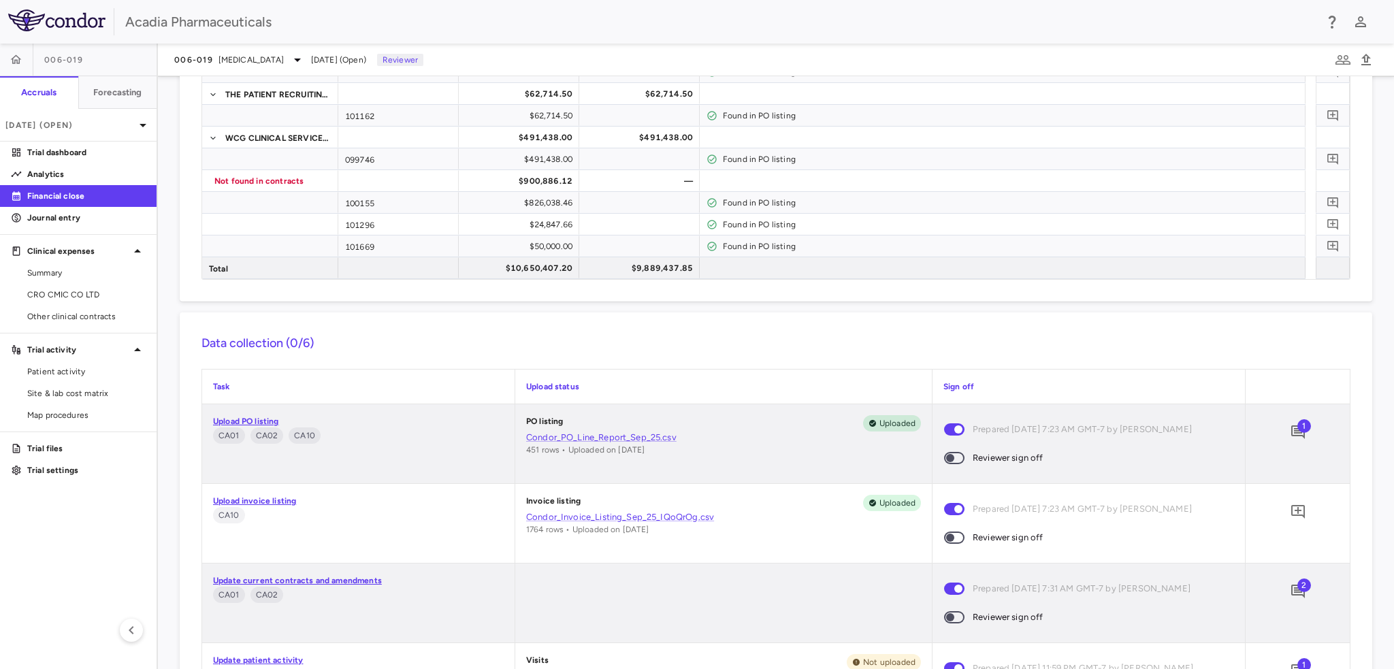
scroll to position [545, 0]
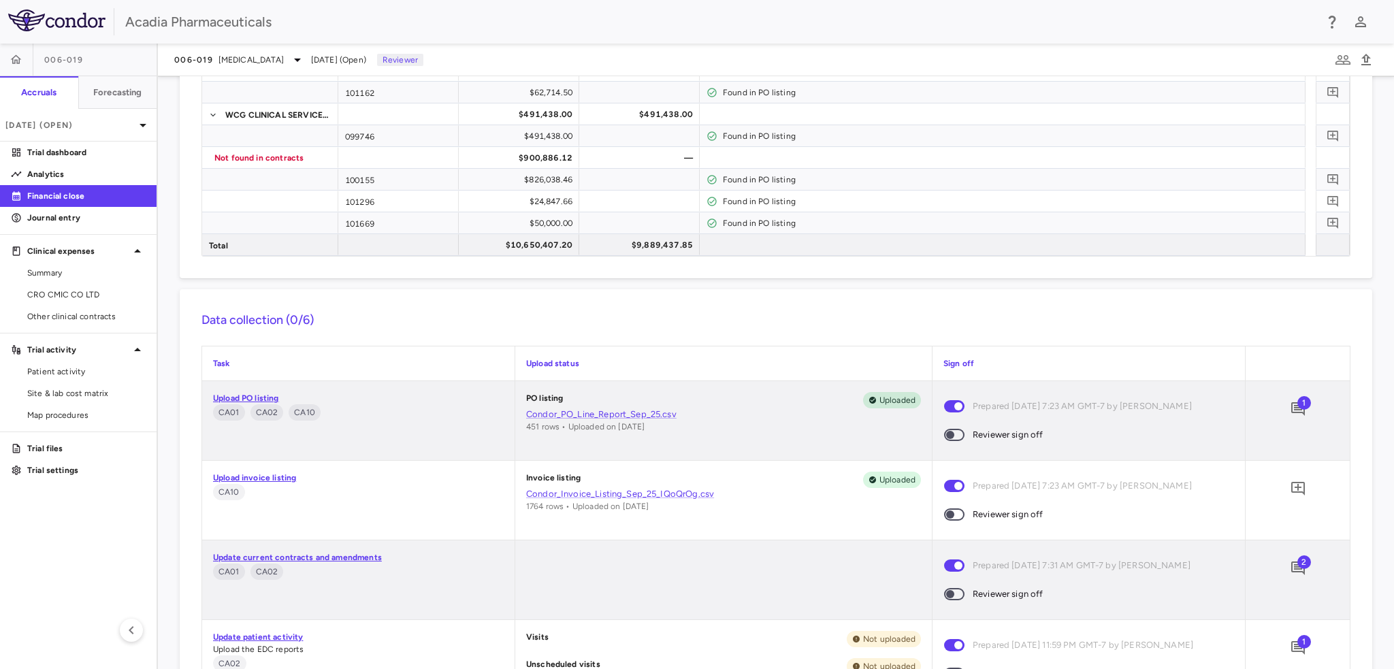
click at [946, 440] on span at bounding box center [954, 435] width 20 height 12
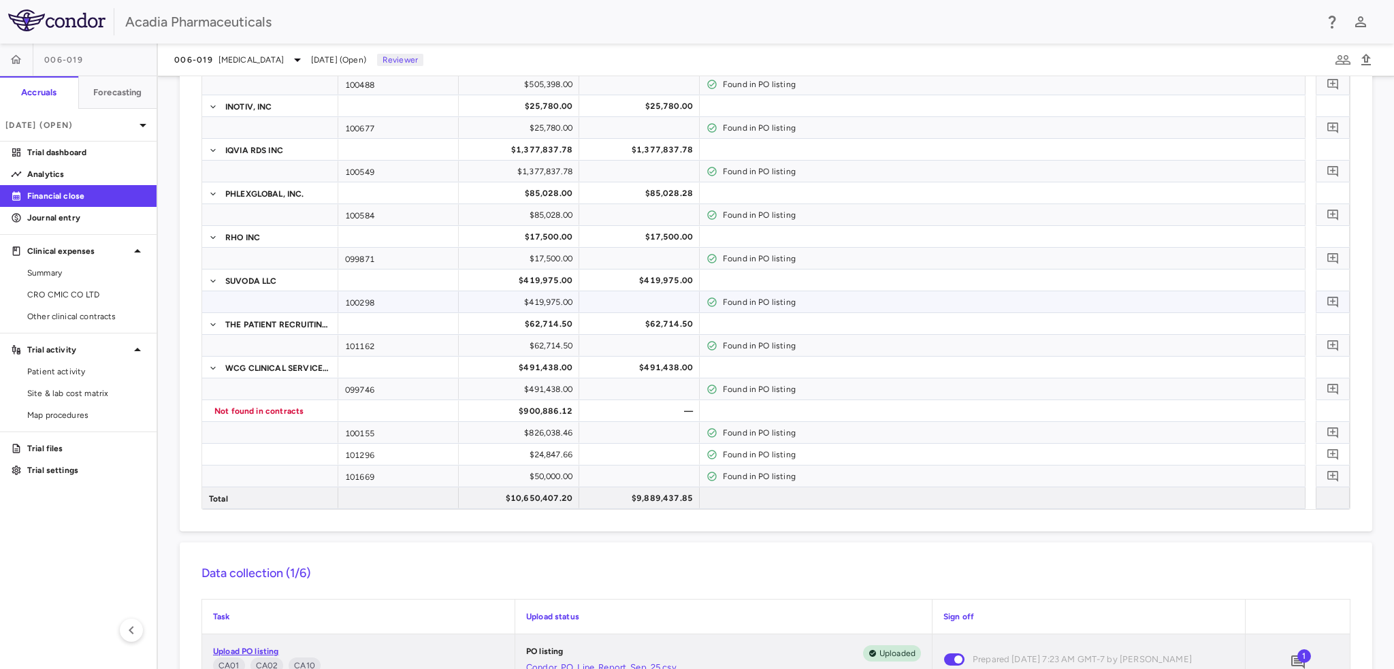
scroll to position [340, 0]
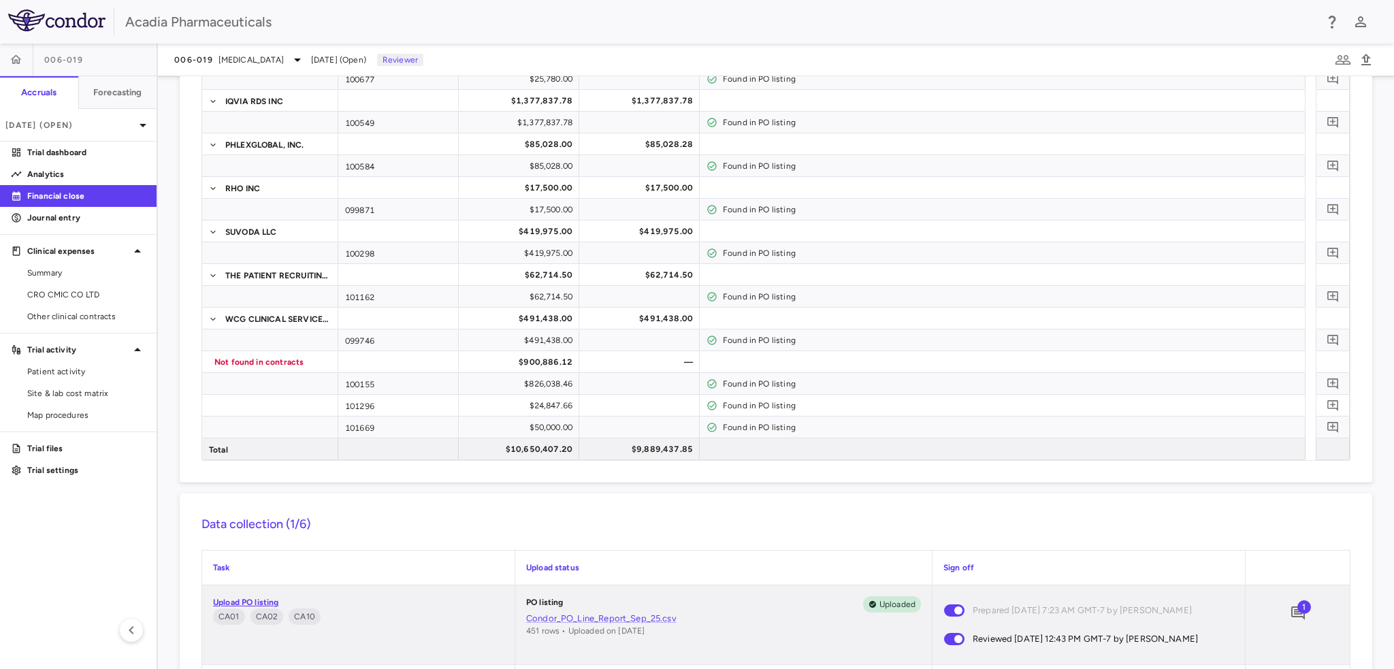
click at [1298, 609] on span "1" at bounding box center [1305, 607] width 14 height 14
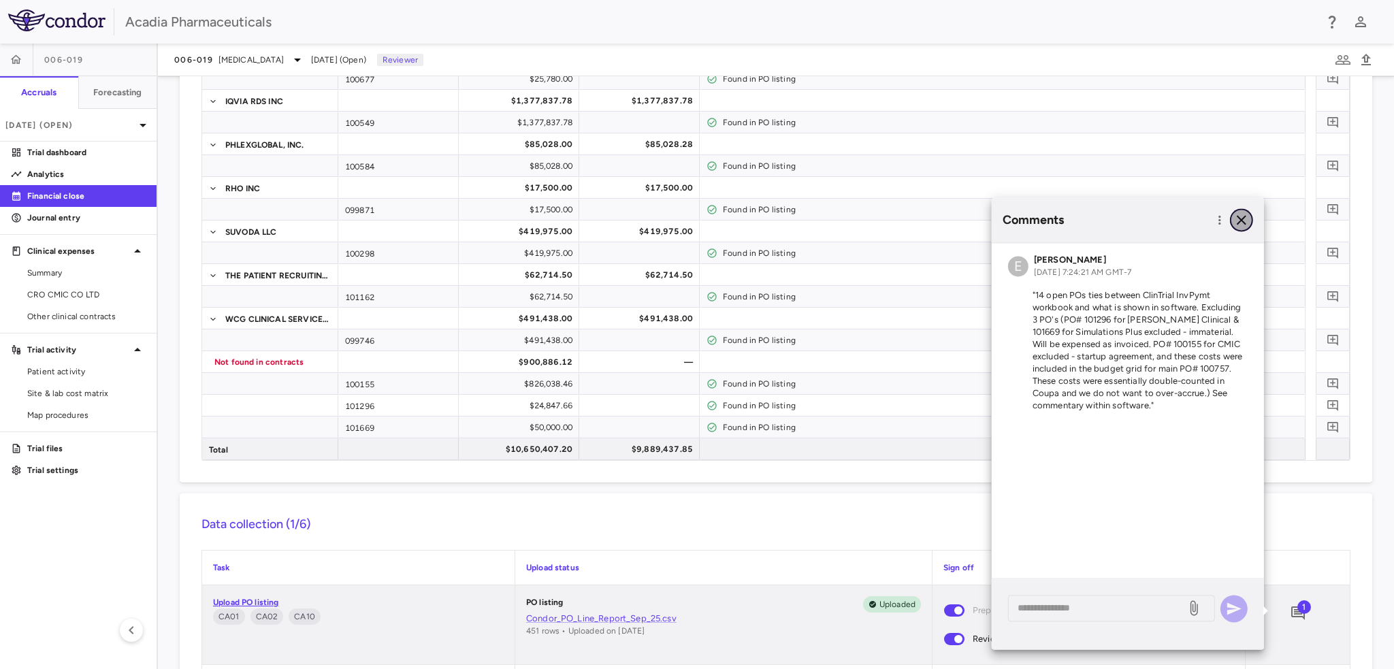
click at [1242, 223] on icon "button" at bounding box center [1242, 220] width 16 height 16
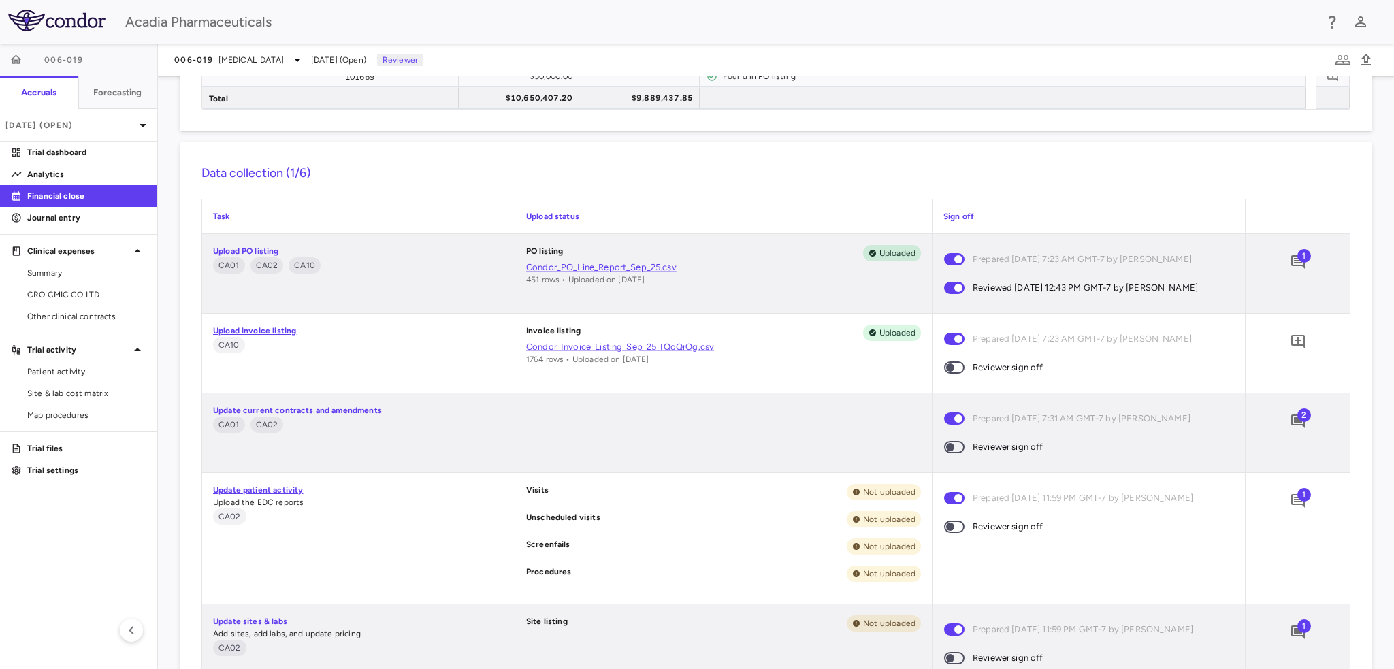
scroll to position [817, 0]
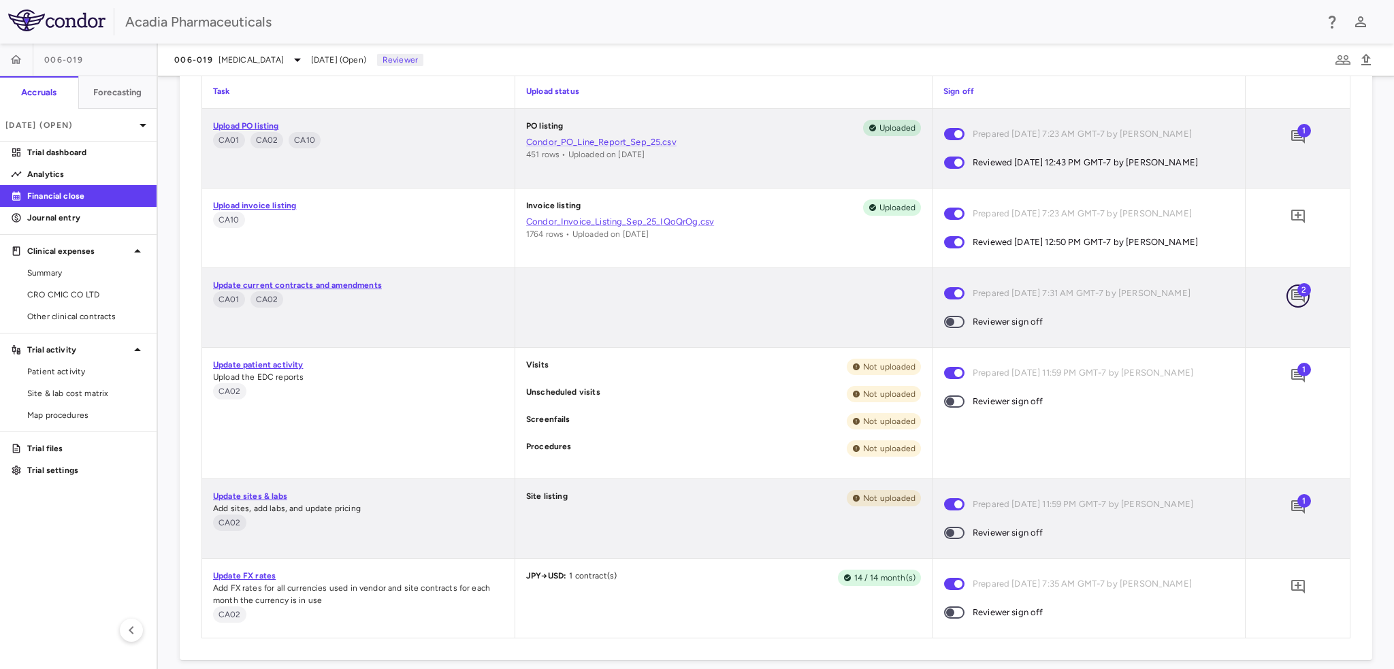
click at [1291, 296] on icon "Add comment" at bounding box center [1298, 296] width 14 height 14
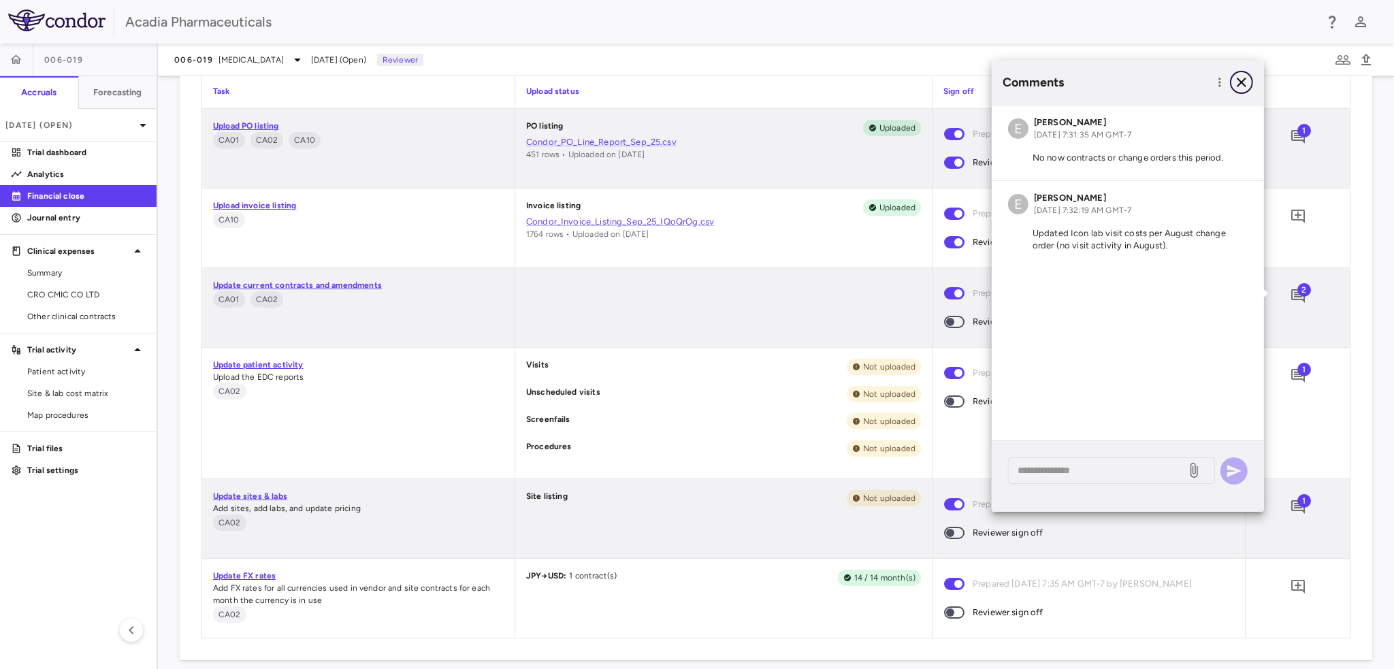
click at [1242, 79] on icon "button" at bounding box center [1242, 82] width 16 height 16
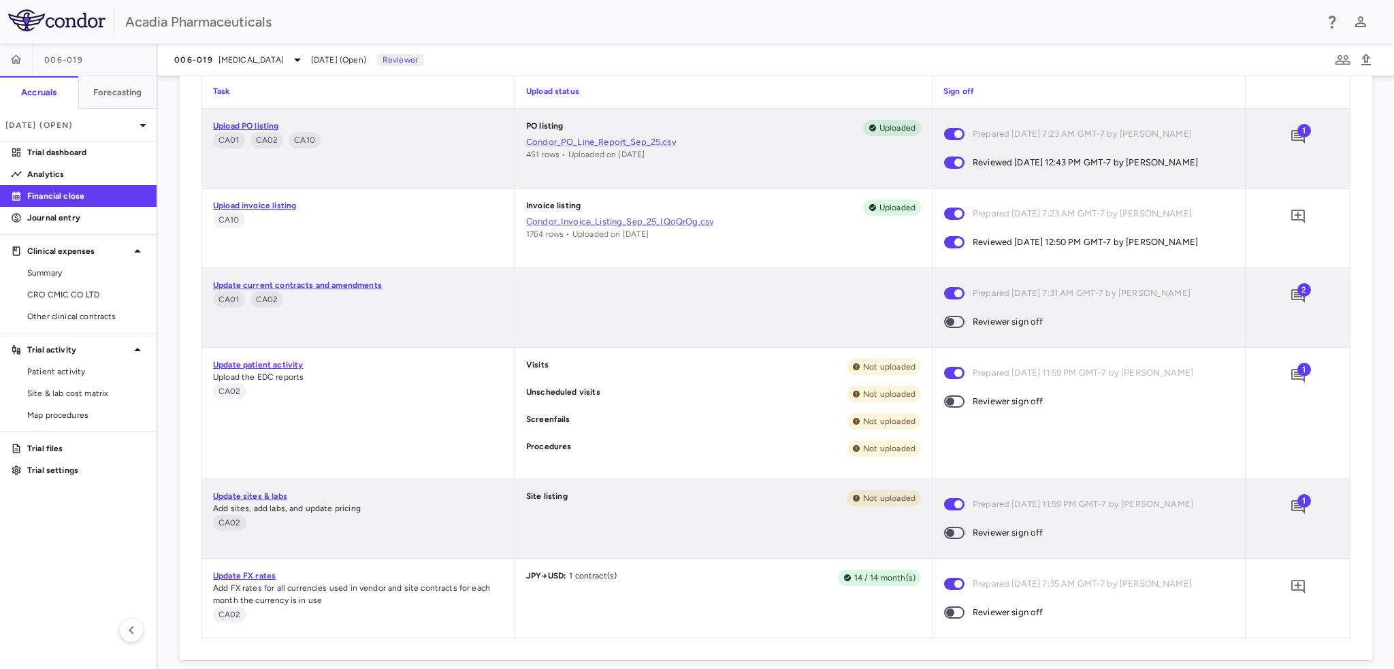
click at [952, 326] on span at bounding box center [954, 322] width 20 height 12
click at [1298, 372] on span "1" at bounding box center [1305, 370] width 14 height 14
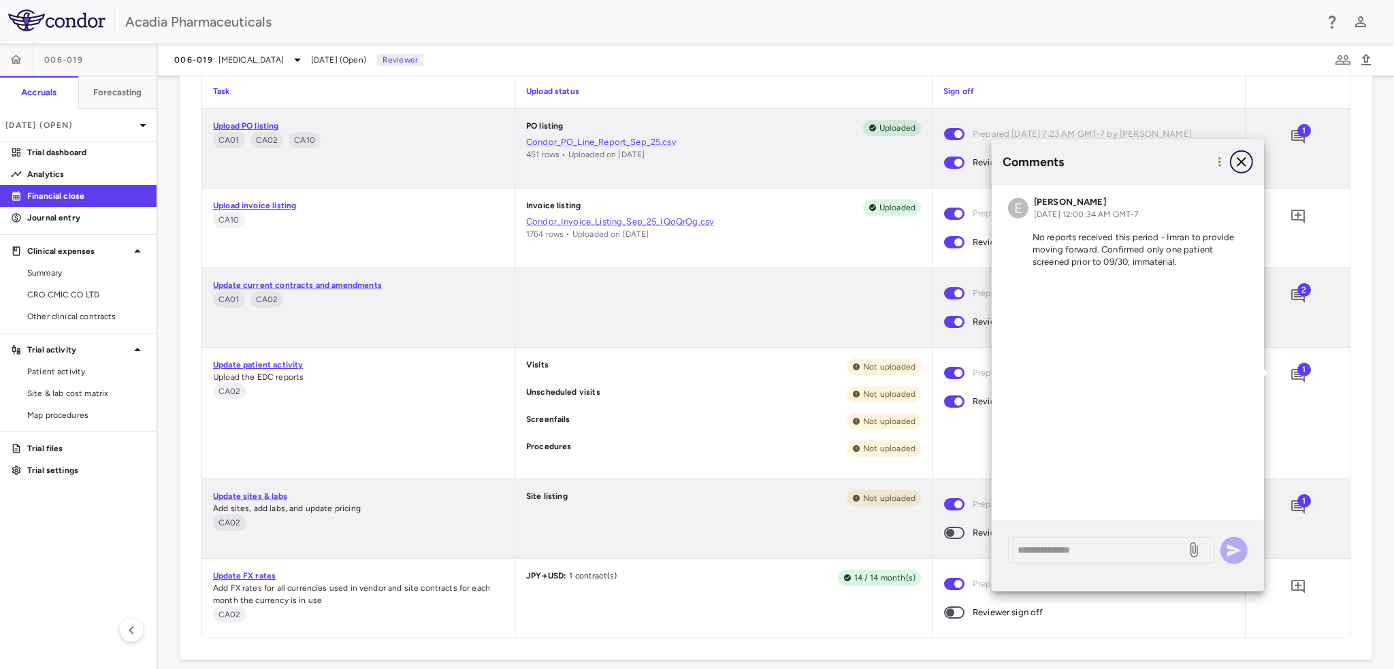
click at [1242, 165] on icon "button" at bounding box center [1242, 162] width 16 height 16
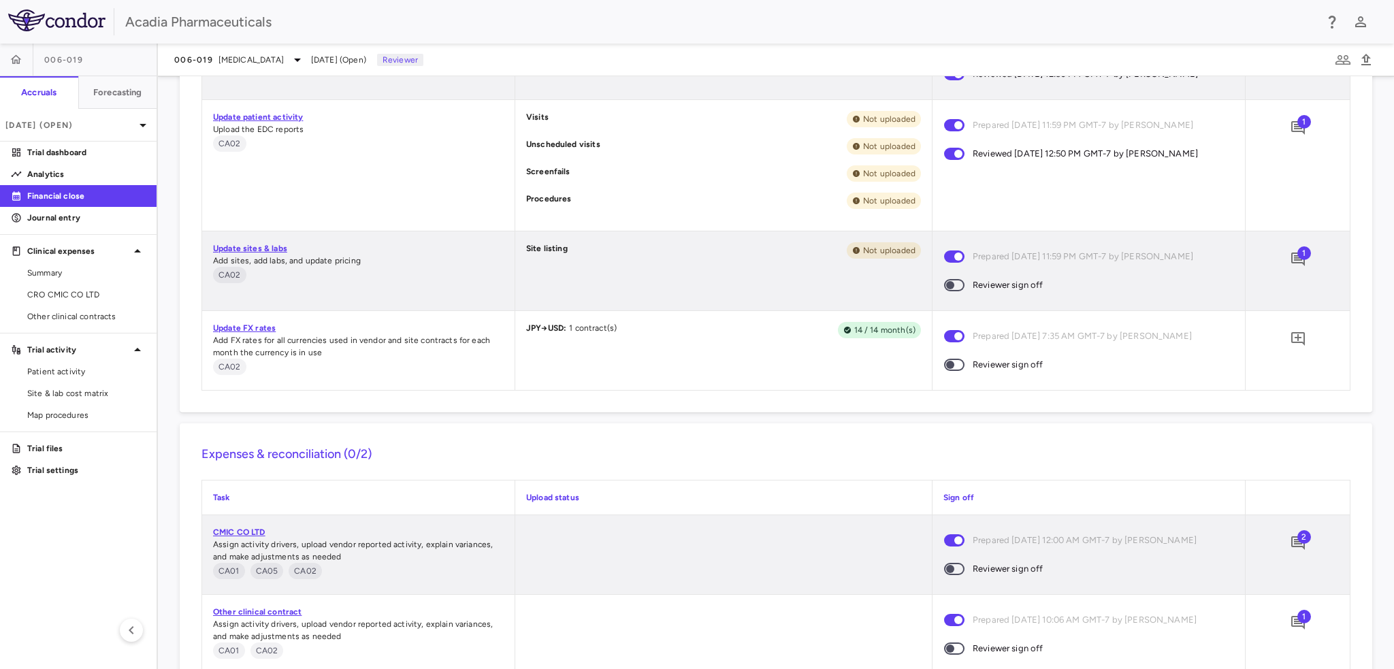
scroll to position [1089, 0]
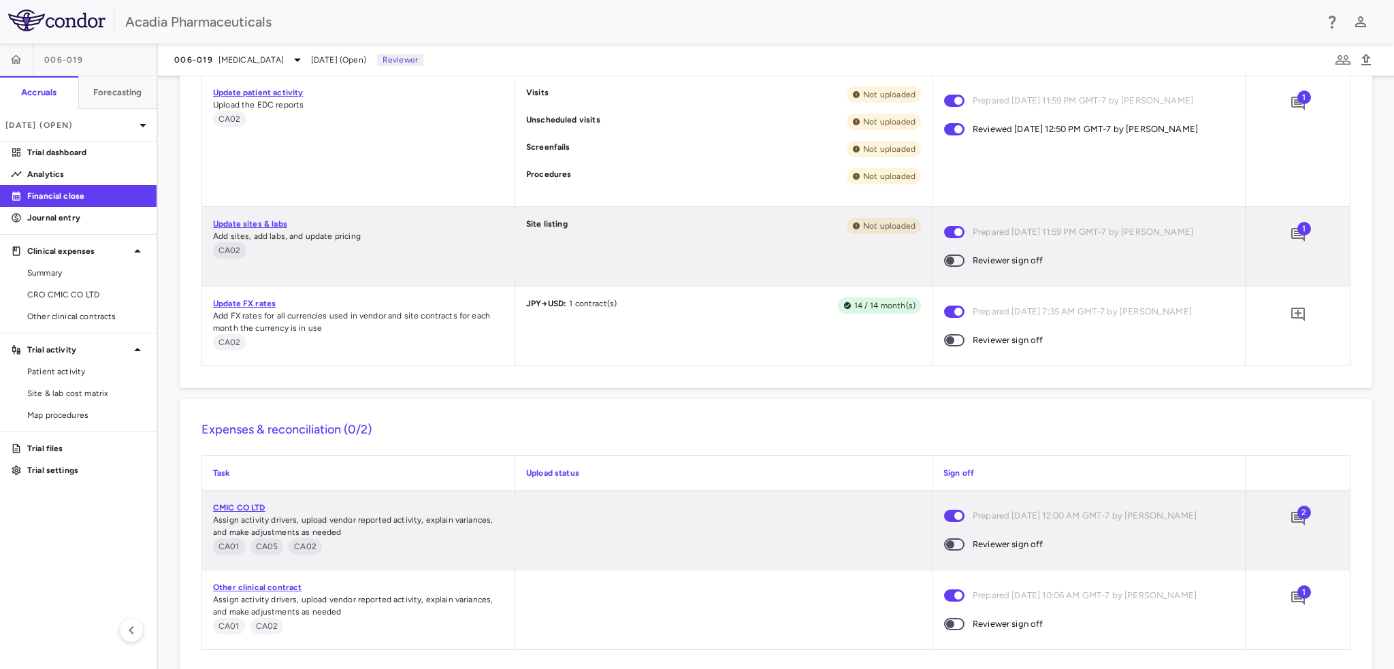
click at [948, 272] on span at bounding box center [954, 260] width 37 height 29
click at [1291, 231] on icon "Add comment" at bounding box center [1298, 235] width 14 height 14
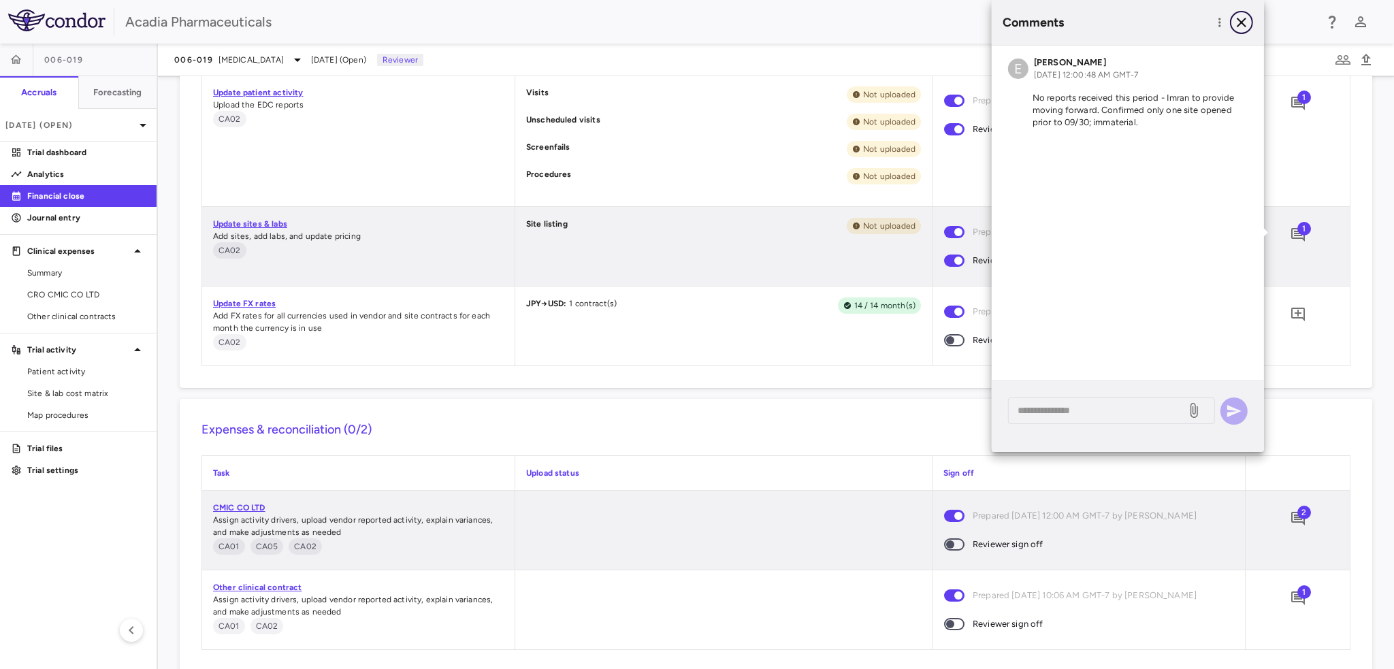
click at [1234, 22] on icon "button" at bounding box center [1242, 22] width 16 height 16
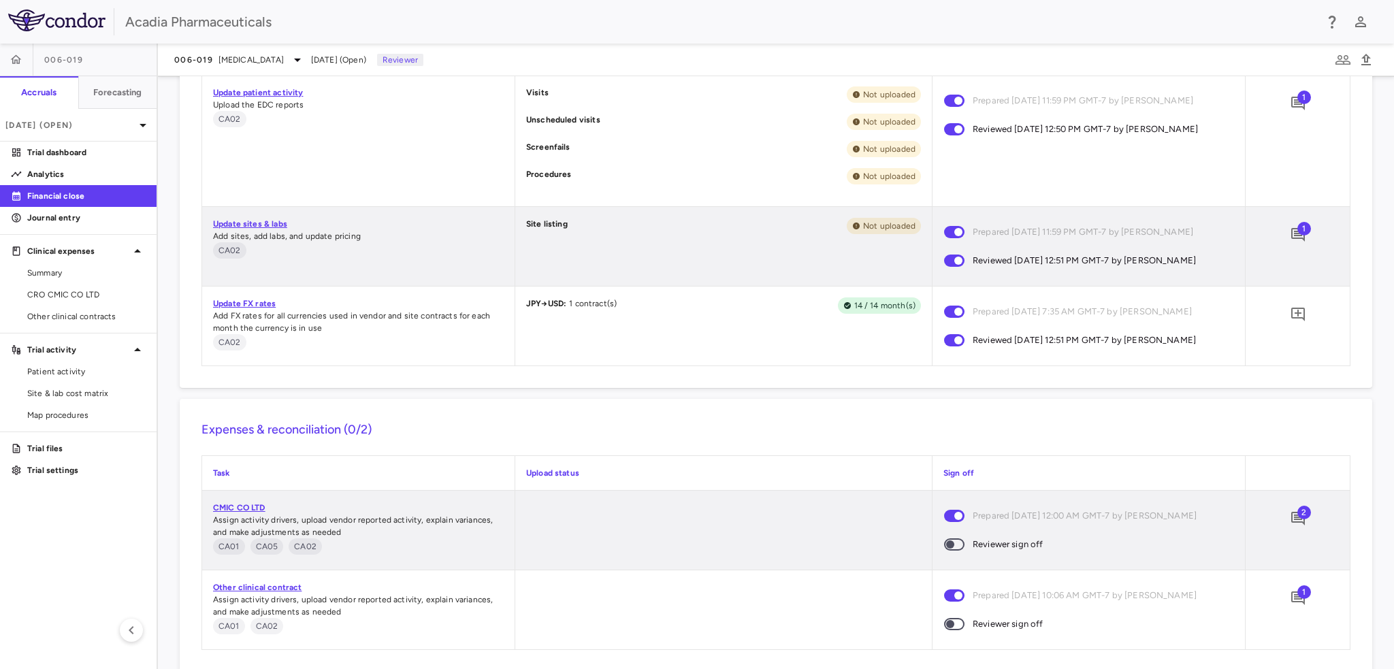
click at [242, 304] on link "Update FX rates" at bounding box center [244, 304] width 63 height 10
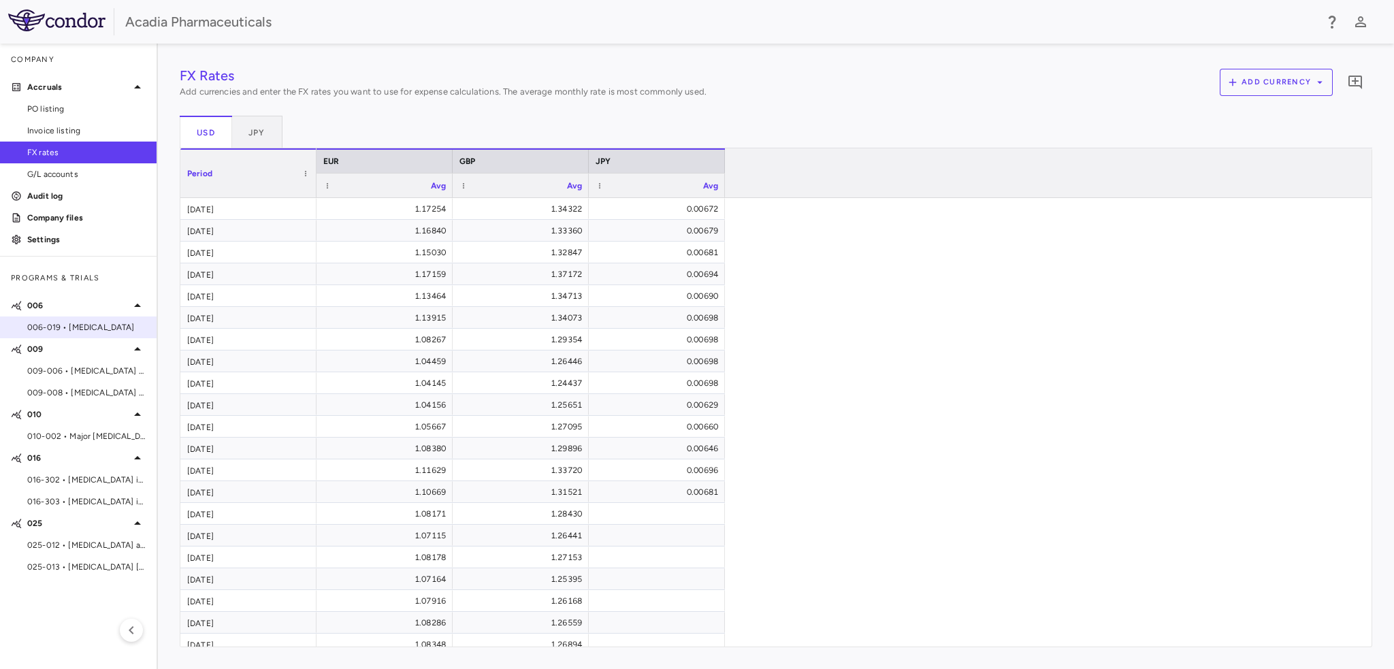
click at [82, 325] on span "006-019 • [MEDICAL_DATA]" at bounding box center [86, 327] width 118 height 12
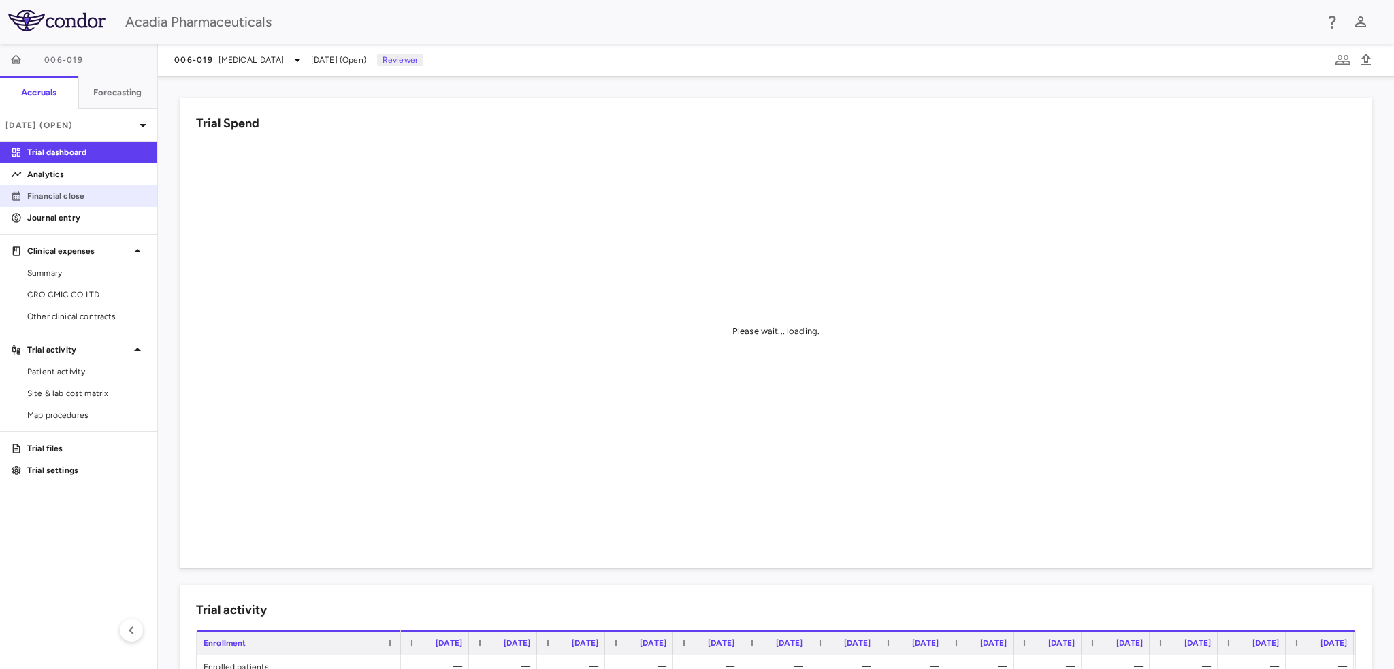
click at [76, 191] on p "Financial close" at bounding box center [86, 196] width 118 height 12
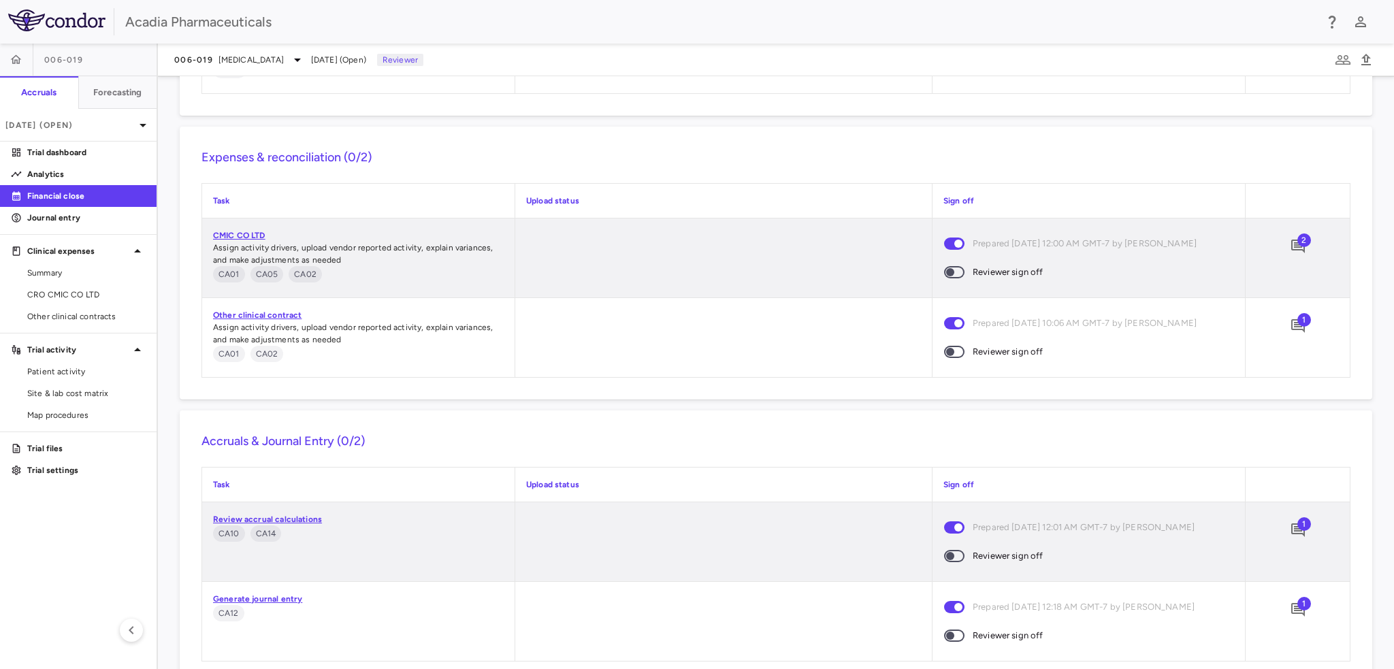
scroll to position [1371, 0]
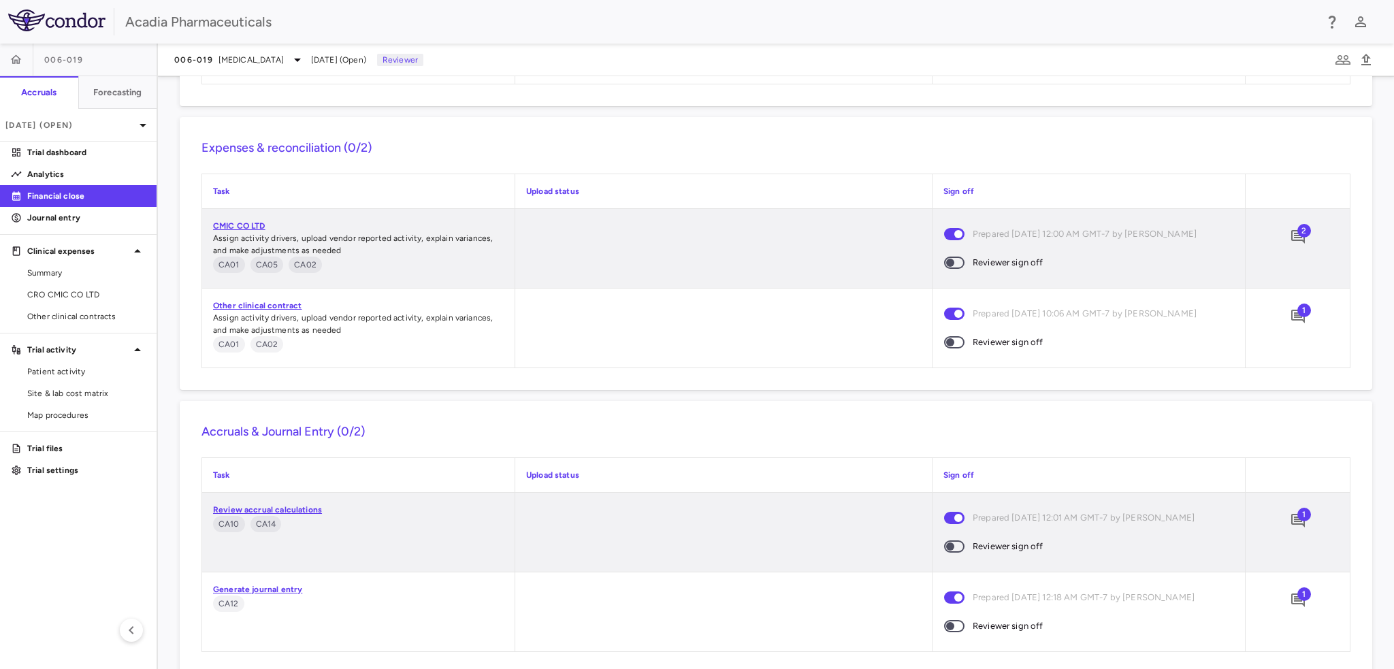
click at [1298, 231] on span "2" at bounding box center [1305, 231] width 14 height 14
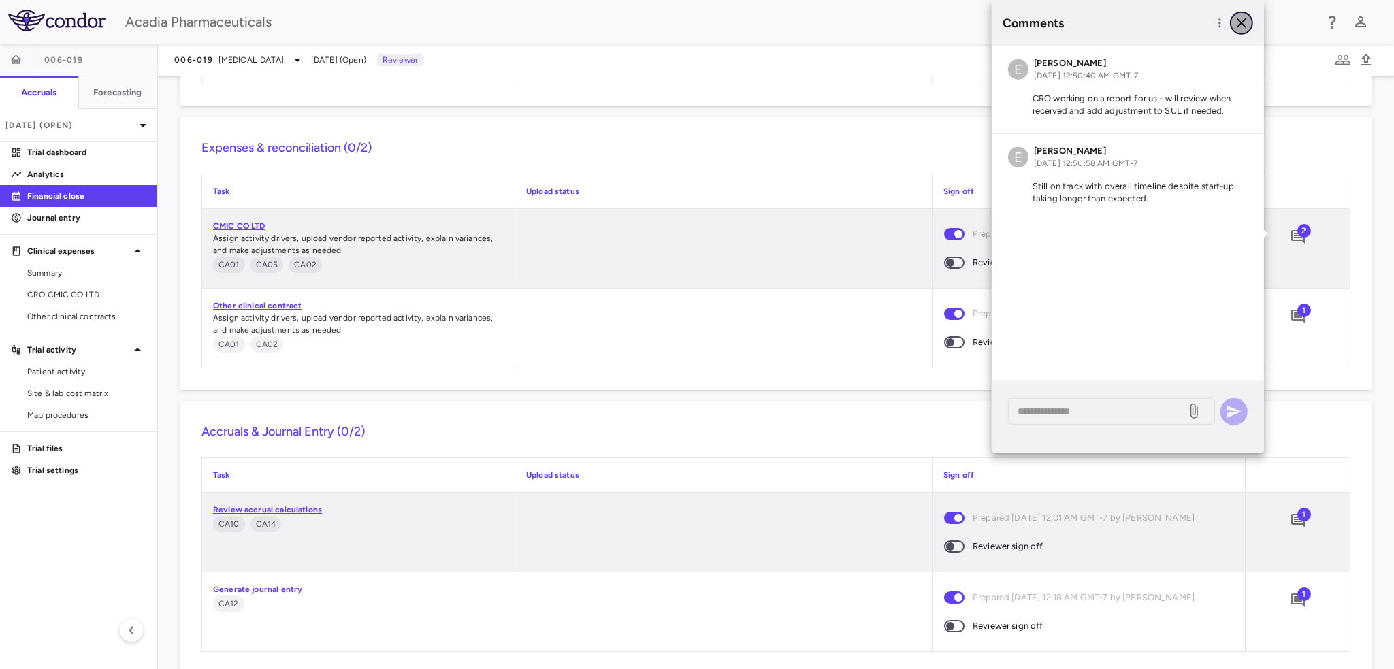
click at [1238, 27] on icon "button" at bounding box center [1242, 23] width 10 height 10
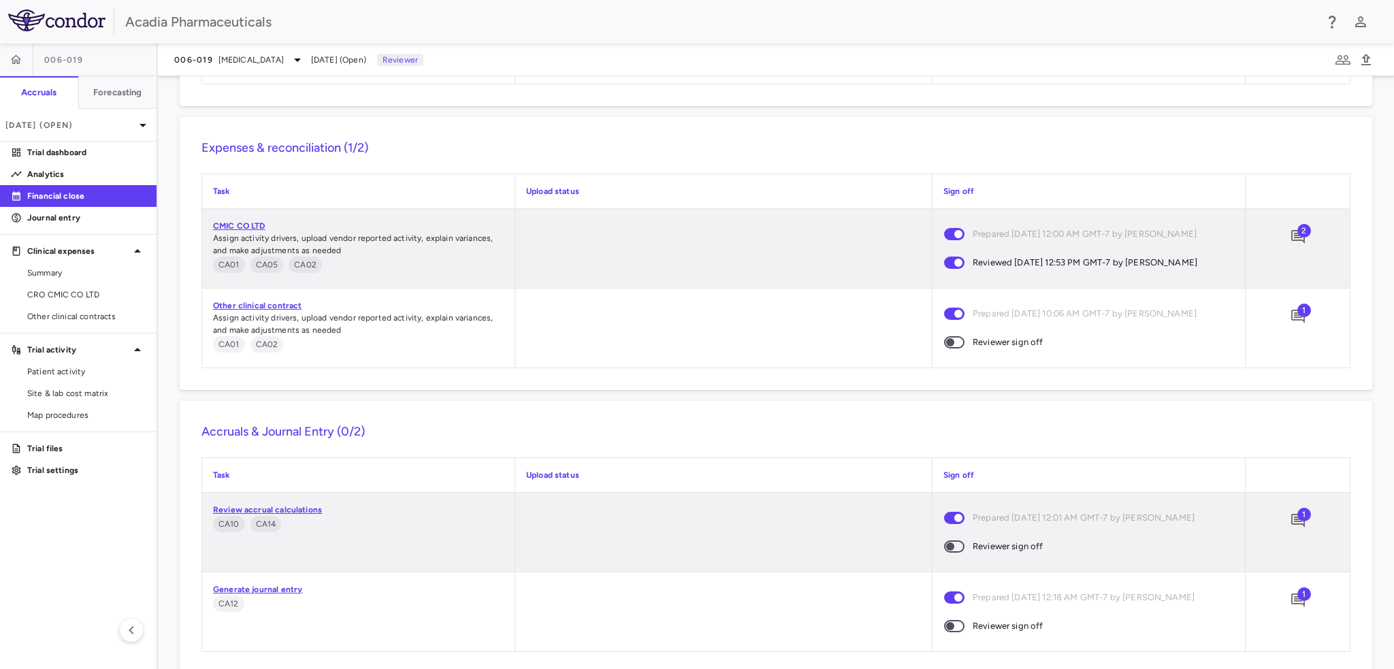
click at [1300, 318] on div "1" at bounding box center [1298, 317] width 34 height 34
click at [1298, 312] on span "1" at bounding box center [1305, 311] width 14 height 14
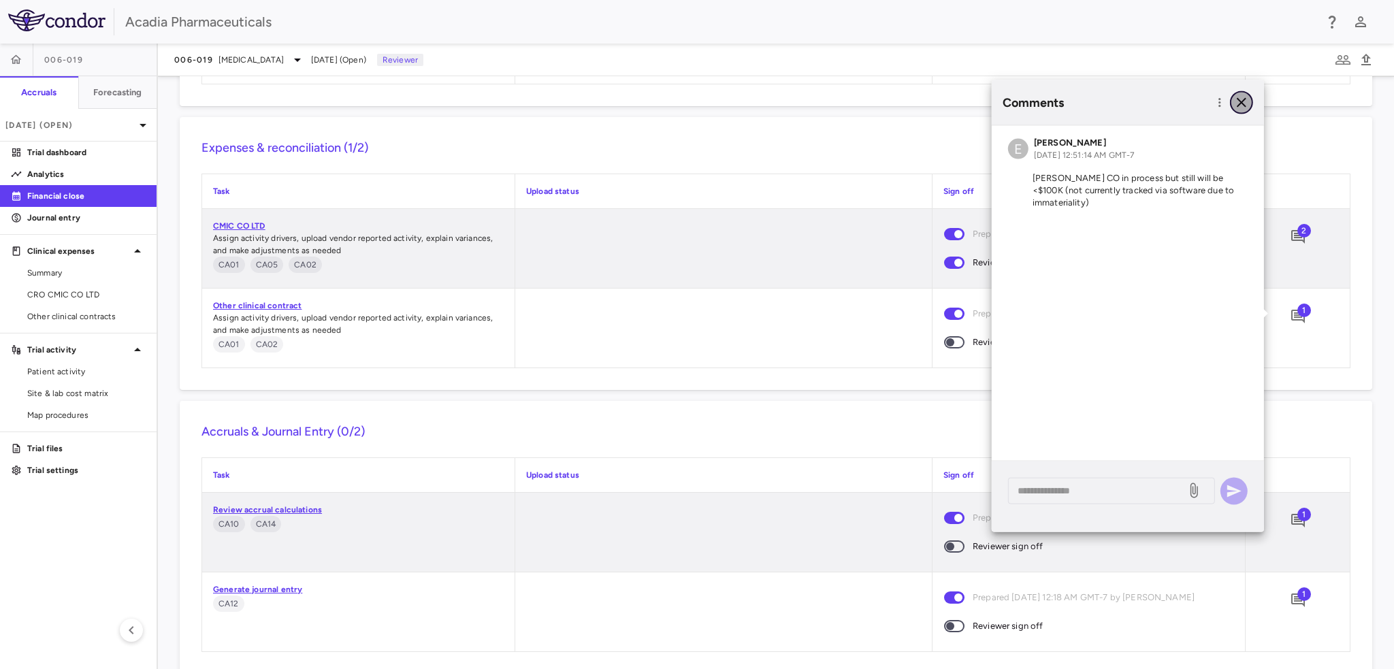
click at [1241, 99] on icon "button" at bounding box center [1242, 103] width 16 height 16
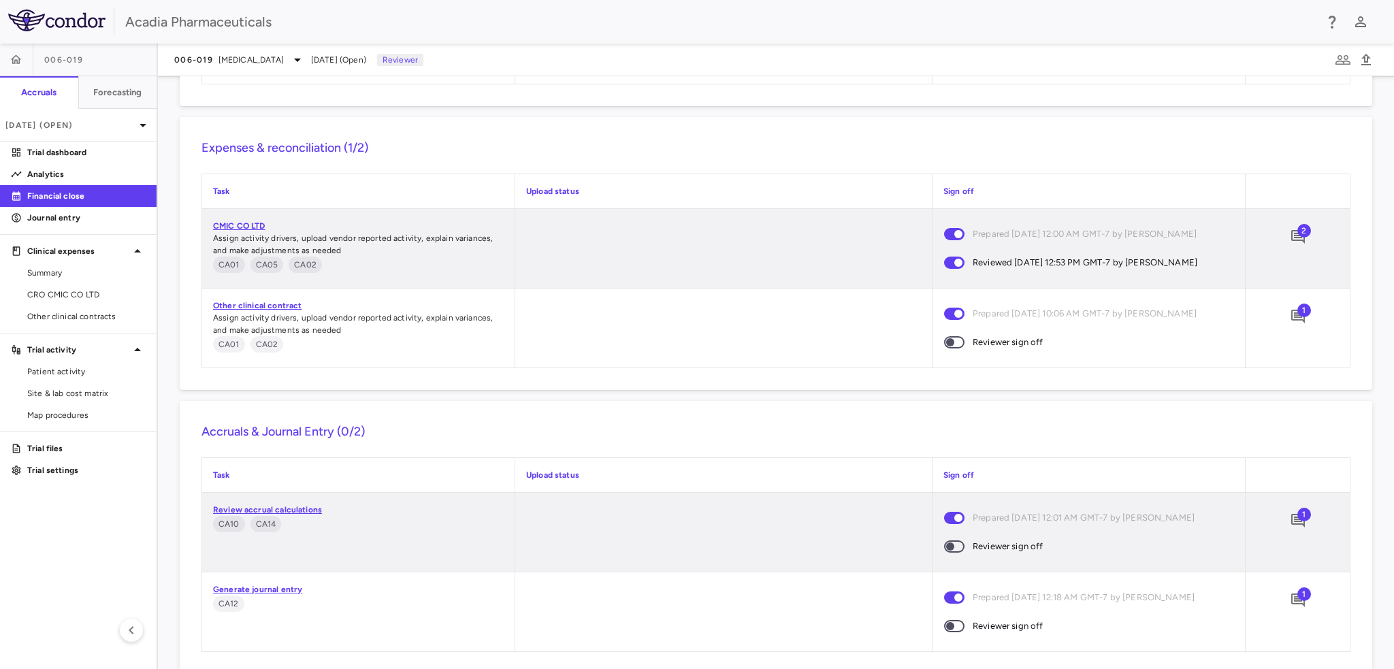
click at [959, 346] on span at bounding box center [954, 342] width 37 height 29
click at [44, 159] on link "Trial dashboard" at bounding box center [78, 152] width 157 height 20
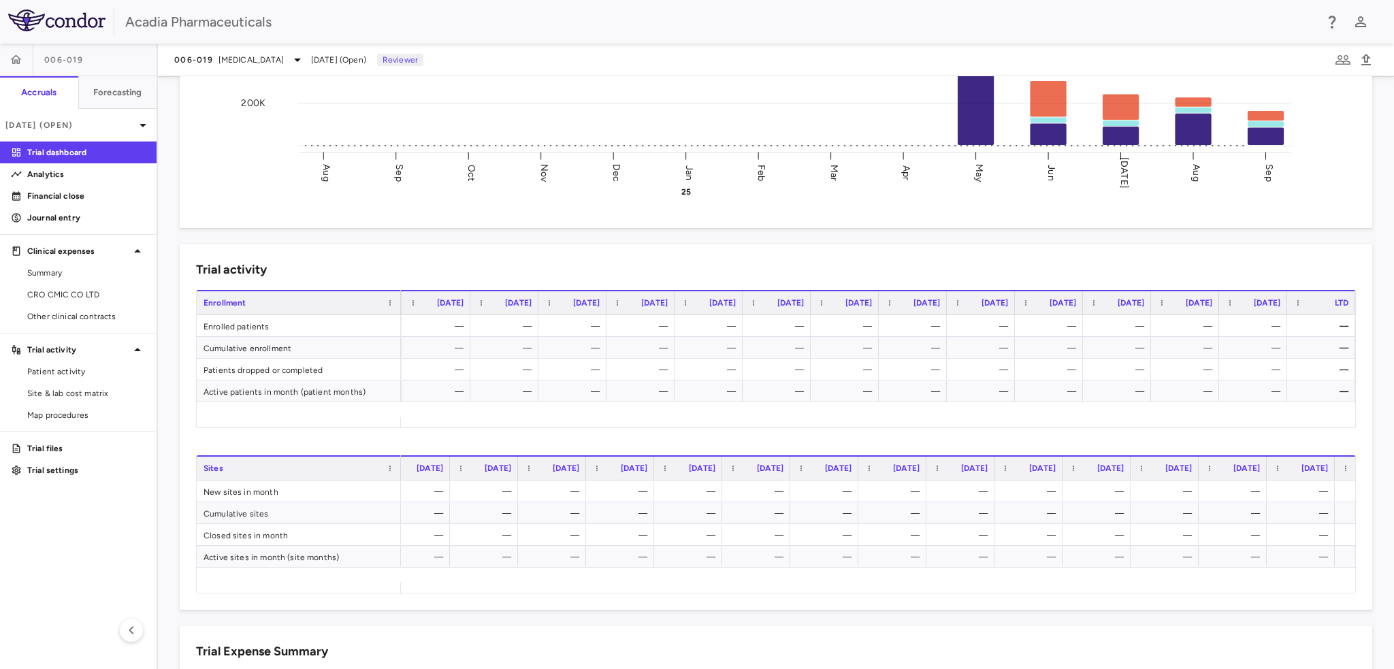
scroll to position [0, 76]
click at [186, 494] on div "Trial activity Drag here to set row groups Drag here to set column labels Enrol…" at bounding box center [776, 427] width 1193 height 366
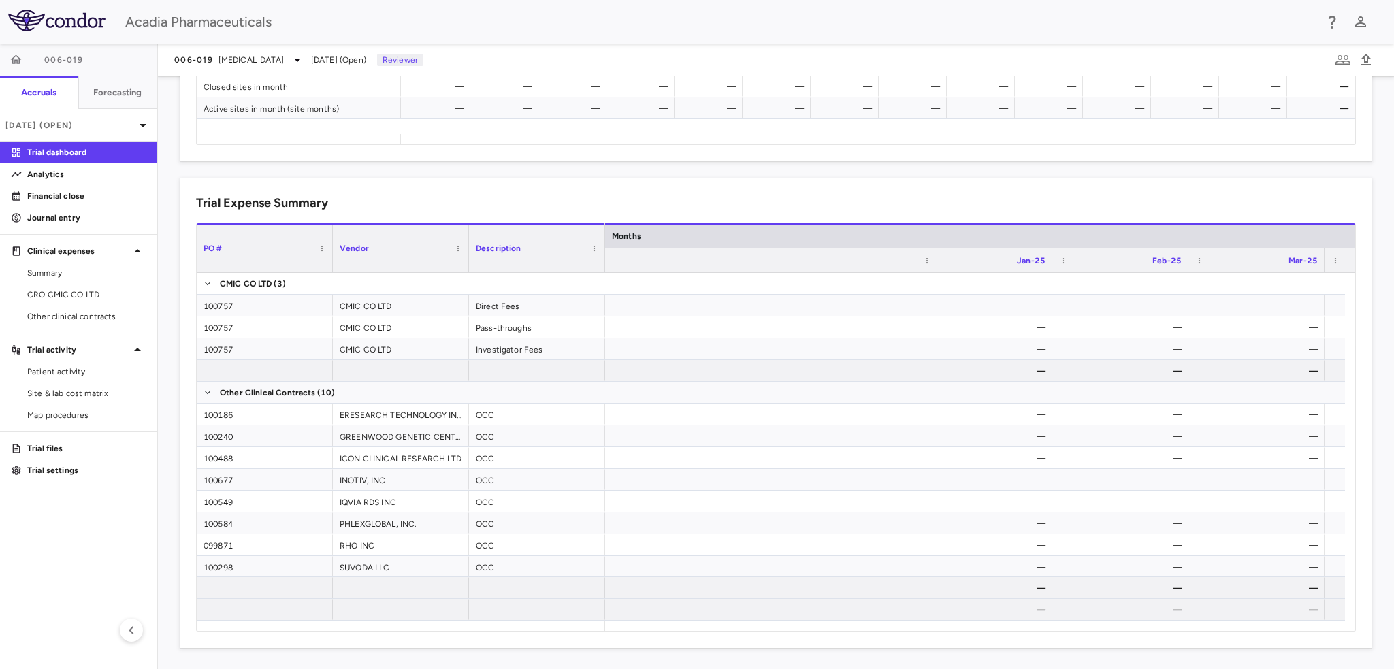
scroll to position [0, 0]
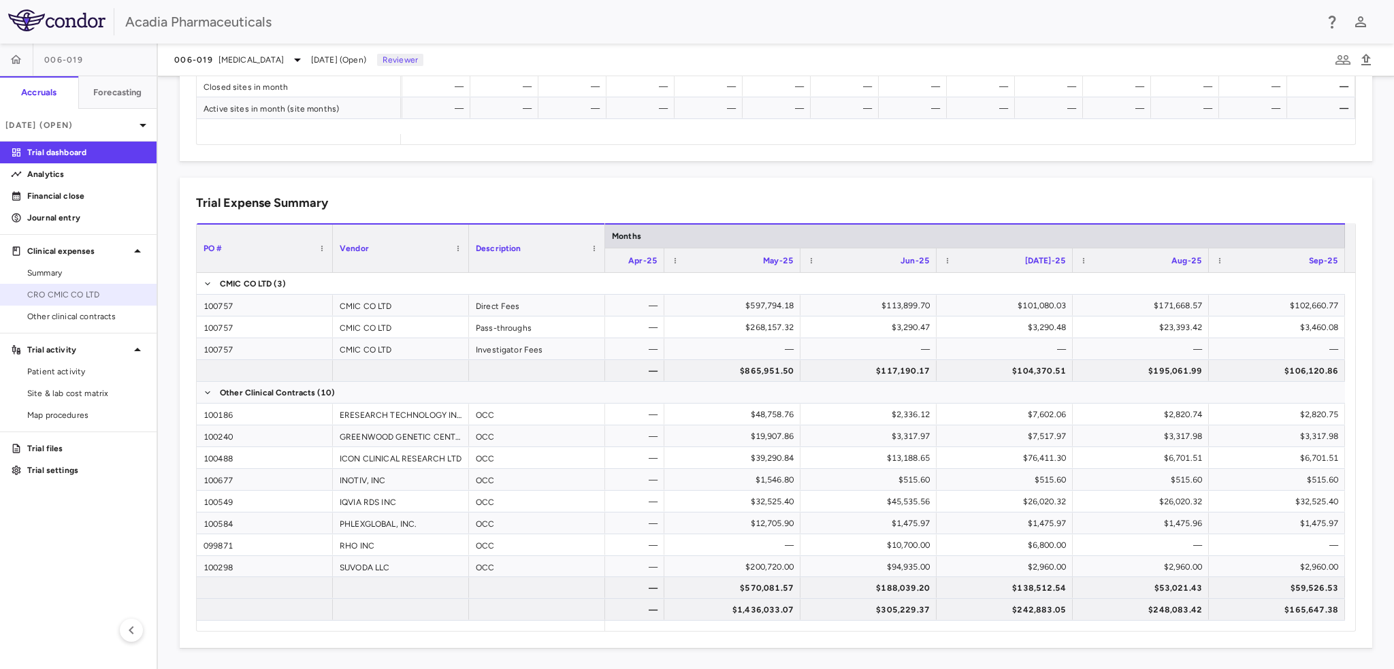
click at [103, 285] on link "CRO CMIC CO LTD" at bounding box center [78, 295] width 157 height 20
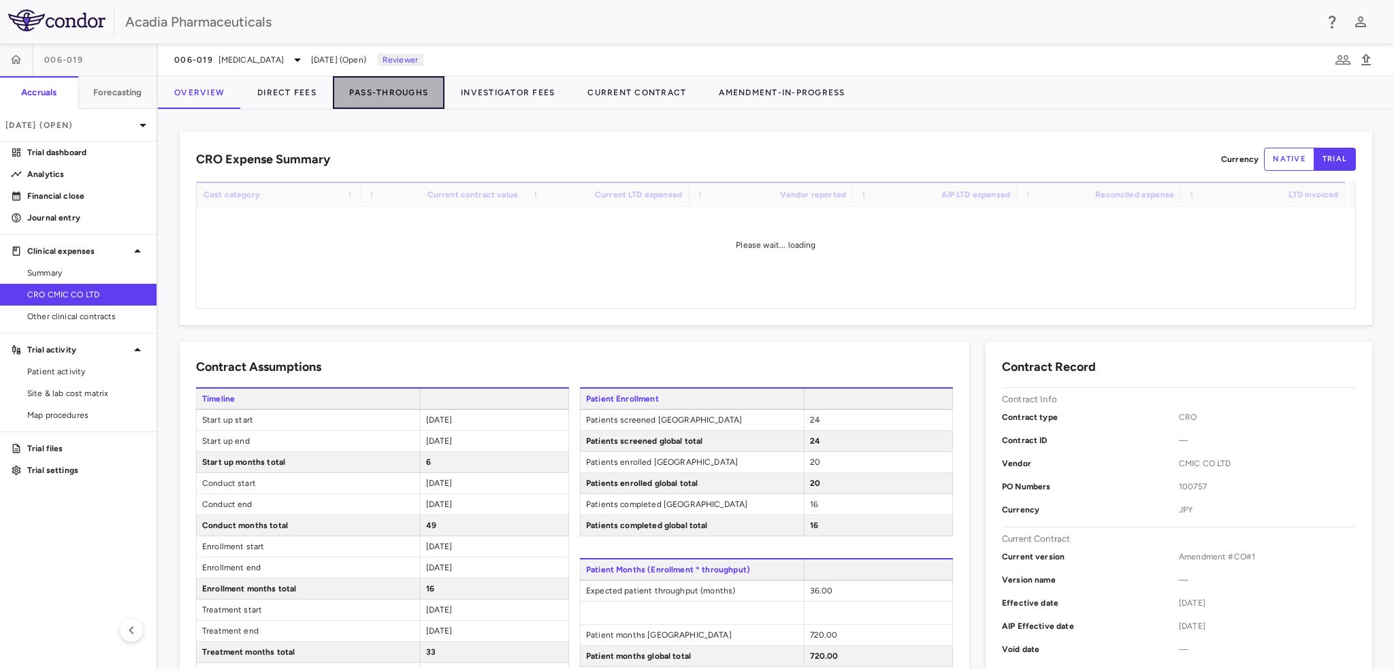
click at [404, 84] on button "Pass-Throughs" at bounding box center [389, 92] width 112 height 33
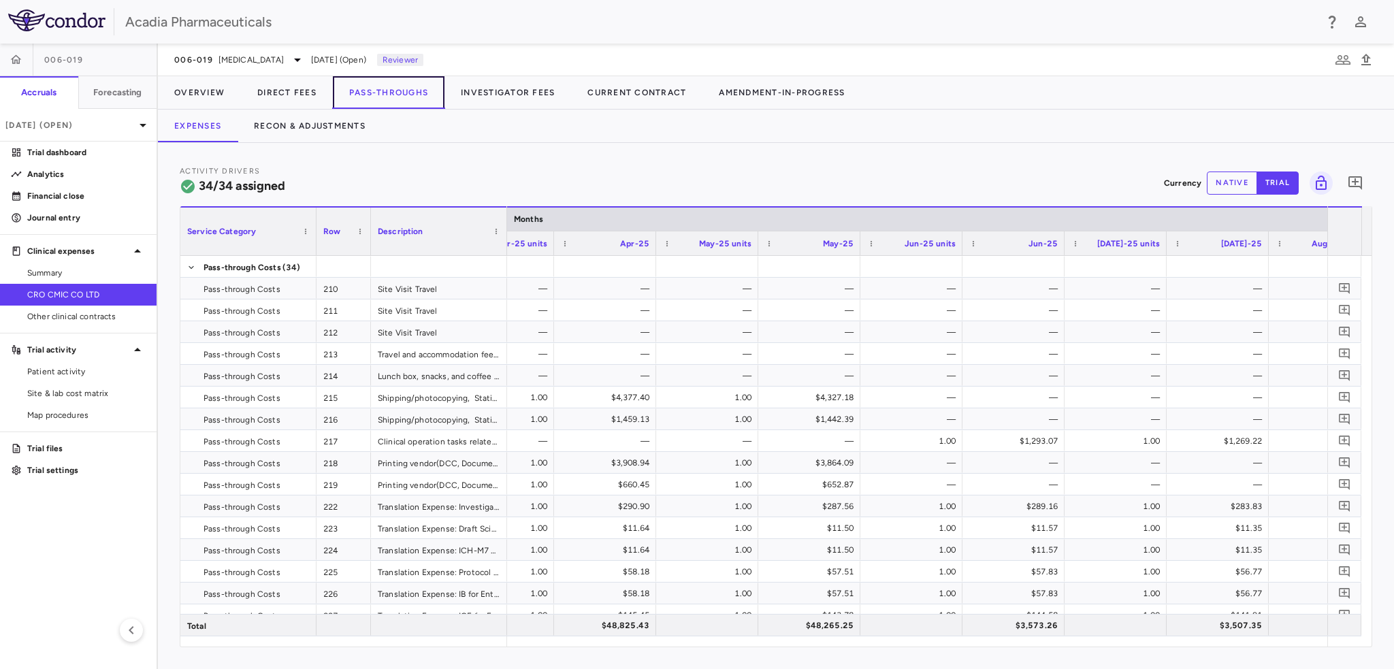
scroll to position [0, 3230]
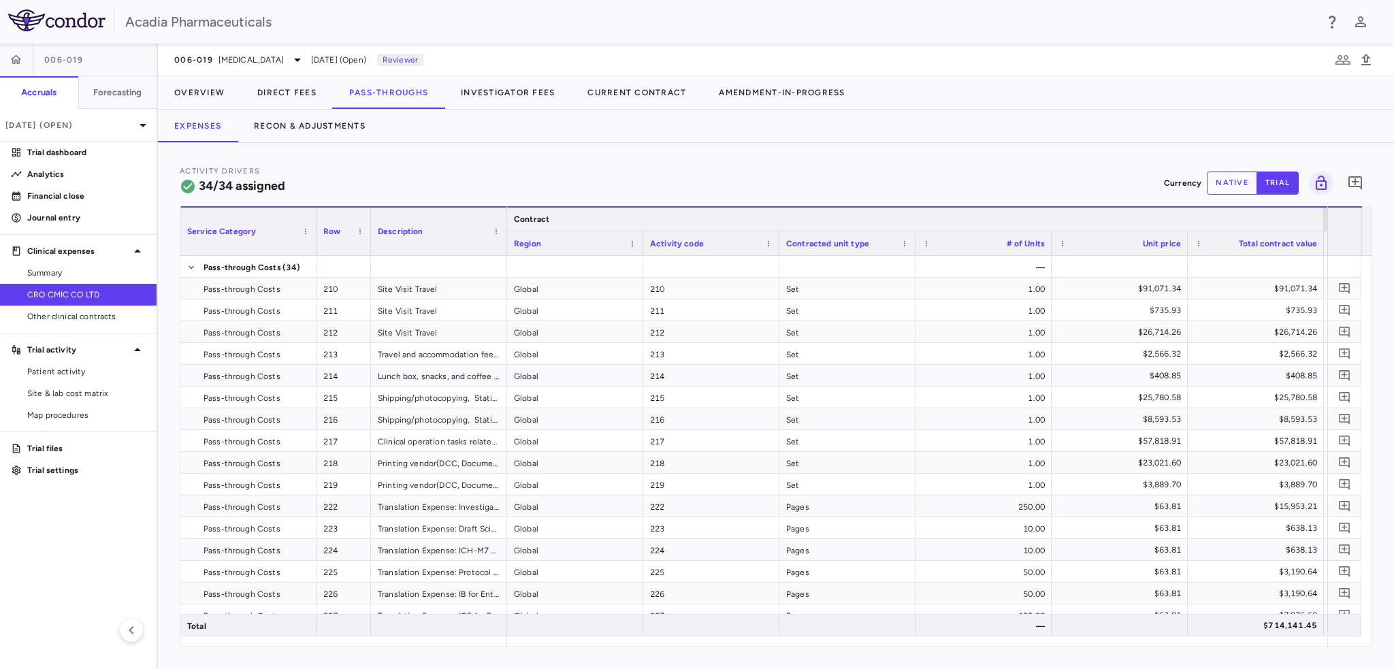
drag, startPoint x: 1221, startPoint y: 182, endPoint x: 1225, endPoint y: 225, distance: 43.2
click at [1223, 182] on button "native" at bounding box center [1232, 183] width 50 height 23
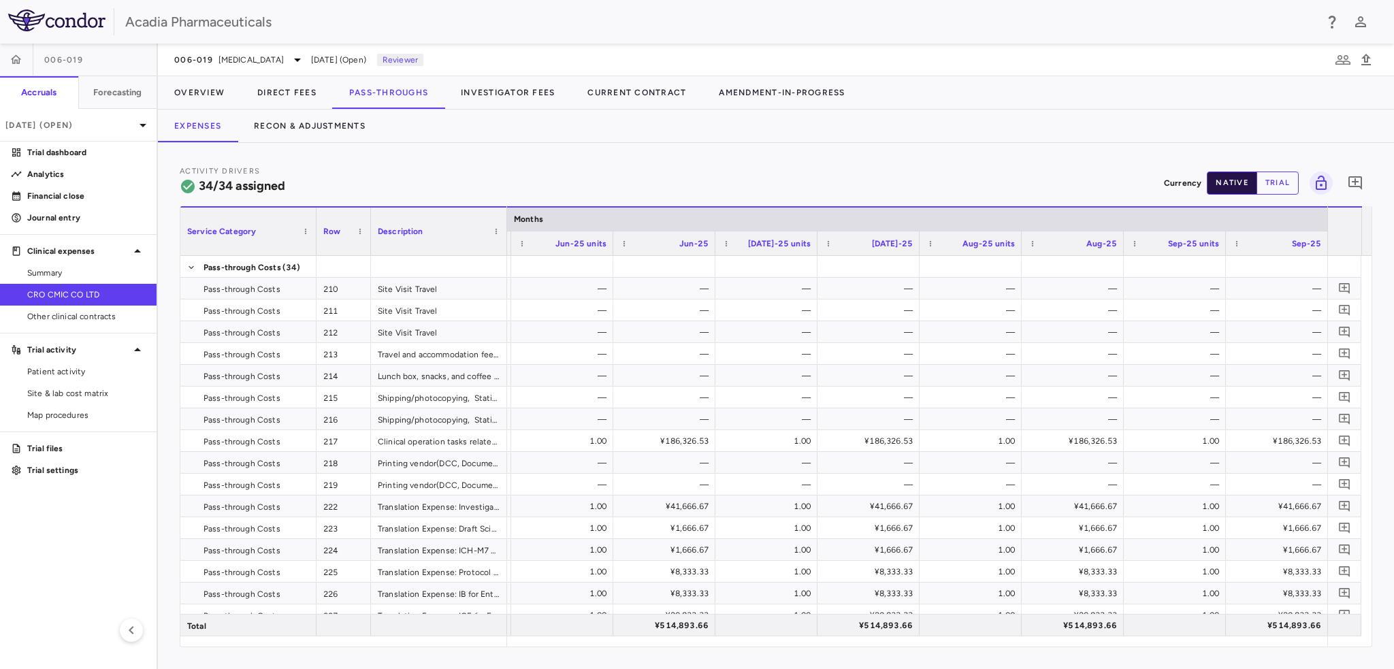
click at [1227, 181] on button "native" at bounding box center [1232, 183] width 50 height 23
click at [1274, 177] on button "trial" at bounding box center [1278, 183] width 42 height 23
click at [1225, 187] on button "native" at bounding box center [1232, 183] width 50 height 23
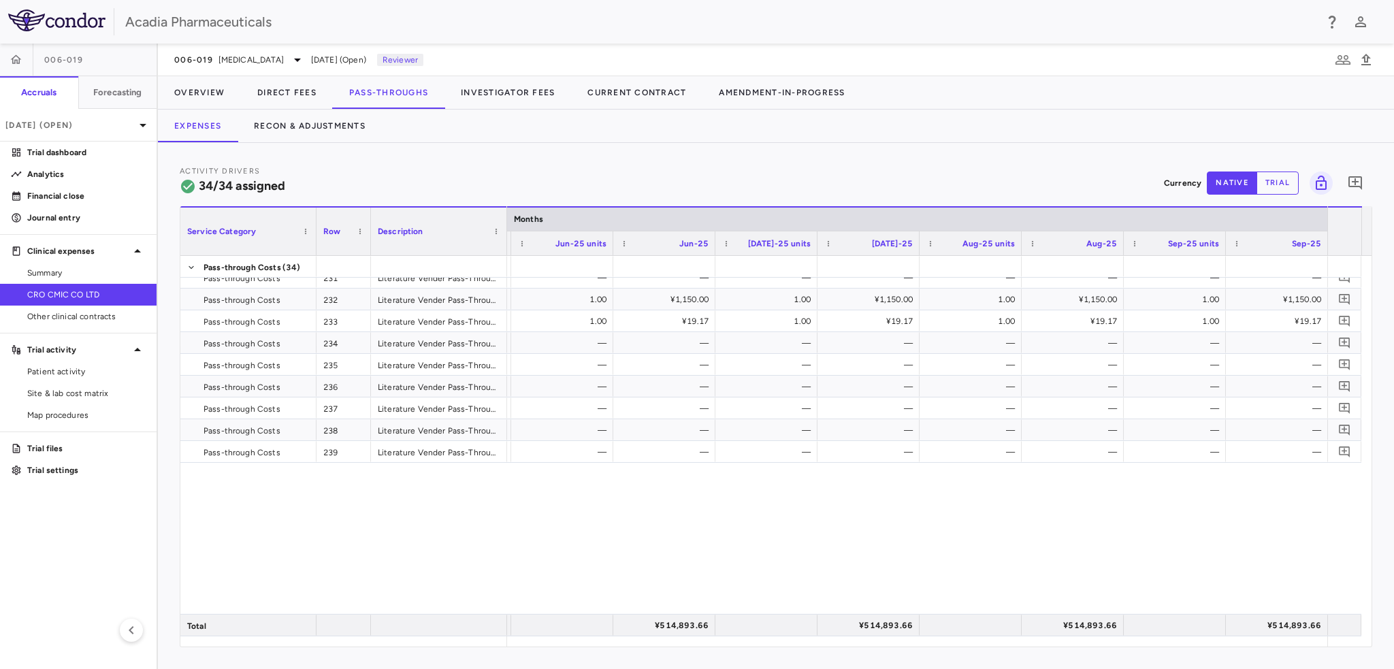
scroll to position [0, 0]
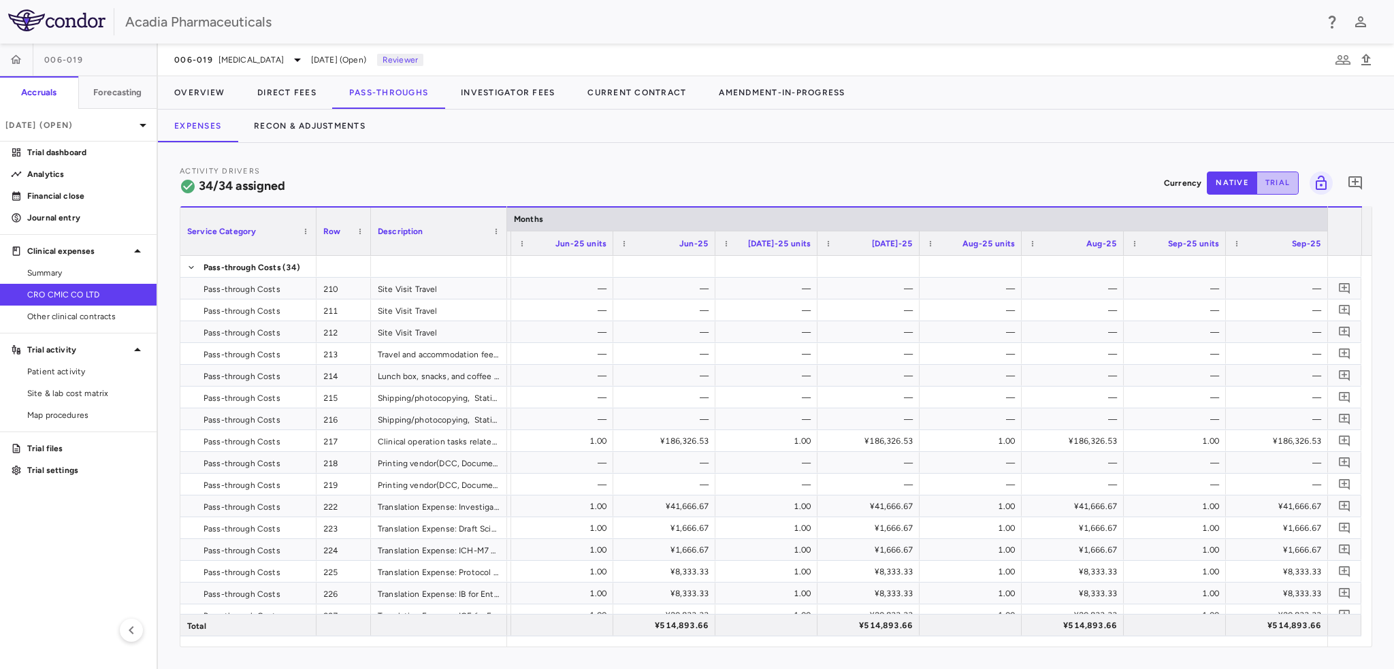
click at [1283, 176] on button "trial" at bounding box center [1278, 183] width 42 height 23
drag, startPoint x: 1223, startPoint y: 647, endPoint x: 626, endPoint y: 646, distance: 596.3
click at [618, 645] on div at bounding box center [917, 642] width 820 height 10
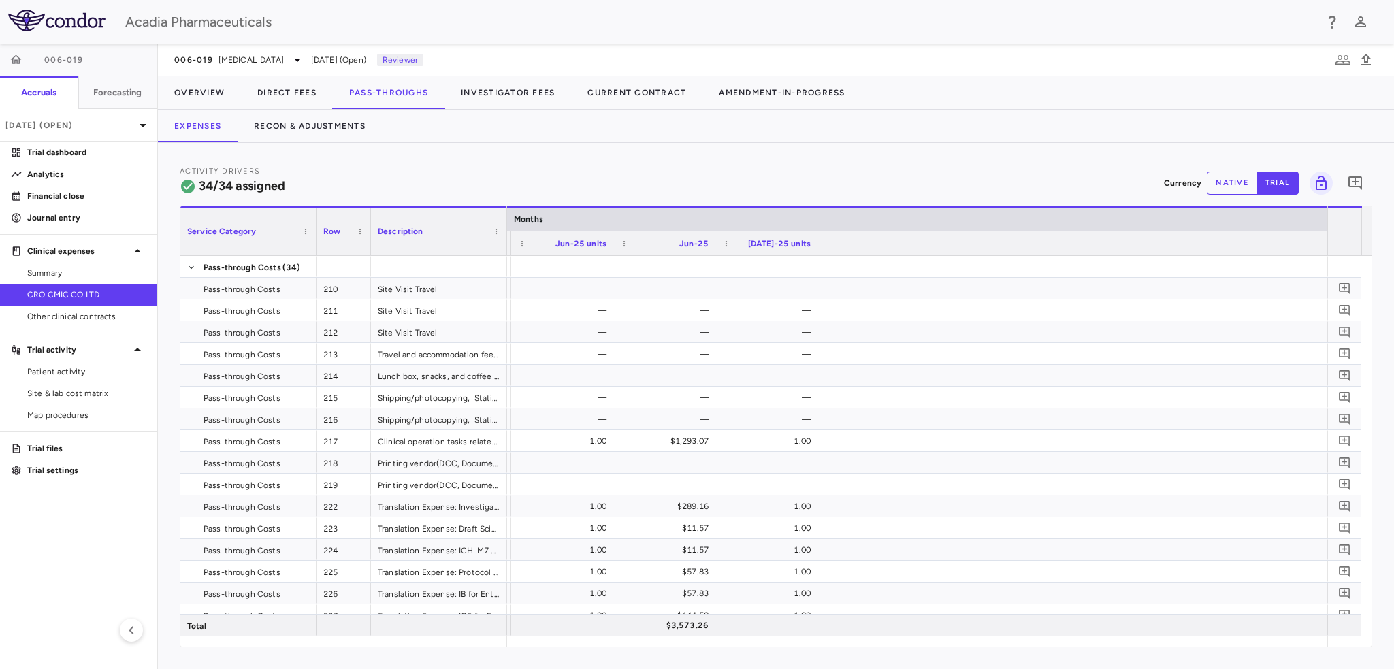
scroll to position [0, 2511]
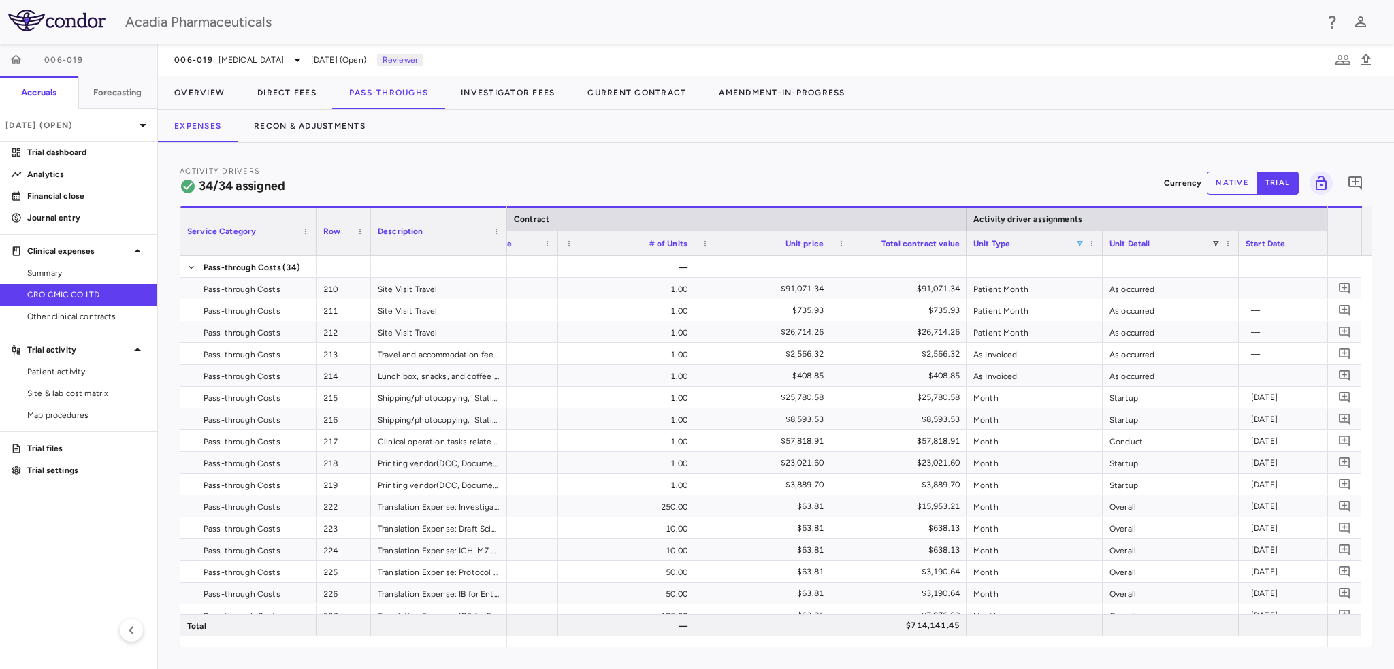
click at [1077, 242] on span at bounding box center [1080, 244] width 8 height 8
click at [1108, 294] on div "(Select All)" at bounding box center [1149, 294] width 112 height 10
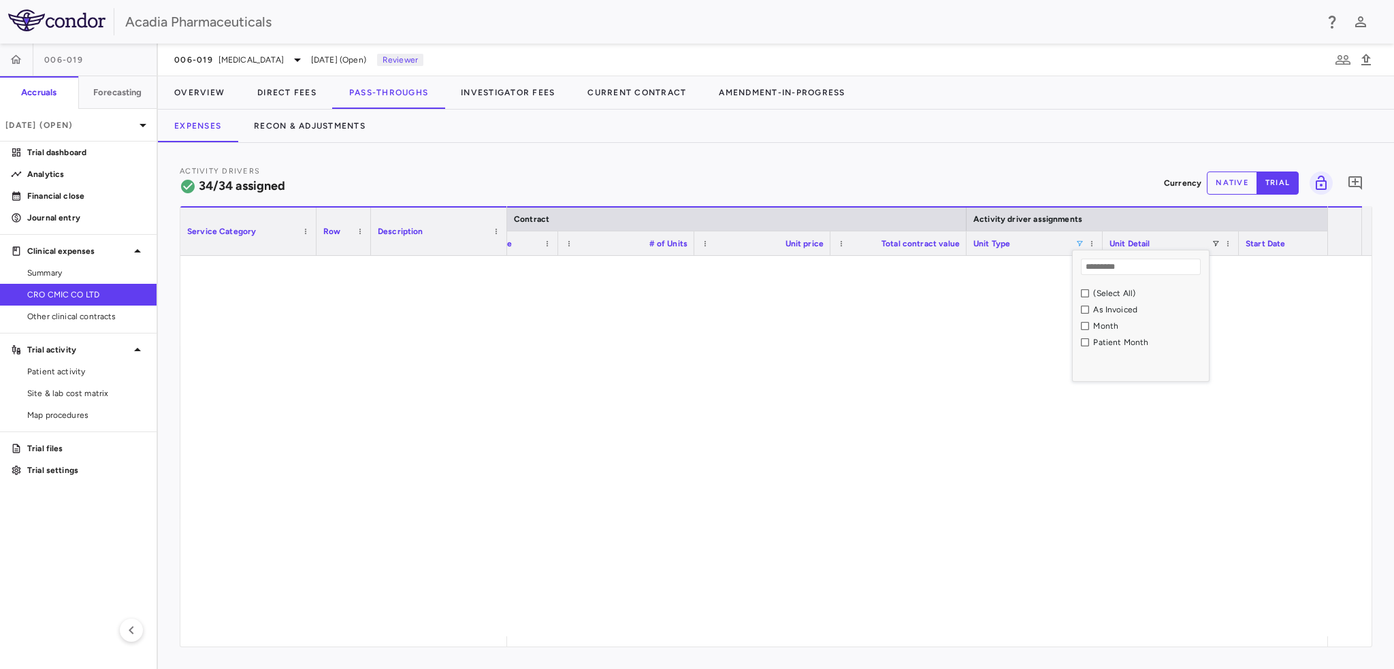
click at [1099, 311] on div "As Invoiced" at bounding box center [1149, 310] width 112 height 10
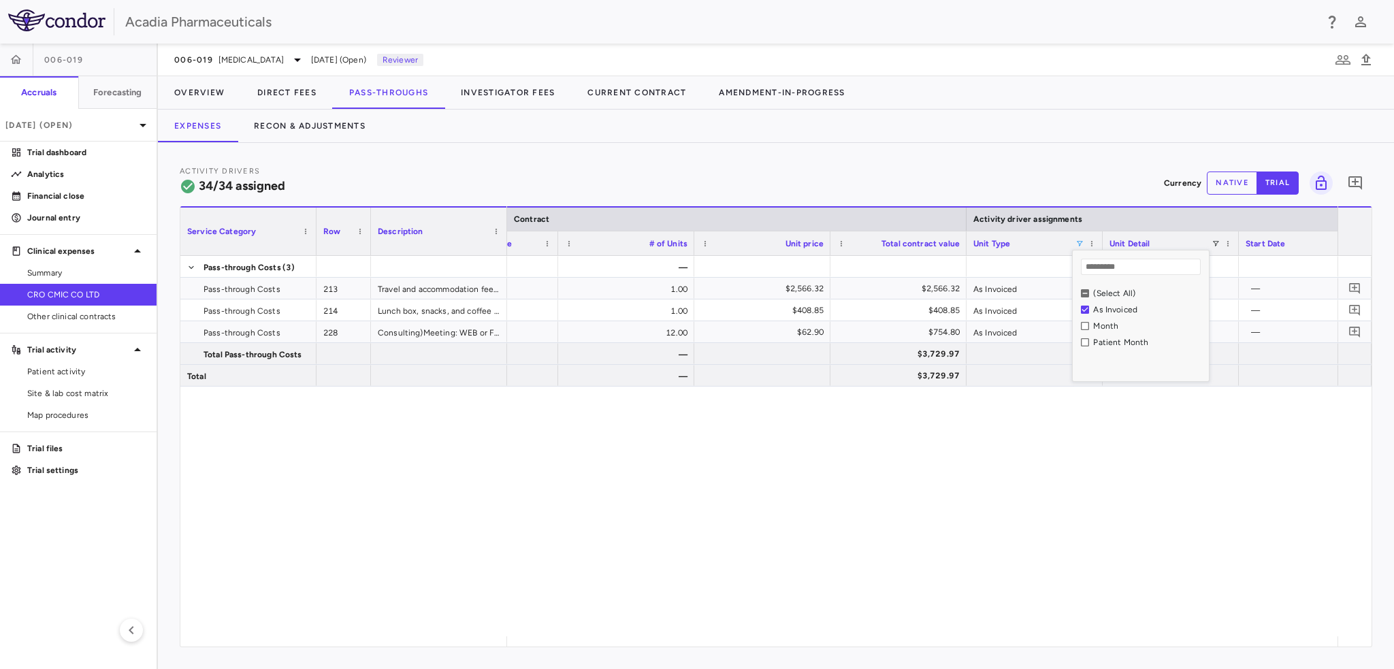
click at [801, 560] on div "— 213 Set 1.00 $2,566.32 $2,566.32 As Invoiced As occurred — — 214 Set 1.00 $40…" at bounding box center [922, 446] width 831 height 381
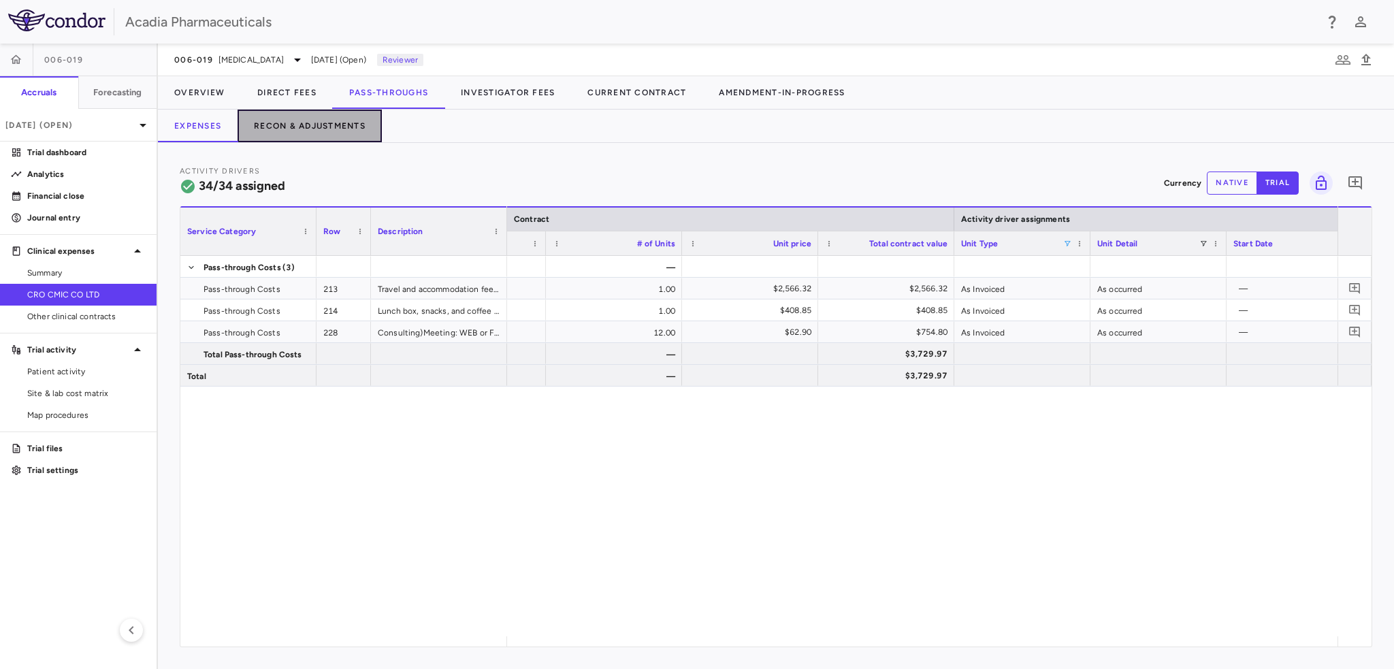
click at [292, 128] on button "Recon & Adjustments" at bounding box center [310, 126] width 144 height 33
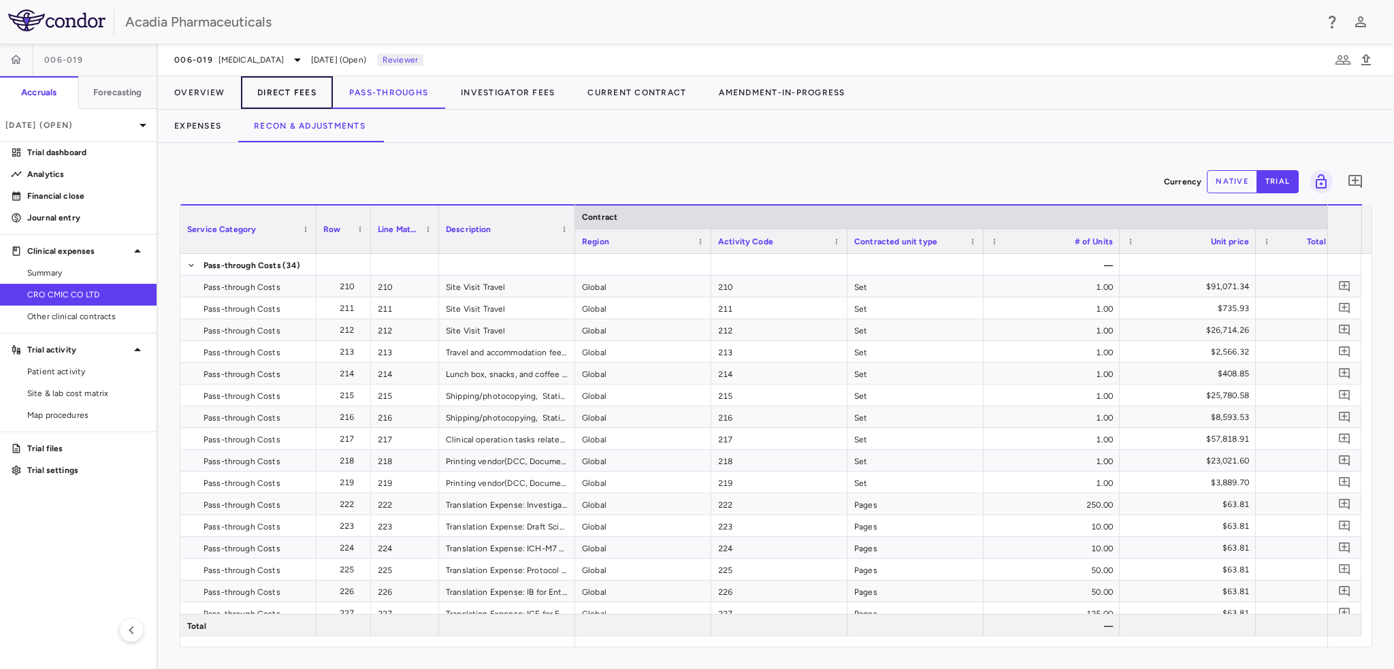
click at [274, 103] on button "Direct Fees" at bounding box center [287, 92] width 92 height 33
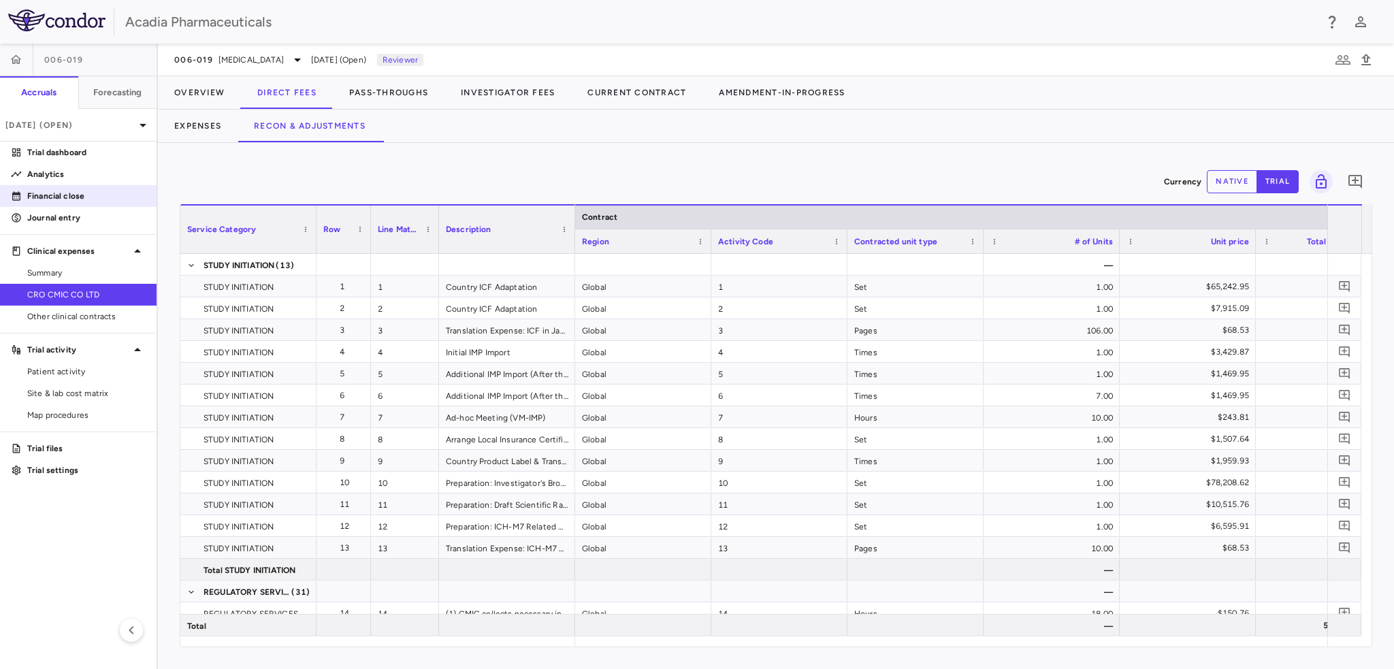
click at [88, 196] on p "Financial close" at bounding box center [86, 196] width 118 height 12
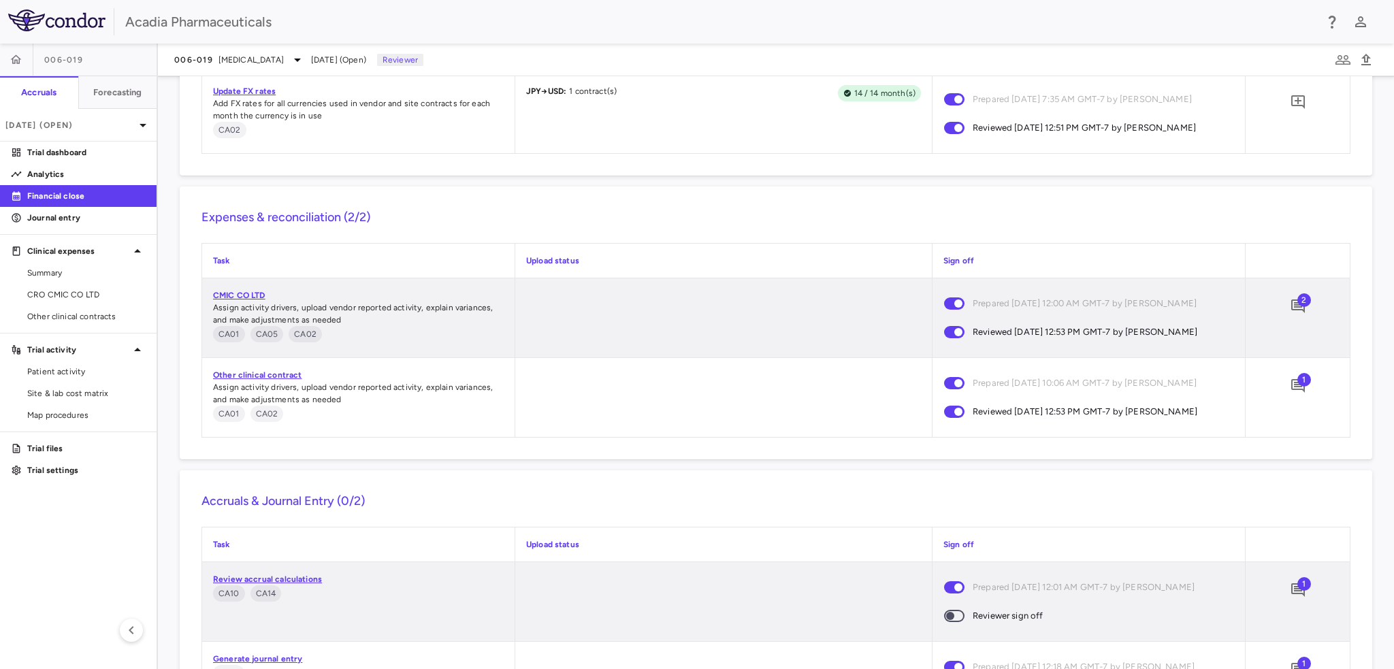
scroll to position [1302, 0]
click at [1298, 302] on span "2" at bounding box center [1305, 300] width 14 height 14
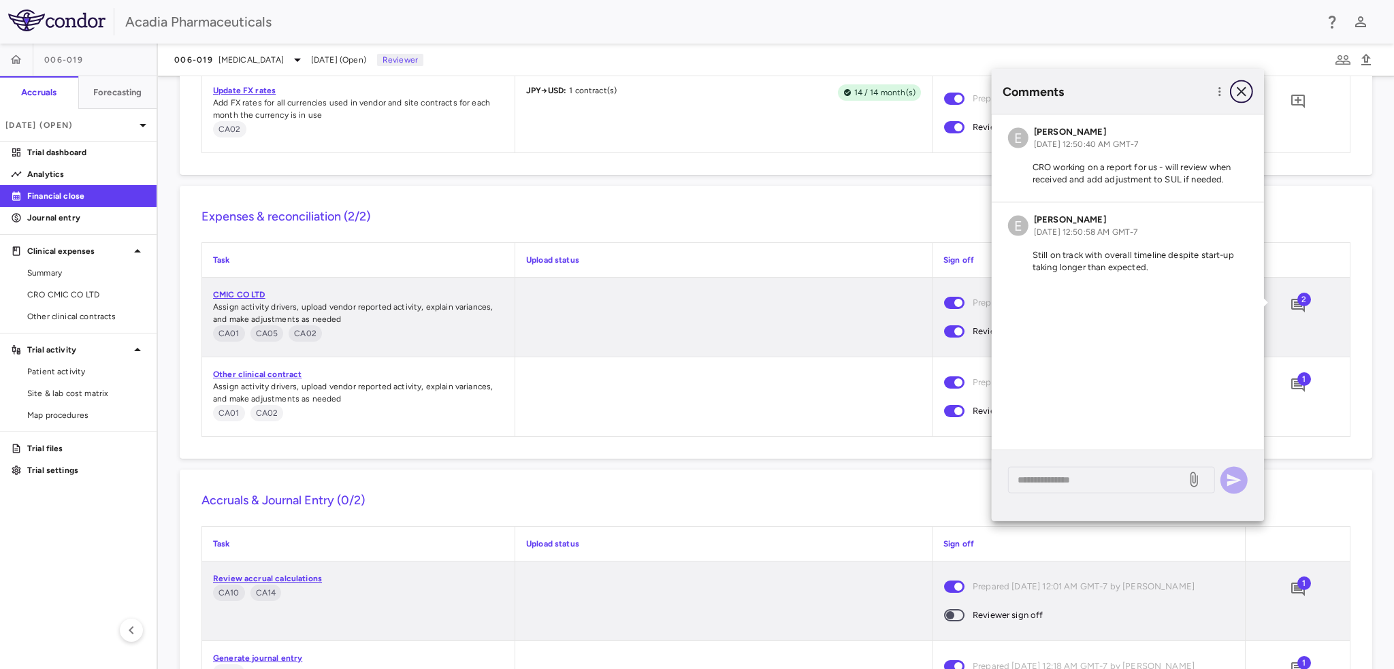
click at [1242, 93] on icon "button" at bounding box center [1242, 92] width 16 height 16
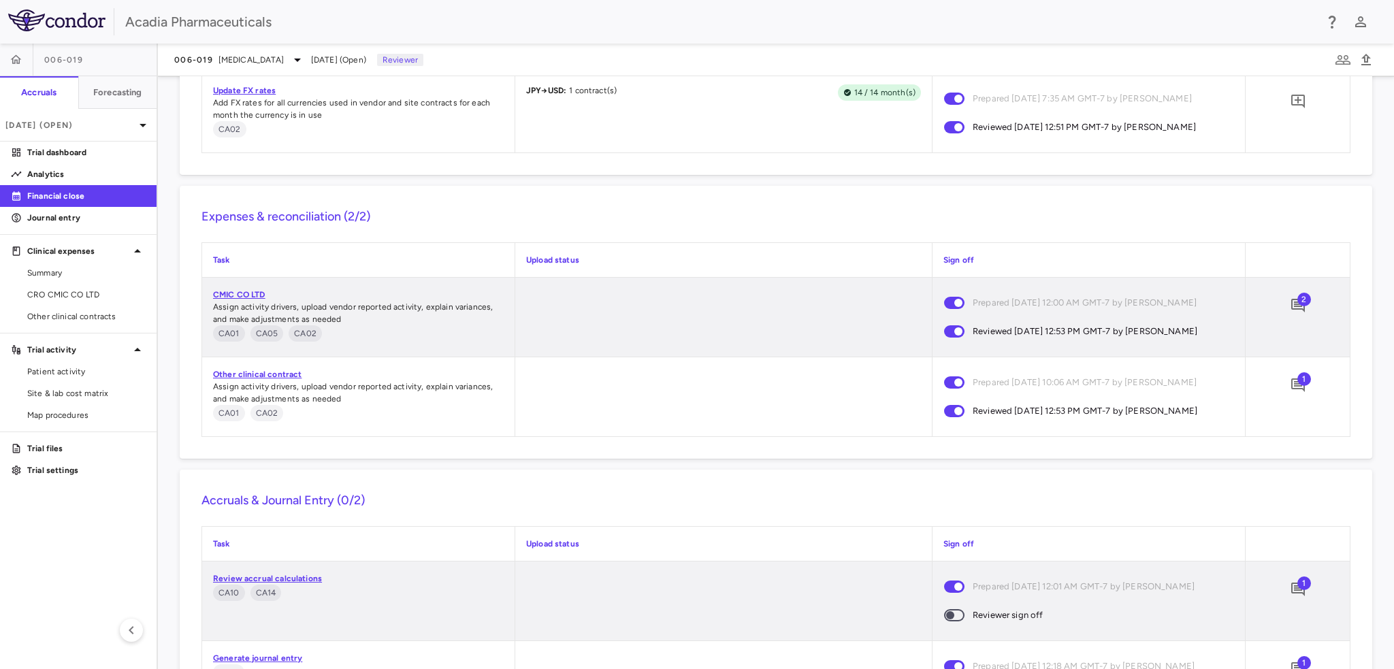
click at [1298, 306] on div "2" at bounding box center [1298, 306] width 34 height 34
click at [1298, 304] on span "2" at bounding box center [1305, 300] width 14 height 14
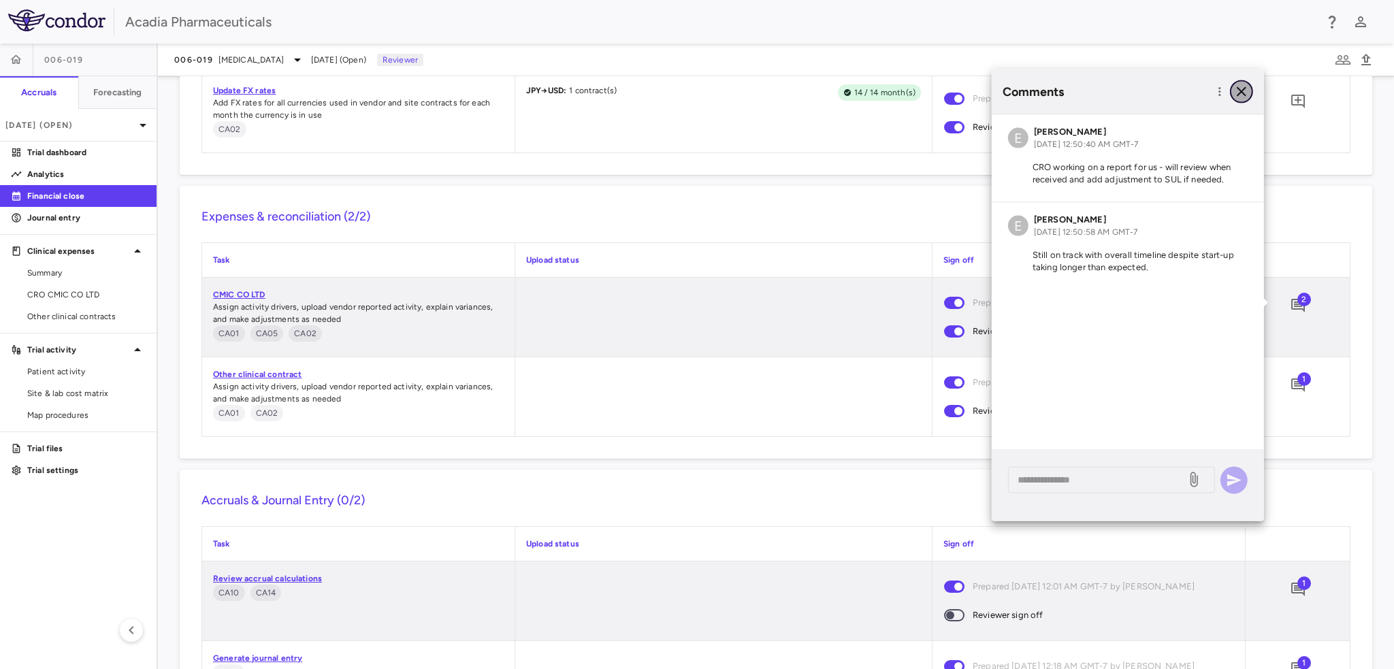
click at [1238, 92] on icon "button" at bounding box center [1242, 92] width 16 height 16
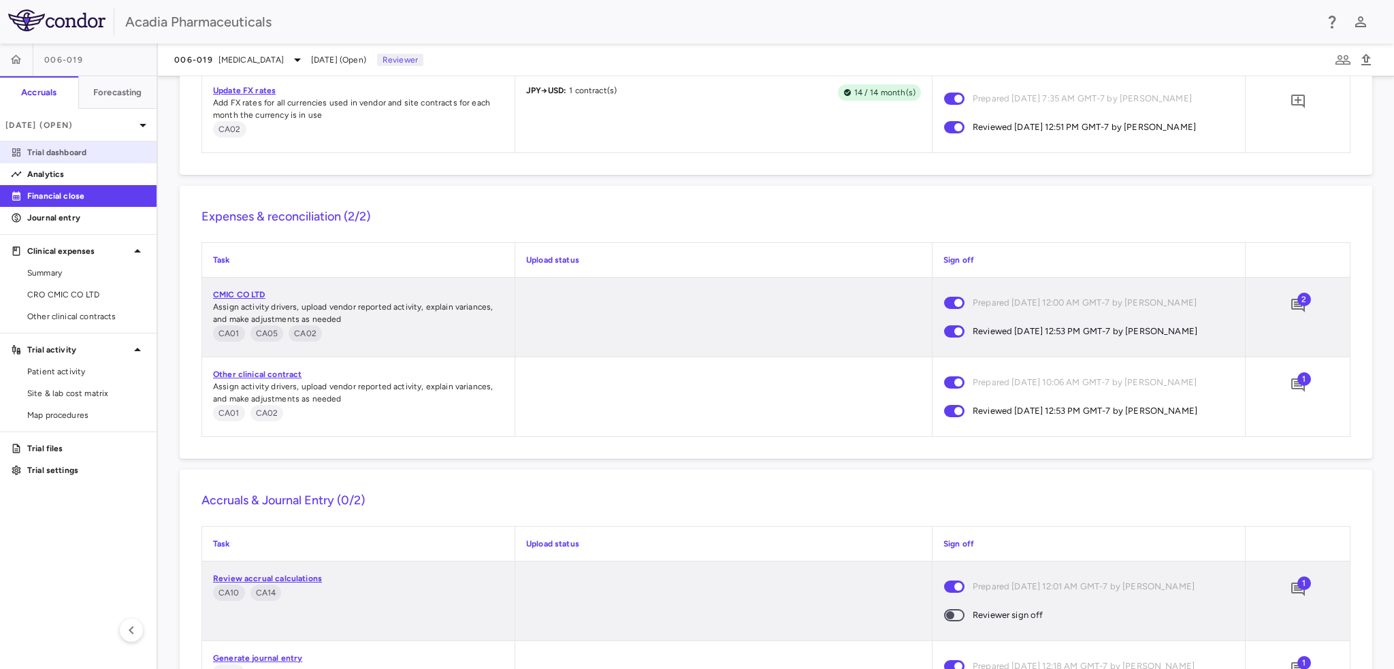
click at [97, 155] on p "Trial dashboard" at bounding box center [86, 152] width 118 height 12
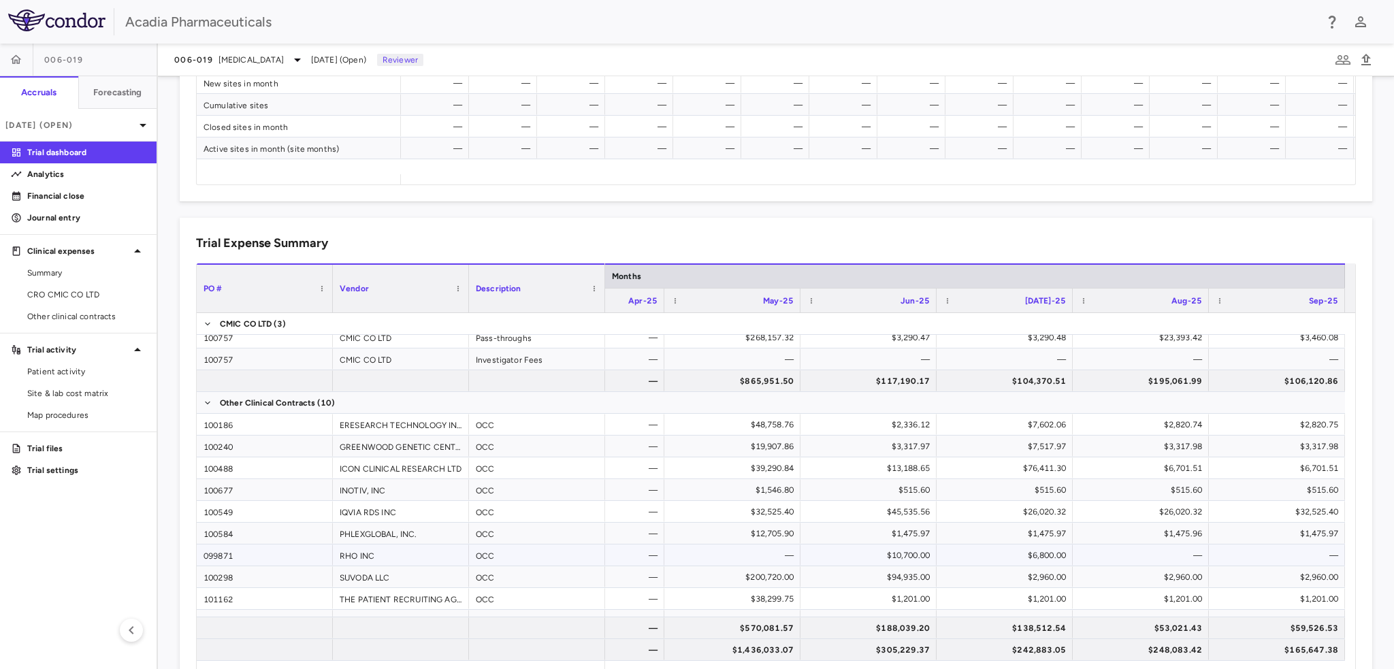
scroll to position [44, 0]
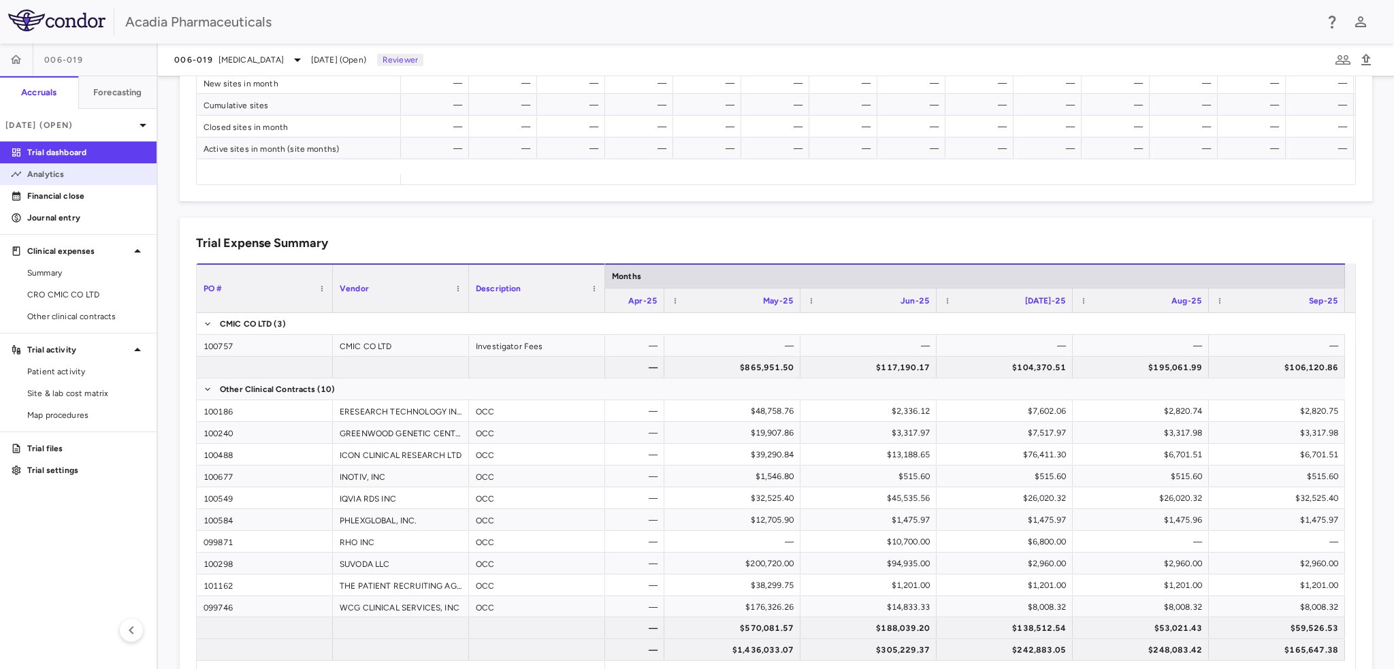
click at [55, 182] on link "Analytics" at bounding box center [78, 174] width 157 height 20
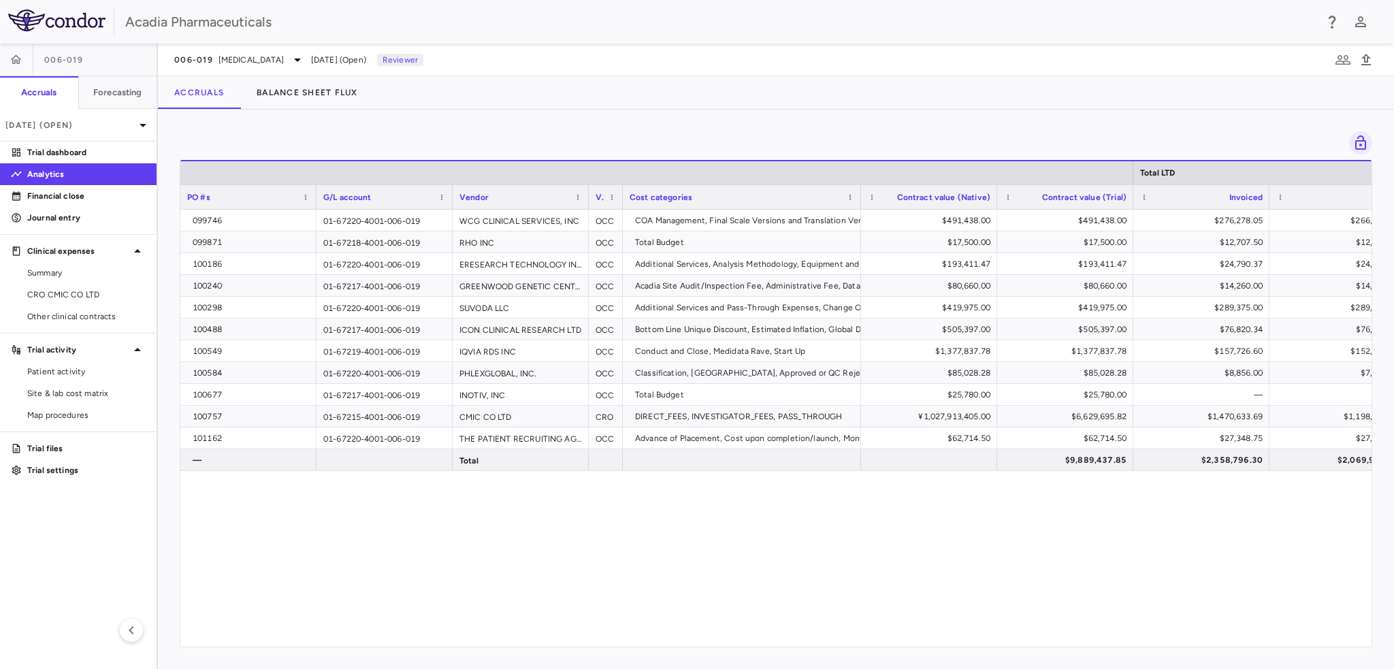
scroll to position [0, 3]
click at [580, 195] on div "Vendor" at bounding box center [518, 196] width 136 height 25
click at [577, 195] on span at bounding box center [575, 197] width 8 height 8
click at [585, 212] on span "Sort Ascending" at bounding box center [635, 217] width 101 height 19
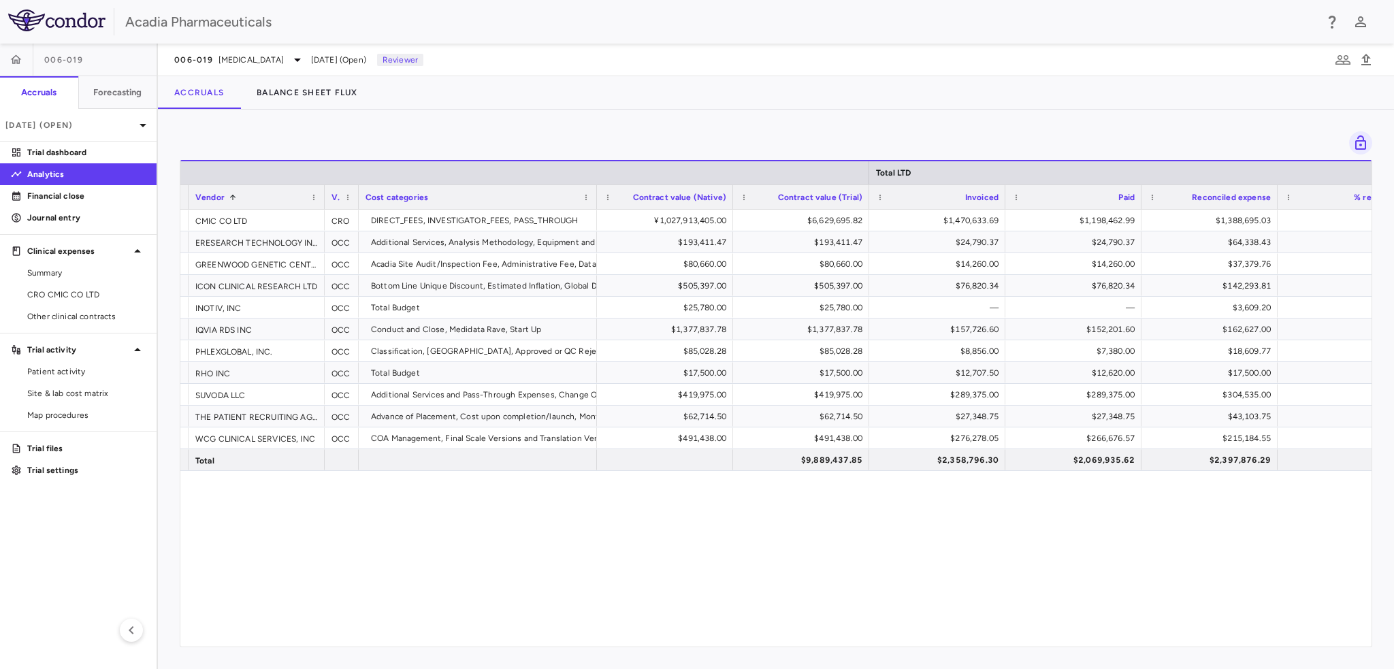
scroll to position [0, 762]
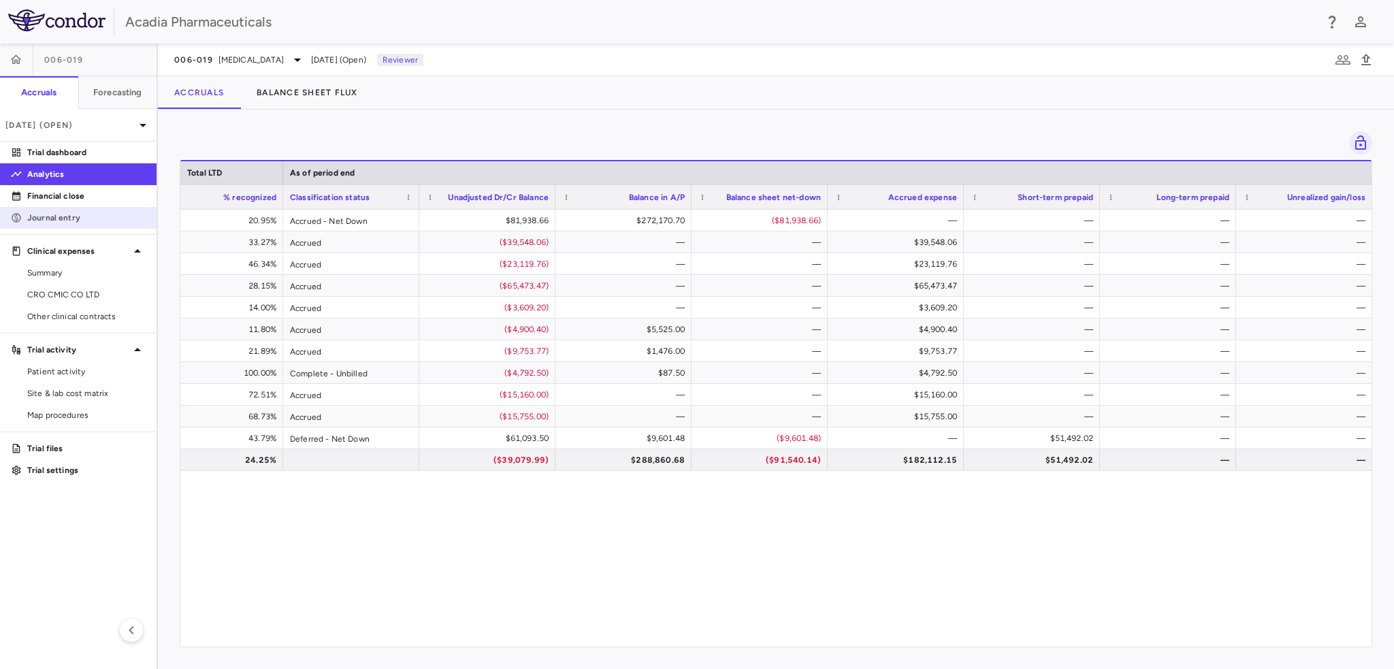
click at [79, 221] on p "Journal entry" at bounding box center [86, 218] width 118 height 12
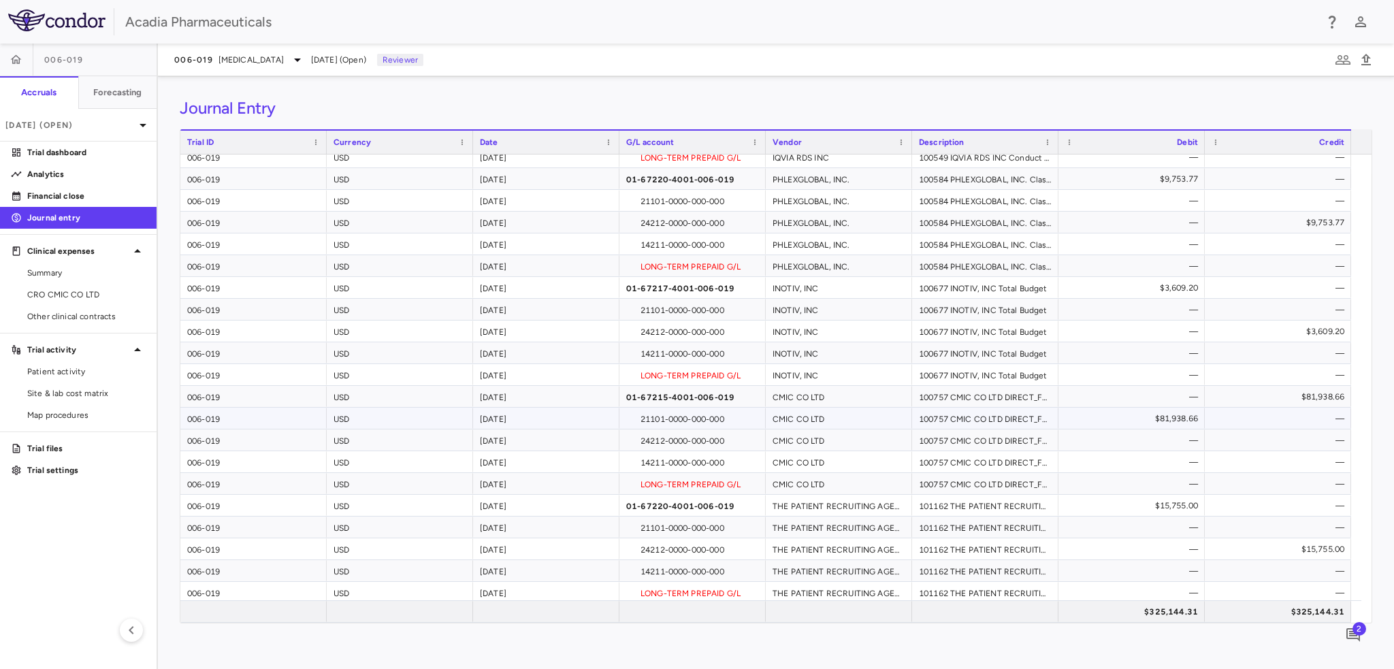
scroll to position [751, 0]
click at [1356, 630] on span "2" at bounding box center [1360, 629] width 14 height 14
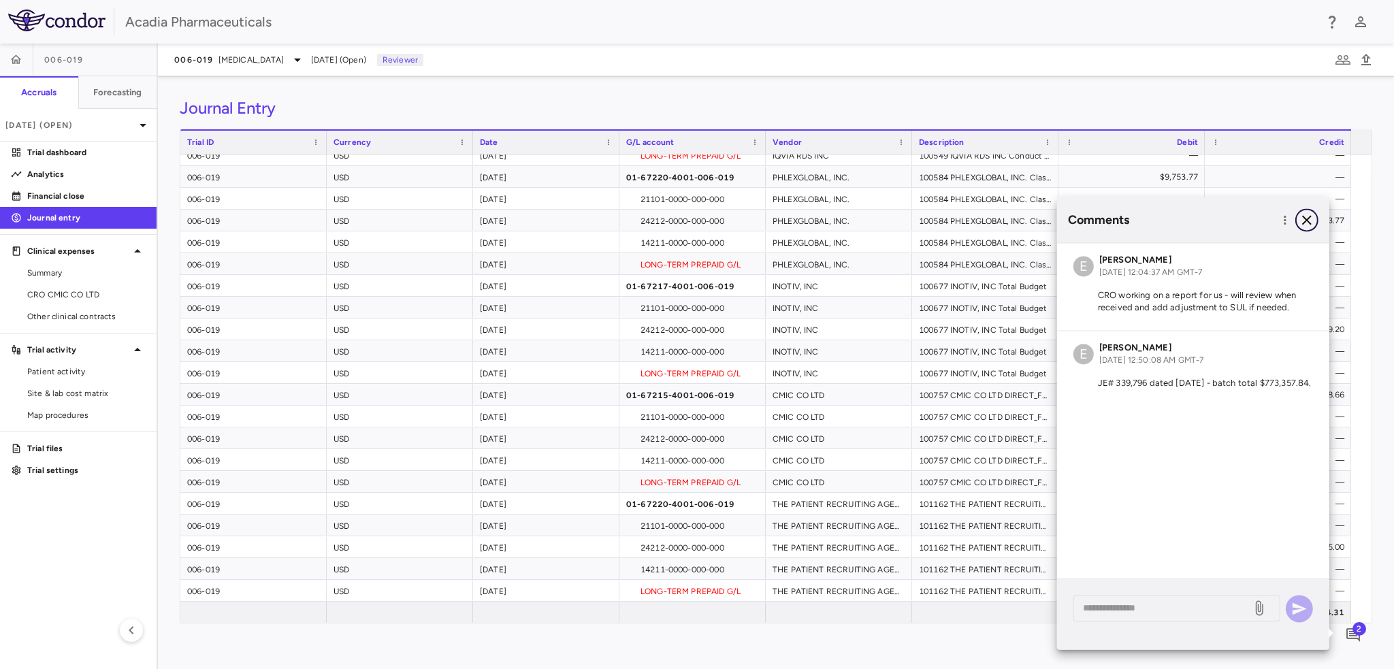
click at [1308, 224] on icon "button" at bounding box center [1307, 220] width 16 height 16
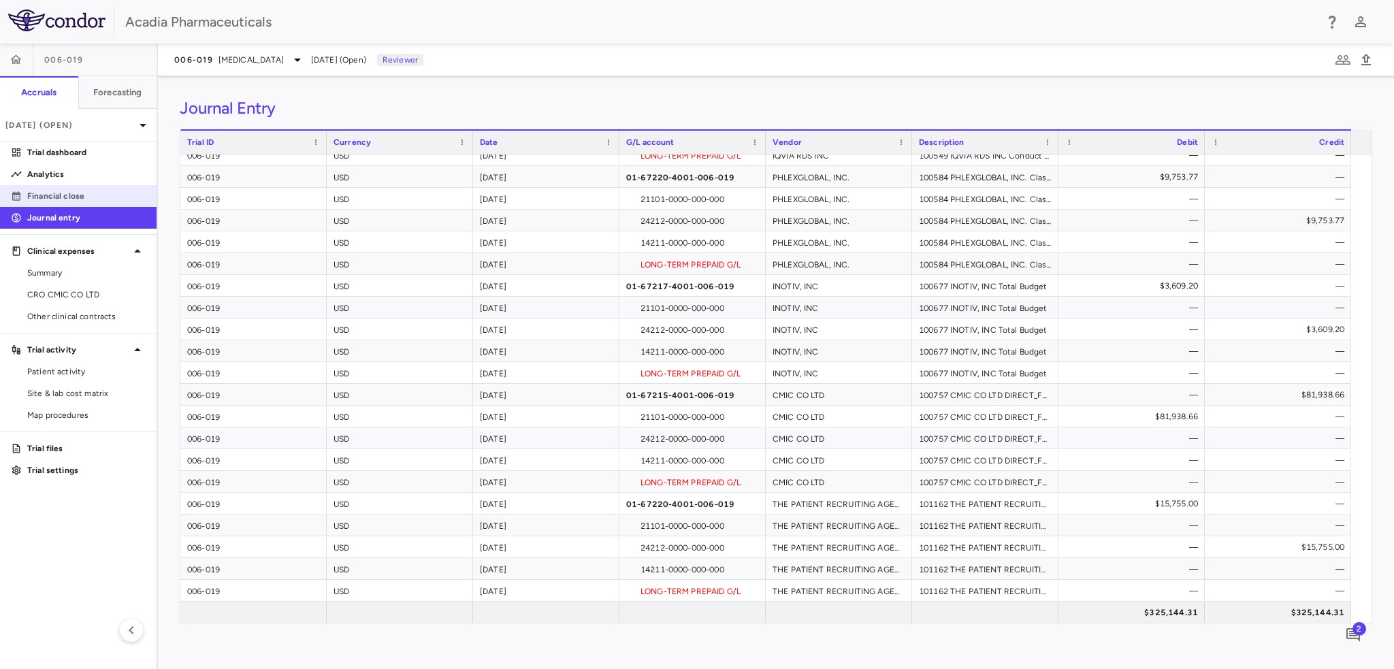
click at [77, 204] on link "Financial close" at bounding box center [78, 196] width 157 height 20
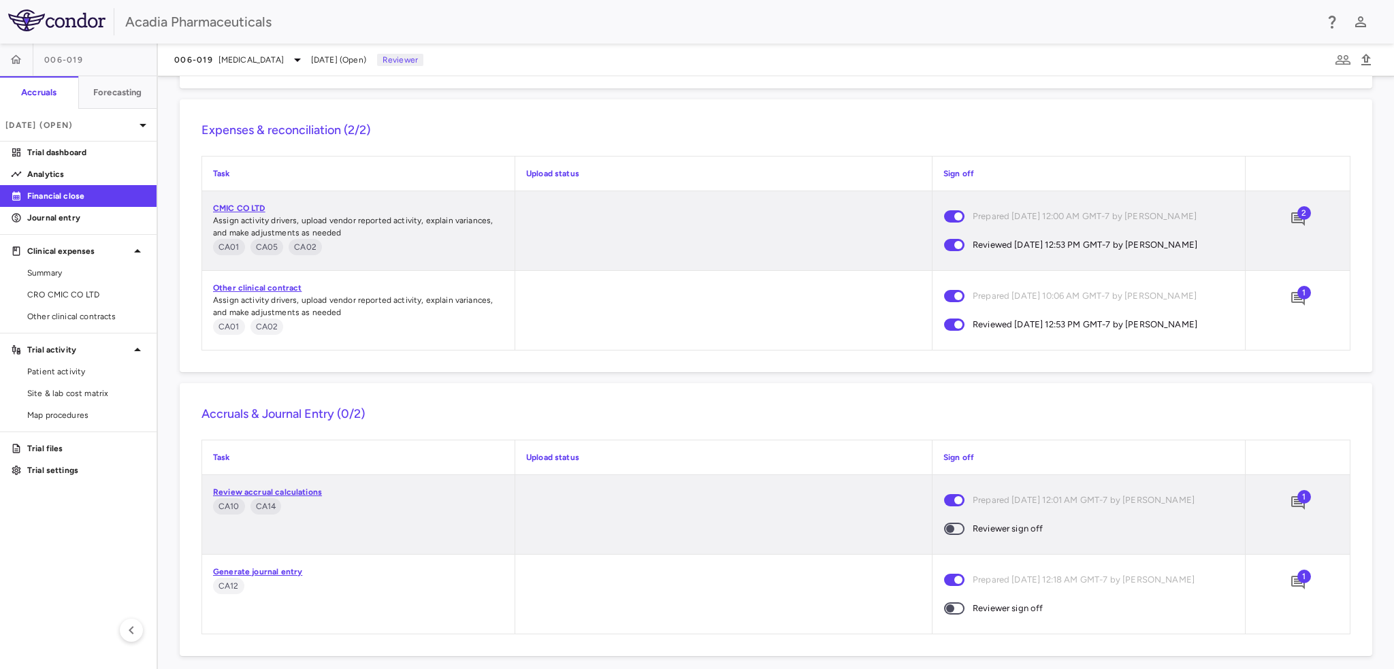
scroll to position [1397, 0]
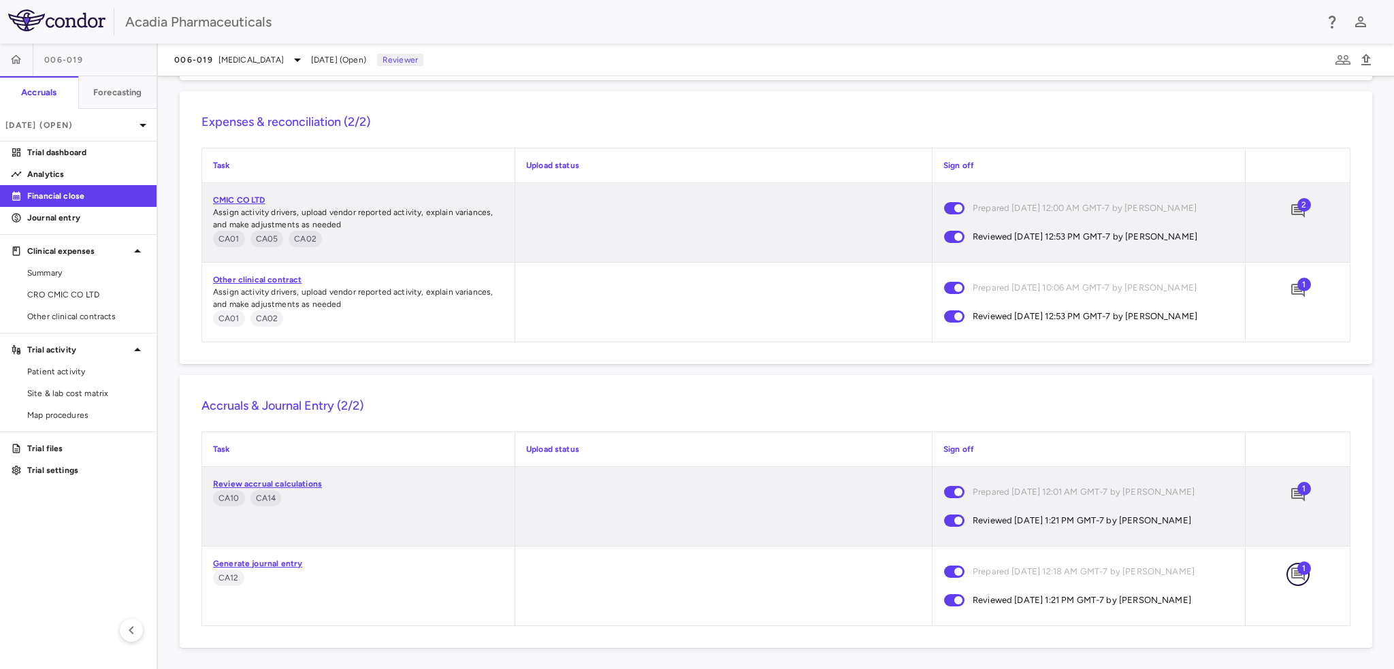
click at [1293, 582] on button "button" at bounding box center [1298, 574] width 23 height 23
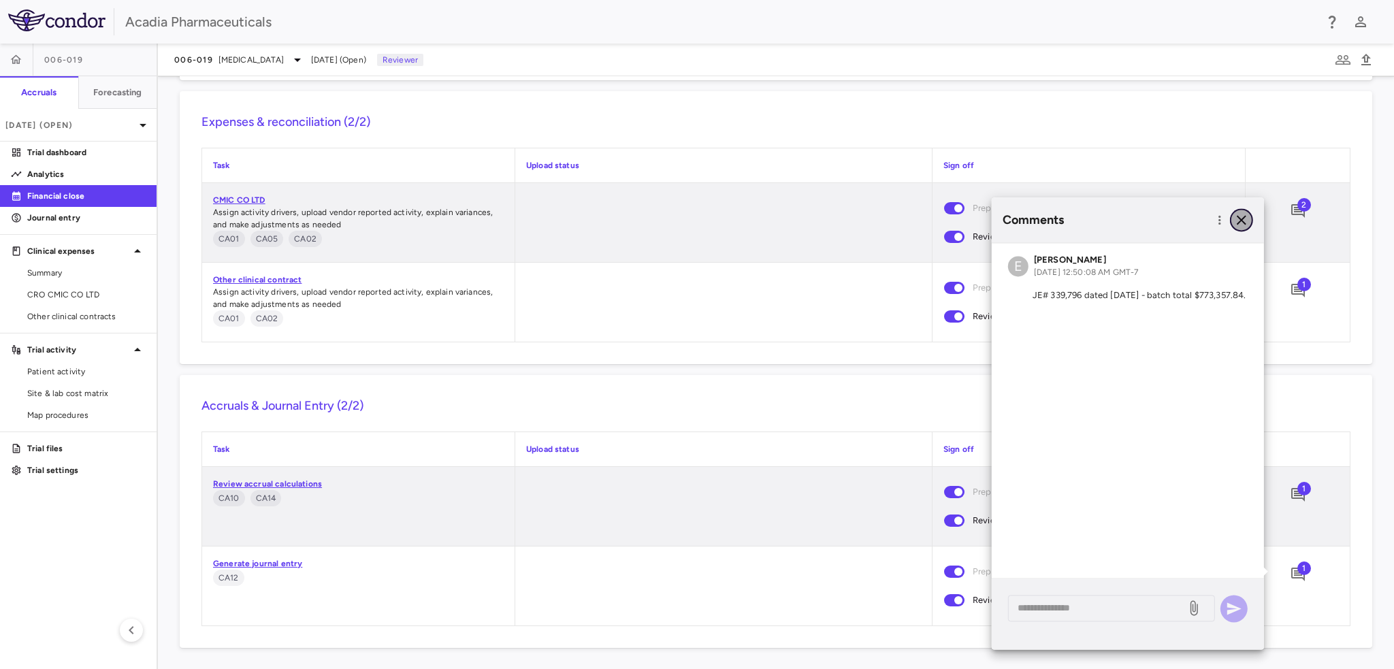
click at [1239, 225] on icon "button" at bounding box center [1242, 220] width 16 height 16
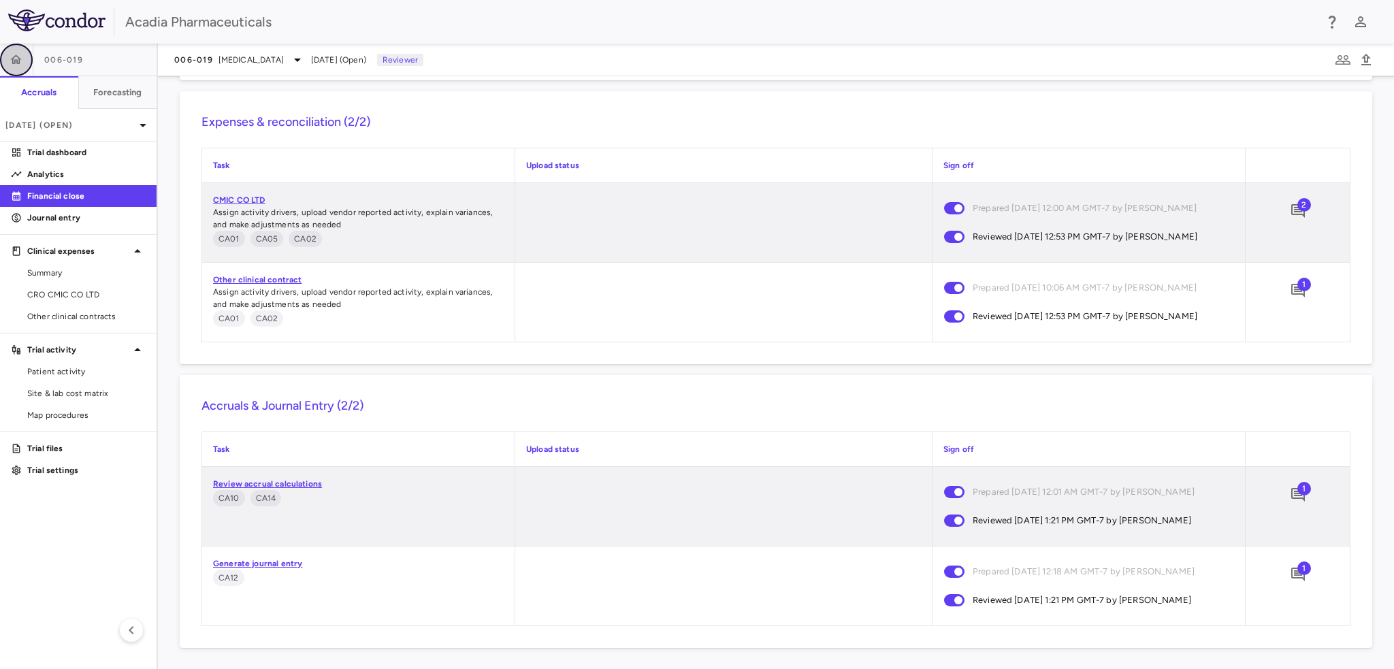
click at [27, 63] on button "button" at bounding box center [16, 60] width 33 height 33
